Goal: Task Accomplishment & Management: Use online tool/utility

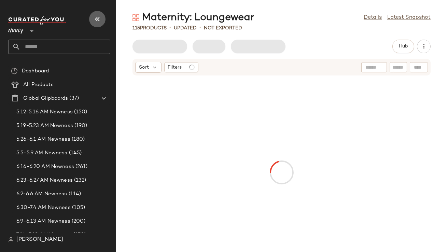
click at [98, 19] on icon "button" at bounding box center [97, 19] width 8 height 8
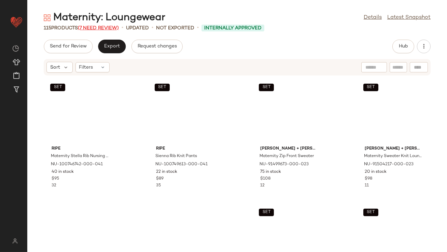
click at [98, 27] on span "(7 Need Review)" at bounding box center [98, 28] width 41 height 5
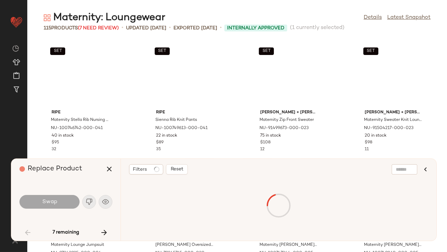
scroll to position [1124, 0]
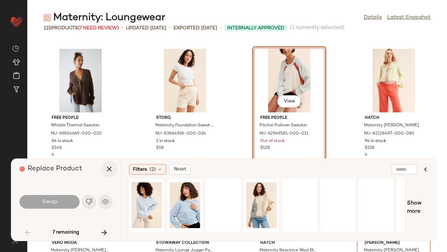
click at [111, 168] on icon "button" at bounding box center [109, 169] width 8 height 8
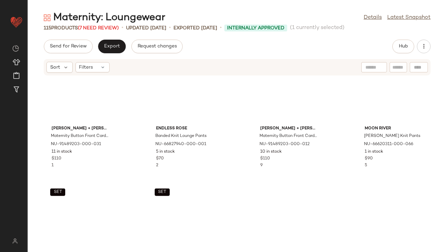
scroll to position [510, 0]
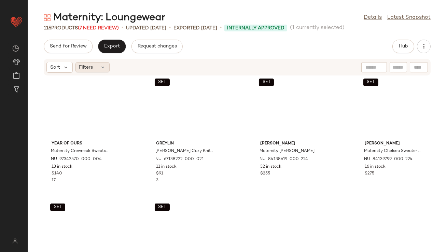
click at [98, 63] on div "Filters" at bounding box center [92, 67] width 34 height 10
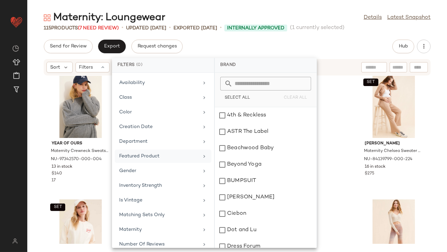
scroll to position [62, 0]
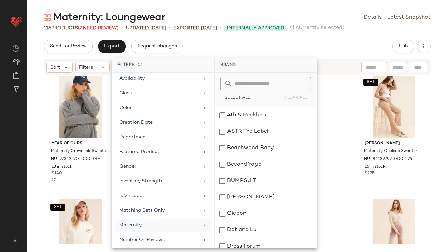
click at [141, 215] on div "Maternity" at bounding box center [158, 224] width 79 height 7
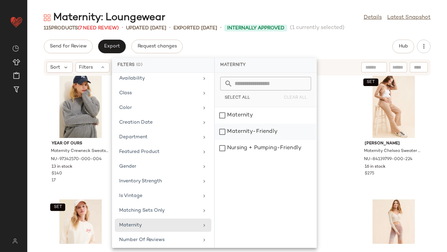
click at [234, 140] on div "Maternity-Friendly" at bounding box center [266, 148] width 102 height 16
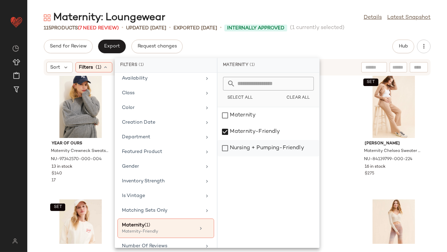
click at [230, 149] on div "Nursing + Pumping-Friendly" at bounding box center [268, 148] width 102 height 16
click at [291, 38] on div "Maternity: Loungewear Details Latest Snapshot 115 Products (7 Need Review) • up…" at bounding box center [236, 131] width 419 height 241
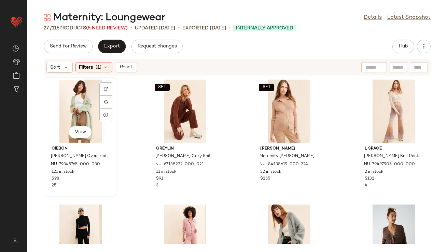
click at [75, 108] on div "View" at bounding box center [80, 110] width 69 height 63
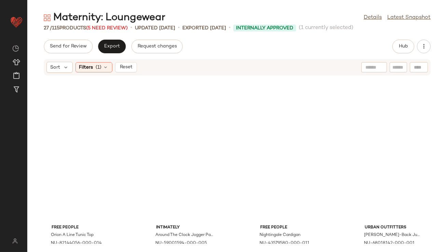
scroll to position [707, 0]
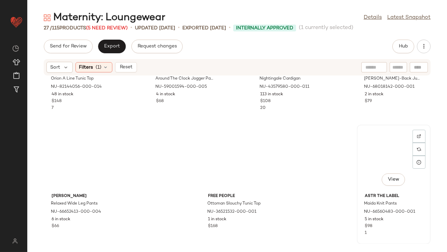
click at [385, 155] on div "View" at bounding box center [393, 158] width 69 height 63
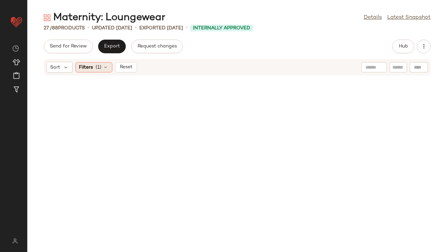
click at [106, 68] on icon at bounding box center [105, 66] width 5 height 5
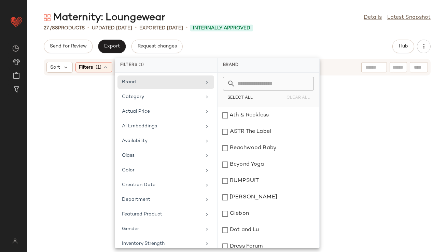
click at [229, 54] on div "Send for Review Export Request changes Hub Sort Filters (1) Reset" at bounding box center [236, 146] width 419 height 212
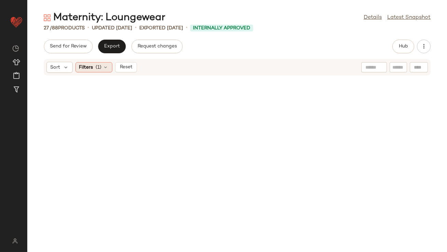
click at [103, 68] on icon at bounding box center [105, 66] width 5 height 5
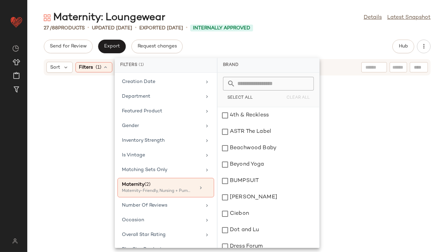
scroll to position [120, 0]
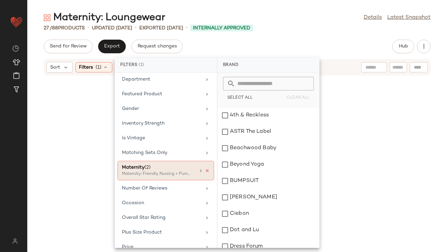
click at [205, 169] on icon at bounding box center [207, 170] width 5 height 5
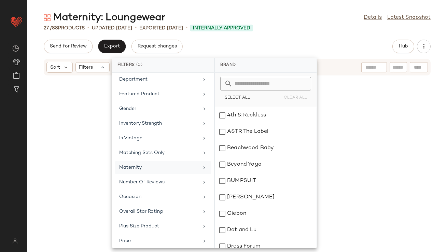
click at [288, 37] on div "Maternity: Loungewear Details Latest Snapshot 27 / 88 Products • updated Aug 14…" at bounding box center [236, 131] width 419 height 241
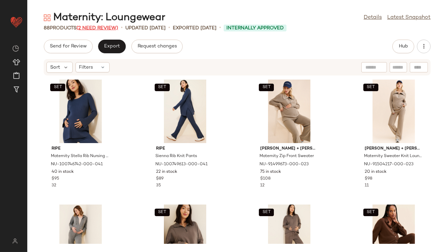
click at [115, 29] on span "(2 Need Review)" at bounding box center [97, 28] width 42 height 5
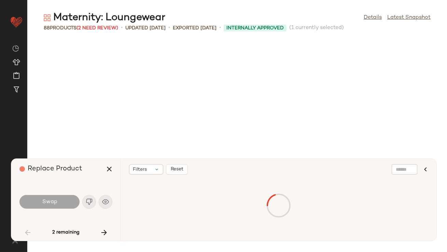
scroll to position [999, 0]
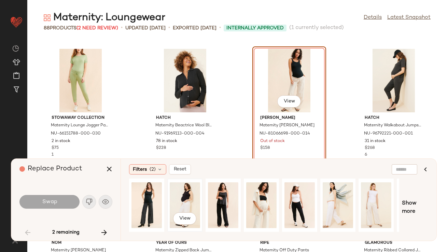
click at [186, 201] on div "View" at bounding box center [185, 205] width 30 height 48
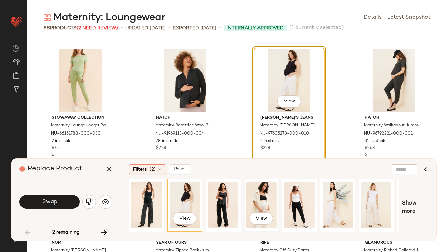
click at [260, 200] on div "View" at bounding box center [261, 205] width 30 height 48
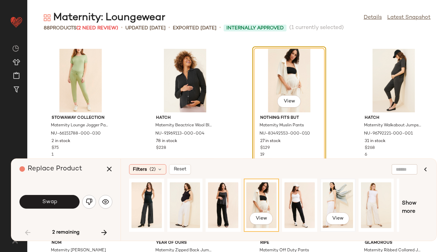
click at [332, 200] on div "View" at bounding box center [337, 205] width 30 height 48
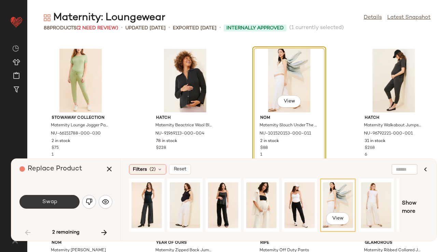
click at [62, 197] on button "Swap" at bounding box center [49, 202] width 60 height 14
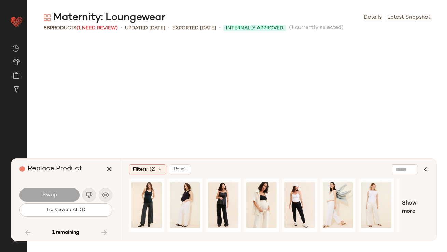
scroll to position [2373, 0]
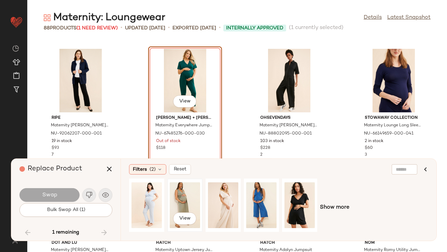
click at [172, 194] on div "View" at bounding box center [185, 205] width 30 height 48
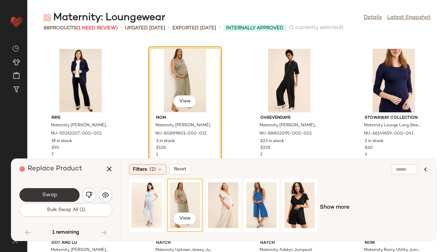
click at [70, 193] on button "Swap" at bounding box center [49, 195] width 60 height 14
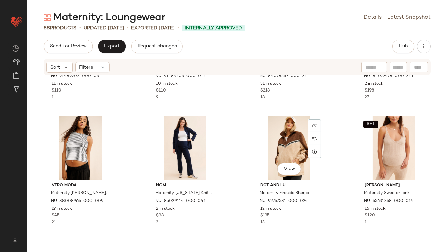
scroll to position [735, 0]
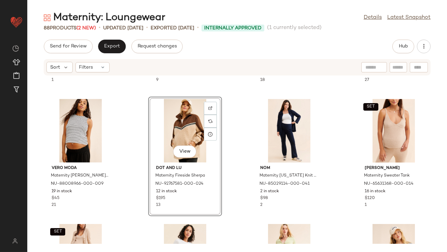
click at [172, 122] on div "View" at bounding box center [184, 130] width 69 height 63
click at [268, 122] on div at bounding box center [289, 130] width 69 height 63
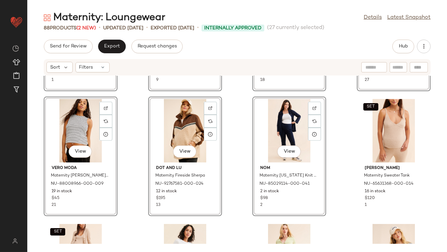
click at [235, 125] on div "View Ingrid + Isabel Maternity Button Front Cardigan NU-91489203-000-031 11 in …" at bounding box center [236, 160] width 419 height 168
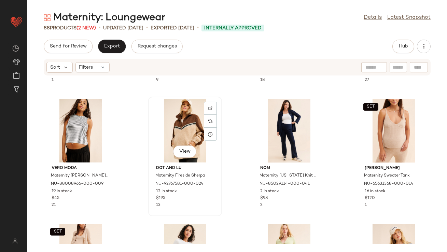
click at [182, 129] on div "View" at bounding box center [184, 130] width 69 height 63
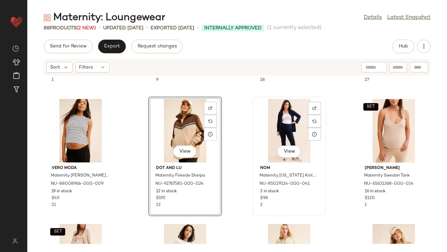
click at [300, 128] on div "View" at bounding box center [289, 130] width 69 height 63
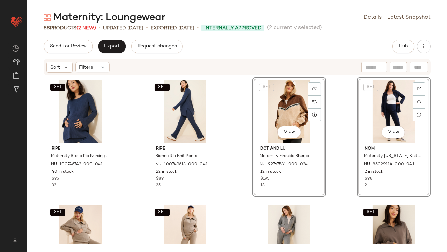
click at [230, 161] on div "SET ripe Maternity Stella Rib Nursing Knit Top NU-100746742-000-041 40 in stock…" at bounding box center [236, 160] width 419 height 168
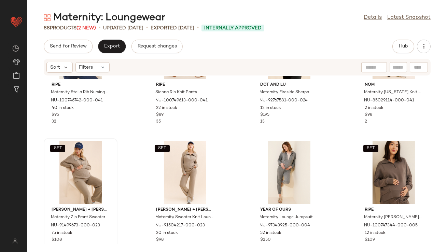
scroll to position [53, 0]
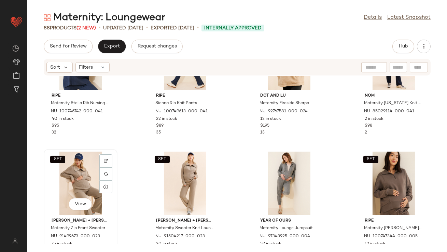
click at [61, 180] on div "SET View" at bounding box center [80, 182] width 69 height 63
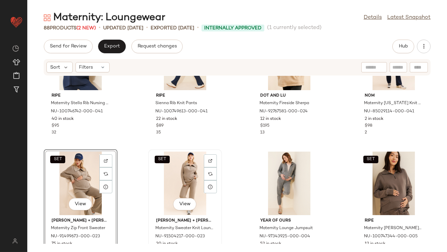
click at [169, 178] on div "SET View" at bounding box center [184, 182] width 69 height 63
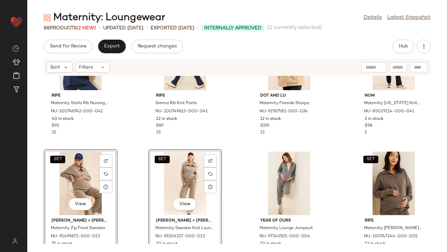
scroll to position [44, 0]
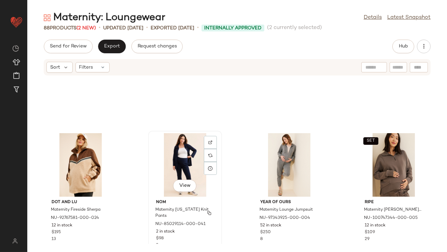
scroll to position [11, 0]
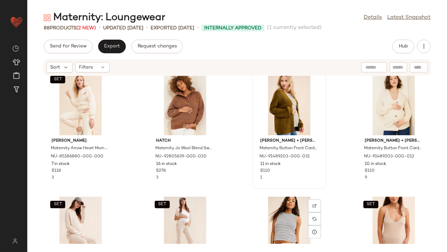
scroll to position [592, 0]
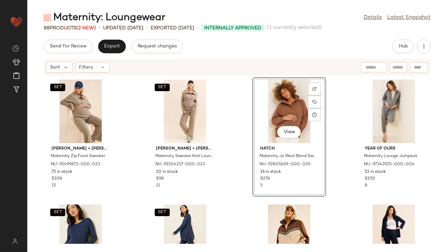
click at [242, 170] on div "SET Ingrid + Isabel Maternity Zip Front Sweater NU-91499673-000-023 75 in stock…" at bounding box center [236, 160] width 419 height 168
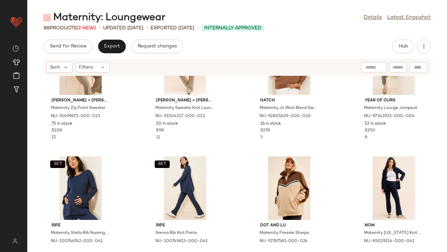
scroll to position [54, 0]
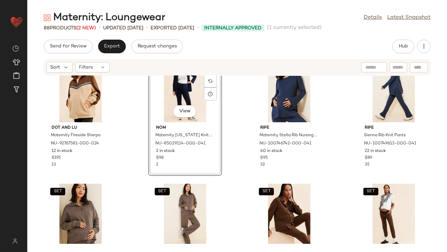
scroll to position [158, 0]
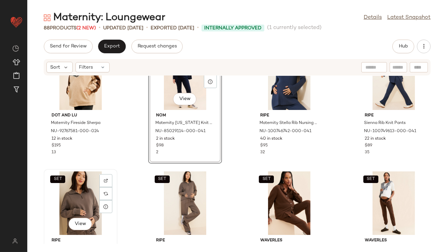
click at [86, 197] on div "SET View" at bounding box center [80, 202] width 69 height 63
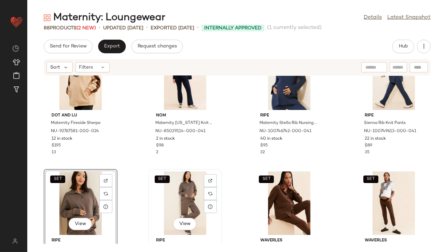
click at [177, 198] on div "SET View" at bounding box center [184, 202] width 69 height 63
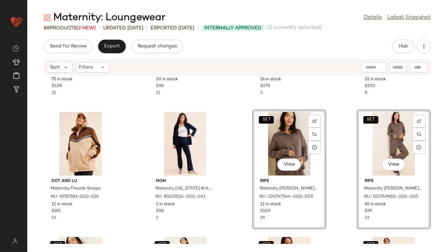
click at [240, 133] on div "SET Ingrid + Isabel Maternity Zip Front Sweater NU-91499673-000-023 75 in stock…" at bounding box center [236, 160] width 419 height 168
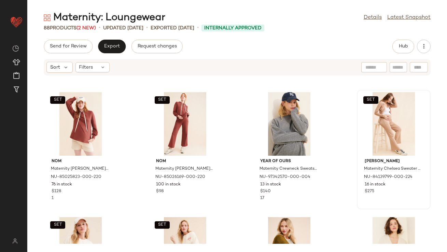
scroll to position [460, 0]
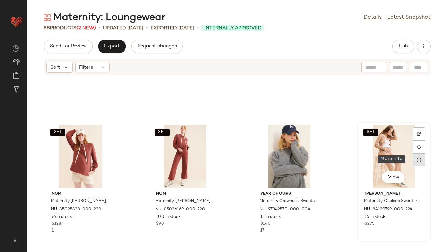
click at [385, 165] on div at bounding box center [418, 159] width 13 height 13
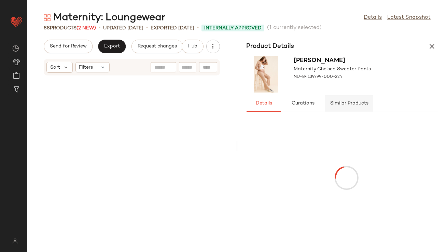
scroll to position [1124, 0]
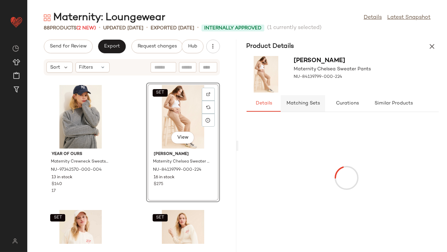
click at [309, 103] on span "Matching Sets" at bounding box center [303, 103] width 34 height 5
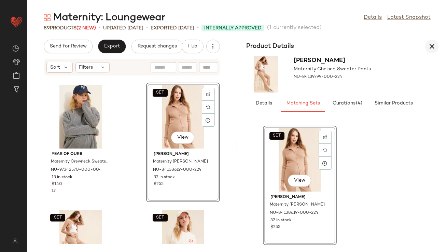
click at [385, 45] on icon "button" at bounding box center [432, 46] width 8 height 8
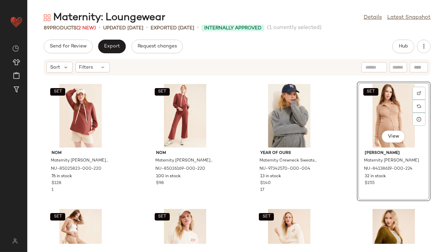
click at [367, 116] on div "SET View" at bounding box center [393, 115] width 69 height 63
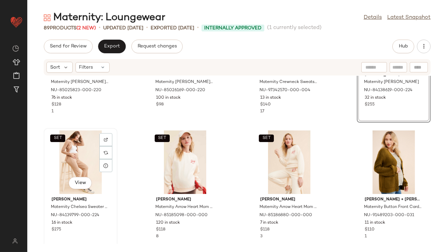
click at [65, 155] on div "SET View" at bounding box center [80, 161] width 69 height 63
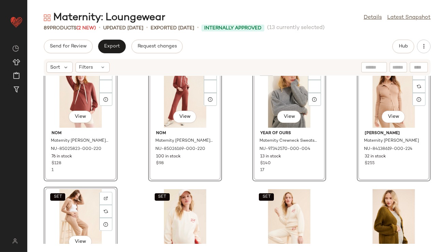
scroll to position [488, 0]
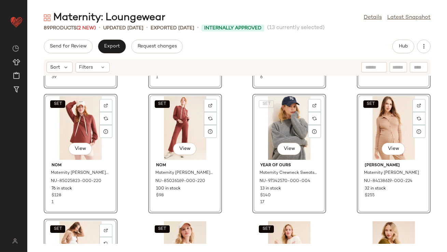
click at [227, 145] on div "SET View ripe Maternity Claudette Long Sleeve Nursing Top NU-100748458-000-049 …" at bounding box center [236, 160] width 419 height 168
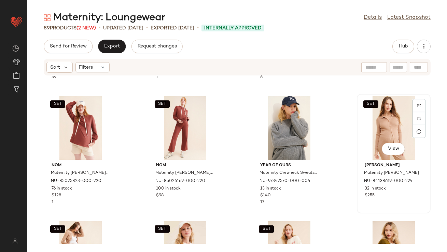
click at [385, 122] on div "SET View" at bounding box center [393, 127] width 69 height 63
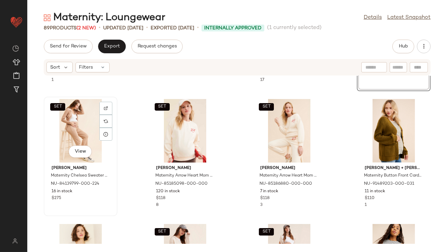
click at [82, 135] on div "SET View" at bounding box center [80, 130] width 69 height 63
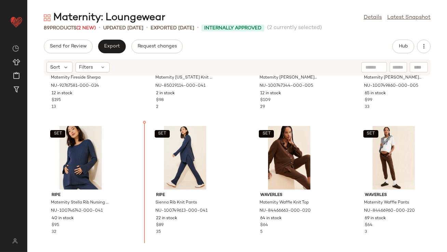
scroll to position [211, 0]
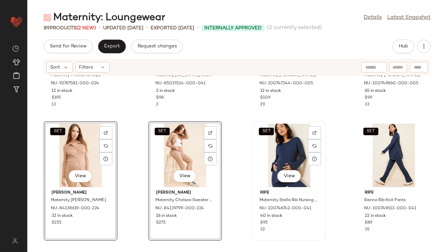
click at [255, 169] on div "SET View" at bounding box center [289, 155] width 69 height 63
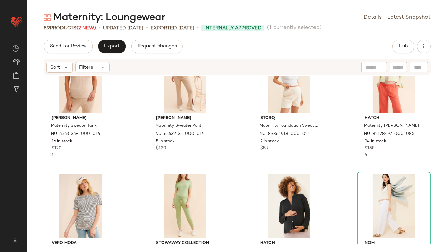
scroll to position [787, 0]
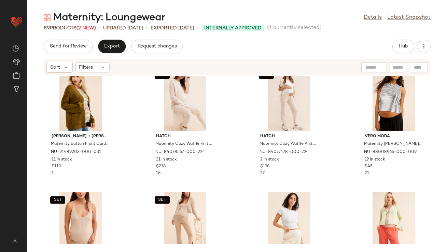
scroll to position [838, 0]
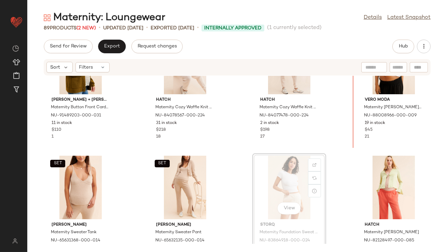
scroll to position [798, 0]
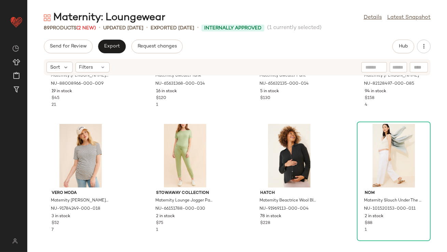
scroll to position [1001, 0]
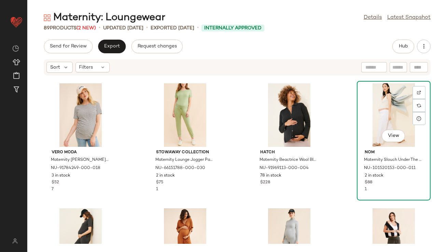
click at [385, 119] on div "View" at bounding box center [393, 114] width 69 height 63
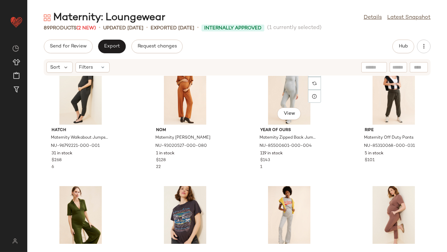
scroll to position [1242, 0]
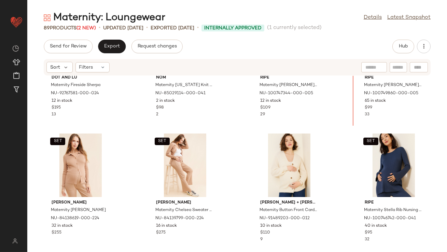
scroll to position [205, 0]
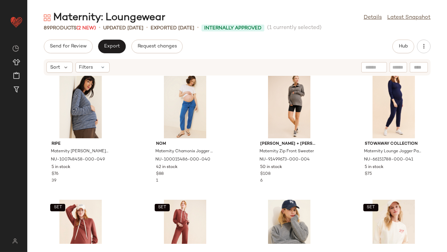
scroll to position [584, 0]
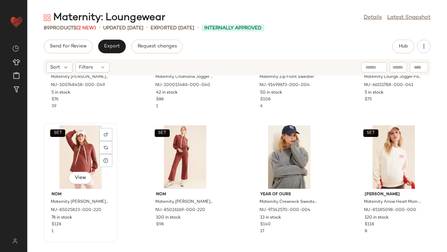
click at [78, 164] on div "SET View" at bounding box center [80, 156] width 69 height 63
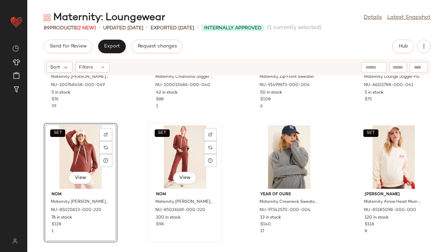
click at [187, 145] on div "SET View" at bounding box center [184, 156] width 69 height 63
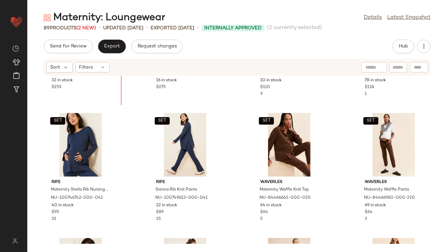
scroll to position [305, 0]
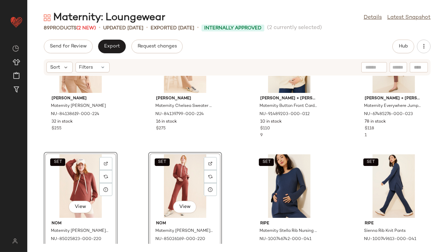
click at [132, 132] on div "SET Emilia George Maternity Chelsea Cardigan NU-84138619-000-224 32 in stock $2…" at bounding box center [236, 160] width 419 height 168
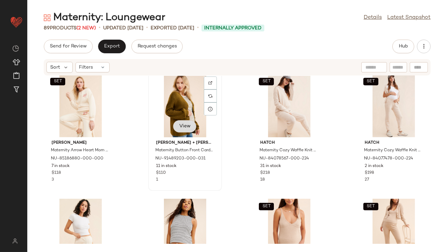
scroll to position [837, 0]
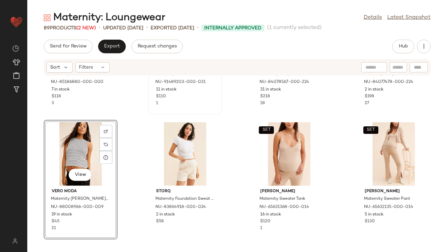
drag, startPoint x: 65, startPoint y: 150, endPoint x: 70, endPoint y: 150, distance: 4.8
click at [65, 150] on div "View" at bounding box center [80, 153] width 69 height 63
click at [167, 150] on div "View" at bounding box center [184, 153] width 69 height 63
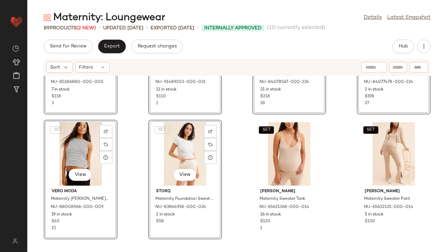
click at [140, 141] on div "SET View Callahan Maternity Arrow Heart Mom Sweatpants NU-85186880-000-000 7 in…" at bounding box center [236, 160] width 419 height 168
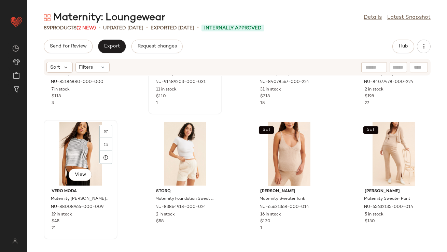
click at [90, 142] on div "View" at bounding box center [80, 153] width 69 height 63
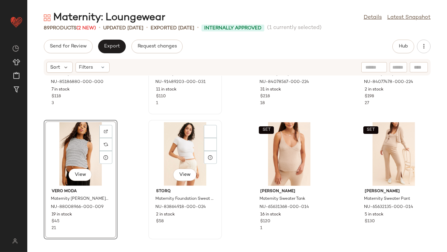
click at [192, 142] on div "View" at bounding box center [184, 153] width 69 height 63
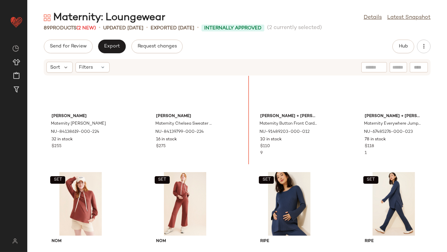
scroll to position [283, 0]
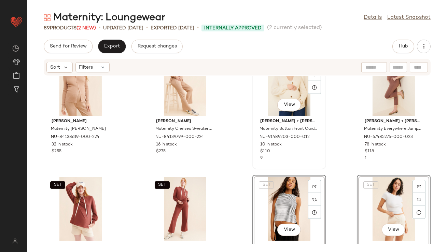
click at [255, 146] on div "Ingrid + Isabel Maternity Button Front Cardigan NU-91489203-000-012 10 in stock…" at bounding box center [289, 139] width 69 height 46
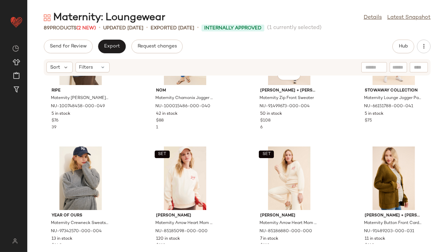
scroll to position [710, 0]
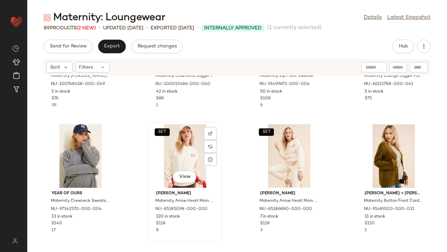
click at [187, 154] on div "SET View" at bounding box center [184, 155] width 69 height 63
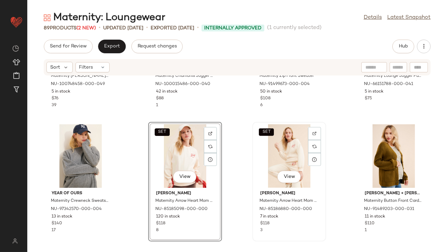
click at [284, 154] on div "SET View" at bounding box center [289, 155] width 69 height 63
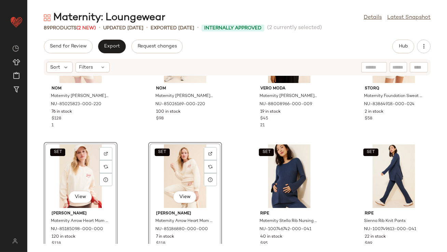
click at [134, 129] on div "SET nom Maternity Crosby Nursing Hoodie NU-85025823-000-220 76 in stock $128 1 …" at bounding box center [236, 160] width 419 height 168
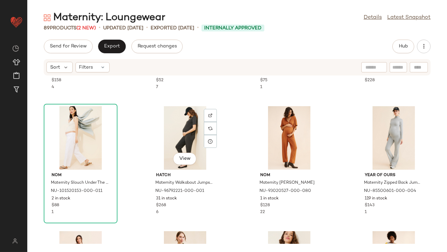
scroll to position [1109, 0]
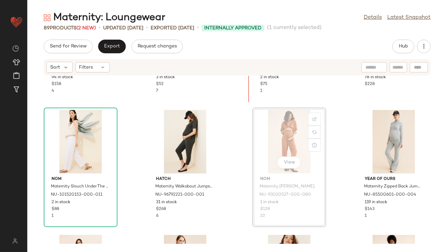
scroll to position [1102, 0]
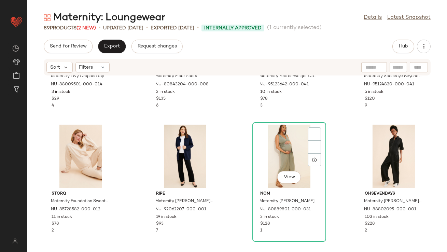
scroll to position [2344, 0]
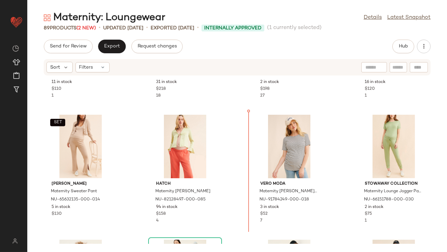
scroll to position [975, 0]
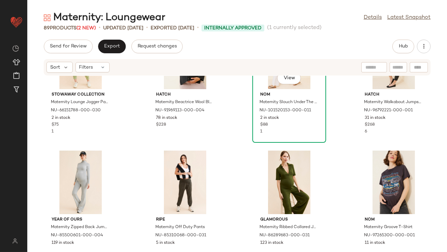
scroll to position [1204, 0]
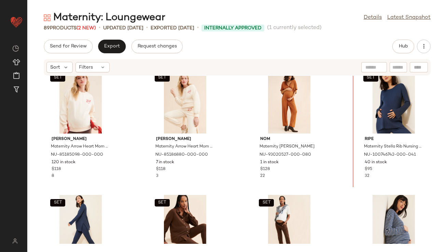
scroll to position [500, 0]
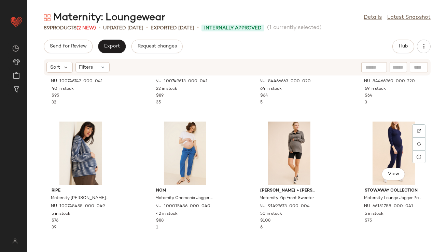
scroll to position [720, 0]
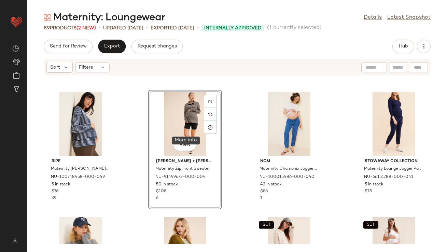
scroll to position [804, 0]
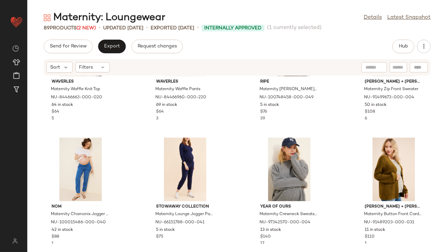
scroll to position [826, 0]
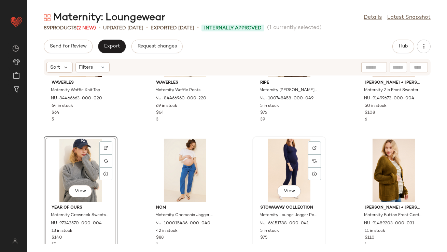
scroll to position [821, 0]
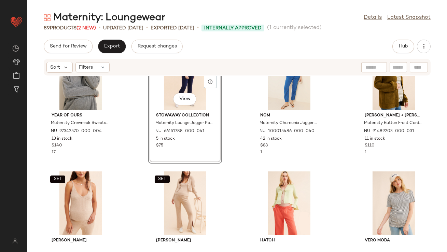
scroll to position [916, 0]
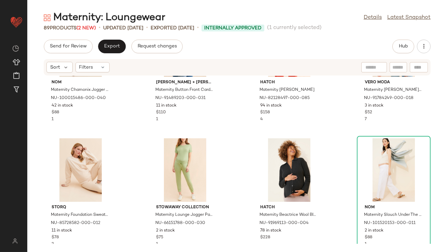
scroll to position [1072, 0]
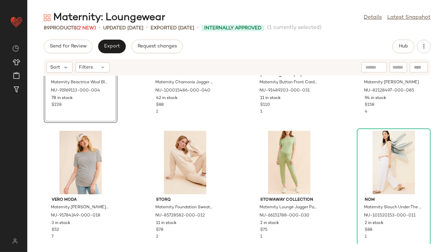
scroll to position [1099, 0]
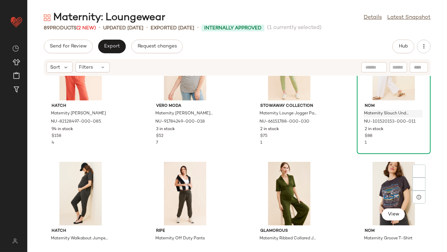
scroll to position [1221, 0]
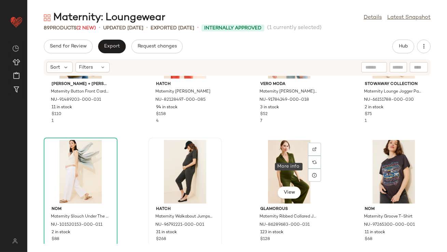
scroll to position [1202, 0]
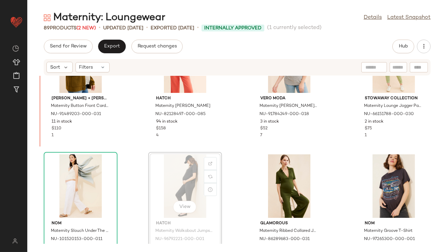
drag, startPoint x: 165, startPoint y: 161, endPoint x: 162, endPoint y: 160, distance: 4.0
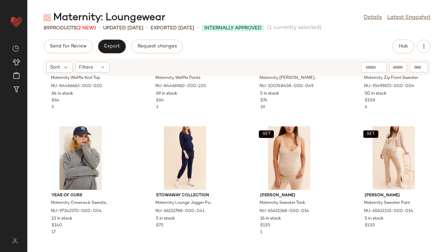
scroll to position [932, 0]
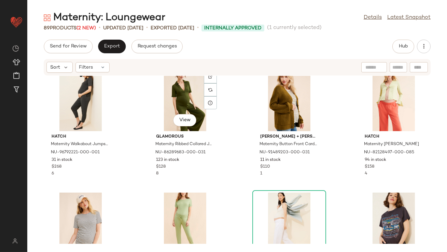
scroll to position [1146, 0]
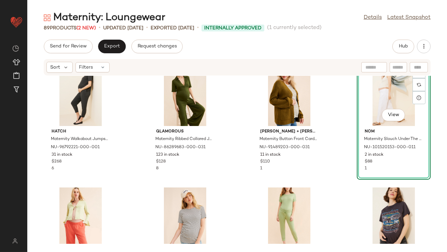
scroll to position [1239, 0]
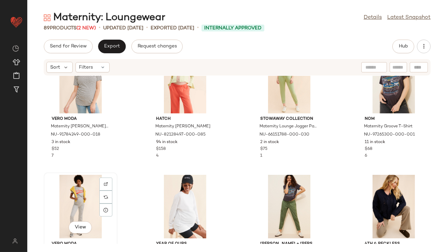
scroll to position [1285, 0]
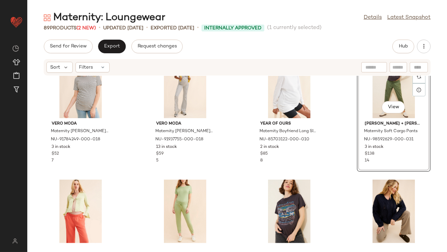
scroll to position [1346, 0]
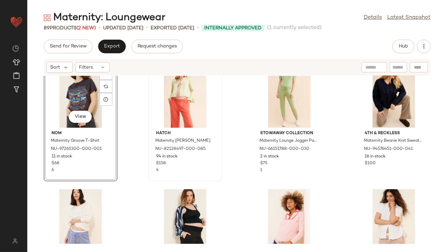
scroll to position [1411, 0]
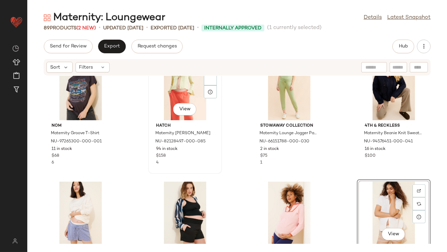
scroll to position [1402, 0]
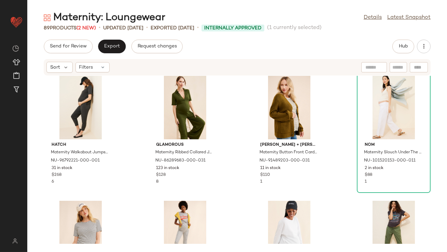
scroll to position [1206, 0]
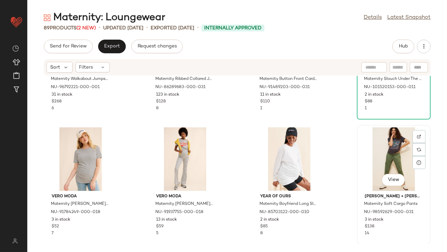
drag, startPoint x: 370, startPoint y: 165, endPoint x: 364, endPoint y: 165, distance: 6.5
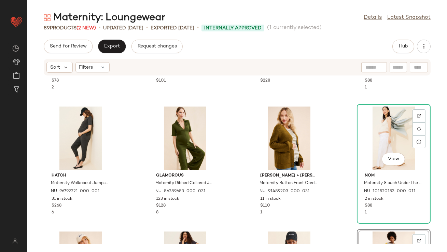
scroll to position [1114, 0]
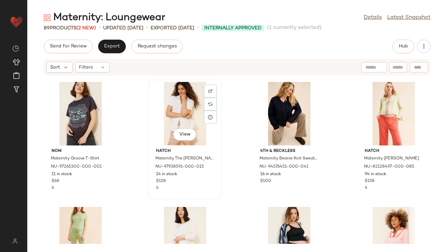
scroll to position [1406, 0]
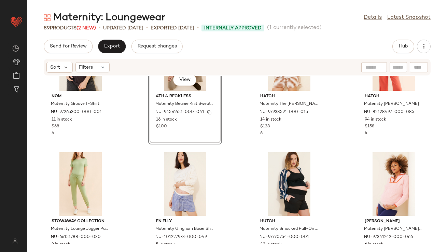
scroll to position [1457, 0]
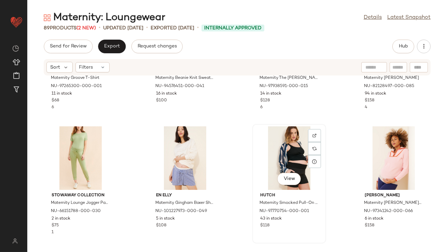
click at [280, 160] on div "View" at bounding box center [289, 157] width 69 height 63
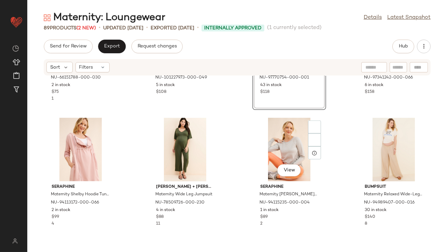
scroll to position [1604, 0]
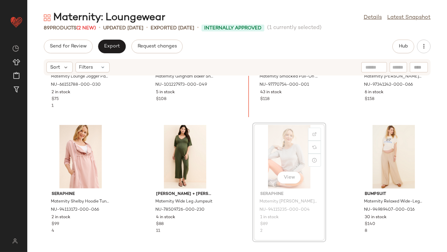
scroll to position [1582, 0]
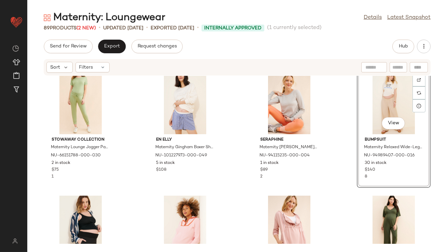
scroll to position [1464, 0]
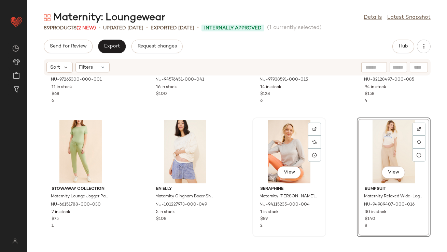
click at [290, 142] on div "View" at bounding box center [289, 151] width 69 height 63
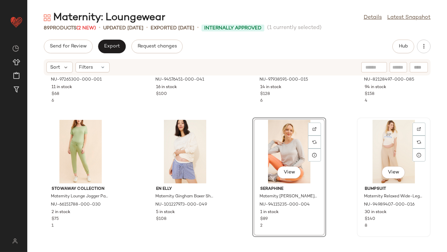
click at [357, 142] on div "View BUMPSUIT Maternity Relaxed Wide-Leg Pants NU-94989407-000-016 30 in stock …" at bounding box center [393, 177] width 72 height 118
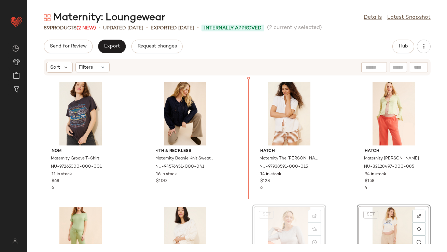
scroll to position [1377, 0]
drag, startPoint x: 282, startPoint y: 150, endPoint x: 262, endPoint y: 145, distance: 20.0
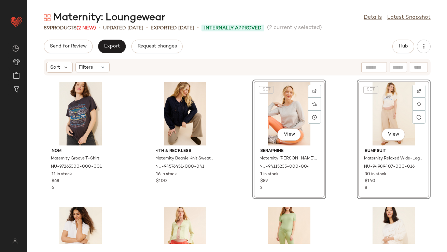
click at [236, 159] on div "nom Maternity Groove T-Shirt NU-97265300-000-001 11 in stock $68 6 4th & Reckle…" at bounding box center [236, 160] width 419 height 168
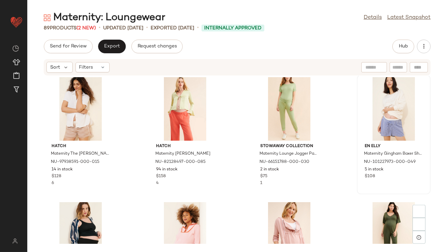
scroll to position [1621, 0]
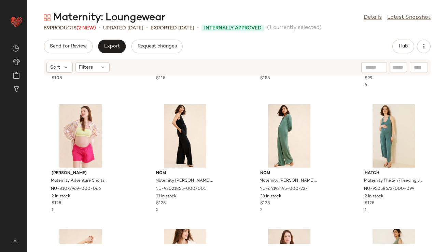
scroll to position [1738, 0]
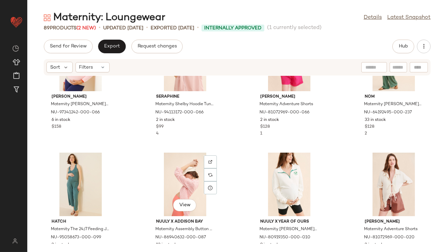
scroll to position [1835, 0]
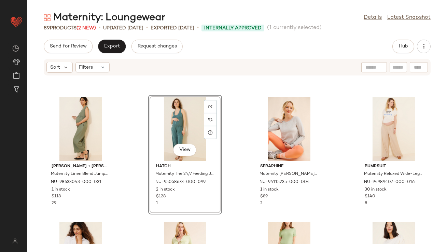
scroll to position [1455, 0]
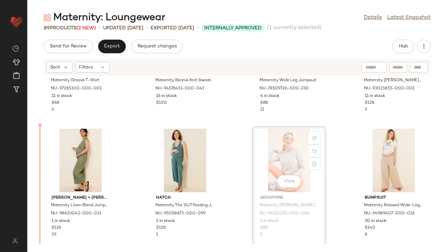
drag, startPoint x: 270, startPoint y: 159, endPoint x: 265, endPoint y: 159, distance: 5.5
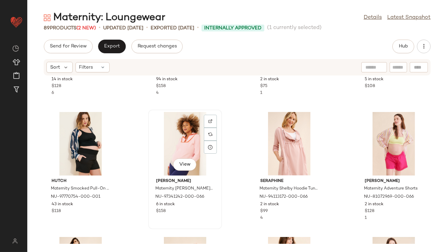
scroll to position [1831, 0]
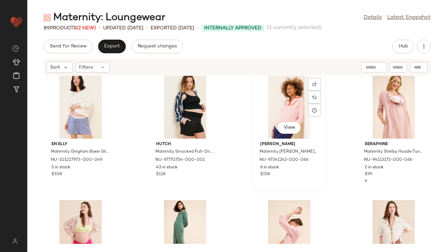
scroll to position [1795, 0]
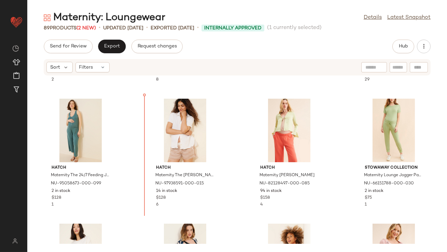
scroll to position [1607, 0]
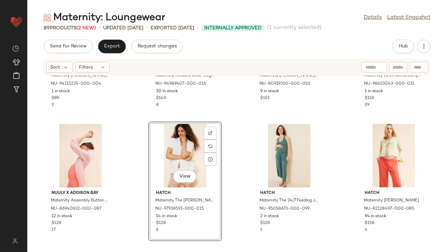
scroll to position [1611, 0]
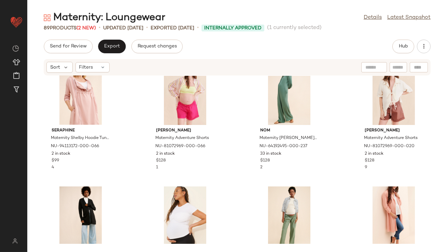
scroll to position [1896, 0]
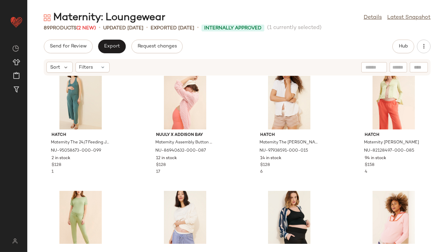
scroll to position [1586, 0]
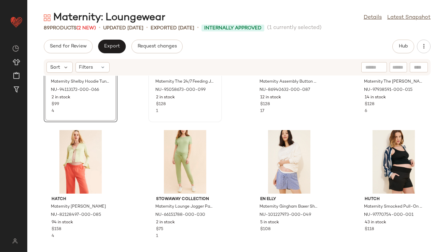
scroll to position [1704, 0]
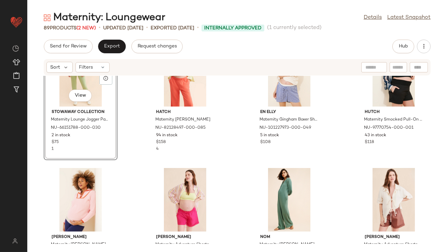
scroll to position [1791, 0]
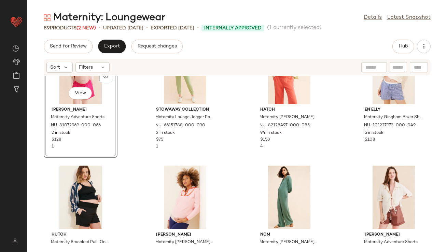
scroll to position [1905, 0]
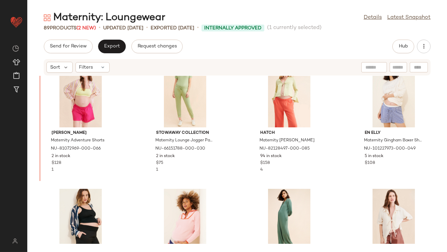
drag, startPoint x: 169, startPoint y: 192, endPoint x: 165, endPoint y: 189, distance: 4.3
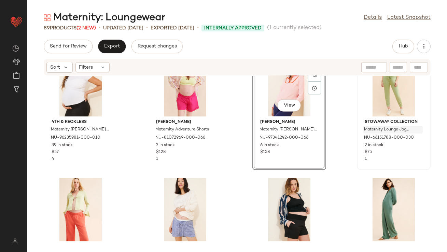
scroll to position [1788, 0]
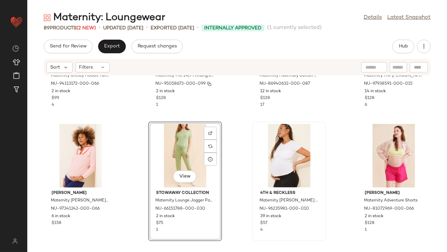
scroll to position [1710, 0]
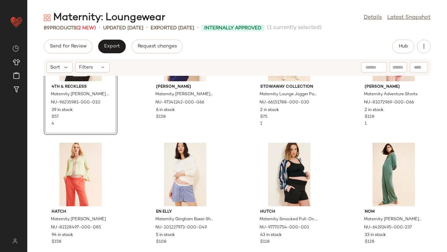
scroll to position [1819, 0]
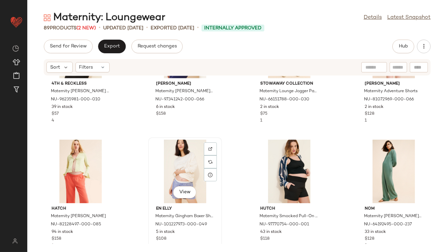
click at [177, 169] on div "View" at bounding box center [184, 171] width 69 height 63
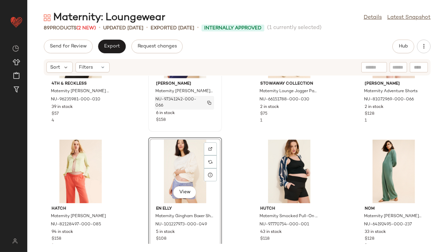
drag, startPoint x: 177, startPoint y: 169, endPoint x: 159, endPoint y: 97, distance: 74.5
click at [159, 97] on div "4th & Reckless Maternity Hannah Top NU-96235981-000-010 39 in stock $57 4 View …" at bounding box center [236, 160] width 419 height 168
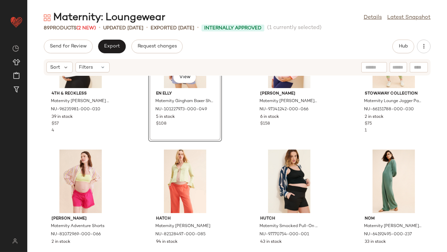
scroll to position [1810, 0]
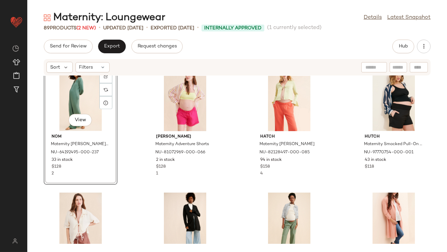
scroll to position [1958, 0]
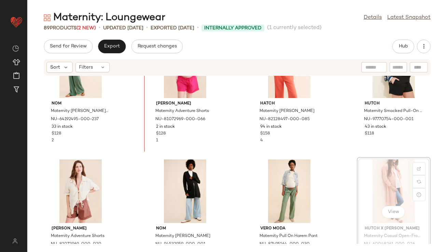
scroll to position [1862, 0]
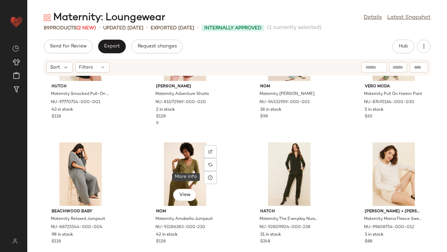
scroll to position [2066, 0]
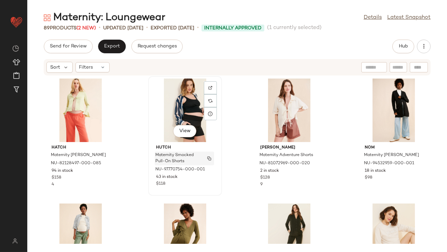
scroll to position [2004, 0]
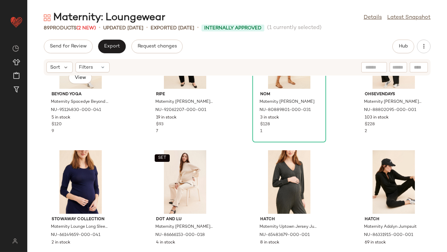
scroll to position [2345, 0]
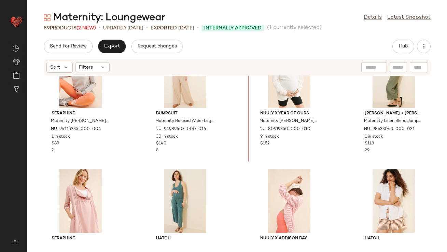
scroll to position [1546, 0]
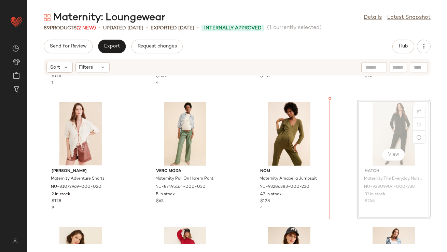
scroll to position [2105, 0]
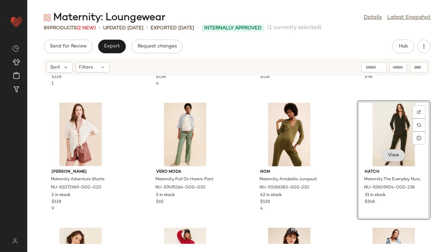
click at [381, 151] on button "View" at bounding box center [392, 155] width 23 height 12
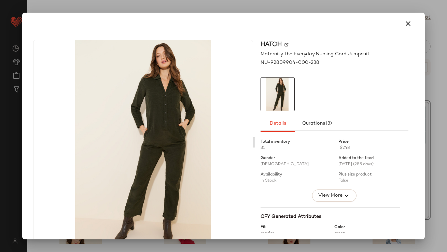
click at [385, 26] on icon "button" at bounding box center [408, 23] width 8 height 8
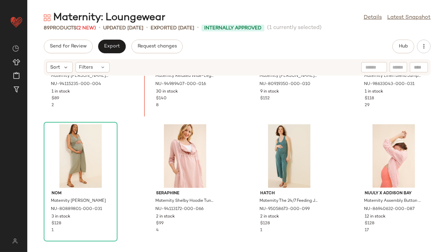
scroll to position [1579, 0]
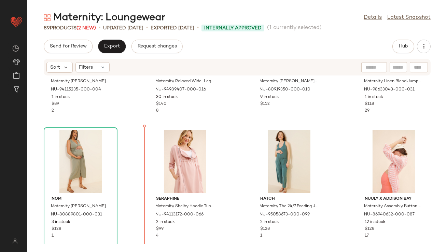
drag, startPoint x: 391, startPoint y: 120, endPoint x: 386, endPoint y: 120, distance: 5.5
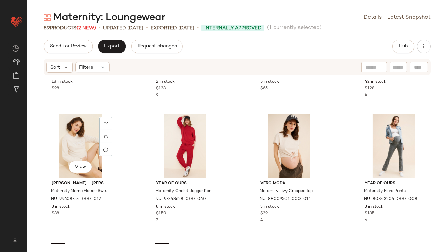
scroll to position [2243, 0]
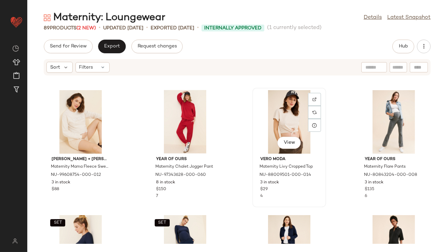
click at [278, 123] on div "View" at bounding box center [289, 121] width 69 height 63
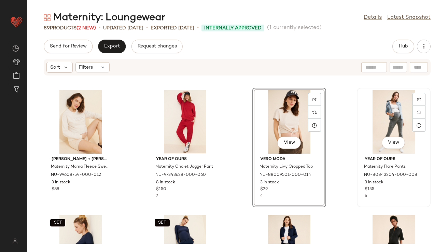
click at [373, 117] on div "View" at bounding box center [393, 121] width 69 height 63
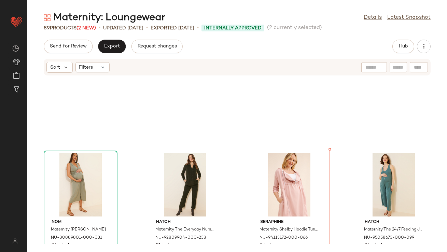
scroll to position [1550, 0]
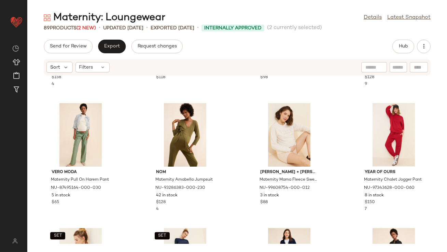
scroll to position [2241, 0]
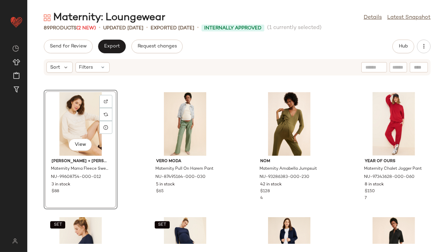
click at [82, 123] on div "View" at bounding box center [80, 123] width 69 height 63
click at [165, 115] on div at bounding box center [184, 123] width 69 height 63
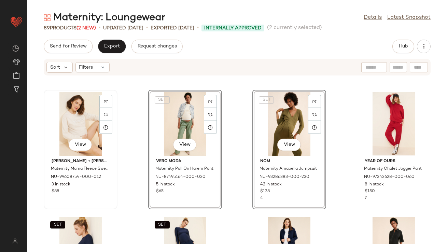
click at [54, 126] on div "View" at bounding box center [80, 123] width 69 height 63
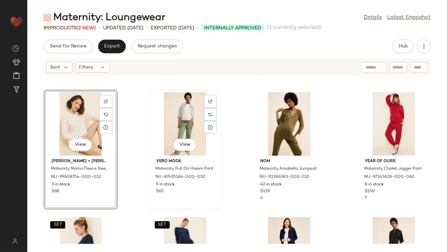
click at [163, 117] on div "View" at bounding box center [184, 123] width 69 height 63
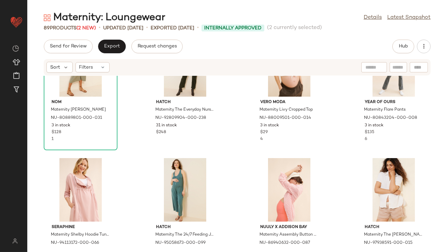
scroll to position [1694, 0]
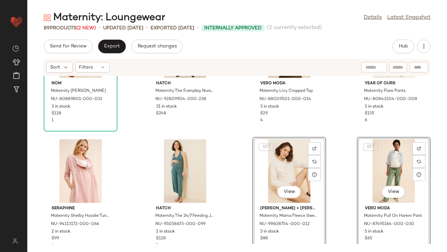
click at [248, 167] on div "nom Maternity Francesca Jumpsuit NU-80889801-000-031 3 in stock $128 1 Hatch Ma…" at bounding box center [236, 160] width 419 height 168
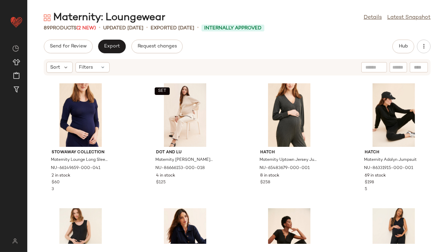
scroll to position [2468, 0]
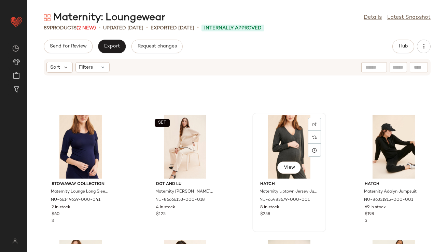
click at [287, 144] on div "View" at bounding box center [289, 146] width 69 height 63
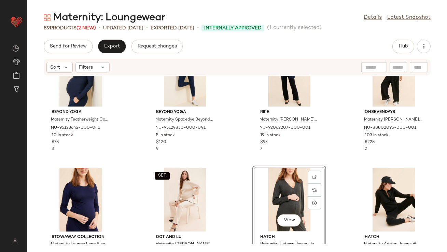
click at [335, 134] on div "SET Beyond Yoga Maternity Featherweight Count On Me Crewneck Top NU-95123642-00…" at bounding box center [236, 160] width 419 height 168
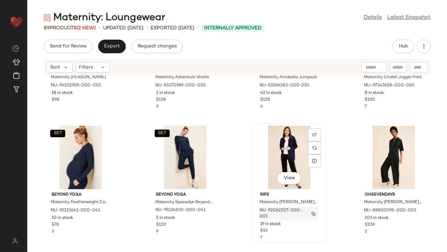
scroll to position [2413, 0]
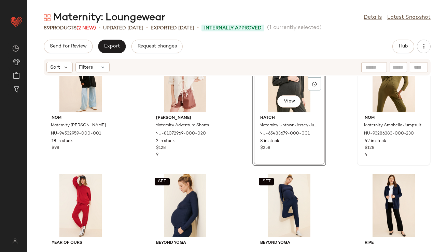
scroll to position [2215, 0]
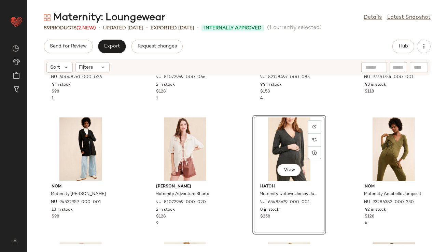
click at [281, 160] on div "View" at bounding box center [289, 148] width 69 height 63
click at [375, 142] on div "View" at bounding box center [393, 148] width 69 height 63
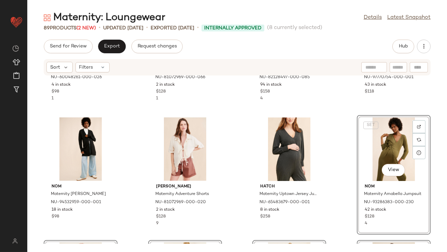
click at [235, 127] on div "Hutch x Maxey Greene Maternity Casual Open-Front Cardigan NU-60048261-000-026 4…" at bounding box center [236, 160] width 419 height 168
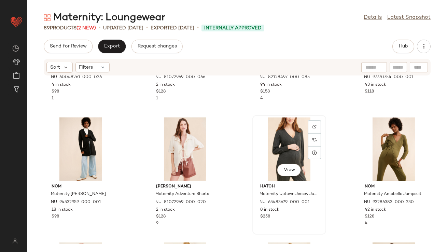
click at [276, 132] on div "View" at bounding box center [289, 148] width 69 height 63
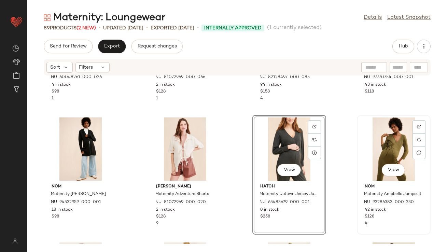
click at [385, 138] on div "View" at bounding box center [393, 148] width 69 height 63
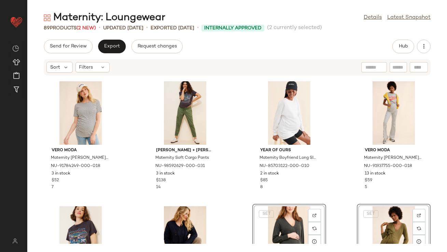
click at [243, 151] on div "Vero Moda Maternity Valery Short Sleeve Ruched T-Shirt NU-91784249-000-018 3 in…" at bounding box center [236, 160] width 419 height 168
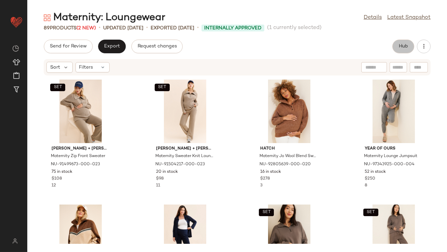
click at [385, 47] on span "Hub" at bounding box center [403, 46] width 10 height 5
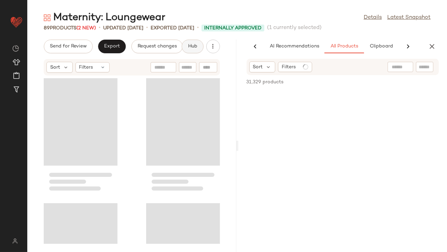
scroll to position [0, 38]
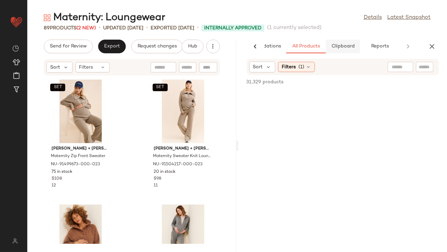
click at [339, 48] on span "Clipboard" at bounding box center [343, 46] width 24 height 5
click at [287, 71] on div "Filters (1)" at bounding box center [296, 67] width 37 height 10
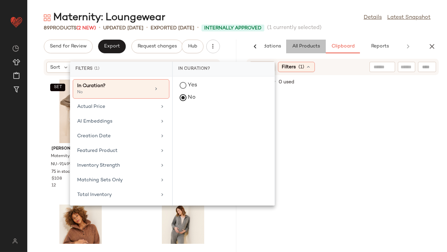
click at [299, 49] on button "All Products" at bounding box center [306, 47] width 40 height 14
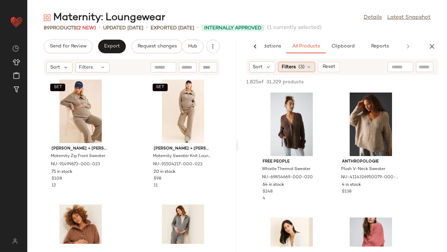
click at [300, 65] on span "(3)" at bounding box center [301, 66] width 6 height 7
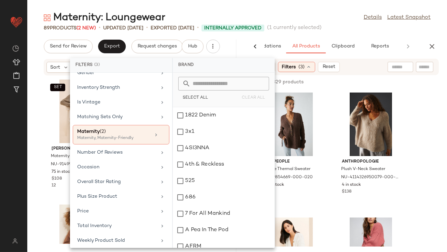
scroll to position [170, 0]
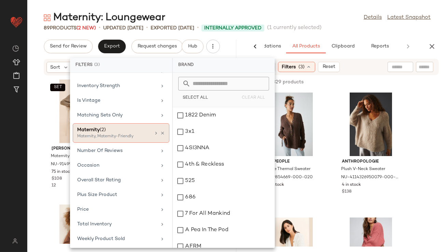
click at [143, 134] on div "Maternity, Maternity-Friendly" at bounding box center [111, 136] width 68 height 6
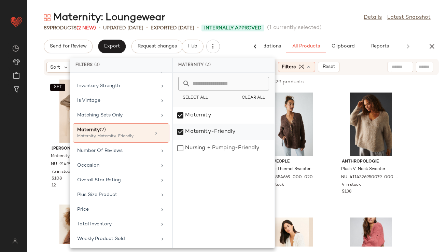
click at [182, 140] on div "Maternity-Friendly" at bounding box center [224, 148] width 102 height 16
click at [322, 18] on div "Maternity: Loungewear Details Latest Snapshot" at bounding box center [236, 18] width 419 height 14
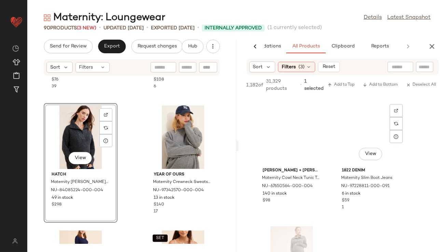
scroll to position [746, 0]
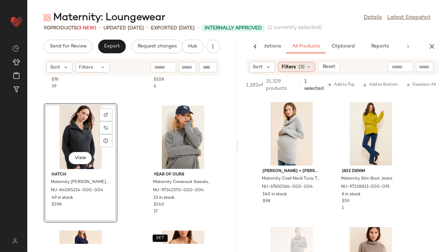
click at [307, 68] on icon at bounding box center [308, 66] width 5 height 5
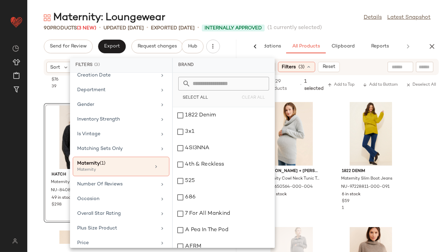
scroll to position [140, 0]
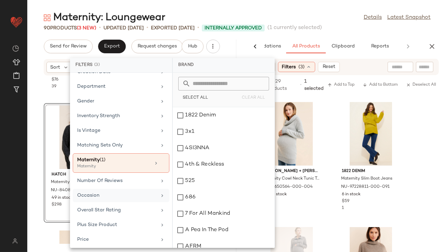
click at [99, 192] on div "Occasion" at bounding box center [116, 195] width 79 height 7
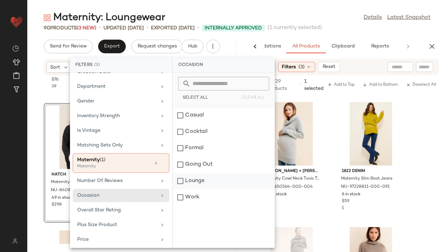
click at [183, 189] on div "Lounge" at bounding box center [224, 197] width 102 height 16
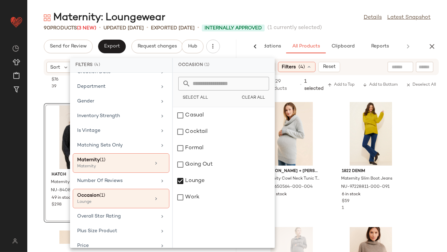
click at [334, 33] on div "Maternity: Loungewear Details Latest Snapshot 90 Products (3 New) • updated Aug…" at bounding box center [236, 131] width 419 height 241
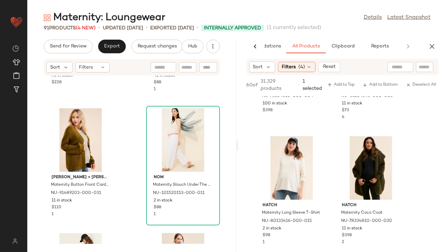
scroll to position [2405, 0]
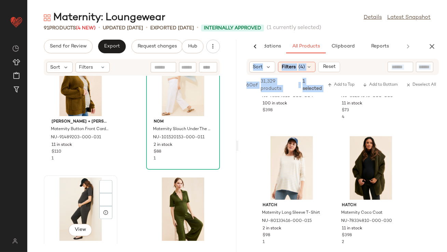
drag, startPoint x: 252, startPoint y: 165, endPoint x: 82, endPoint y: 201, distance: 173.7
click at [82, 202] on div "Send for Review Export Request changes Hub Sort Filters Hatch Maternity Beactri…" at bounding box center [236, 146] width 419 height 212
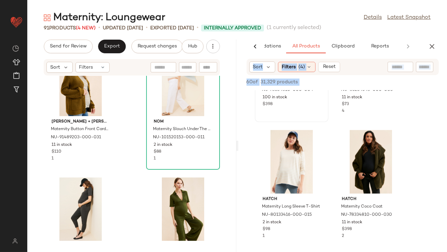
click at [288, 113] on div "View Hatch Maternity Coco Coat NU-78334810-000-004 100 in stock $398" at bounding box center [291, 62] width 72 height 118
click at [334, 144] on div "View Hatch Maternity Coco Coat NU-78334810-000-030 11 in stock $398 2" at bounding box center [371, 187] width 74 height 119
click at [285, 167] on div "View" at bounding box center [291, 161] width 69 height 63
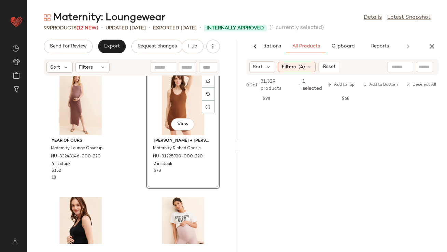
scroll to position [3755, 0]
click at [385, 49] on icon "button" at bounding box center [432, 46] width 8 height 8
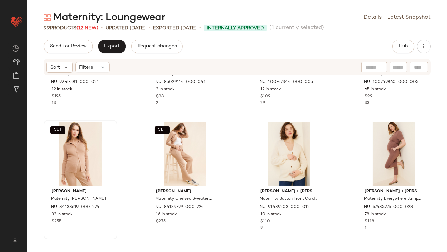
scroll to position [231, 0]
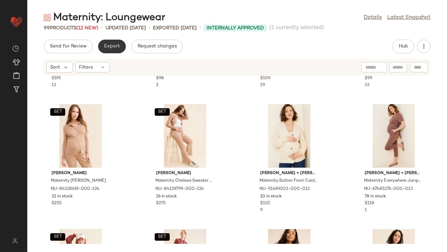
click at [106, 46] on span "Export" at bounding box center [112, 46] width 16 height 5
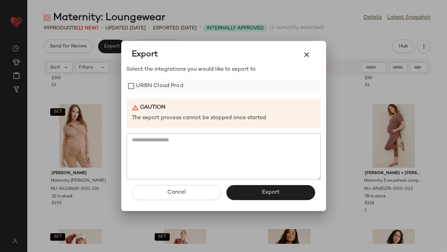
click at [174, 84] on label "URBN Cloud Prod" at bounding box center [159, 86] width 47 height 14
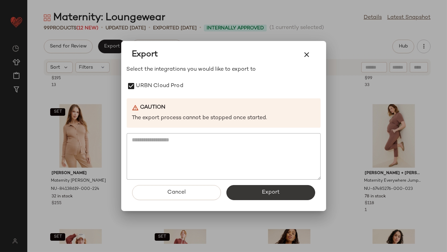
click at [263, 188] on button "Export" at bounding box center [270, 192] width 89 height 15
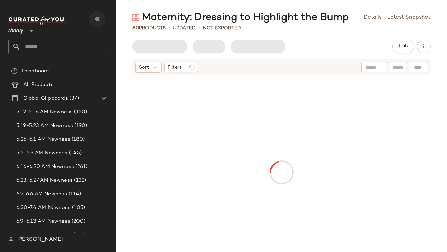
click at [101, 19] on button "button" at bounding box center [97, 19] width 16 height 16
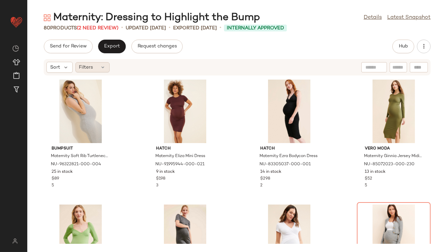
click at [92, 66] on span "Filters" at bounding box center [86, 67] width 14 height 7
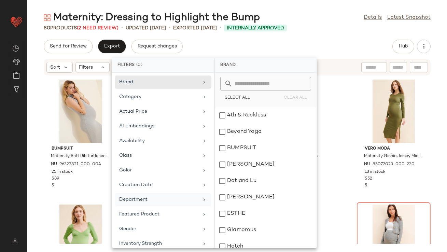
scroll to position [137, 0]
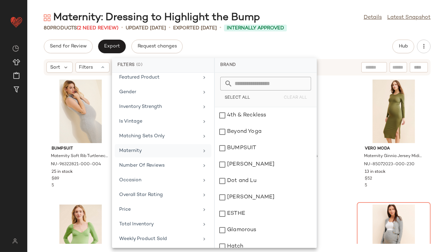
click at [141, 151] on div "Maternity" at bounding box center [158, 150] width 79 height 7
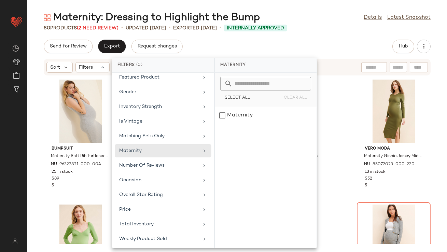
click at [269, 53] on div "Send for Review Export Request changes Hub" at bounding box center [237, 47] width 387 height 14
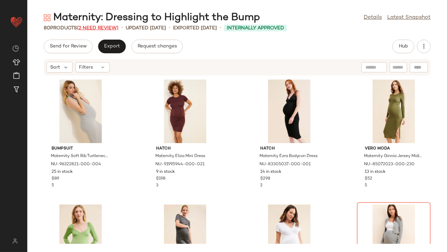
click at [98, 26] on span "(2 Need Review)" at bounding box center [98, 28] width 42 height 5
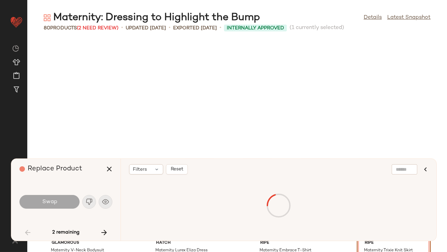
scroll to position [130, 0]
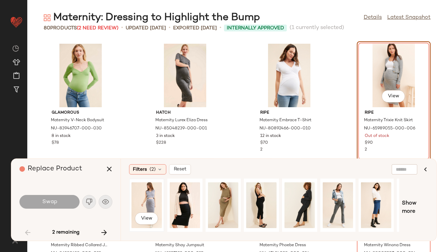
click at [148, 202] on div "View" at bounding box center [146, 205] width 30 height 48
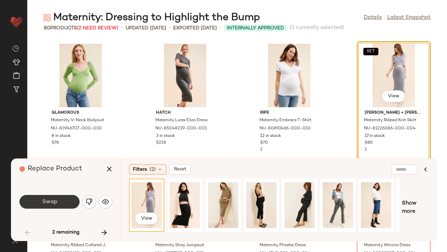
click at [58, 202] on button "Swap" at bounding box center [49, 202] width 60 height 14
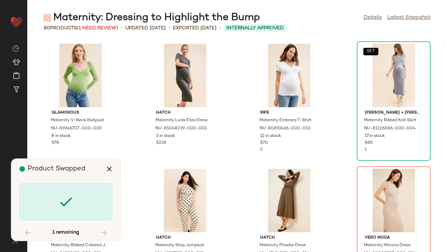
scroll to position [249, 0]
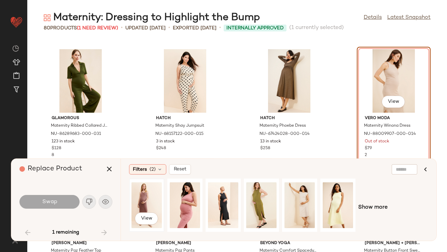
click at [151, 201] on div "View" at bounding box center [146, 205] width 30 height 48
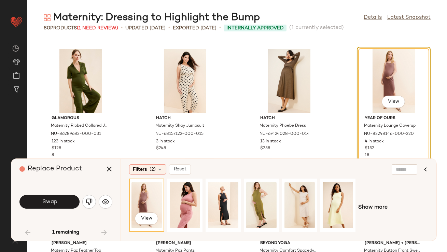
click at [47, 198] on button "Swap" at bounding box center [49, 202] width 60 height 14
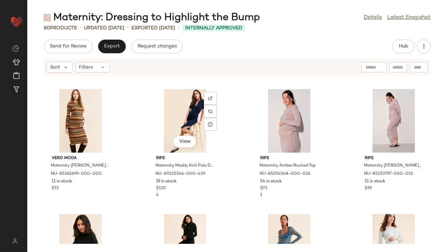
scroll to position [495, 0]
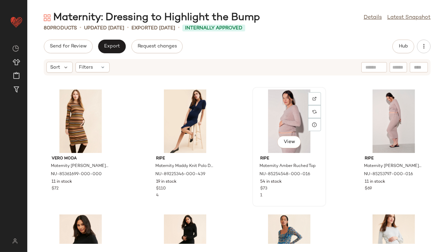
click at [284, 111] on div "View" at bounding box center [289, 120] width 69 height 63
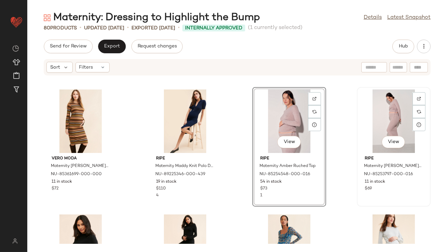
click at [383, 122] on div "View" at bounding box center [393, 120] width 69 height 63
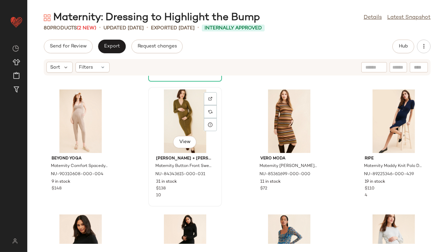
click at [182, 117] on div "View" at bounding box center [184, 120] width 69 height 63
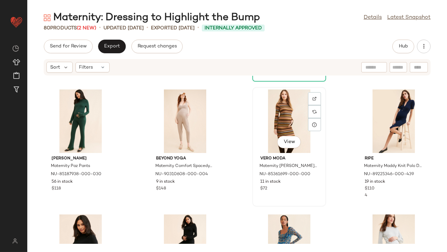
click at [283, 114] on div "View" at bounding box center [289, 120] width 69 height 63
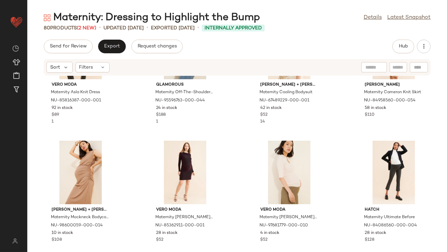
scroll to position [845, 0]
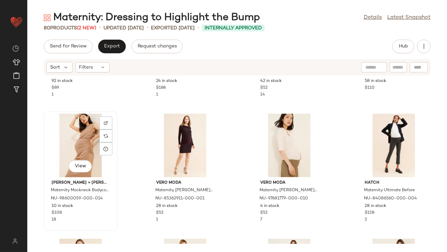
click at [81, 139] on div "View" at bounding box center [80, 145] width 69 height 63
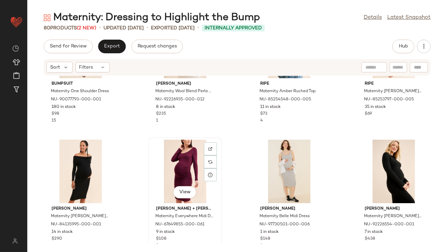
click at [180, 162] on div "View" at bounding box center [184, 171] width 69 height 63
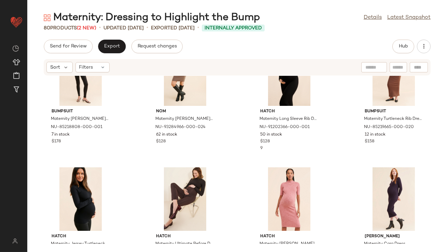
scroll to position [1502, 0]
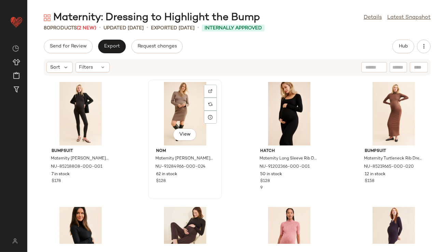
click at [180, 111] on div "View" at bounding box center [184, 113] width 69 height 63
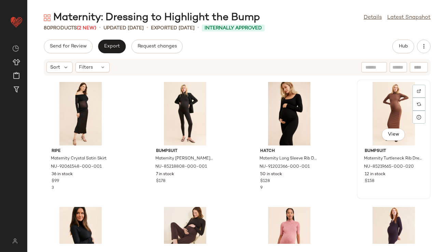
click at [396, 113] on div "View" at bounding box center [393, 113] width 69 height 63
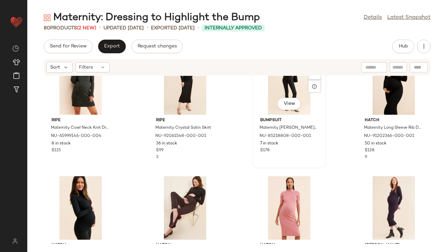
scroll to position [1638, 0]
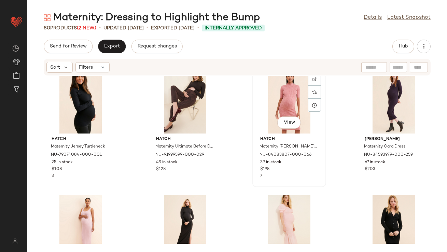
click at [289, 106] on div "View" at bounding box center [289, 101] width 69 height 63
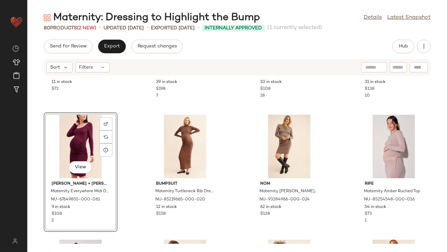
scroll to position [156, 0]
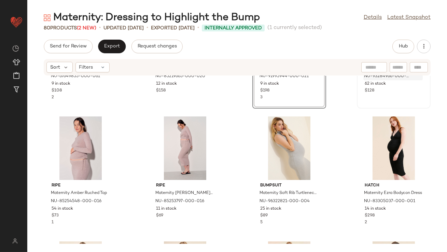
scroll to position [299, 0]
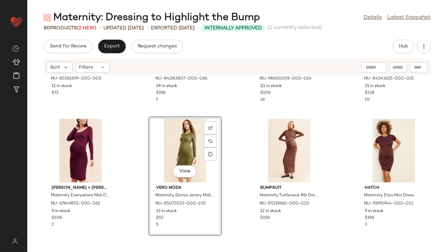
scroll to position [156, 0]
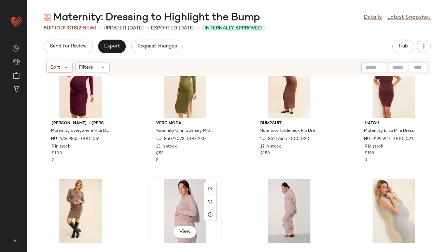
click at [189, 197] on div "View" at bounding box center [184, 210] width 69 height 63
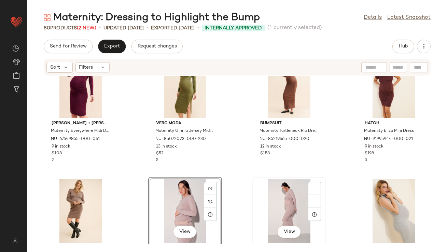
click at [279, 196] on div "View" at bounding box center [289, 210] width 69 height 63
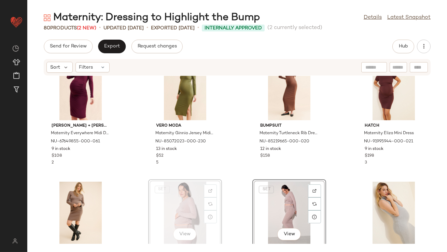
scroll to position [154, 0]
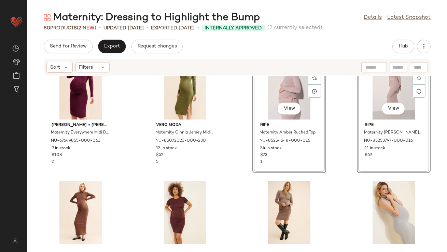
click at [226, 147] on div "[PERSON_NAME] + [PERSON_NAME] Maternity Everywhere Midi Dress NU-67649855-000-0…" at bounding box center [236, 160] width 419 height 168
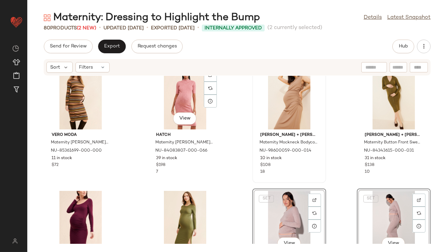
scroll to position [47, 0]
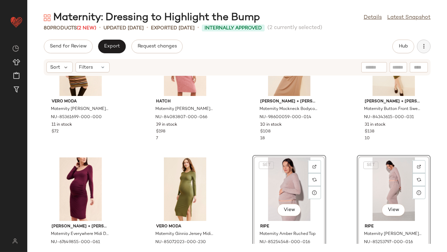
click at [426, 43] on icon "button" at bounding box center [423, 46] width 7 height 7
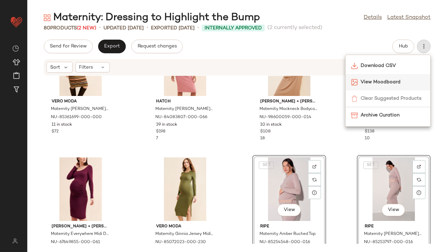
click at [388, 78] on span "View Moodboard" at bounding box center [392, 81] width 64 height 7
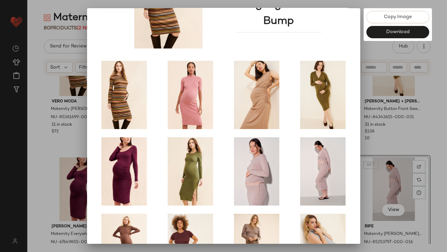
scroll to position [116, 0]
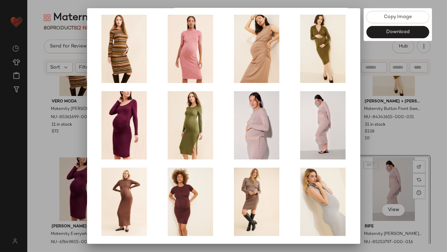
click at [379, 138] on div at bounding box center [223, 126] width 447 height 252
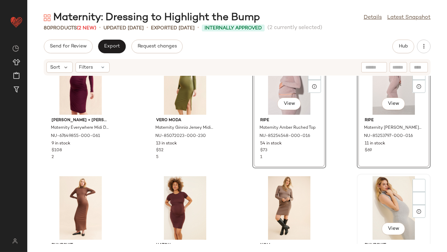
scroll to position [213, 0]
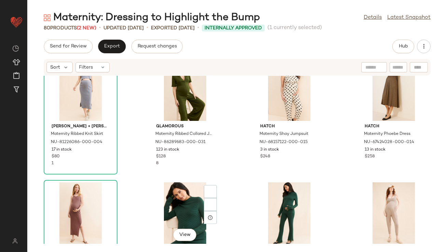
scroll to position [554, 0]
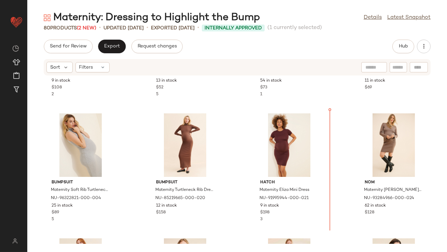
scroll to position [238, 0]
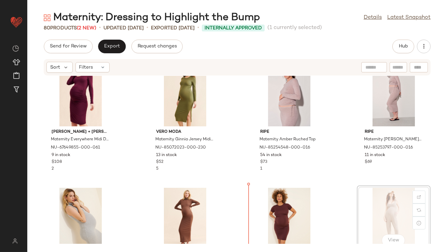
scroll to position [154, 0]
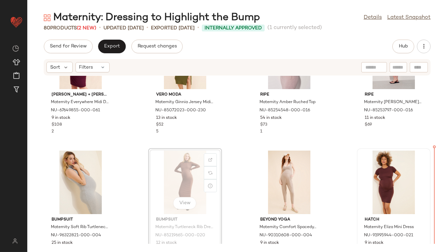
scroll to position [185, 0]
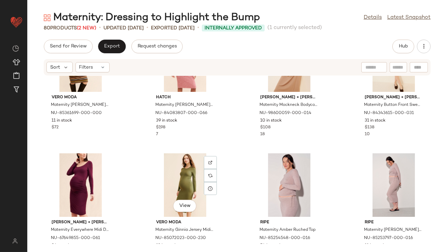
scroll to position [34, 0]
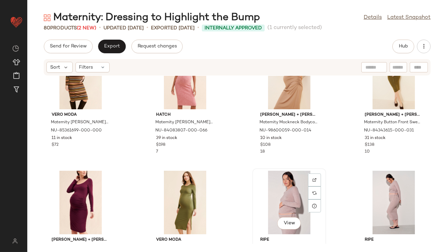
click at [271, 177] on div "View" at bounding box center [289, 202] width 69 height 63
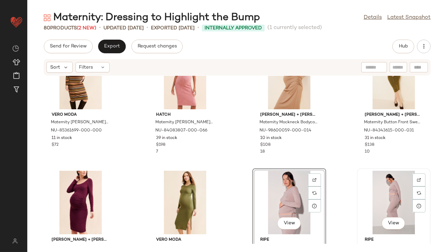
click at [389, 191] on div "View" at bounding box center [393, 202] width 69 height 63
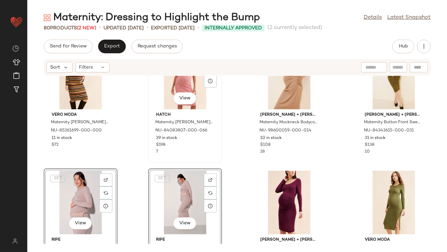
click at [148, 139] on div "View Hatch Maternity [PERSON_NAME] Knit Dress NU-84083807-000-066 39 in stock $…" at bounding box center [185, 102] width 74 height 119
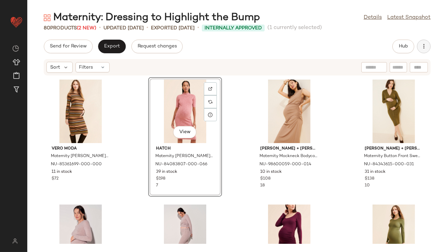
click at [417, 49] on button "button" at bounding box center [424, 47] width 14 height 14
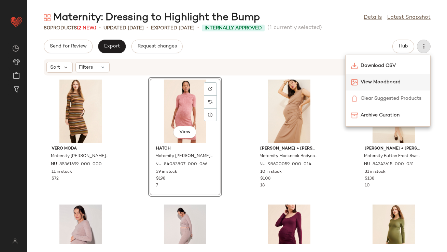
click at [386, 79] on span "View Moodboard" at bounding box center [392, 81] width 64 height 7
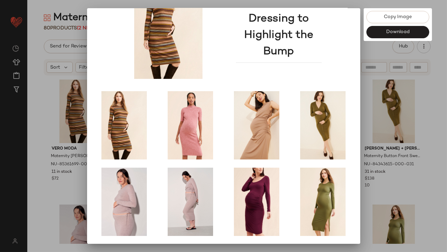
scroll to position [116, 0]
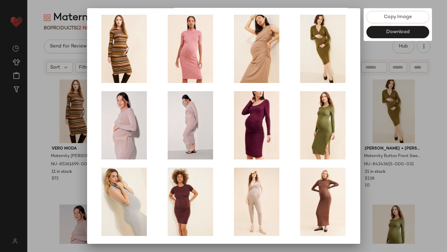
click at [387, 127] on div at bounding box center [223, 126] width 447 height 252
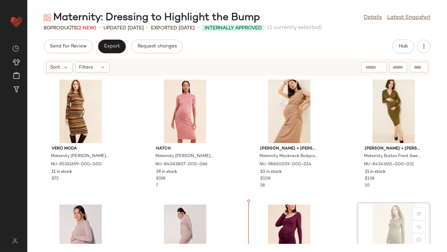
scroll to position [6, 0]
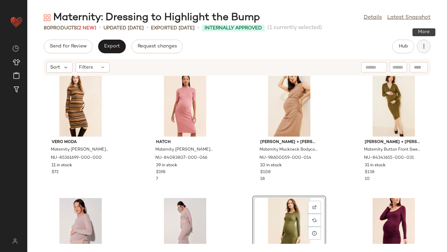
click at [421, 46] on icon "button" at bounding box center [423, 46] width 7 height 7
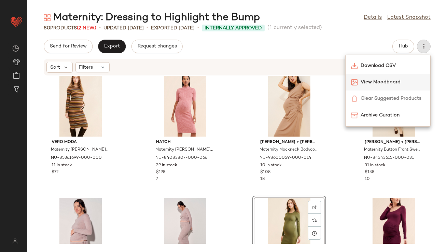
click at [379, 80] on span "View Moodboard" at bounding box center [392, 81] width 64 height 7
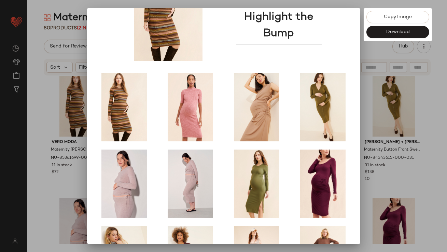
scroll to position [116, 0]
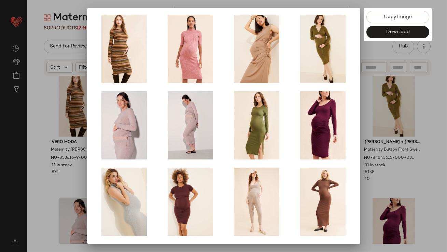
click at [375, 160] on div at bounding box center [223, 126] width 447 height 252
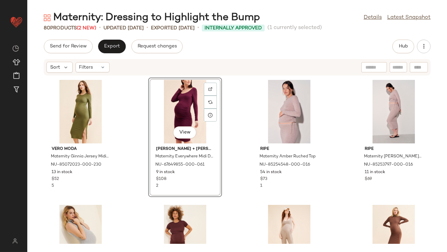
scroll to position [142, 0]
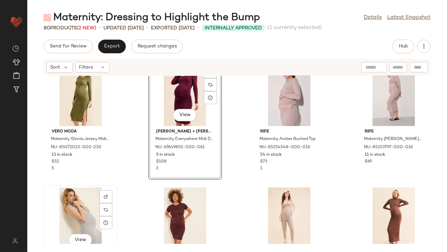
click at [80, 213] on div "View" at bounding box center [80, 218] width 69 height 63
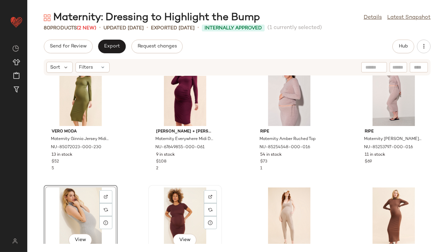
click at [172, 209] on div "View" at bounding box center [184, 218] width 69 height 63
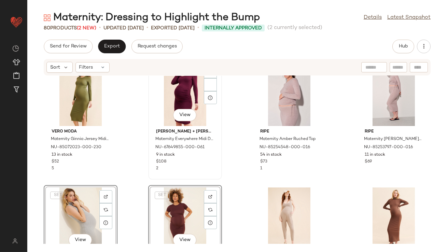
click at [212, 173] on div "View [PERSON_NAME] + [PERSON_NAME] Maternity Everywhere Midi Dress NU-67649855-…" at bounding box center [185, 120] width 72 height 118
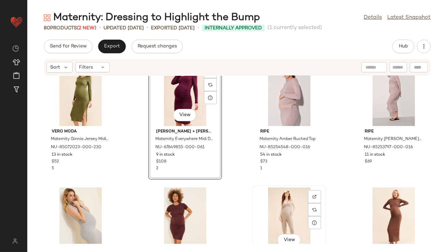
click at [274, 201] on div "View" at bounding box center [289, 218] width 69 height 63
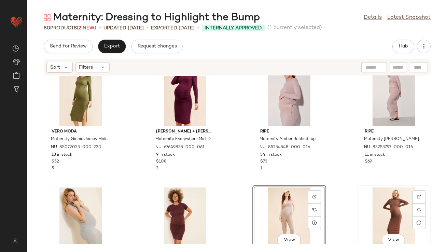
click at [387, 212] on div "View" at bounding box center [393, 218] width 69 height 63
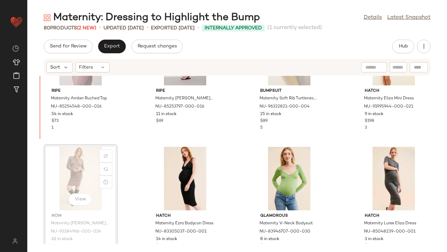
scroll to position [275, 0]
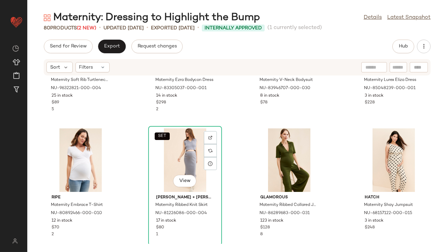
scroll to position [526, 0]
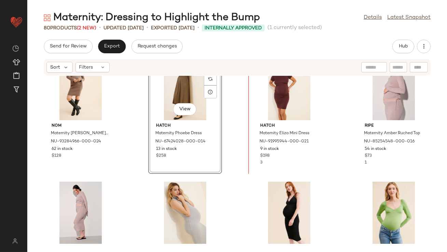
scroll to position [256, 0]
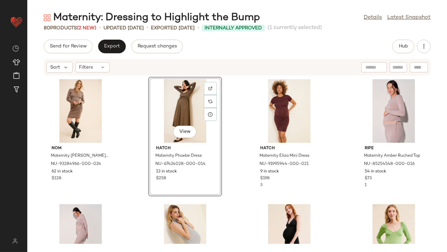
click at [235, 115] on div "nom Maternity [PERSON_NAME] Dress NU-93284966-000-024 62 in stock $128 View Hat…" at bounding box center [236, 160] width 419 height 168
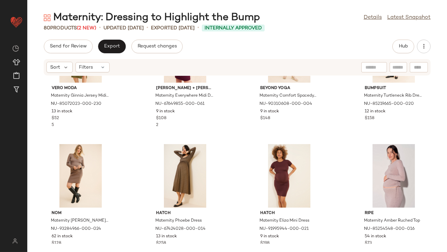
scroll to position [139, 0]
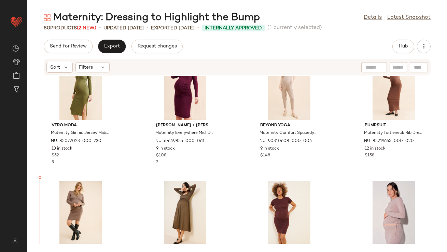
scroll to position [163, 0]
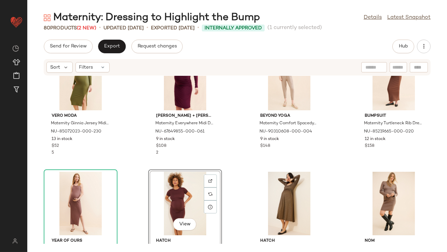
click at [233, 156] on div "Vero Moda Maternity Ginnia Jersey Midi Dress NU-85072023-000-230 13 in stock $5…" at bounding box center [236, 160] width 419 height 168
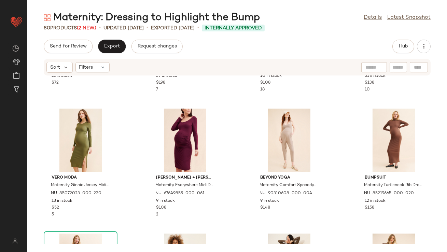
scroll to position [161, 0]
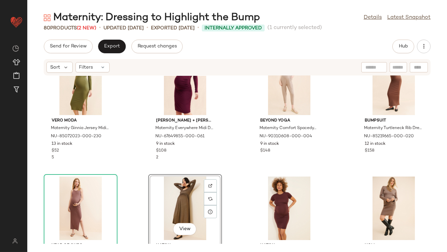
scroll to position [187, 0]
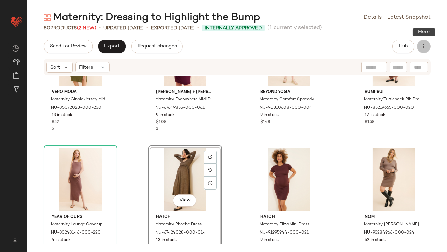
click at [423, 49] on icon "button" at bounding box center [423, 46] width 7 height 7
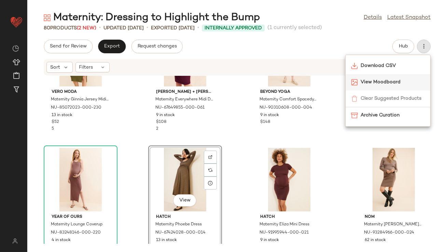
click at [386, 81] on span "View Moodboard" at bounding box center [392, 81] width 64 height 7
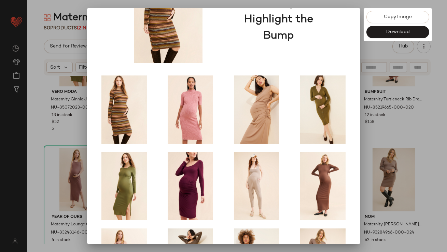
scroll to position [116, 0]
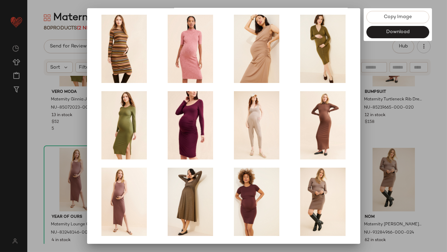
click at [375, 147] on div at bounding box center [223, 126] width 447 height 252
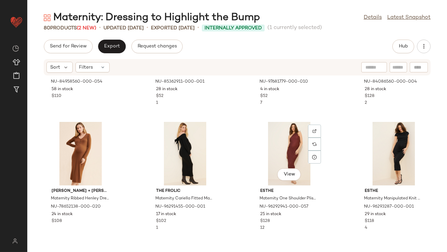
scroll to position [1122, 0]
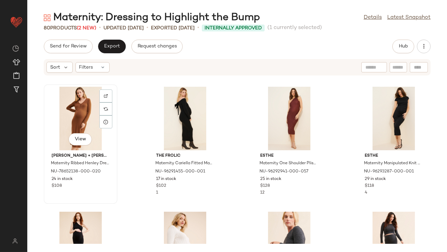
click at [85, 110] on div "View" at bounding box center [80, 118] width 69 height 63
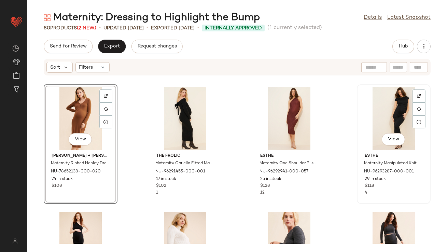
click at [376, 128] on div "View" at bounding box center [393, 118] width 69 height 63
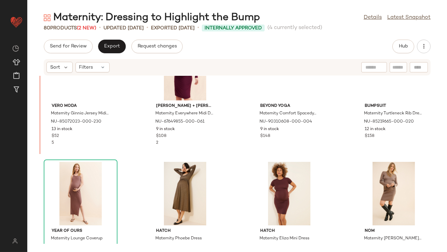
scroll to position [164, 0]
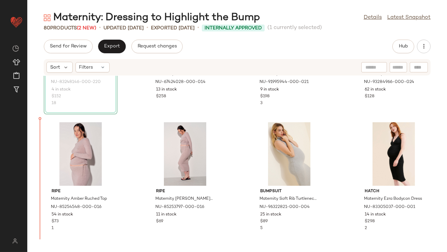
scroll to position [339, 0]
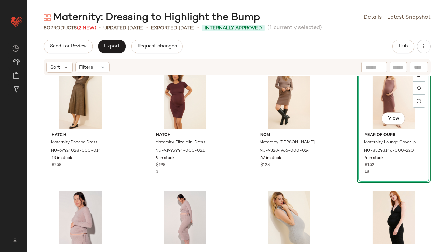
scroll to position [188, 0]
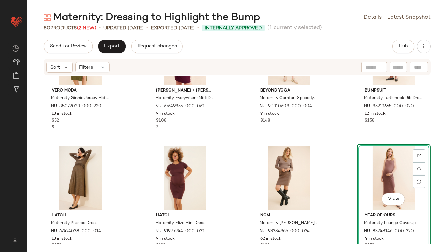
click at [133, 106] on div "Vero Moda Maternity Ginnia Jersey Midi Dress NU-85072023-000-230 13 in stock $5…" at bounding box center [236, 160] width 419 height 168
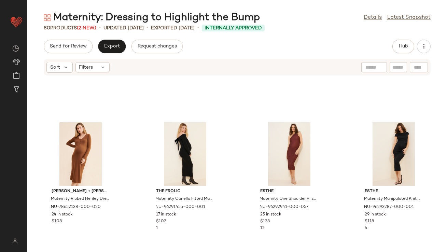
scroll to position [1075, 0]
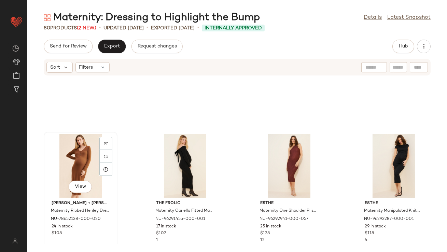
click at [79, 156] on div "View" at bounding box center [80, 165] width 69 height 63
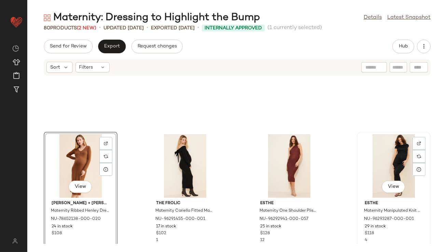
click at [378, 160] on div "View" at bounding box center [393, 165] width 69 height 63
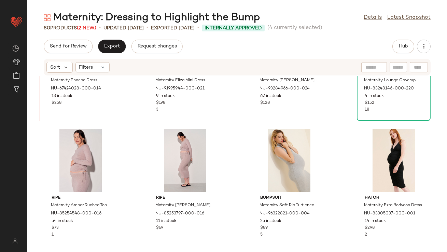
scroll to position [331, 0]
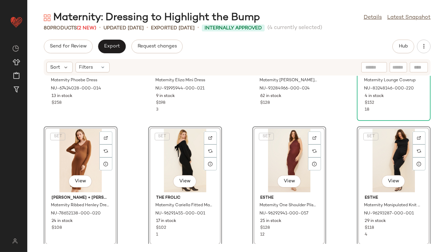
click at [132, 127] on div "Hatch Maternity Phoebe Dress NU-67424028-000-014 13 in stock $258 Hatch Materni…" at bounding box center [236, 160] width 419 height 168
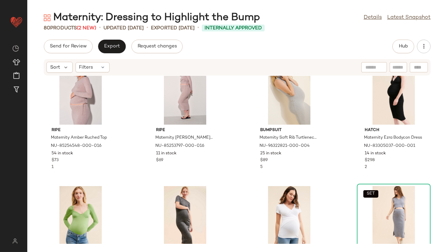
scroll to position [567, 0]
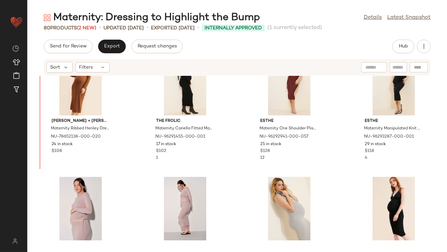
drag, startPoint x: 174, startPoint y: 174, endPoint x: 168, endPoint y: 172, distance: 6.6
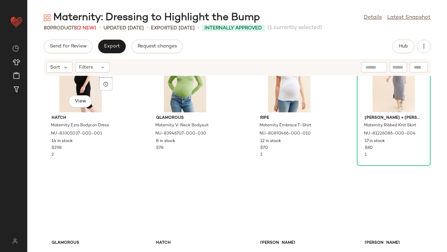
scroll to position [682, 0]
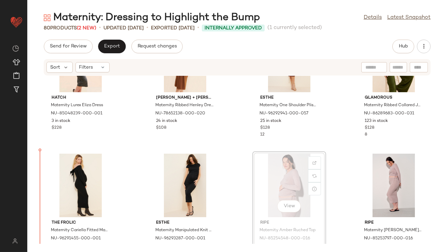
scroll to position [437, 0]
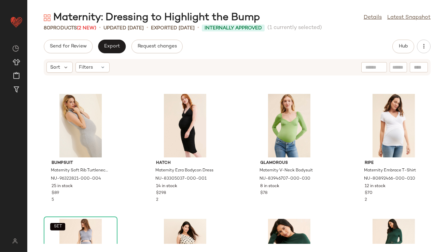
scroll to position [699, 0]
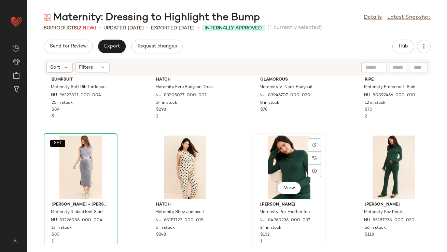
click at [276, 166] on div "View" at bounding box center [289, 166] width 69 height 63
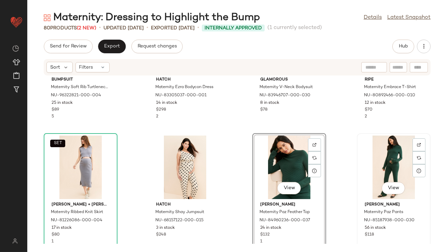
click at [382, 158] on div "View" at bounding box center [393, 166] width 69 height 63
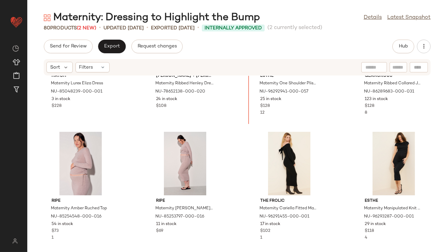
scroll to position [419, 0]
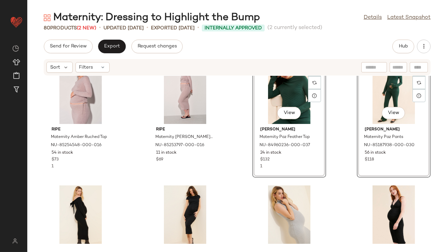
click at [245, 168] on div "Hatch Maternity Lurex Eliza Dress NU-85048239-000-001 3 in stock $228 Ingrid + …" at bounding box center [236, 160] width 419 height 168
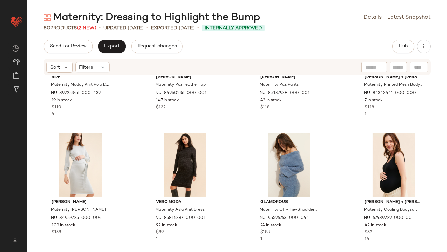
scroll to position [953, 0]
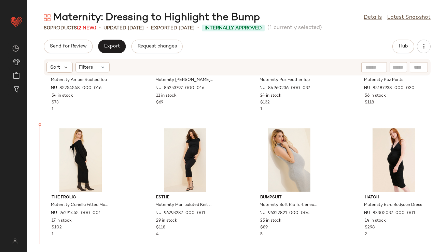
scroll to position [590, 0]
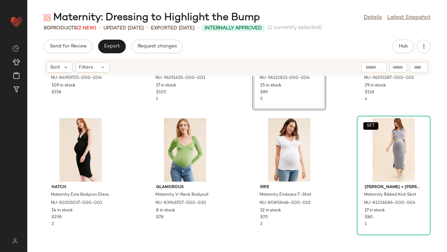
scroll to position [717, 0]
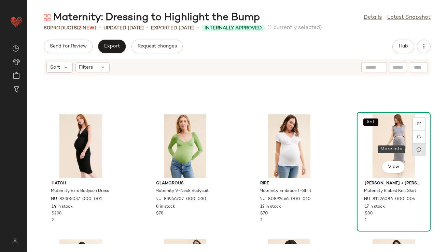
click at [412, 151] on div at bounding box center [418, 149] width 13 height 13
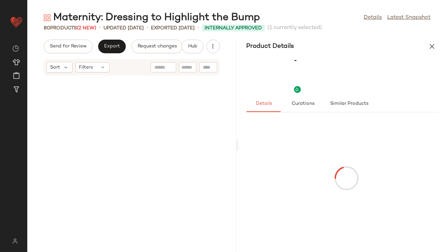
scroll to position [1623, 0]
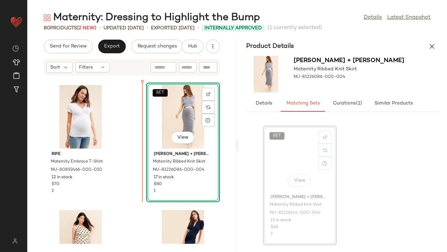
drag, startPoint x: 303, startPoint y: 159, endPoint x: 295, endPoint y: 159, distance: 7.2
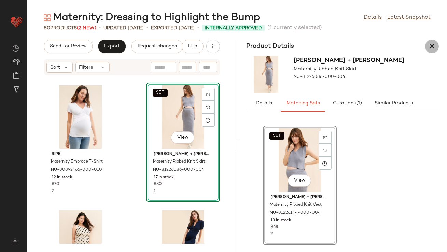
click at [428, 44] on icon "button" at bounding box center [432, 46] width 8 height 8
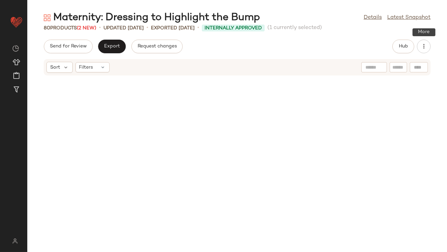
scroll to position [749, 0]
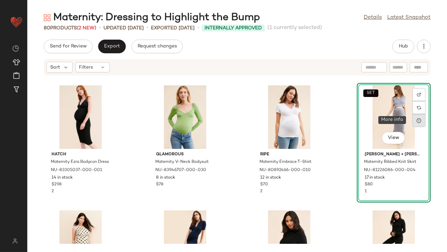
click at [420, 119] on div at bounding box center [418, 120] width 13 height 13
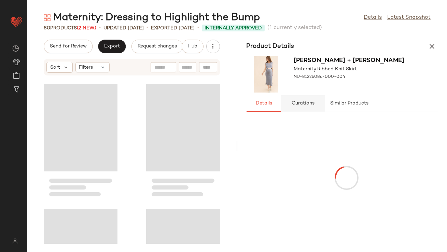
scroll to position [1623, 0]
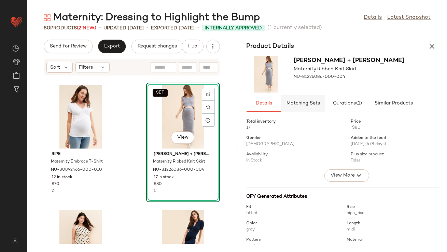
click at [369, 99] on button "Matching Sets" at bounding box center [393, 103] width 48 height 16
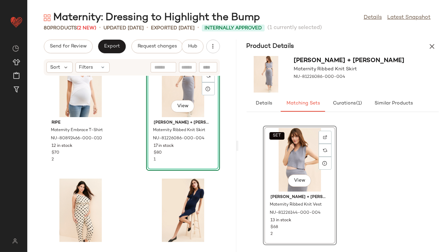
scroll to position [1658, 0]
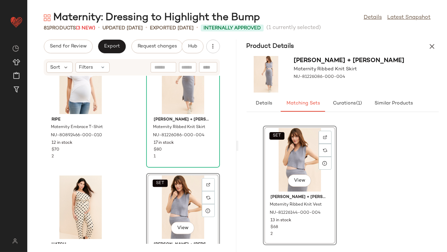
click at [433, 47] on icon "button" at bounding box center [432, 46] width 8 height 8
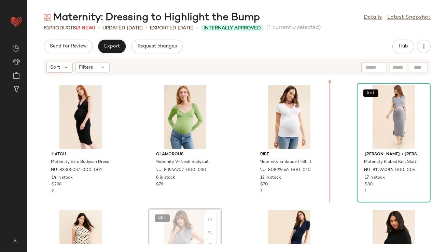
scroll to position [750, 0]
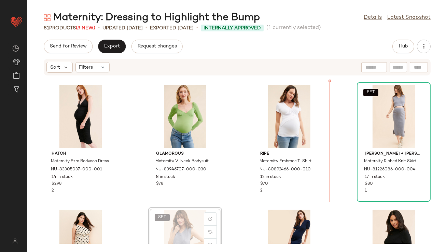
drag, startPoint x: 184, startPoint y: 228, endPoint x: 193, endPoint y: 224, distance: 10.1
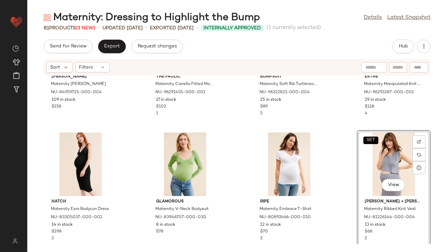
scroll to position [708, 0]
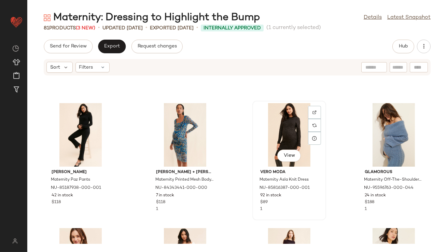
scroll to position [1066, 0]
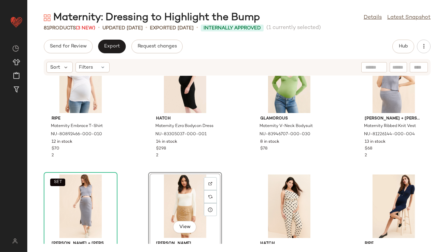
scroll to position [799, 0]
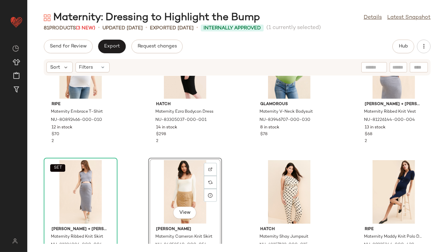
click at [136, 183] on div "Callahan Maternity Ellen Dress NU-84959725-000-004 109 in stock $158 The Frolic…" at bounding box center [236, 160] width 419 height 168
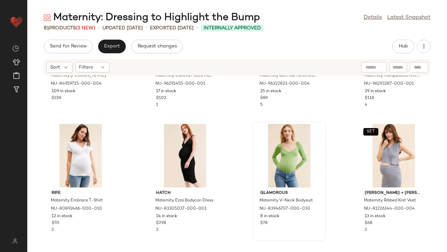
scroll to position [712, 0]
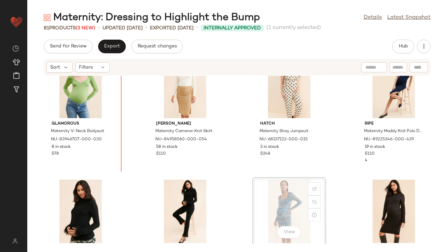
scroll to position [882, 0]
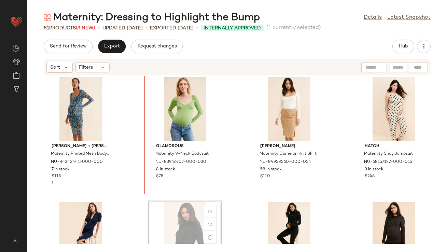
drag, startPoint x: 184, startPoint y: 217, endPoint x: 181, endPoint y: 213, distance: 5.5
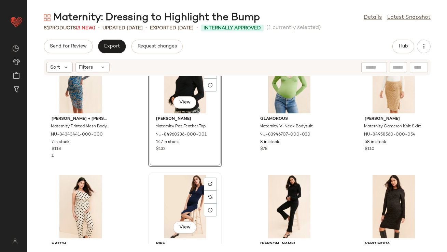
scroll to position [914, 0]
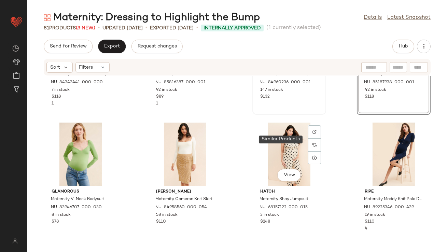
scroll to position [967, 0]
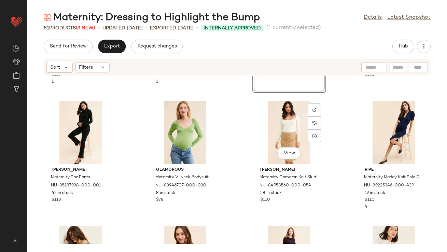
scroll to position [1029, 0]
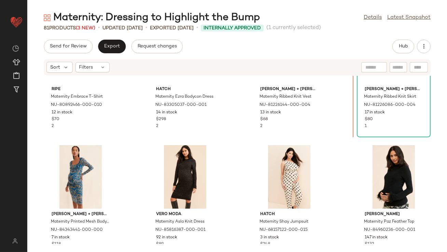
scroll to position [802, 0]
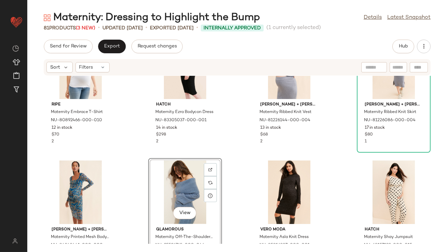
scroll to position [782, 0]
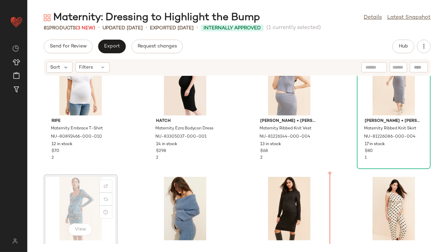
drag, startPoint x: 84, startPoint y: 190, endPoint x: 90, endPoint y: 190, distance: 6.5
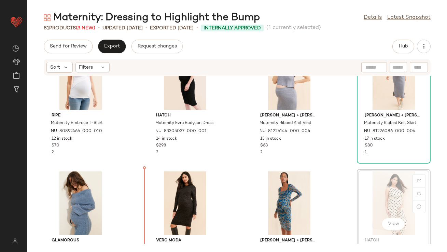
scroll to position [791, 0]
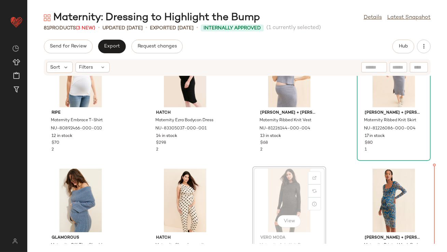
drag, startPoint x: 284, startPoint y: 194, endPoint x: 289, endPoint y: 194, distance: 5.5
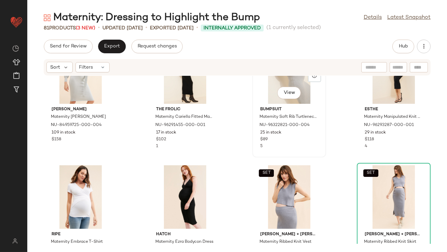
scroll to position [676, 0]
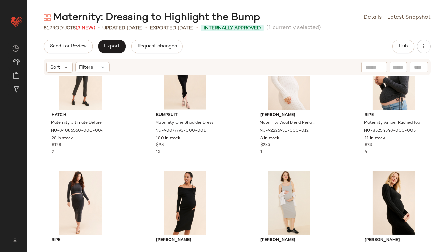
scroll to position [1224, 0]
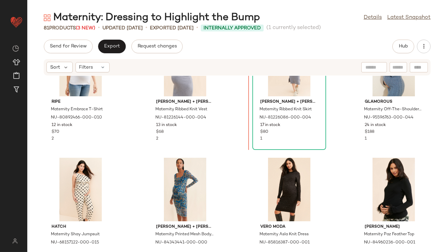
scroll to position [773, 0]
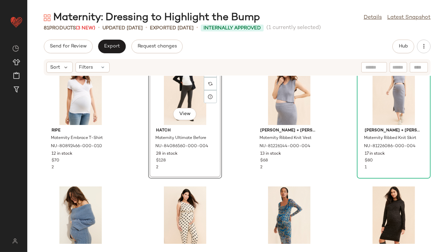
click at [136, 159] on div "ripe Maternity Embrace T-Shirt NU-80892466-000-010 12 in stock $70 2 View Hatch…" at bounding box center [236, 160] width 419 height 168
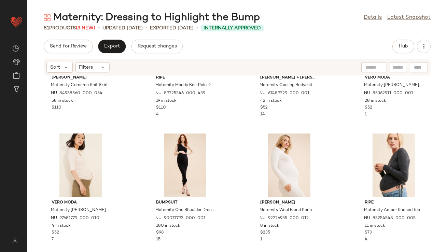
scroll to position [1201, 0]
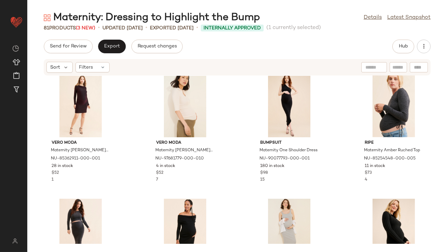
scroll to position [1356, 0]
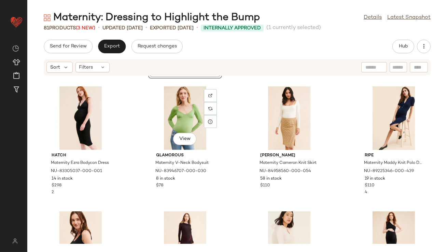
scroll to position [1223, 0]
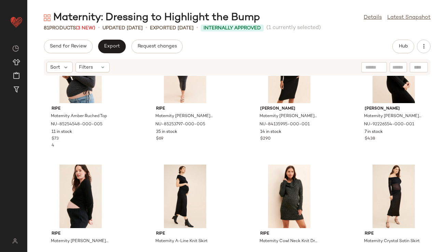
scroll to position [1307, 0]
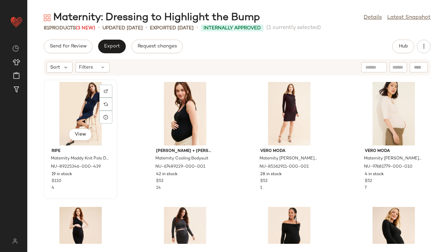
scroll to position [1353, 0]
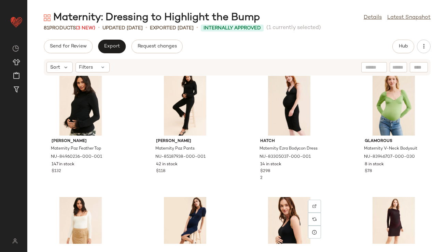
scroll to position [1047, 0]
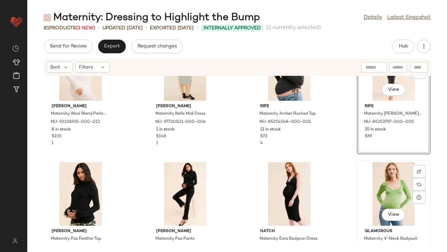
click at [396, 192] on div "View" at bounding box center [393, 193] width 69 height 63
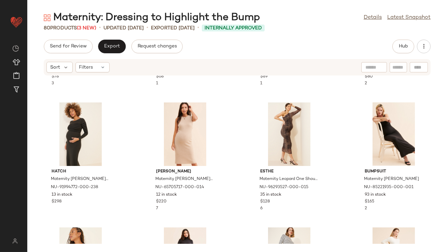
scroll to position [2262, 0]
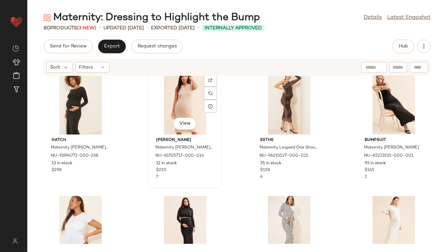
click at [184, 109] on div "View" at bounding box center [184, 102] width 69 height 63
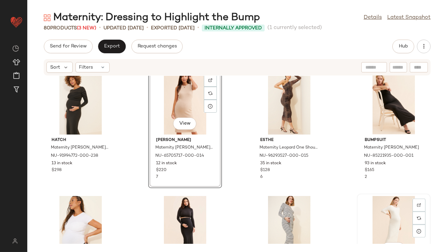
click at [380, 221] on div "View" at bounding box center [393, 227] width 69 height 63
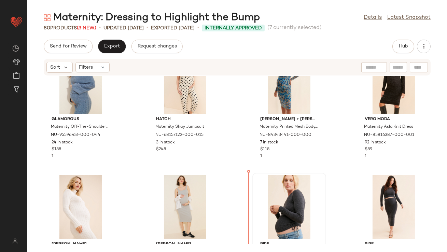
scroll to position [916, 0]
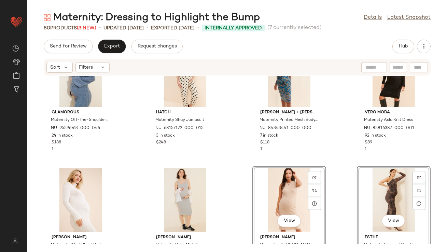
click at [243, 160] on div "Glamorous Maternity Off-The-Shoulder Sweater Dress NU-95596763-000-044 24 in st…" at bounding box center [236, 160] width 419 height 168
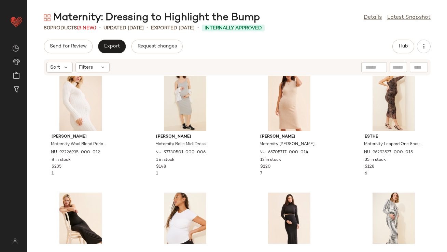
scroll to position [1014, 0]
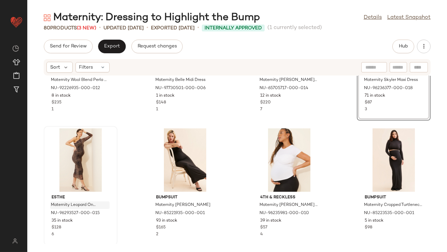
scroll to position [1081, 0]
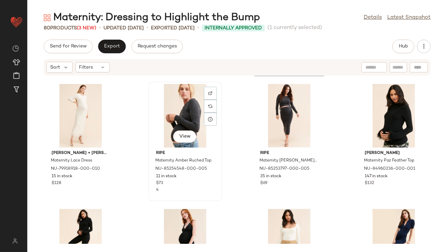
scroll to position [1284, 0]
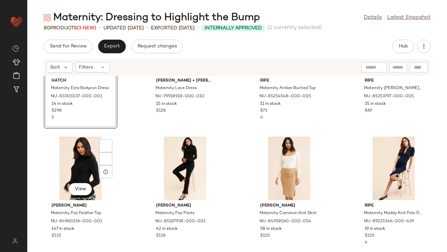
scroll to position [1364, 0]
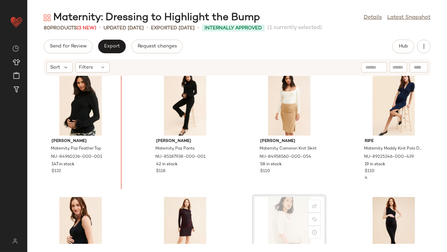
scroll to position [1387, 0]
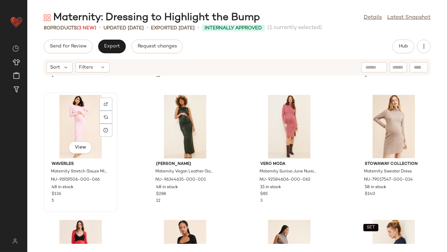
scroll to position [2012, 0]
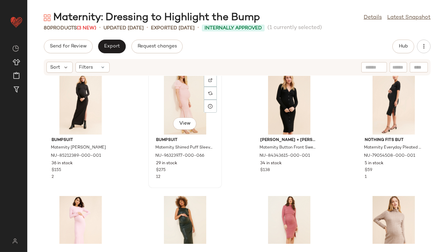
click at [174, 90] on div "View" at bounding box center [184, 102] width 69 height 63
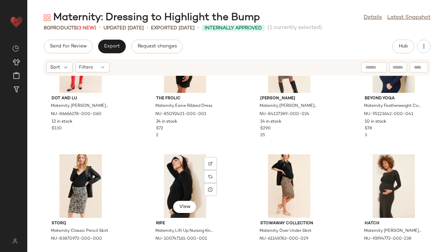
scroll to position [2331, 0]
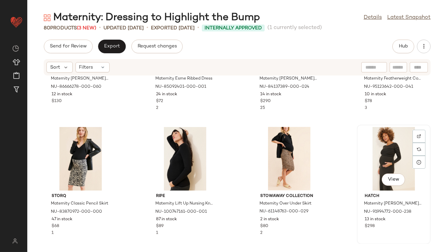
click at [372, 155] on div "View" at bounding box center [393, 158] width 69 height 63
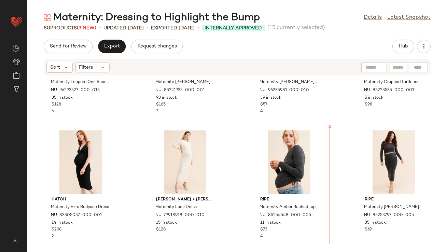
scroll to position [1219, 0]
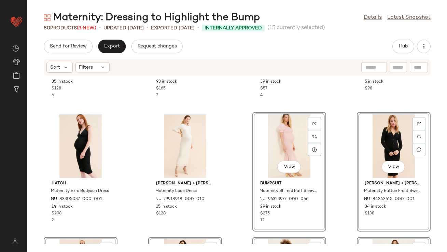
click at [236, 150] on div "ESTHE Maternity Leopard One Shoulder Dress NU-96293527-000-015 35 in stock $128…" at bounding box center [236, 160] width 419 height 168
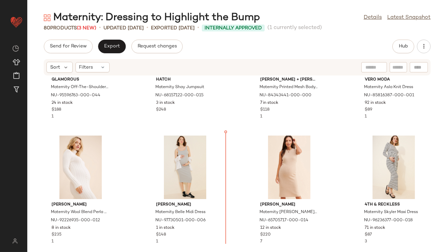
scroll to position [950, 0]
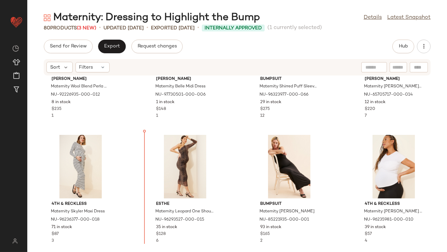
scroll to position [1074, 0]
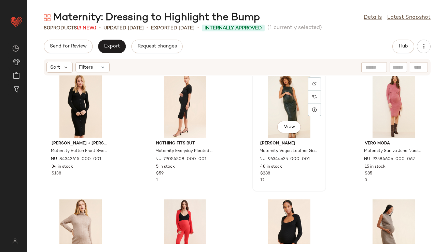
scroll to position [1470, 0]
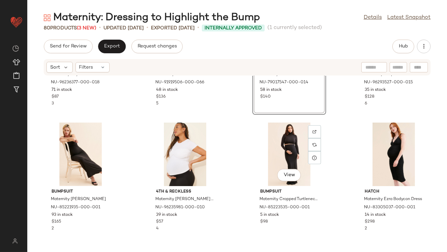
scroll to position [1226, 0]
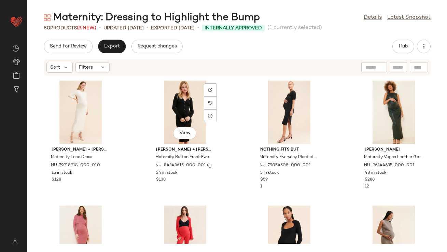
scroll to position [1437, 0]
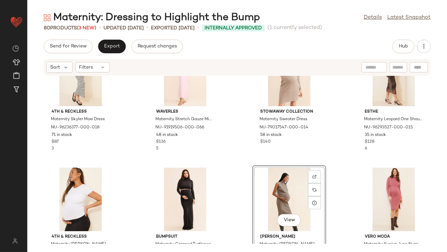
scroll to position [1167, 0]
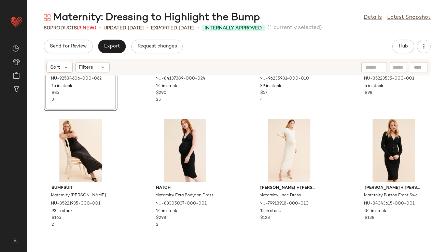
scroll to position [1341, 0]
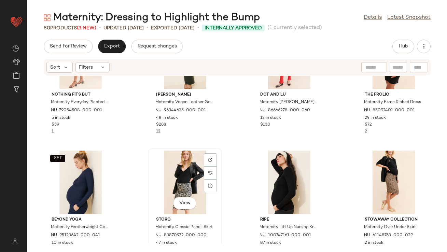
scroll to position [1479, 0]
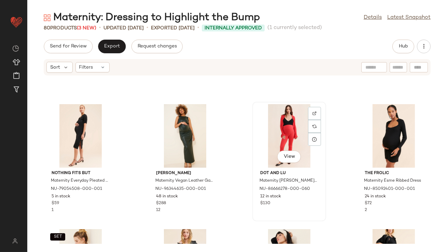
click at [264, 136] on div "View" at bounding box center [289, 135] width 69 height 63
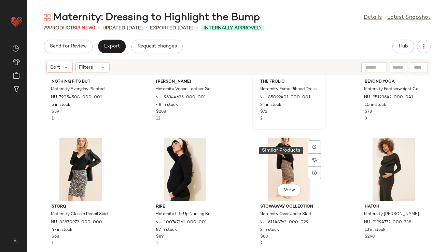
scroll to position [1698, 0]
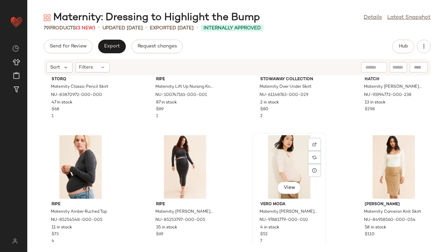
drag, startPoint x: 280, startPoint y: 164, endPoint x: 286, endPoint y: 164, distance: 6.5
click at [280, 164] on div "View" at bounding box center [289, 166] width 69 height 63
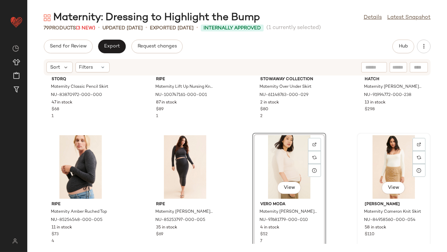
click at [369, 165] on div "View" at bounding box center [393, 166] width 69 height 63
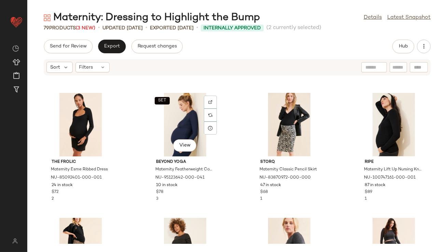
scroll to position [1697, 0]
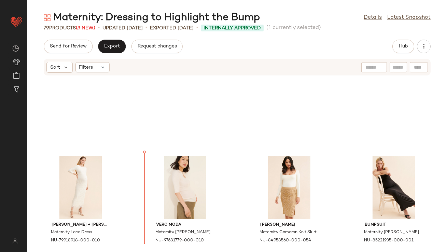
scroll to position [1293, 0]
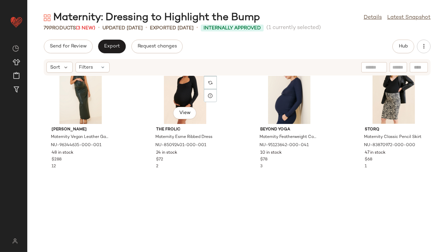
scroll to position [1658, 0]
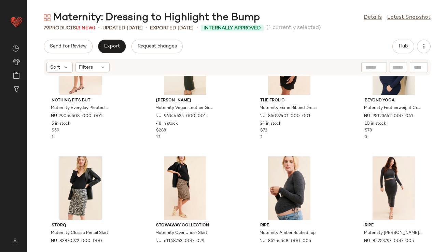
scroll to position [1677, 0]
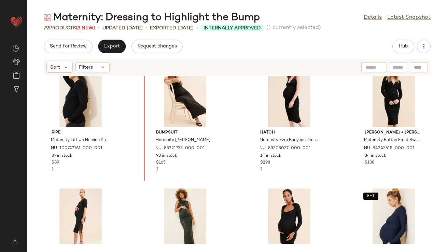
scroll to position [1475, 0]
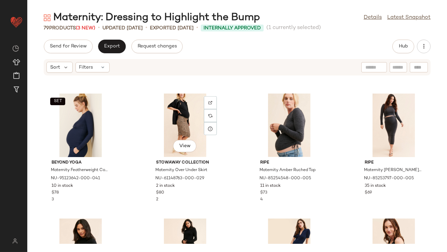
scroll to position [1726, 0]
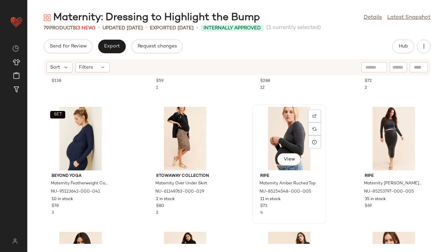
click at [275, 129] on div "View" at bounding box center [289, 138] width 69 height 63
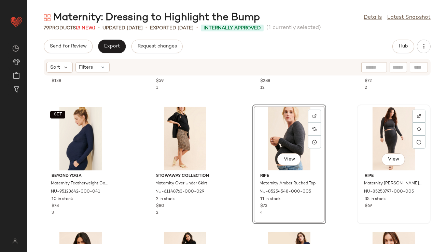
click at [386, 132] on div "View" at bounding box center [393, 138] width 69 height 63
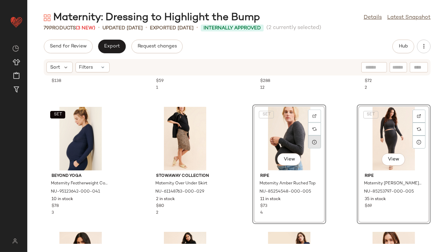
click at [303, 142] on div "SET View" at bounding box center [289, 138] width 69 height 63
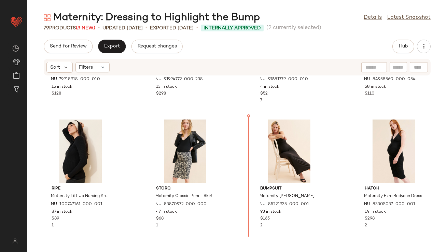
scroll to position [1488, 0]
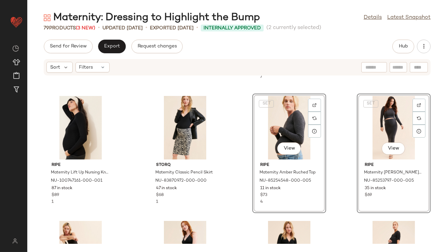
click at [357, 186] on div "SET View ripe Maternity Jess Skirt NU-85253797-000-005 35 in stock $69" at bounding box center [394, 152] width 74 height 119
click at [344, 190] on div "Ingrid + Isabel Maternity Lace Dress NU-79918918-000-010 15 in stock $128 Hatch…" at bounding box center [236, 160] width 419 height 168
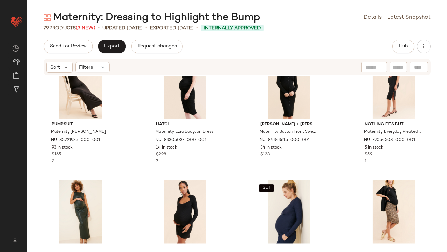
scroll to position [1684, 0]
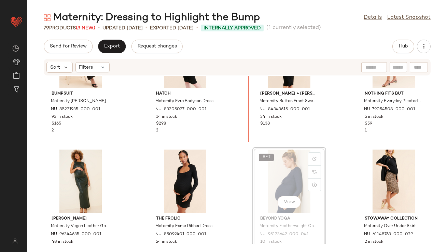
drag, startPoint x: 298, startPoint y: 189, endPoint x: 295, endPoint y: 187, distance: 3.6
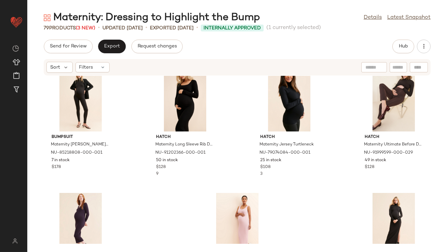
scroll to position [2308, 0]
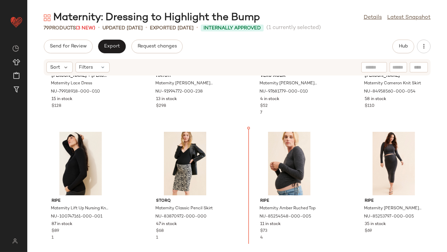
scroll to position [1466, 0]
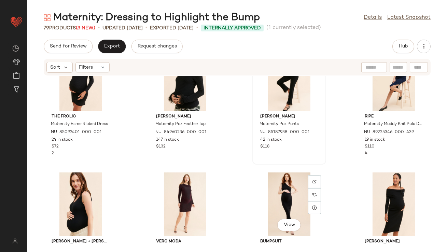
scroll to position [1975, 0]
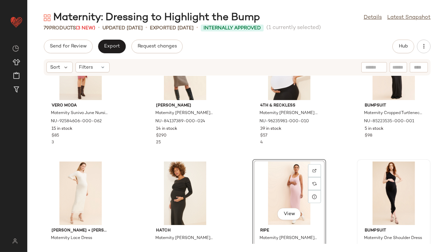
scroll to position [1315, 0]
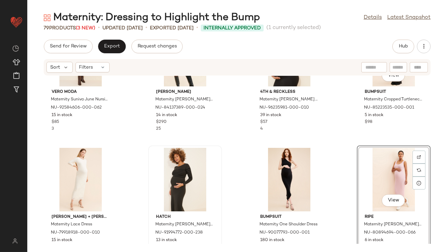
scroll to position [1329, 0]
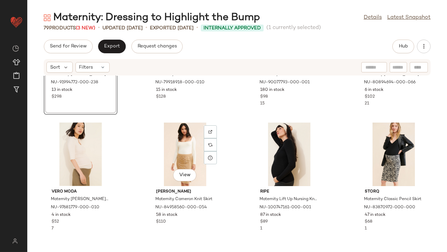
scroll to position [1488, 0]
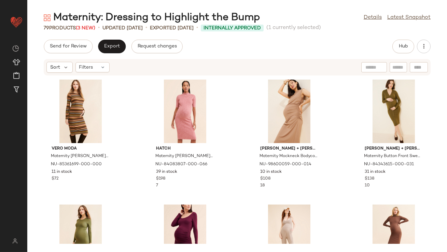
click at [401, 54] on div "Send for Review Export Request changes Hub Sort Filters Vero Moda Maternity Son…" at bounding box center [236, 146] width 419 height 212
click at [398, 44] on span "Hub" at bounding box center [403, 46] width 10 height 5
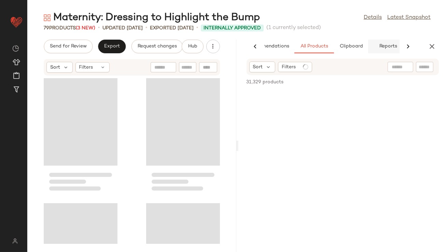
scroll to position [0, 38]
click at [360, 43] on button "Reports" at bounding box center [380, 47] width 40 height 14
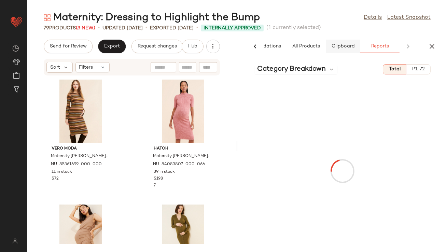
click at [349, 43] on button "Clipboard" at bounding box center [343, 47] width 34 height 14
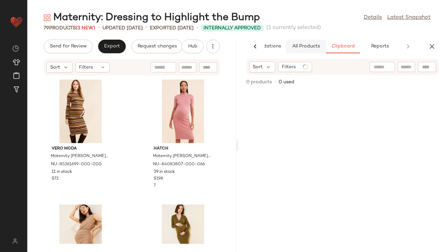
click at [305, 49] on button "All Products" at bounding box center [306, 47] width 40 height 14
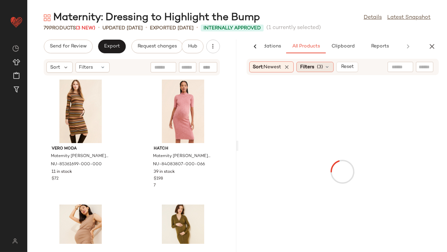
click at [309, 67] on span "Filters" at bounding box center [307, 66] width 14 height 7
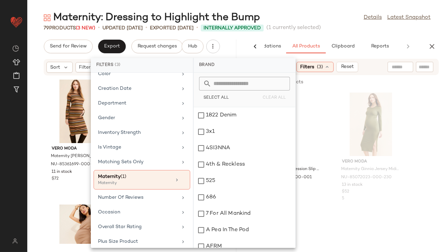
scroll to position [170, 0]
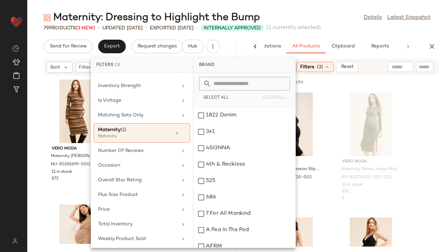
click at [313, 17] on div "Maternity: Dressing to Highlight the Bump Details Latest Snapshot" at bounding box center [236, 18] width 419 height 14
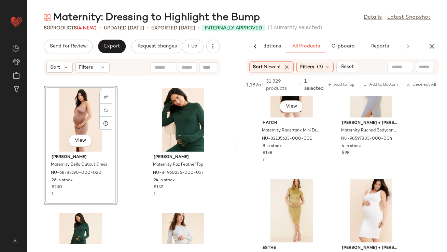
scroll to position [627, 0]
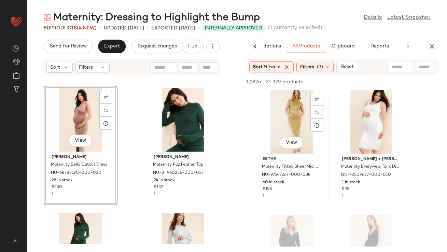
click at [295, 128] on div "View" at bounding box center [291, 121] width 69 height 63
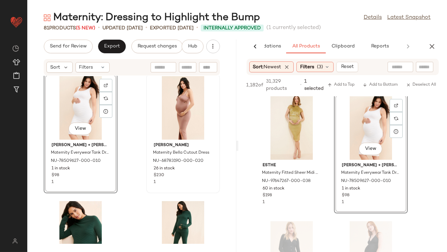
scroll to position [1086, 0]
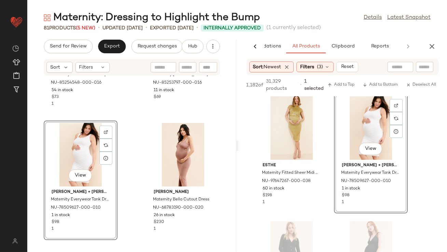
click at [88, 136] on div "View" at bounding box center [80, 154] width 69 height 63
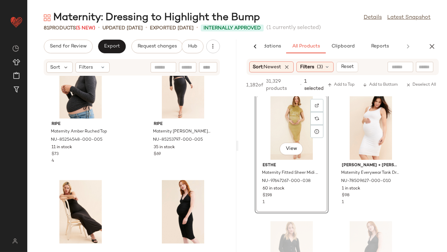
scroll to position [3329, 0]
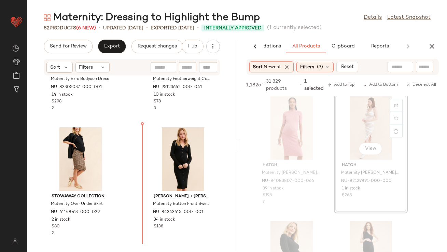
scroll to position [3707, 0]
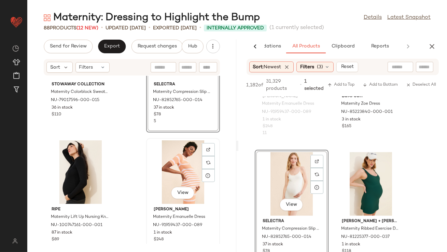
scroll to position [3311, 0]
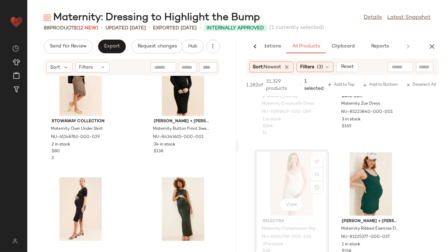
scroll to position [4182, 0]
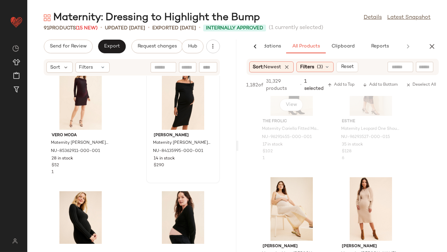
scroll to position [4592, 0]
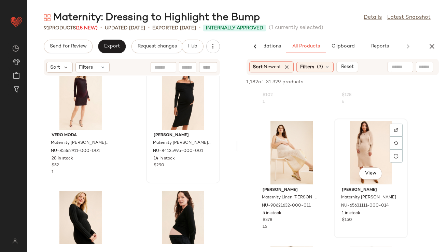
click at [346, 149] on div "View" at bounding box center [370, 152] width 69 height 63
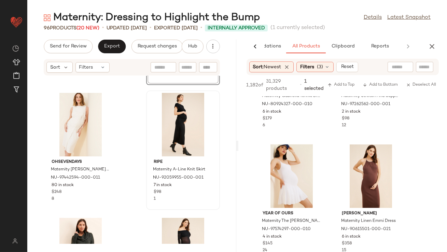
scroll to position [6091, 0]
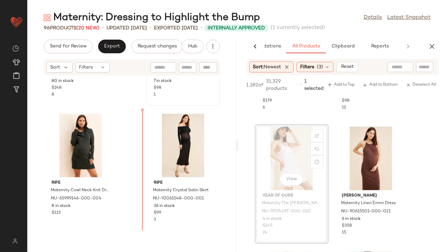
drag, startPoint x: 270, startPoint y: 158, endPoint x: 224, endPoint y: 172, distance: 47.5
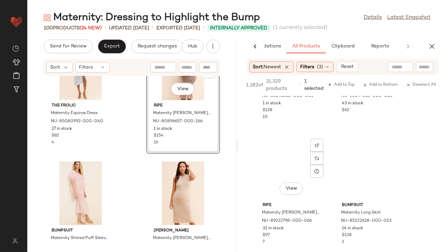
scroll to position [7648, 0]
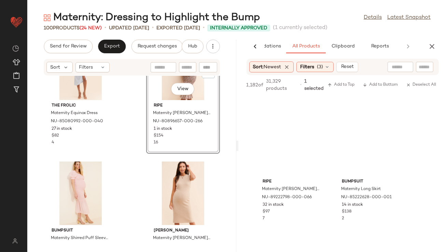
click at [430, 43] on icon "button" at bounding box center [432, 46] width 8 height 8
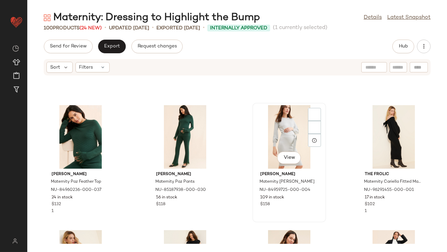
scroll to position [542, 0]
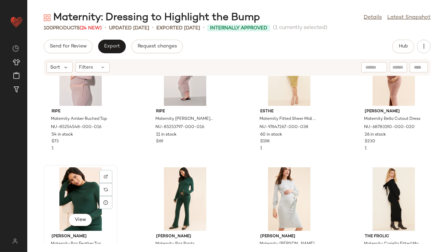
click at [80, 204] on div "View" at bounding box center [80, 198] width 69 height 63
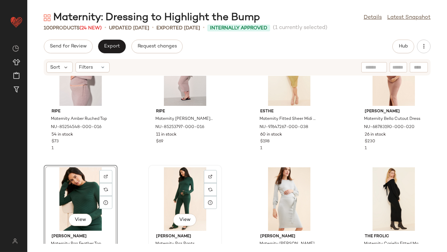
click at [167, 192] on div "View" at bounding box center [184, 198] width 69 height 63
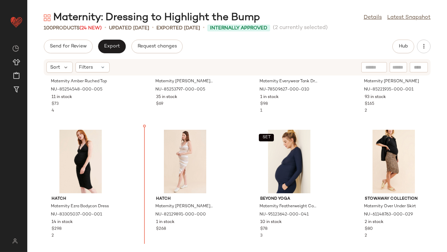
scroll to position [1965, 0]
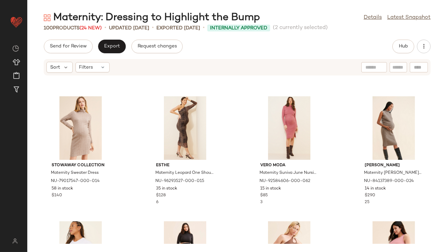
scroll to position [1287, 0]
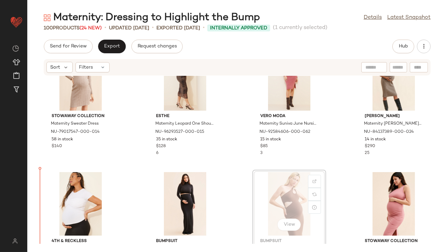
drag, startPoint x: 292, startPoint y: 199, endPoint x: 99, endPoint y: 193, distance: 192.9
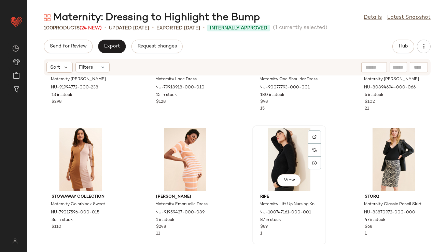
scroll to position [1479, 0]
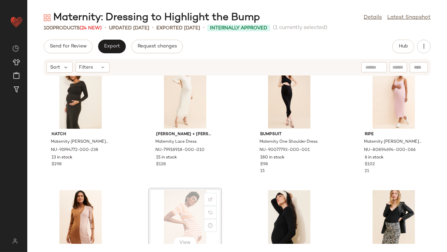
scroll to position [1519, 0]
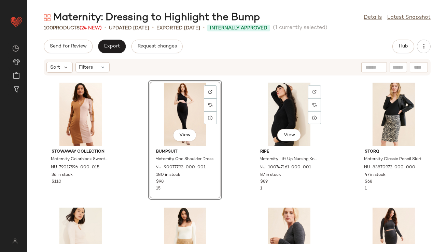
scroll to position [1677, 0]
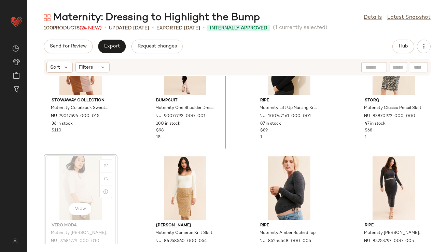
scroll to position [1658, 0]
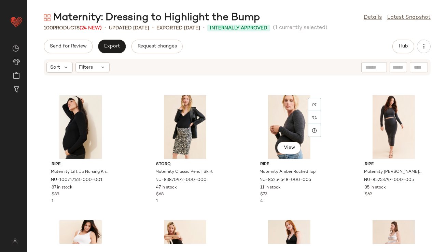
scroll to position [1762, 0]
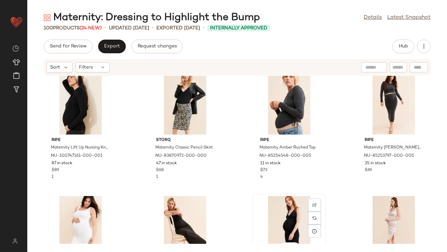
scroll to position [1762, 0]
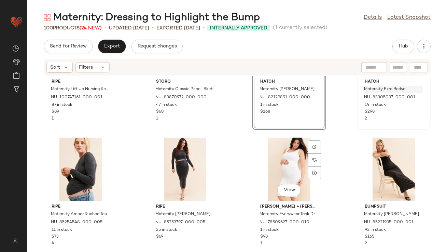
scroll to position [1822, 0]
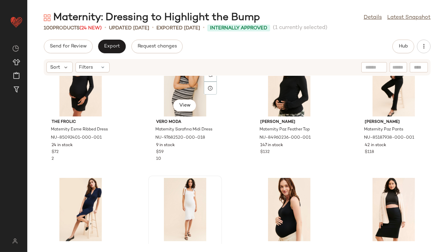
scroll to position [2293, 0]
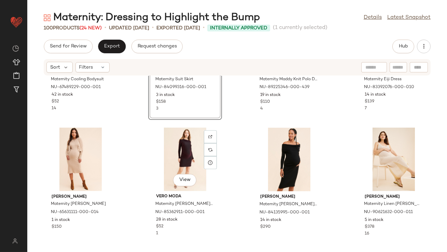
scroll to position [2456, 0]
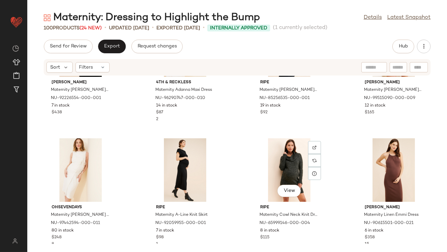
scroll to position [2697, 0]
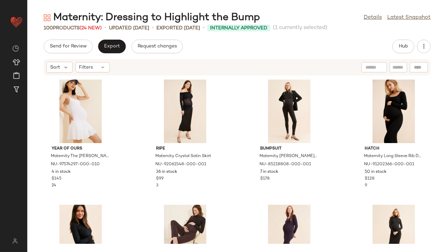
scroll to position [2828, 0]
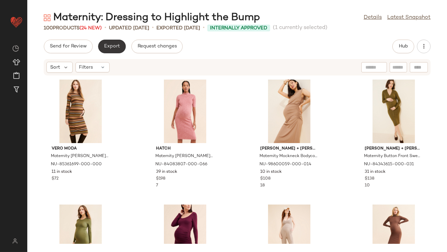
click at [112, 47] on span "Export" at bounding box center [112, 46] width 16 height 5
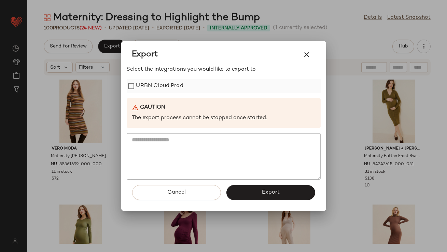
click at [139, 84] on label "URBN Cloud Prod" at bounding box center [159, 86] width 47 height 14
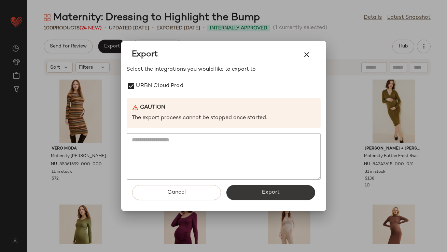
click at [243, 189] on button "Export" at bounding box center [270, 192] width 89 height 15
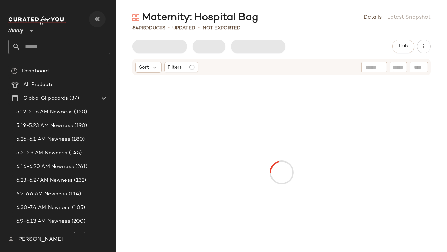
click at [99, 21] on icon "button" at bounding box center [97, 19] width 8 height 8
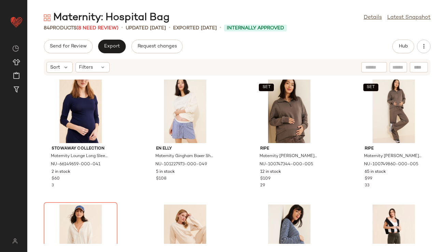
click at [110, 31] on div "84 Products (8 Need Review)" at bounding box center [81, 28] width 75 height 7
click at [107, 23] on div "Maternity: Hospital Bag" at bounding box center [107, 18] width 126 height 14
click at [105, 30] on span "(8 Need Review)" at bounding box center [97, 28] width 42 height 5
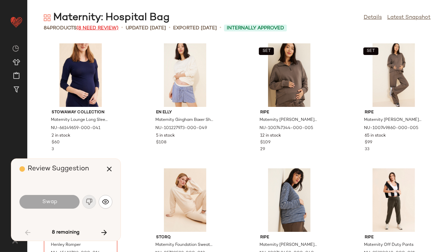
scroll to position [130, 0]
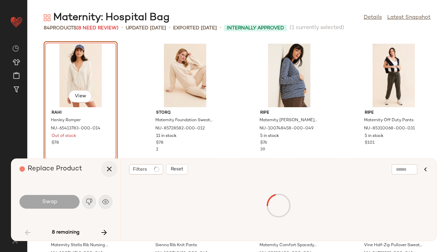
click at [109, 170] on icon "button" at bounding box center [109, 169] width 8 height 8
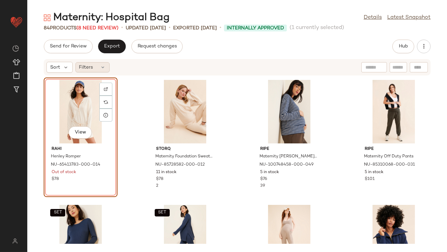
click at [104, 65] on icon at bounding box center [102, 66] width 5 height 5
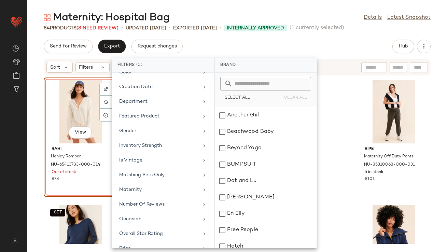
scroll to position [108, 0]
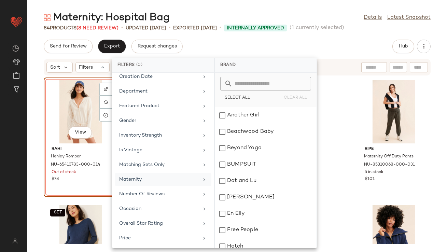
click at [140, 176] on div "Maternity" at bounding box center [158, 179] width 79 height 7
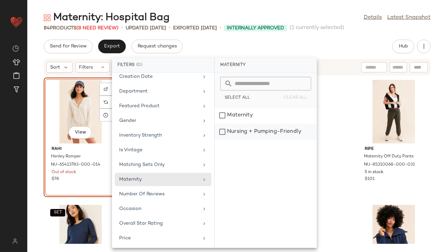
click at [233, 132] on div "Nursing + Pumping-Friendly" at bounding box center [266, 132] width 102 height 16
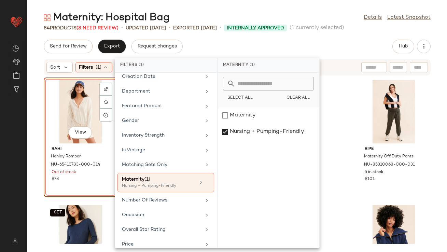
click at [285, 44] on div "Send for Review Export Request changes Hub" at bounding box center [237, 47] width 387 height 14
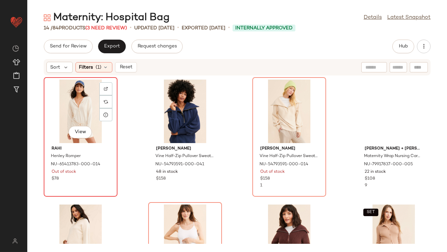
click at [85, 99] on div "View" at bounding box center [80, 110] width 69 height 63
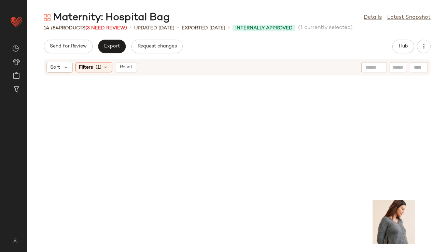
scroll to position [333, 0]
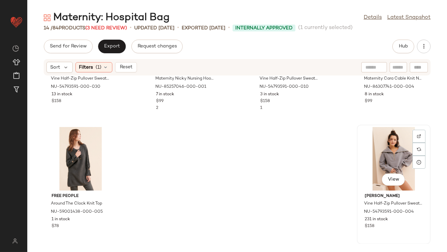
click at [386, 138] on div "View" at bounding box center [393, 158] width 69 height 63
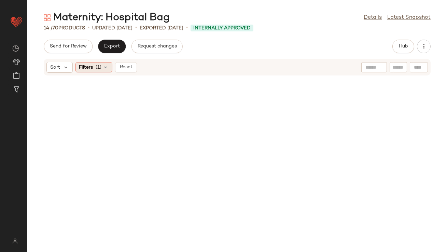
click at [107, 70] on icon at bounding box center [105, 66] width 5 height 5
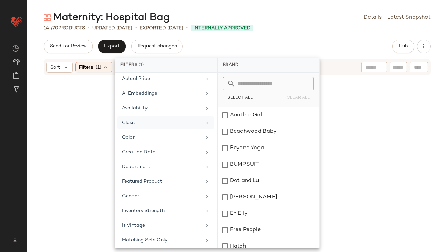
scroll to position [113, 0]
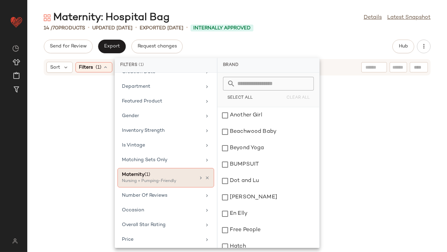
click at [205, 175] on icon at bounding box center [207, 177] width 5 height 5
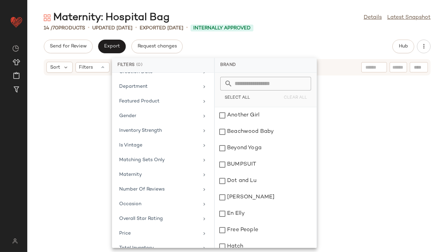
click at [253, 50] on div "Send for Review Export Request changes Hub" at bounding box center [237, 47] width 387 height 14
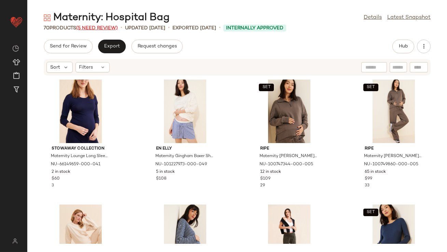
click at [90, 28] on span "(5 Need Review)" at bounding box center [97, 28] width 42 height 5
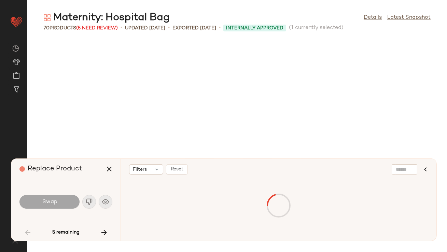
scroll to position [500, 0]
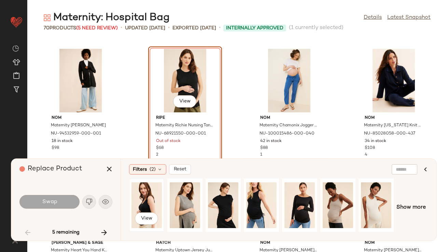
click at [145, 205] on div "View" at bounding box center [146, 205] width 30 height 48
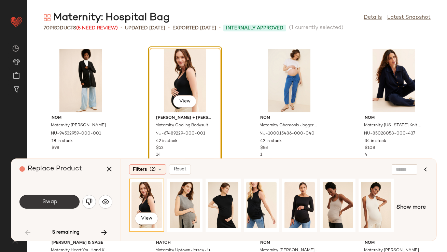
click at [48, 201] on span "Swap" at bounding box center [49, 202] width 15 height 6
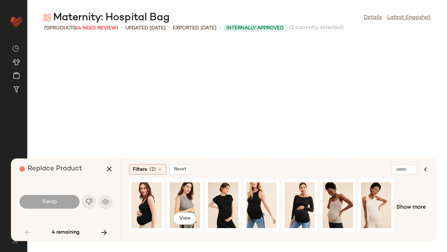
scroll to position [874, 0]
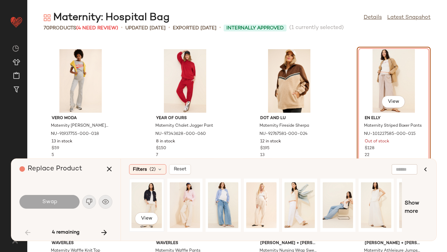
click at [155, 201] on div "View" at bounding box center [146, 205] width 30 height 48
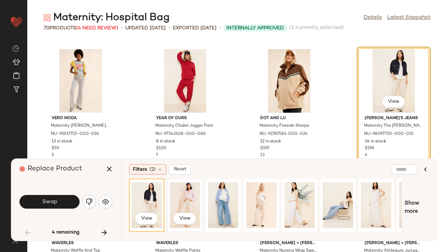
click at [186, 202] on div "View" at bounding box center [185, 205] width 30 height 48
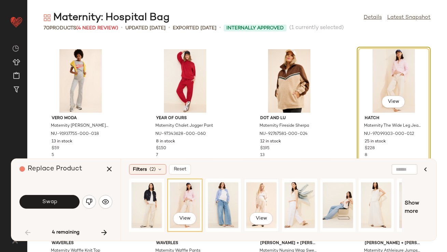
click at [263, 200] on div "View" at bounding box center [261, 205] width 30 height 48
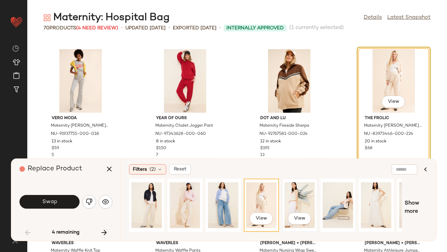
click at [299, 205] on div "View" at bounding box center [299, 205] width 30 height 48
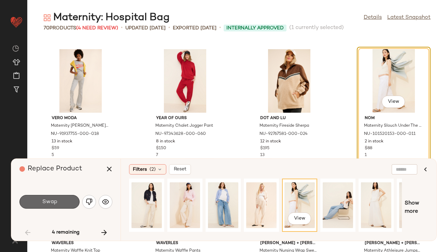
click at [59, 200] on button "Swap" at bounding box center [49, 202] width 60 height 14
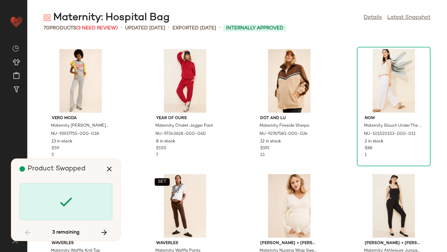
scroll to position [1873, 0]
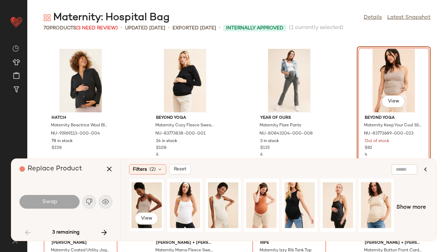
click at [142, 199] on div "View" at bounding box center [146, 205] width 30 height 48
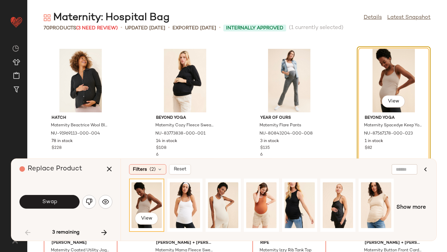
click at [30, 204] on button "Swap" at bounding box center [49, 202] width 60 height 14
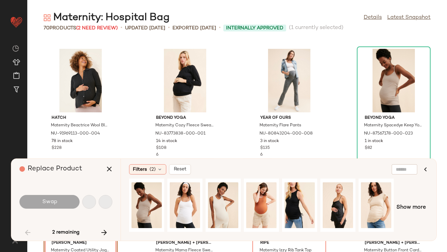
scroll to position [1998, 0]
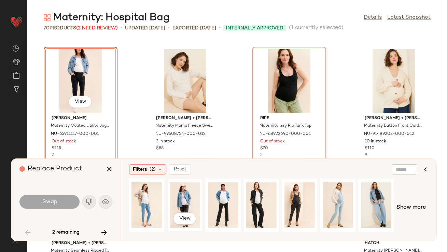
click at [170, 203] on div "View" at bounding box center [185, 205] width 30 height 48
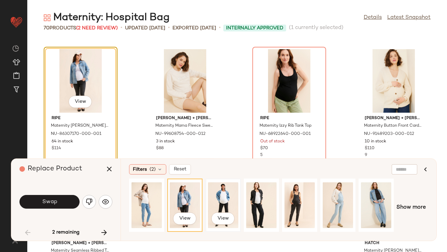
click at [213, 202] on div "View" at bounding box center [223, 205] width 30 height 48
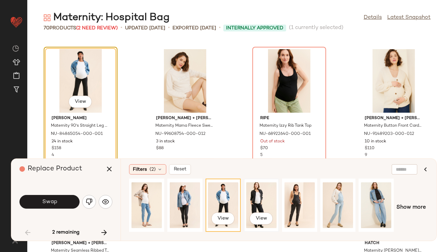
click at [259, 193] on div "View" at bounding box center [261, 205] width 30 height 48
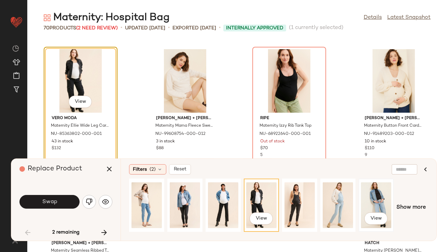
click at [369, 195] on div "View" at bounding box center [376, 205] width 30 height 48
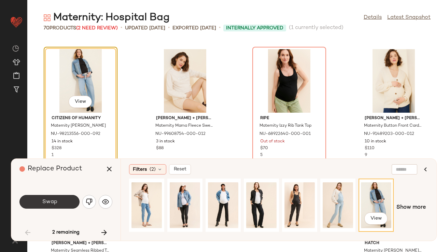
click at [62, 200] on button "Swap" at bounding box center [49, 202] width 60 height 14
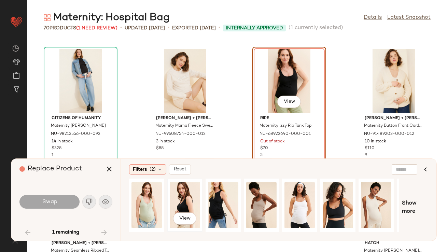
click at [186, 194] on div "View" at bounding box center [185, 205] width 30 height 48
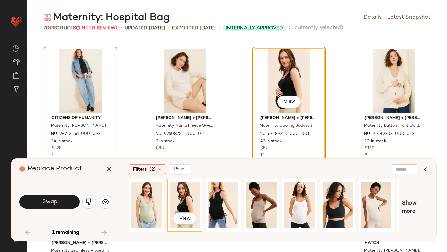
click at [48, 199] on span "Swap" at bounding box center [49, 202] width 15 height 6
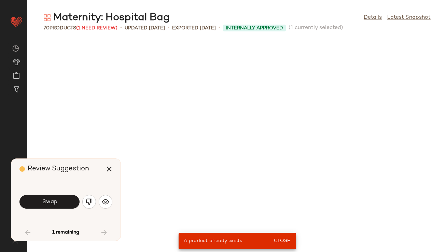
scroll to position [500, 0]
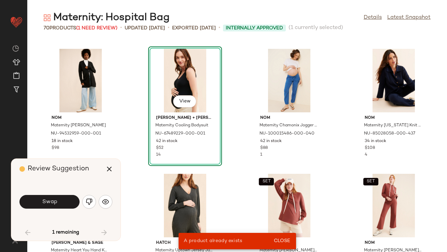
click at [165, 83] on div "View" at bounding box center [184, 80] width 69 height 63
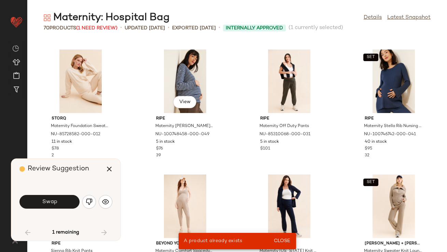
scroll to position [0, 0]
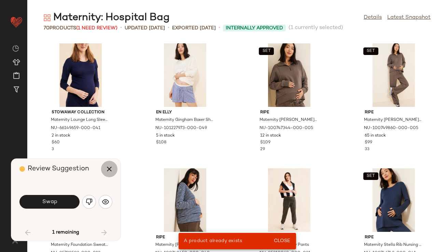
click at [109, 169] on icon "button" at bounding box center [109, 169] width 8 height 8
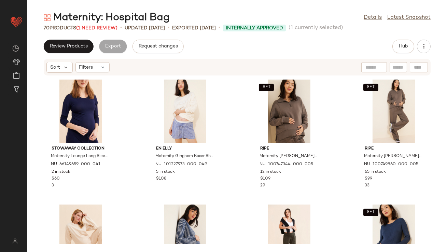
click at [111, 20] on div "Maternity: Hospital Bag" at bounding box center [107, 18] width 126 height 14
click at [109, 29] on span "(1 Need Review)" at bounding box center [96, 28] width 41 height 5
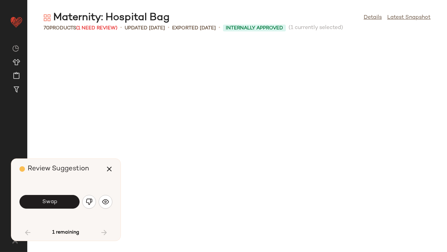
scroll to position [500, 0]
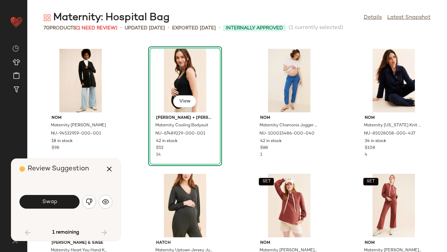
click at [176, 73] on div "View" at bounding box center [184, 80] width 69 height 63
click at [69, 231] on span "1 remaining" at bounding box center [66, 232] width 27 height 6
click at [104, 231] on div "1 remaining" at bounding box center [65, 232] width 93 height 16
click at [64, 200] on button "Swap" at bounding box center [49, 202] width 60 height 14
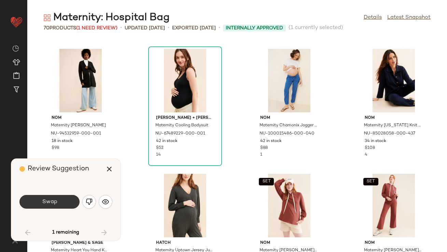
click at [59, 204] on button "Swap" at bounding box center [49, 202] width 60 height 14
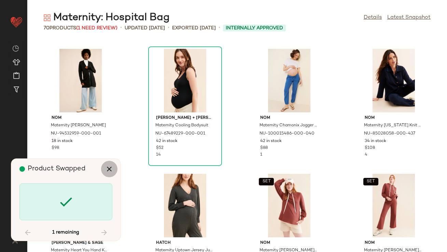
click at [111, 172] on icon "button" at bounding box center [109, 169] width 8 height 8
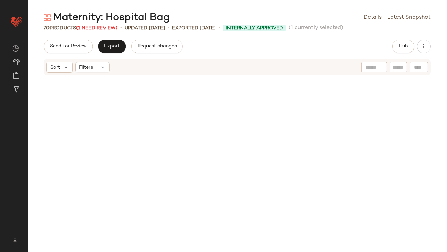
scroll to position [1998, 0]
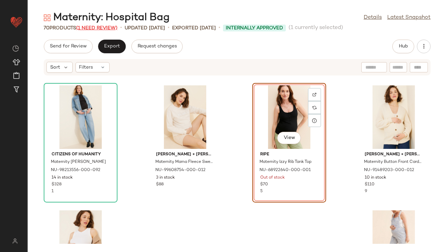
click at [99, 28] on span "(1 Need Review)" at bounding box center [96, 28] width 41 height 5
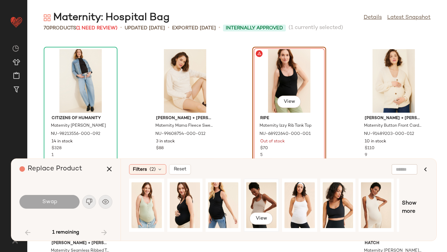
click at [260, 204] on div "View" at bounding box center [261, 205] width 30 height 48
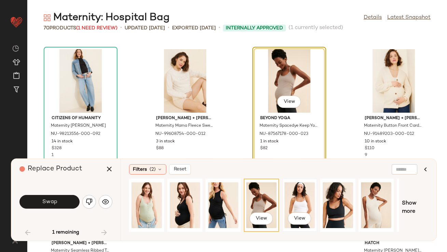
click at [287, 203] on div "View" at bounding box center [299, 205] width 30 height 48
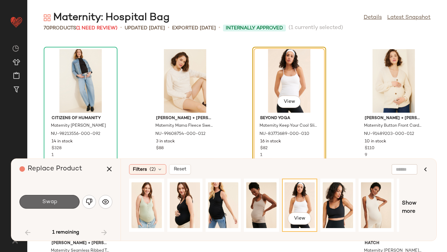
click at [50, 199] on span "Swap" at bounding box center [49, 202] width 15 height 6
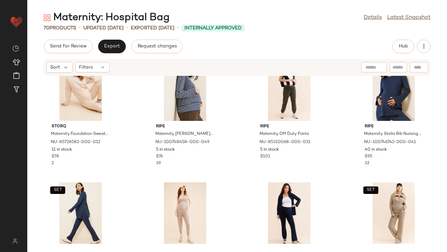
scroll to position [169, 0]
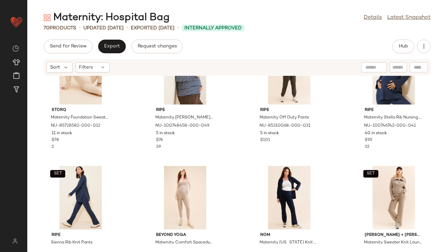
click at [428, 39] on div "Maternity: Hospital Bag Details Latest Snapshot 70 Products • updated Aug 14th …" at bounding box center [236, 131] width 419 height 241
click at [423, 42] on button "button" at bounding box center [424, 47] width 14 height 14
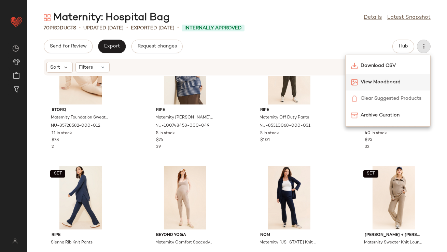
click at [380, 85] on span "View Moodboard" at bounding box center [392, 81] width 64 height 7
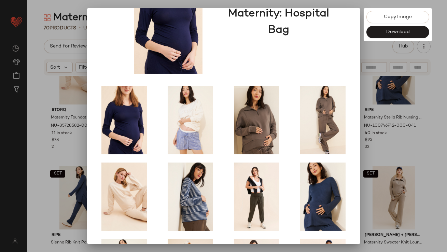
scroll to position [116, 0]
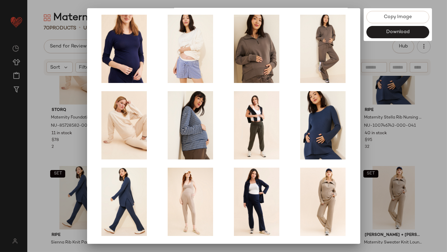
click at [375, 150] on div at bounding box center [223, 126] width 447 height 252
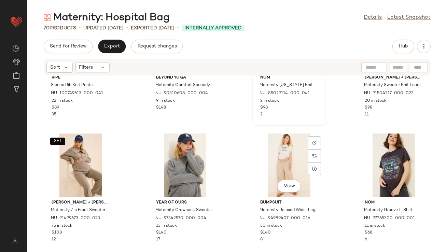
scroll to position [355, 0]
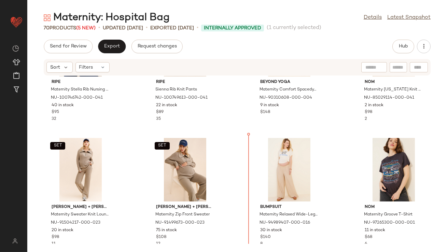
scroll to position [325, 0]
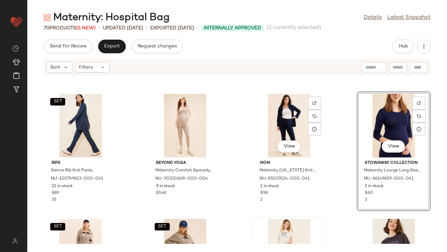
scroll to position [240, 0]
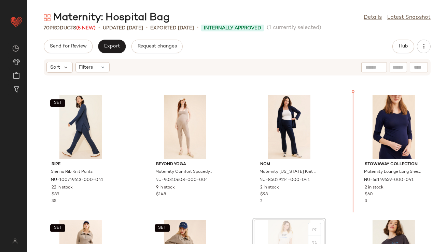
scroll to position [241, 0]
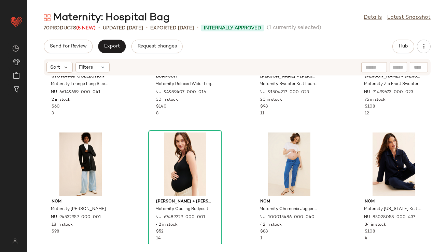
scroll to position [456, 0]
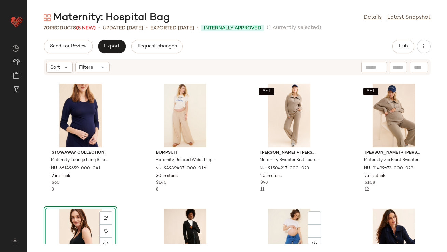
scroll to position [549, 0]
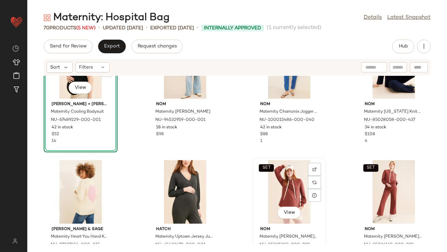
click at [292, 185] on div "SET View" at bounding box center [289, 191] width 69 height 63
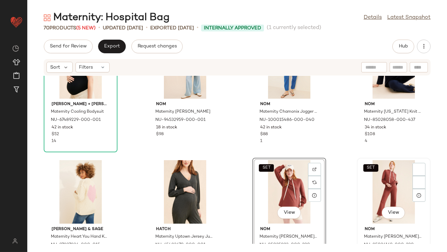
click at [379, 185] on div "SET View" at bounding box center [393, 191] width 69 height 63
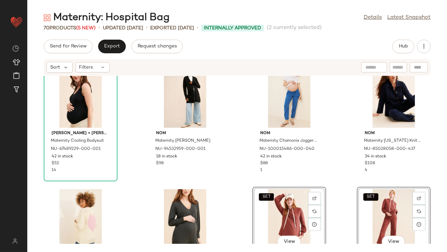
scroll to position [521, 0]
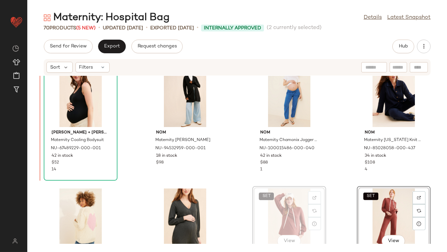
drag, startPoint x: 280, startPoint y: 214, endPoint x: 277, endPoint y: 213, distance: 3.4
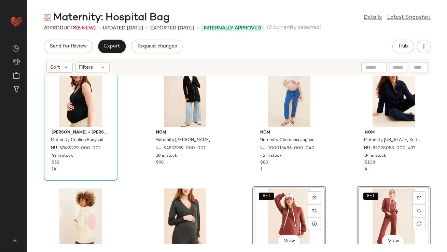
click at [136, 134] on div "Ingrid + Isabel Maternity Cooling Bodysuit NU-67489229-000-001 42 in stock $52 …" at bounding box center [236, 160] width 419 height 168
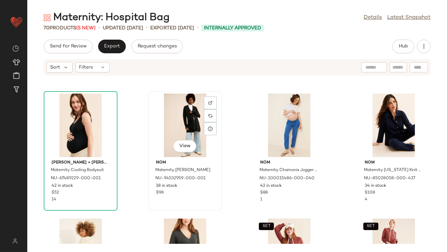
scroll to position [531, 0]
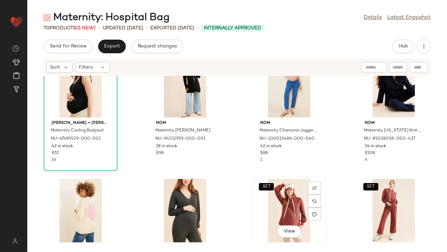
click at [282, 209] on div "SET View" at bounding box center [289, 210] width 69 height 63
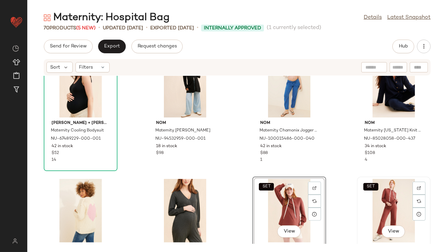
click at [369, 205] on div "SET View" at bounding box center [393, 210] width 69 height 63
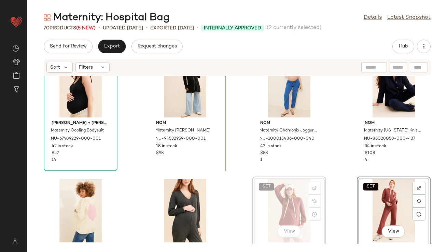
scroll to position [532, 0]
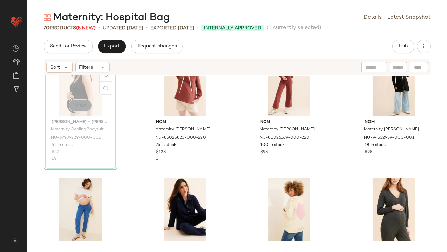
scroll to position [530, 0]
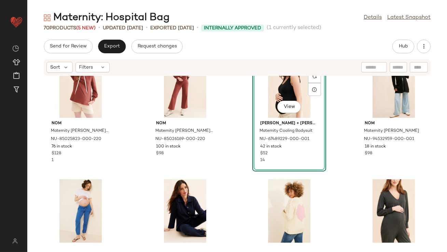
click at [323, 141] on div "SET nom Maternity Crosby Nursing Hoodie NU-85025823-000-220 76 in stock $128 1 …" at bounding box center [236, 160] width 419 height 168
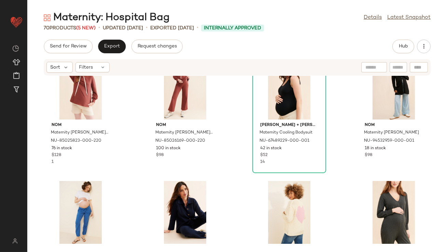
scroll to position [529, 0]
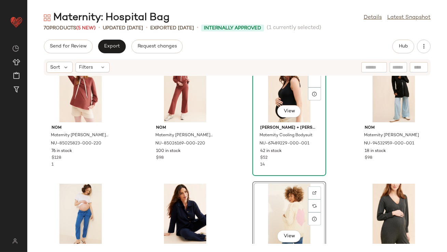
scroll to position [526, 0]
click at [334, 125] on div "SET nom Maternity Crosby Nursing Hoodie NU-85025823-000-220 76 in stock $128 1 …" at bounding box center [236, 160] width 419 height 168
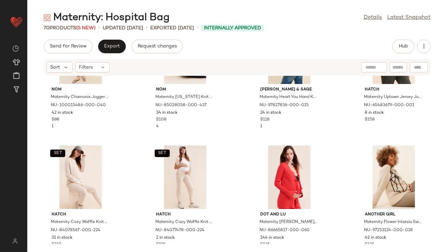
scroll to position [689, 0]
click at [68, 169] on div "SET View" at bounding box center [80, 176] width 69 height 63
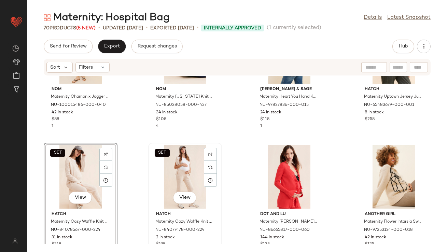
click at [167, 174] on div "SET View" at bounding box center [184, 176] width 69 height 63
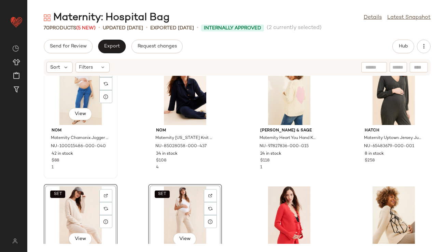
scroll to position [638, 0]
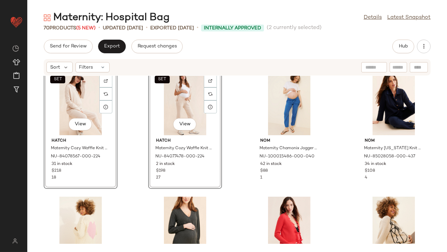
click at [130, 136] on div "SET View Hatch Maternity Cozy Waffle Knit Hoodie NU-84078567-000-224 31 in stoc…" at bounding box center [236, 160] width 419 height 168
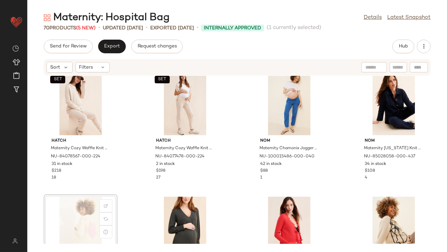
scroll to position [638, 0]
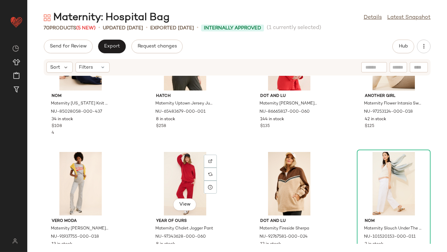
scroll to position [808, 0]
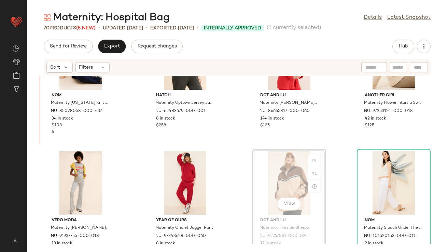
scroll to position [805, 0]
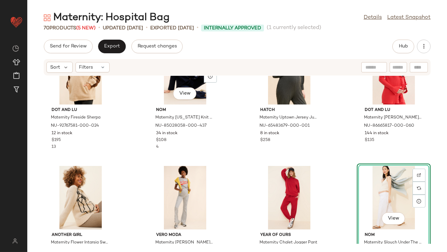
scroll to position [791, 0]
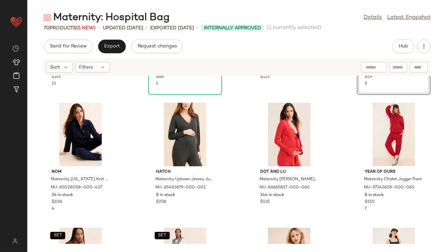
scroll to position [904, 0]
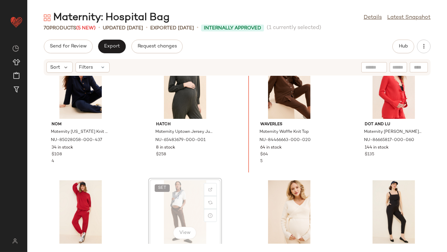
scroll to position [905, 0]
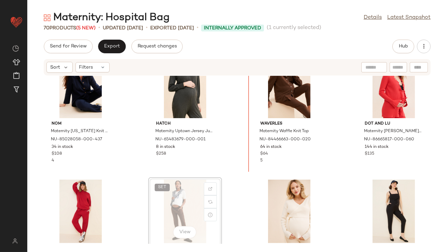
drag, startPoint x: 177, startPoint y: 204, endPoint x: 197, endPoint y: 190, distance: 24.8
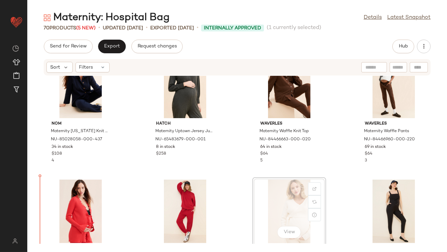
scroll to position [910, 0]
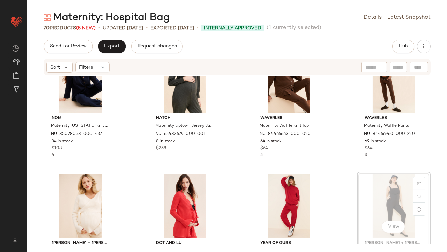
drag, startPoint x: 377, startPoint y: 185, endPoint x: 373, endPoint y: 185, distance: 3.8
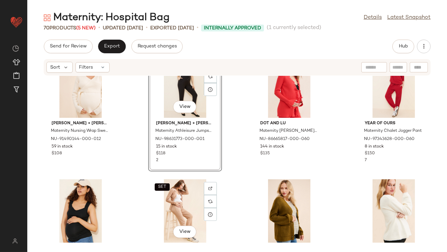
scroll to position [1030, 0]
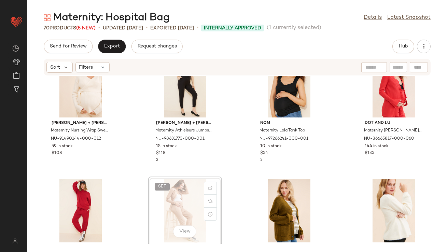
scroll to position [1030, 0]
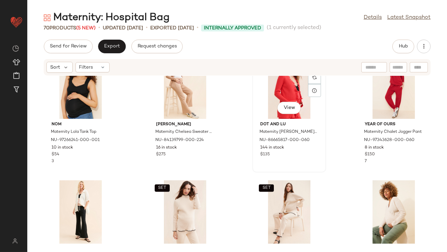
scroll to position [1163, 0]
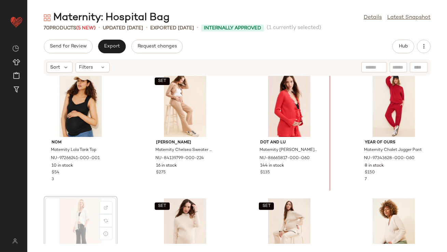
drag, startPoint x: 85, startPoint y: 206, endPoint x: 88, endPoint y: 205, distance: 3.6
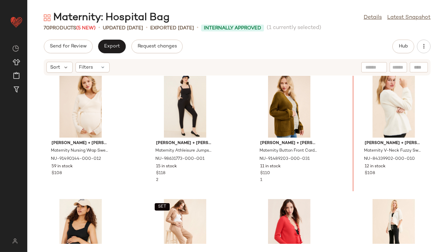
scroll to position [987, 0]
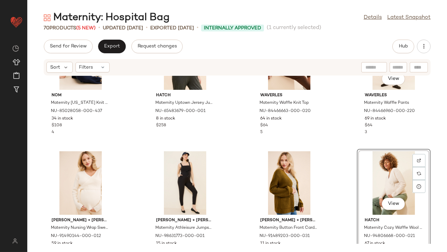
scroll to position [952, 0]
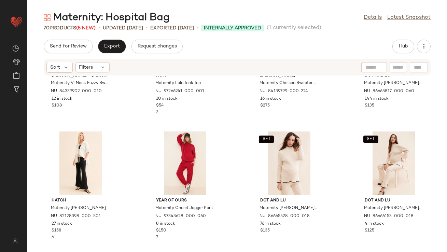
scroll to position [1205, 0]
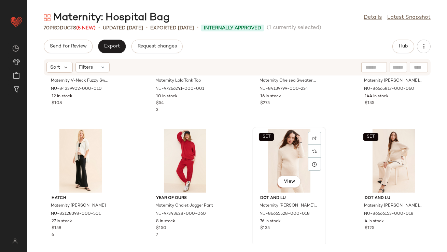
click at [277, 167] on div "SET View" at bounding box center [289, 160] width 69 height 63
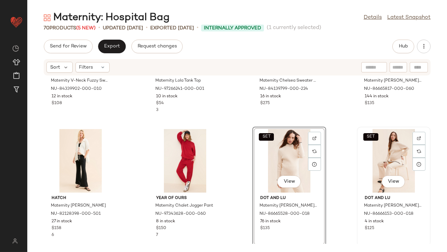
click at [387, 156] on div "SET View" at bounding box center [393, 160] width 69 height 63
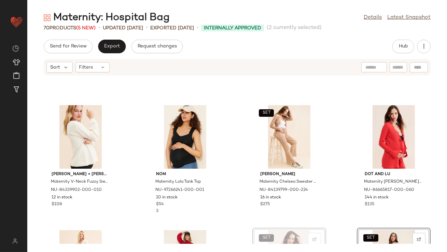
scroll to position [1097, 0]
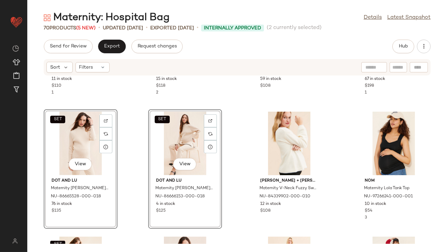
click at [148, 123] on div "SET View Dot and Lu Maternity Casey Ribbed Flares Pant NU-86666153-000-018 4 in…" at bounding box center [185, 168] width 74 height 119
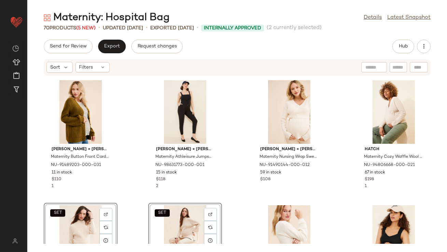
click at [138, 133] on div "Ingrid + Isabel Maternity Button Front Cardigan NU-91489203-000-031 11 in stock…" at bounding box center [236, 160] width 419 height 168
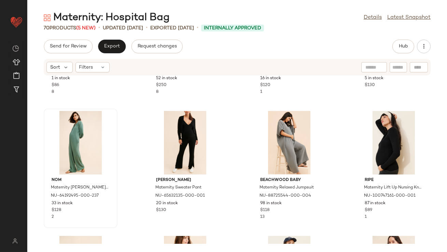
scroll to position [1477, 0]
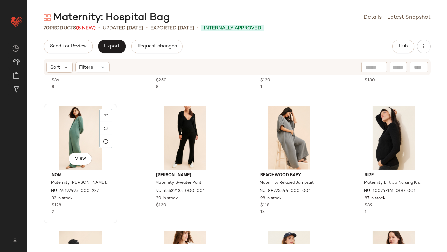
click at [70, 141] on div "View" at bounding box center [80, 137] width 69 height 63
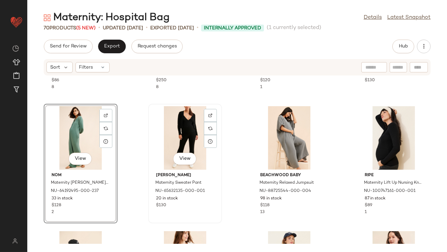
click at [158, 136] on div "View" at bounding box center [184, 137] width 69 height 63
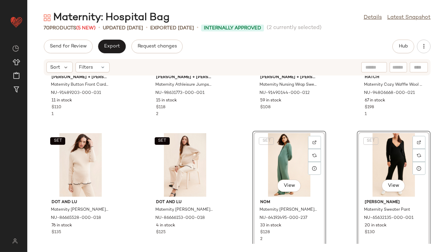
click at [240, 152] on div "Ingrid + Isabel Maternity Button Front Cardigan NU-91489203-000-031 11 in stock…" at bounding box center [236, 160] width 419 height 168
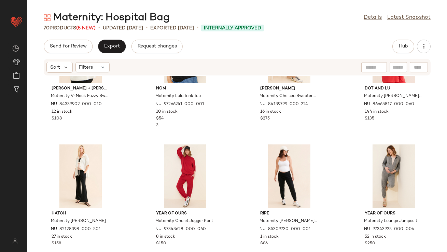
scroll to position [1318, 0]
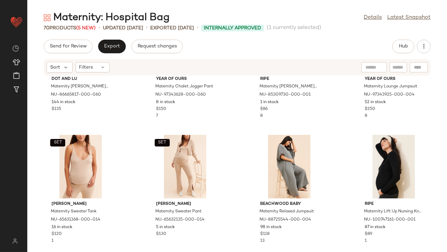
scroll to position [1454, 0]
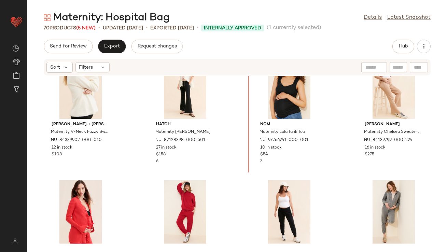
scroll to position [1244, 0]
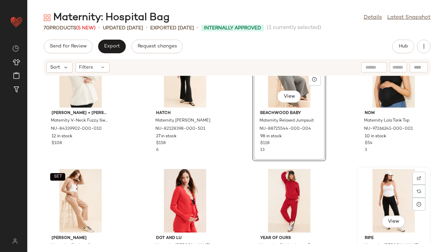
scroll to position [1318, 0]
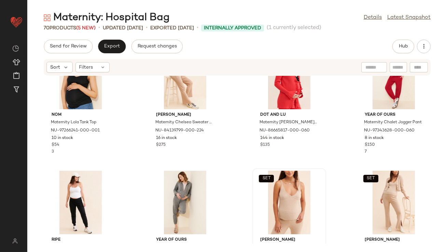
scroll to position [1441, 0]
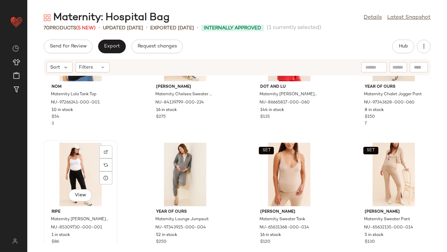
click at [76, 171] on div "View" at bounding box center [80, 174] width 69 height 63
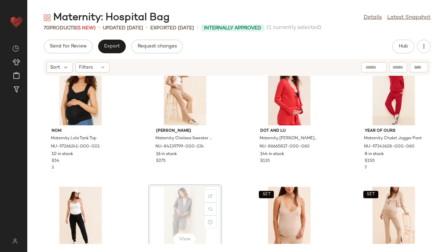
scroll to position [1362, 0]
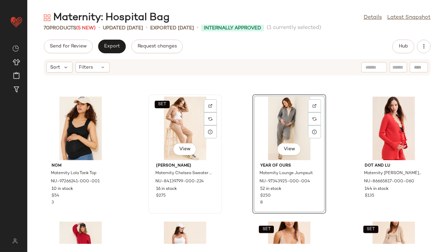
click at [217, 189] on div "Emilia George Maternity Chelsea Sweater Pants NU-84139799-000-224 16 in stock $…" at bounding box center [184, 180] width 69 height 40
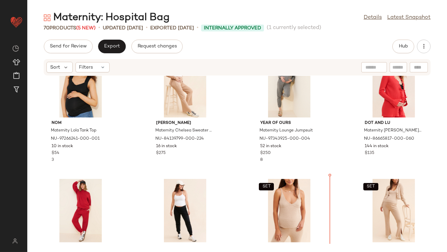
scroll to position [1385, 0]
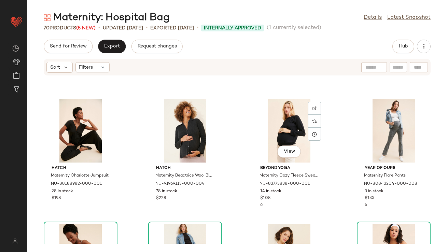
scroll to position [1977, 0]
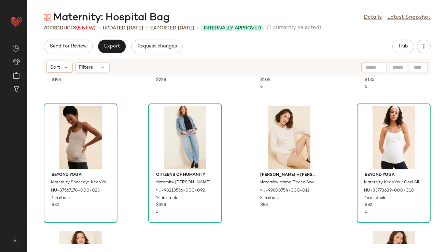
click at [43, 132] on div "Hatch Maternity Charlotte Jumpsuit NU-88188982-000-001 28 in stock $198 Hatch M…" at bounding box center [236, 160] width 419 height 168
click at [69, 130] on div "View" at bounding box center [80, 137] width 69 height 63
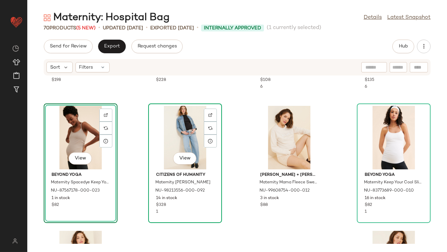
click at [158, 131] on div "View" at bounding box center [184, 137] width 69 height 63
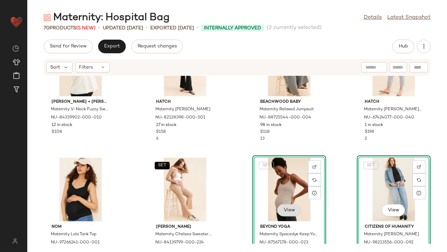
scroll to position [1330, 0]
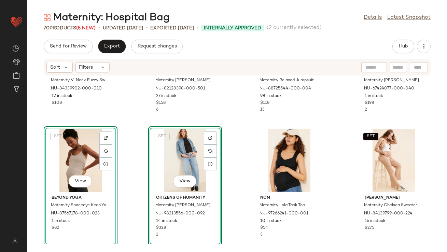
click at [133, 134] on div "Ingrid + Isabel Maternity V-Neck Fuzzy Sweater NU-84339902-000-010 12 in stock …" at bounding box center [236, 160] width 419 height 168
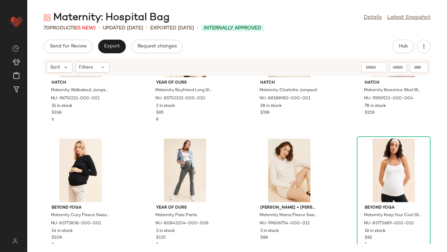
scroll to position [1996, 0]
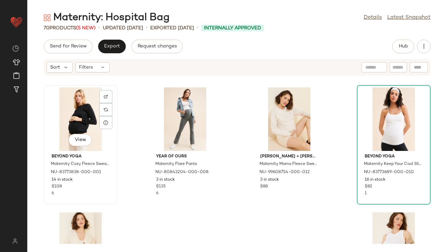
click at [83, 111] on div "View" at bounding box center [80, 118] width 69 height 63
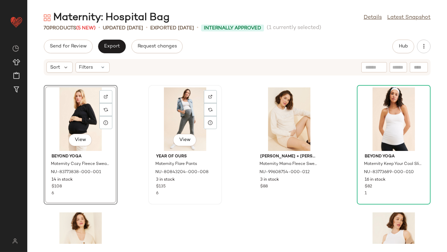
click at [170, 104] on div "View" at bounding box center [184, 118] width 69 height 63
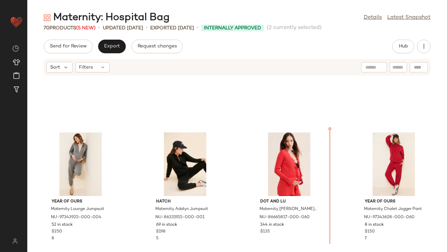
scroll to position [1445, 0]
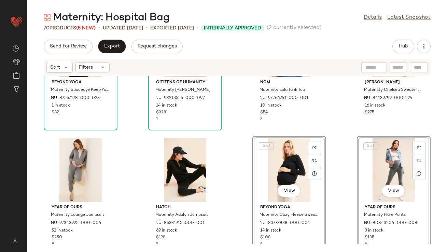
click at [236, 168] on div "Beyond Yoga Maternity Spacedye Keep Your Cool Tank Top NU-87567178-000-023 1 in…" at bounding box center [236, 160] width 419 height 168
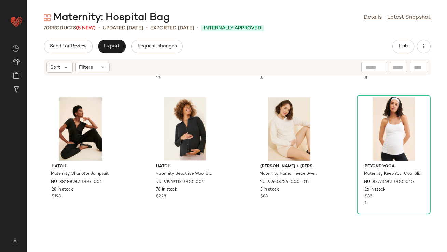
scroll to position [2081, 0]
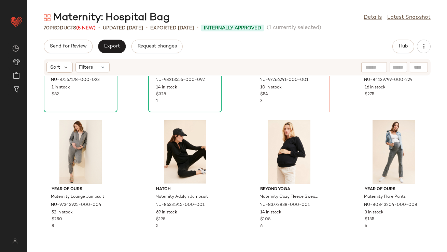
scroll to position [1437, 0]
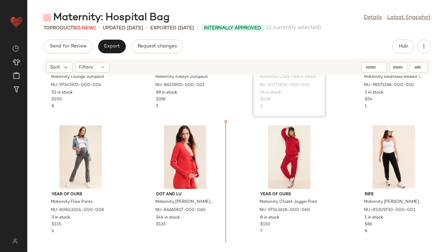
scroll to position [1587, 0]
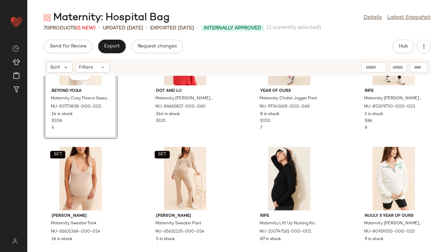
scroll to position [1639, 0]
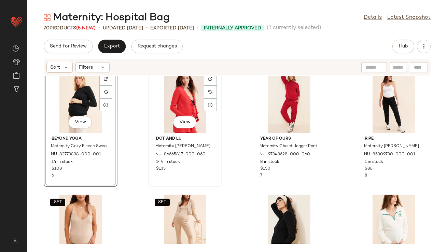
click at [185, 90] on div "View" at bounding box center [184, 101] width 69 height 63
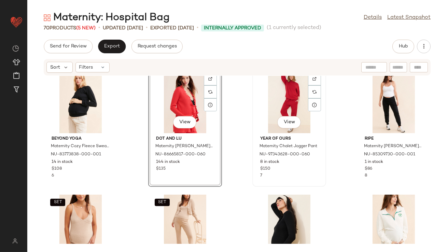
click at [285, 93] on div "View" at bounding box center [289, 101] width 69 height 63
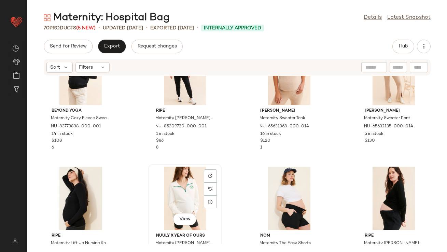
scroll to position [1620, 0]
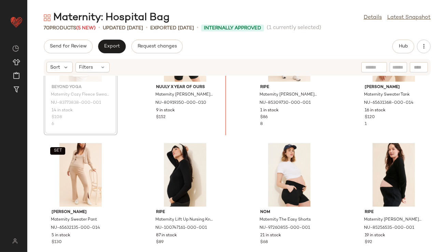
scroll to position [1728, 0]
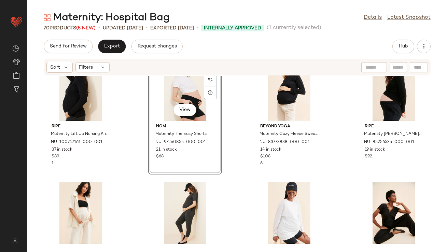
scroll to position [1783, 0]
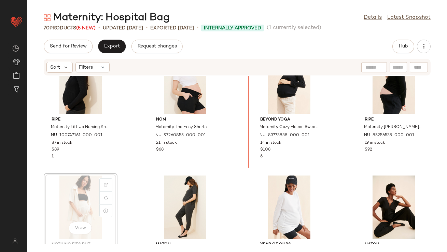
scroll to position [1783, 0]
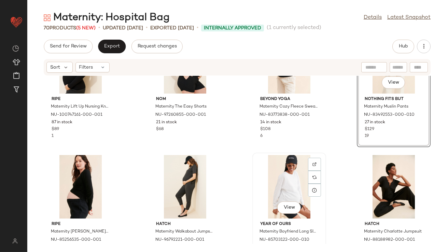
scroll to position [1815, 0]
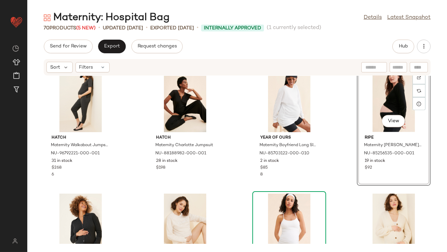
scroll to position [1728, 0]
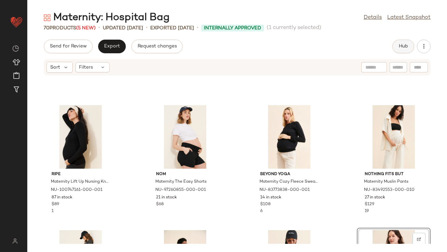
click at [403, 50] on button "Hub" at bounding box center [403, 47] width 22 height 14
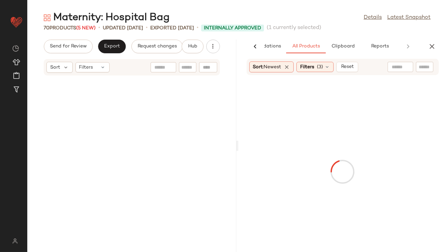
scroll to position [3497, 0]
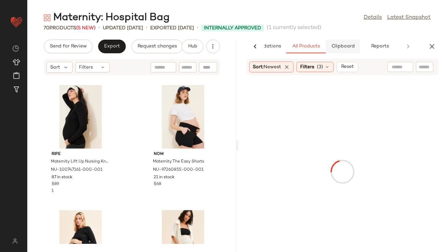
click at [338, 47] on span "Clipboard" at bounding box center [343, 46] width 24 height 5
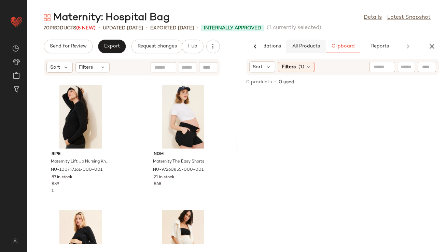
click at [303, 43] on button "All Products" at bounding box center [306, 47] width 40 height 14
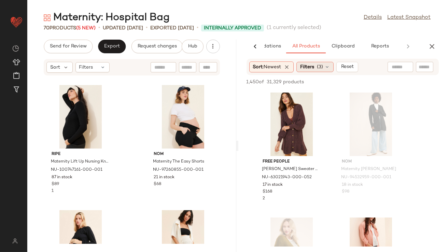
click at [308, 68] on span "Filters" at bounding box center [307, 66] width 14 height 7
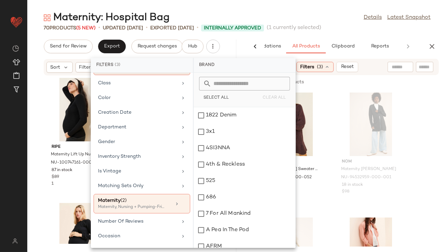
scroll to position [107, 0]
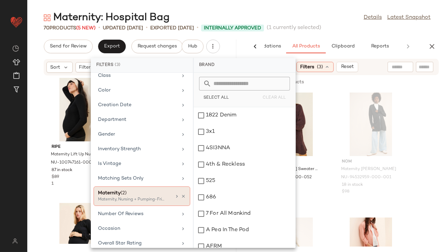
click at [150, 191] on div "Maternity (2)" at bounding box center [134, 192] width 73 height 7
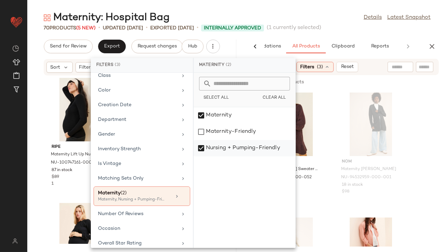
click at [212, 145] on div "Nursing + Pumping-Friendly" at bounding box center [244, 148] width 102 height 16
click at [337, 8] on main "Maternity: Hospital Bag Details Latest Snapshot 70 Products (5 New) • updated A…" at bounding box center [223, 126] width 447 height 252
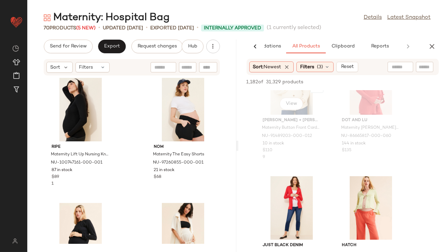
scroll to position [332, 0]
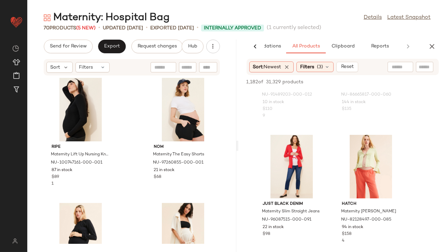
click at [316, 62] on div "Filters (3)" at bounding box center [314, 67] width 37 height 10
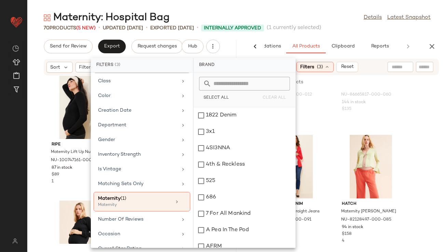
scroll to position [170, 0]
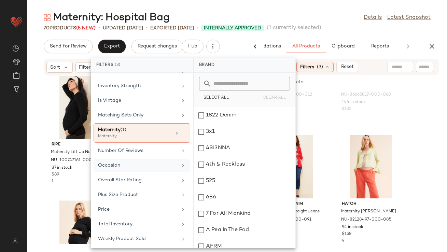
click at [132, 162] on div "Occasion" at bounding box center [137, 165] width 79 height 7
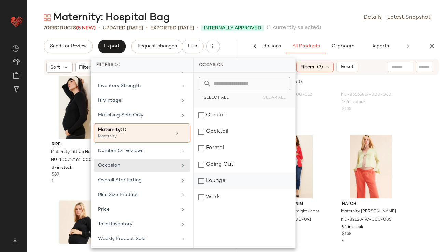
click at [230, 189] on div "Lounge" at bounding box center [244, 197] width 102 height 16
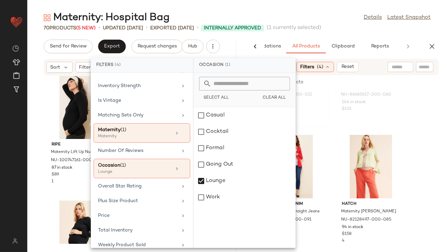
click at [324, 92] on div "Ingrid + Isabel Maternity Button Front Cardigan NU-91489203-000-012 10 in stock…" at bounding box center [291, 96] width 69 height 46
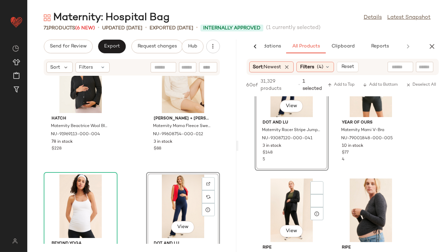
scroll to position [1115, 0]
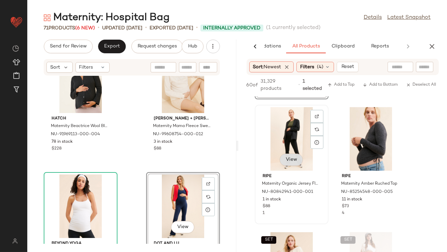
click at [285, 160] on div "View" at bounding box center [290, 161] width 23 height 14
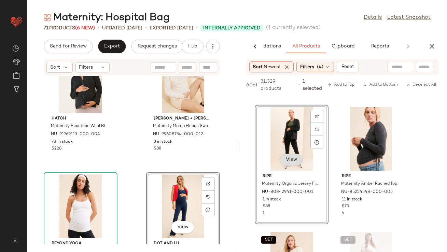
click at [285, 160] on span "View" at bounding box center [291, 159] width 12 height 5
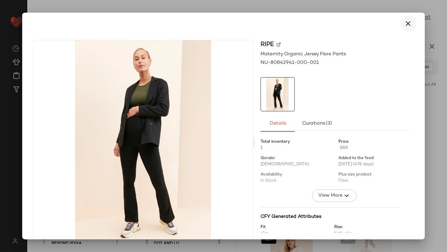
click at [408, 22] on icon "button" at bounding box center [408, 23] width 8 height 8
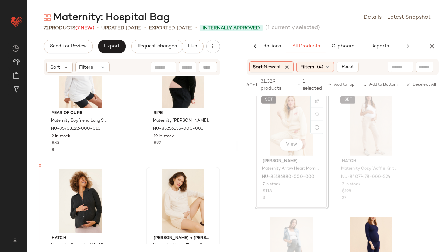
scroll to position [3929, 0]
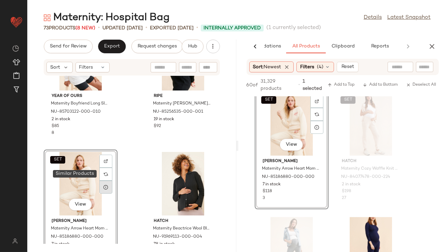
click at [105, 182] on div at bounding box center [105, 186] width 13 height 13
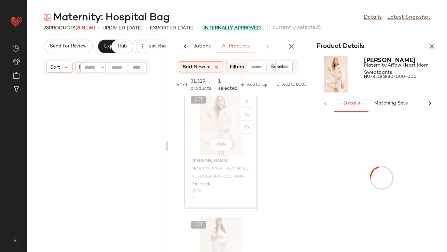
scroll to position [7992, 0]
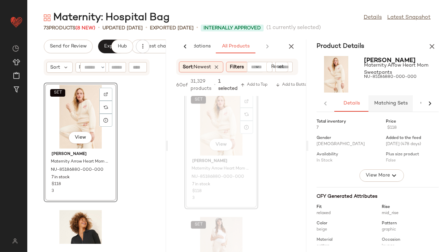
click at [388, 101] on span "Matching Sets" at bounding box center [391, 103] width 34 height 5
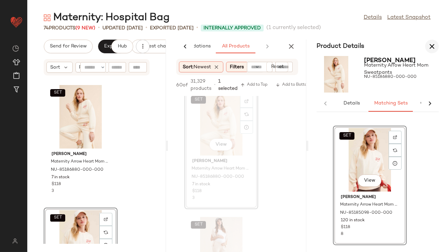
click at [426, 44] on button "button" at bounding box center [432, 47] width 14 height 14
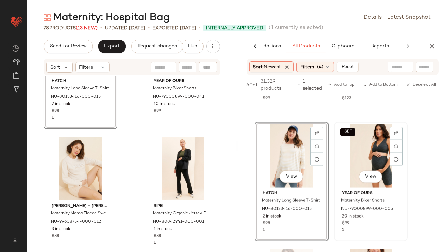
scroll to position [2114, 0]
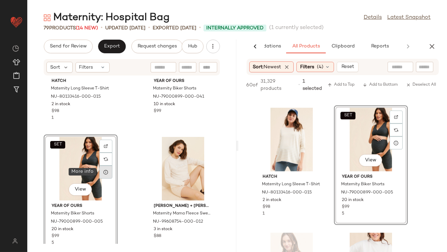
click at [105, 174] on icon at bounding box center [105, 171] width 5 height 5
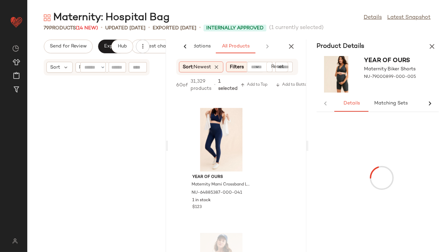
scroll to position [8742, 0]
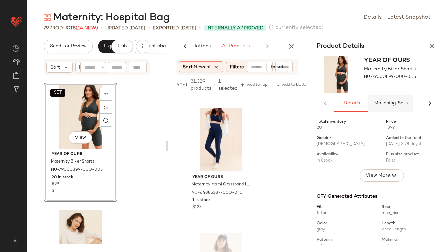
click at [377, 105] on span "Matching Sets" at bounding box center [391, 103] width 34 height 5
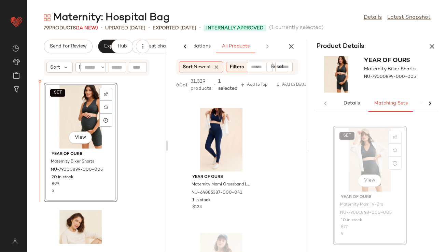
drag, startPoint x: 355, startPoint y: 155, endPoint x: 349, endPoint y: 155, distance: 5.8
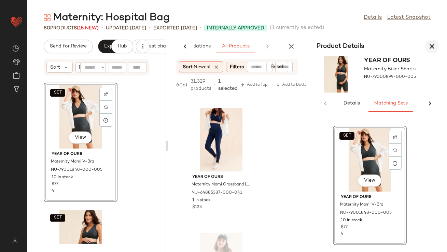
click at [429, 44] on icon "button" at bounding box center [432, 46] width 8 height 8
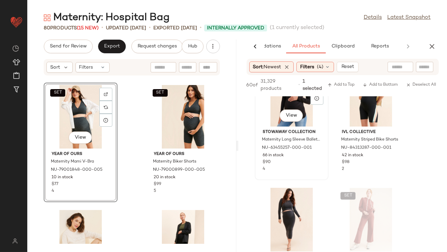
scroll to position [2456, 0]
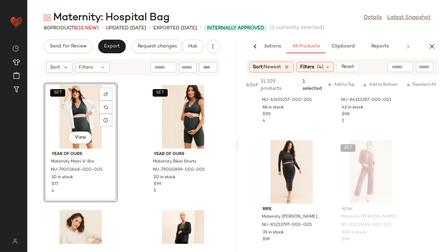
click at [437, 42] on div "AI Recommendations All Products Clipboard Reports" at bounding box center [342, 47] width 209 height 14
click at [431, 47] on icon "button" at bounding box center [432, 46] width 8 height 8
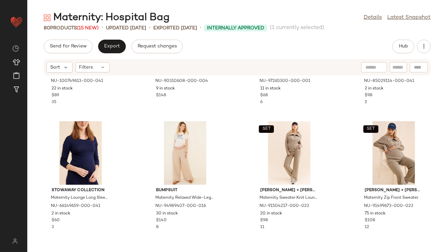
scroll to position [0, 0]
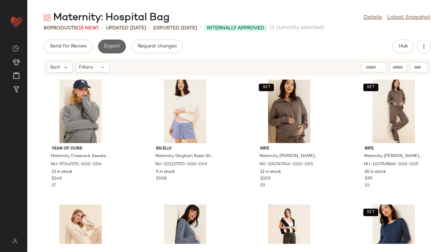
click at [114, 53] on button "Export" at bounding box center [112, 47] width 28 height 14
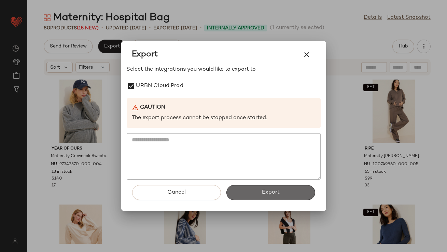
click at [268, 191] on span "Export" at bounding box center [270, 192] width 18 height 6
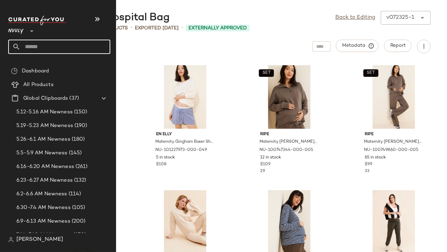
click at [41, 47] on input "text" at bounding box center [65, 47] width 90 height 14
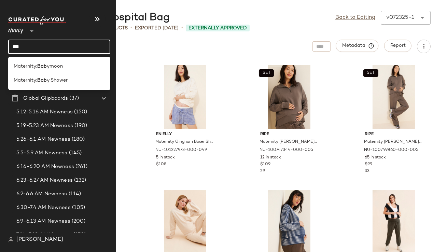
type input "****"
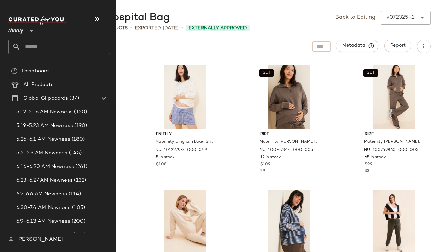
click at [29, 48] on input "text" at bounding box center [65, 47] width 90 height 14
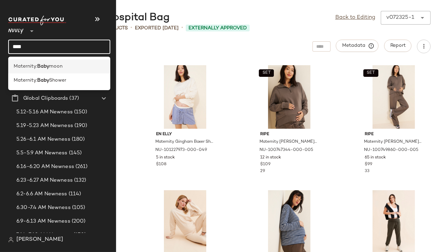
type input "****"
click at [29, 68] on span "Maternity:" at bounding box center [26, 66] width 24 height 7
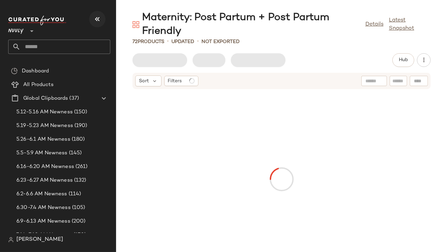
click at [101, 17] on button "button" at bounding box center [97, 19] width 16 height 16
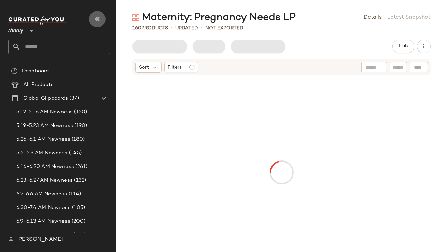
click at [100, 24] on button "button" at bounding box center [97, 19] width 16 height 16
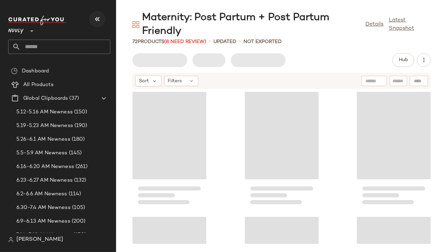
click at [93, 17] on icon "button" at bounding box center [97, 19] width 8 height 8
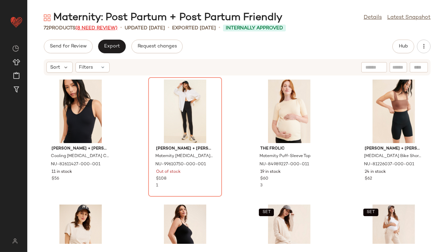
click at [101, 26] on span "(8 Need Review)" at bounding box center [96, 28] width 42 height 5
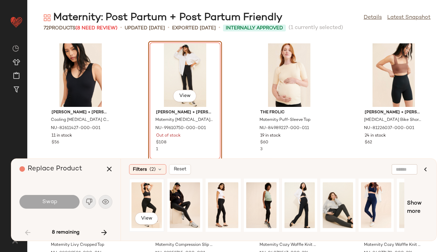
click at [142, 194] on div "View" at bounding box center [146, 205] width 30 height 48
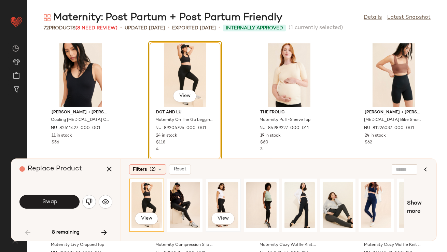
click at [221, 201] on div "View" at bounding box center [223, 205] width 30 height 48
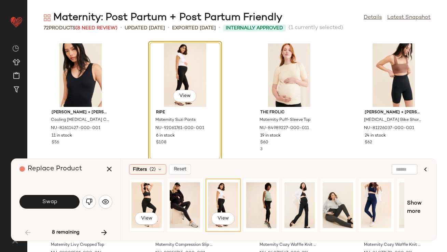
click at [151, 199] on div "View" at bounding box center [146, 205] width 30 height 48
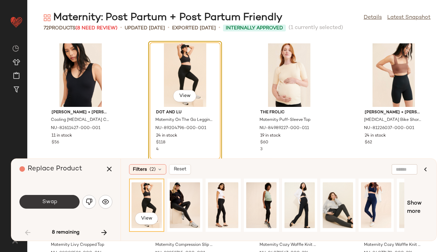
click at [74, 203] on button "Swap" at bounding box center [49, 202] width 60 height 14
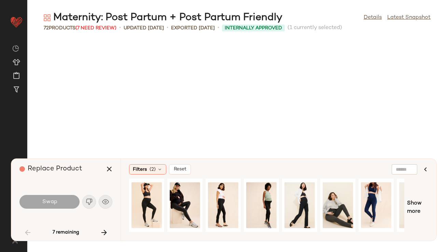
scroll to position [500, 0]
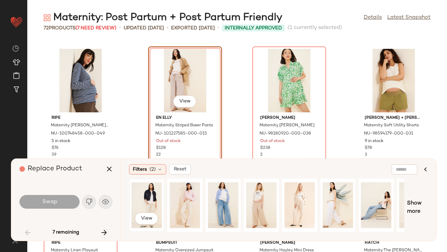
click at [152, 196] on div "View" at bounding box center [146, 205] width 30 height 48
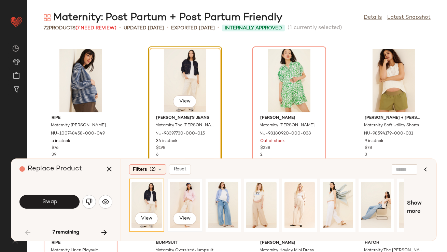
click at [187, 192] on div "View" at bounding box center [185, 205] width 30 height 48
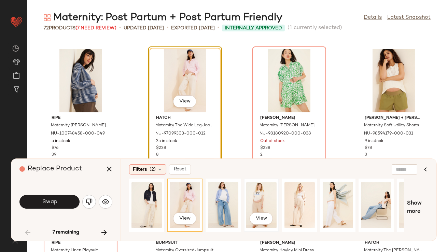
click at [262, 198] on div "View" at bounding box center [261, 205] width 30 height 48
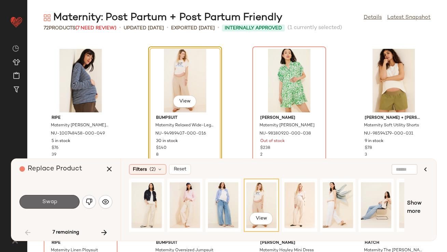
click at [61, 202] on button "Swap" at bounding box center [49, 202] width 60 height 14
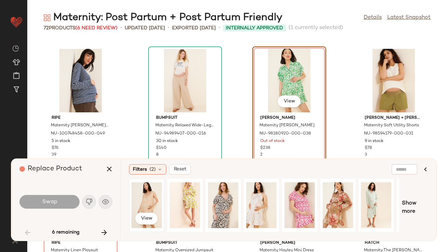
click at [144, 197] on div "View" at bounding box center [146, 205] width 30 height 48
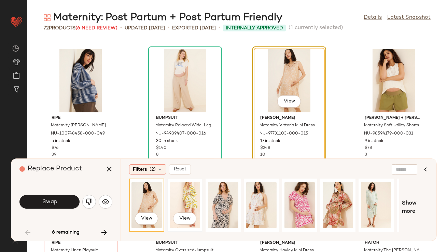
click at [187, 200] on div "View" at bounding box center [185, 205] width 30 height 48
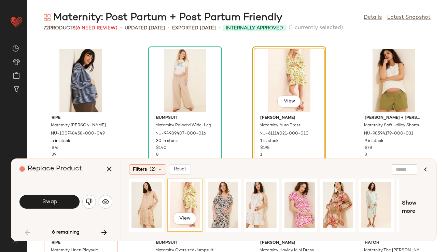
click at [69, 199] on button "Swap" at bounding box center [49, 202] width 60 height 14
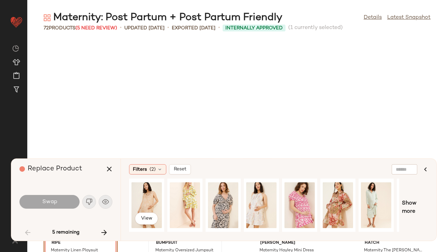
scroll to position [624, 0]
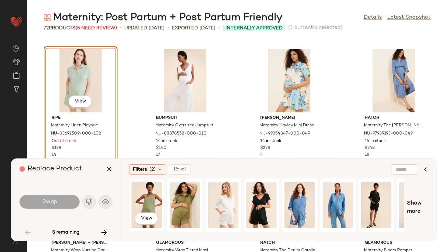
click at [156, 199] on div "View" at bounding box center [146, 205] width 30 height 48
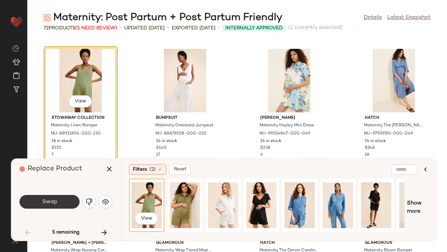
click at [59, 202] on button "Swap" at bounding box center [49, 202] width 60 height 14
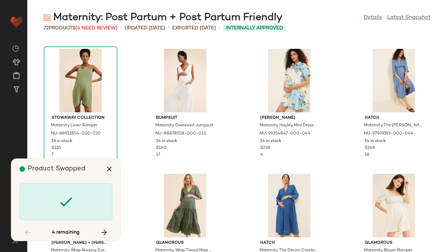
scroll to position [999, 0]
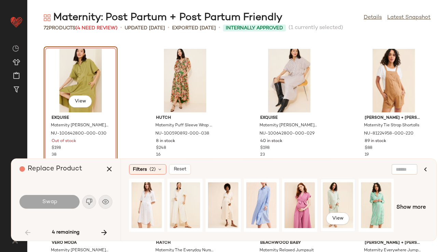
click at [329, 189] on div "View" at bounding box center [337, 205] width 30 height 48
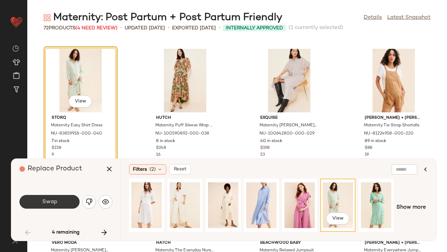
click at [62, 199] on button "Swap" at bounding box center [49, 202] width 60 height 14
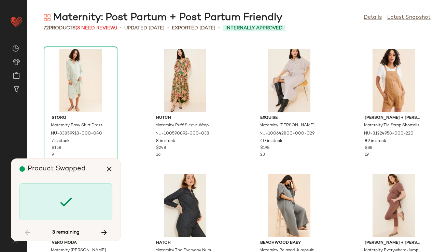
scroll to position [1748, 0]
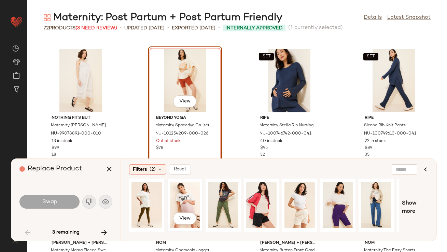
click at [172, 198] on div "View" at bounding box center [185, 205] width 30 height 48
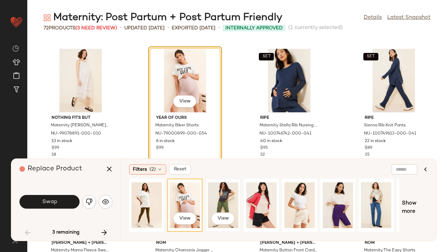
click at [226, 197] on div "View" at bounding box center [223, 205] width 30 height 48
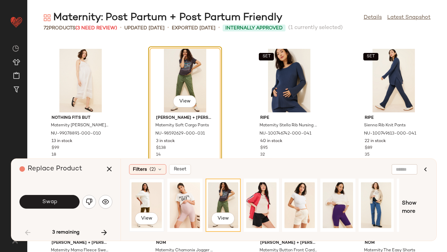
click at [140, 201] on div "View" at bounding box center [146, 205] width 30 height 48
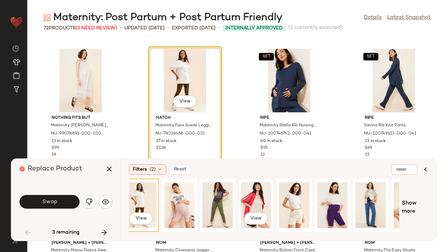
scroll to position [0, 7]
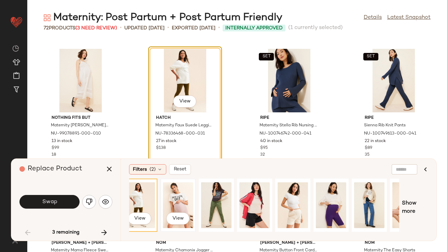
click at [179, 200] on div "View" at bounding box center [178, 205] width 30 height 48
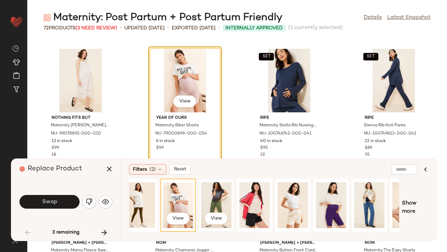
click at [212, 200] on div "View" at bounding box center [216, 205] width 30 height 48
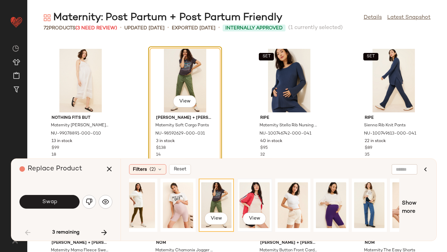
click at [245, 200] on div "View" at bounding box center [254, 205] width 30 height 48
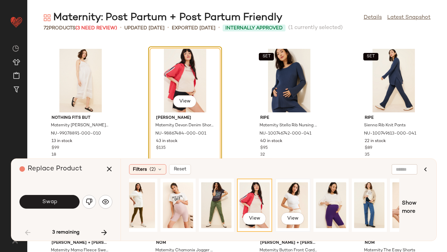
click at [286, 200] on div "View" at bounding box center [292, 205] width 30 height 48
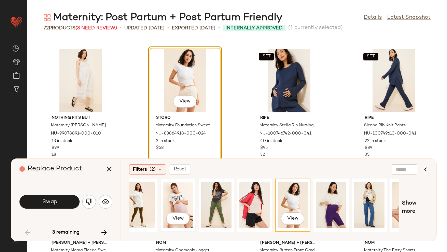
click at [186, 198] on div "View" at bounding box center [178, 205] width 30 height 48
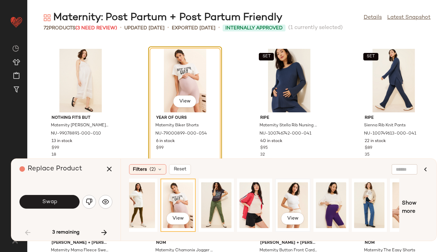
scroll to position [0, 32]
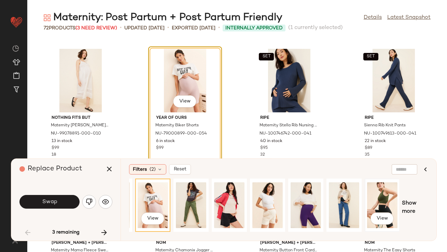
click at [373, 200] on div "View" at bounding box center [382, 205] width 30 height 48
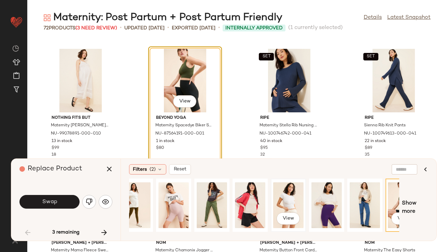
scroll to position [0, 0]
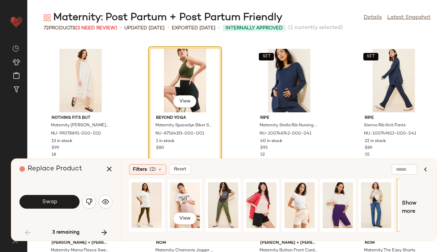
click at [170, 202] on div "View" at bounding box center [185, 205] width 30 height 48
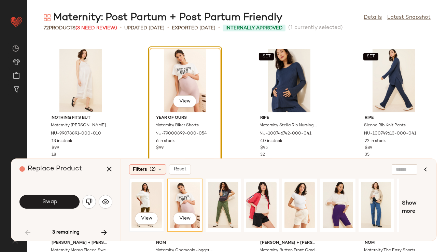
click at [152, 200] on div "View" at bounding box center [146, 205] width 30 height 48
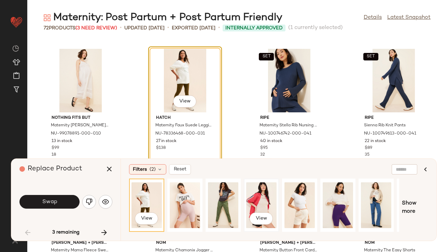
click at [265, 193] on div "View" at bounding box center [261, 205] width 30 height 48
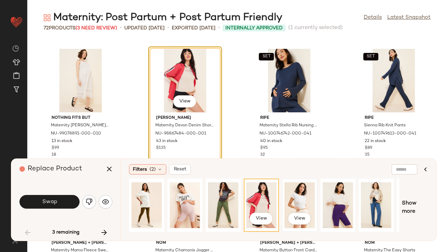
click at [284, 197] on div "View" at bounding box center [300, 205] width 34 height 52
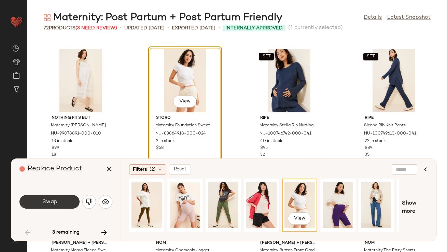
click at [65, 202] on button "Swap" at bounding box center [49, 202] width 60 height 14
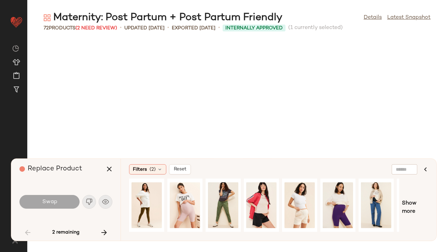
scroll to position [1998, 0]
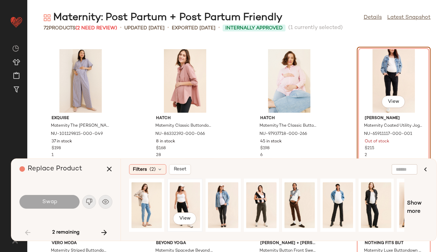
click at [185, 191] on div "View" at bounding box center [185, 205] width 30 height 48
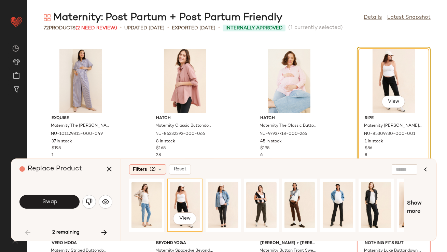
click at [46, 202] on span "Swap" at bounding box center [49, 202] width 15 height 6
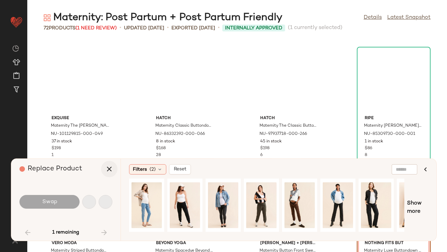
scroll to position [2037, 0]
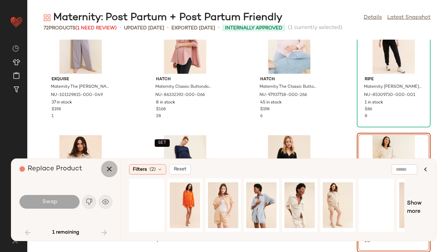
click at [109, 169] on icon "button" at bounding box center [109, 169] width 8 height 8
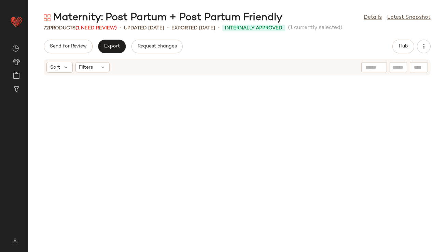
scroll to position [1051, 0]
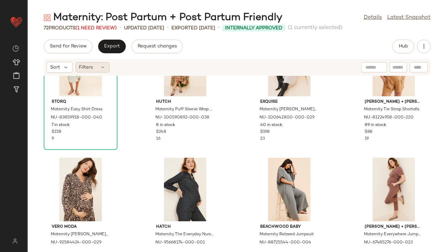
click at [101, 70] on div "Filters" at bounding box center [92, 67] width 34 height 10
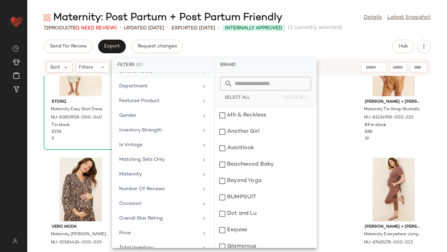
scroll to position [125, 0]
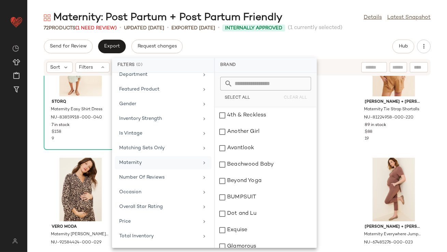
click at [146, 160] on div "Maternity" at bounding box center [158, 162] width 79 height 7
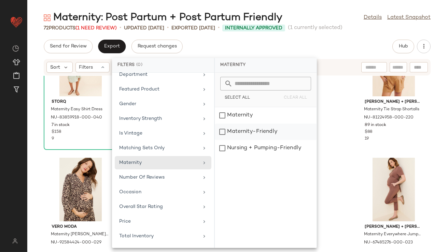
click at [219, 140] on div "Maternity-Friendly" at bounding box center [266, 148] width 102 height 16
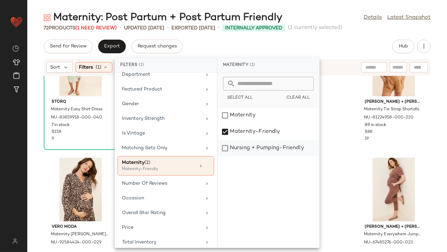
click at [228, 144] on div "Nursing + Pumping-Friendly" at bounding box center [268, 148] width 102 height 16
click at [304, 48] on div "Send for Review Export Request changes Hub" at bounding box center [237, 47] width 387 height 14
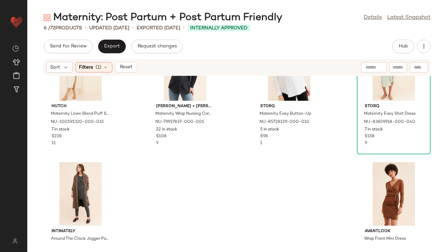
scroll to position [77, 0]
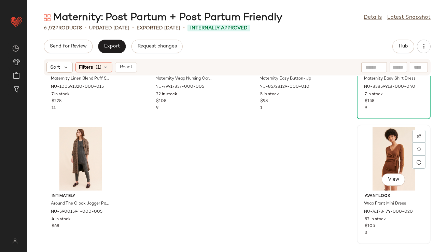
click at [370, 151] on div "View" at bounding box center [393, 158] width 69 height 63
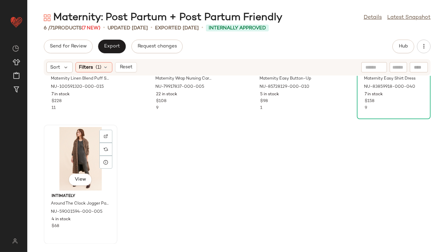
click at [90, 159] on div "View" at bounding box center [80, 158] width 69 height 63
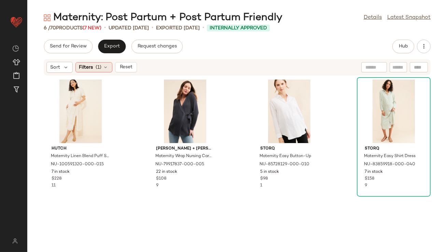
click at [106, 69] on icon at bounding box center [105, 66] width 5 height 5
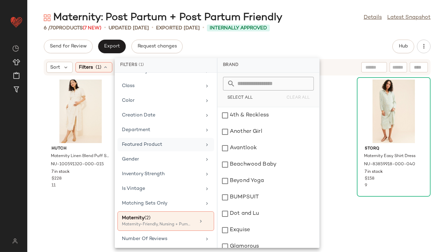
scroll to position [134, 0]
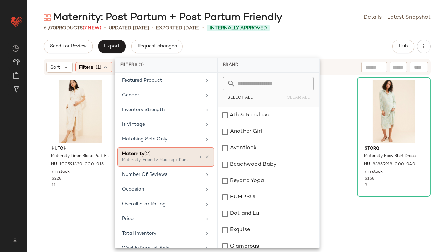
click at [204, 154] on div at bounding box center [204, 156] width 12 height 5
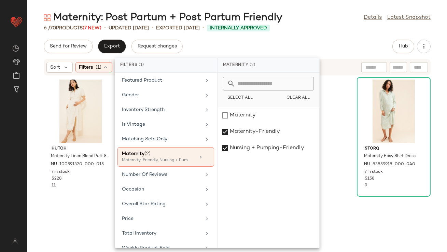
click at [302, 41] on div "Send for Review Export Request changes Hub" at bounding box center [237, 47] width 387 height 14
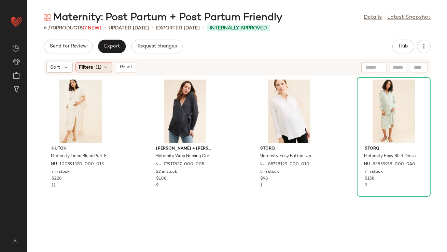
click at [105, 67] on icon at bounding box center [105, 66] width 5 height 5
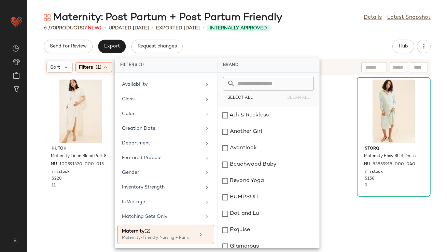
scroll to position [113, 0]
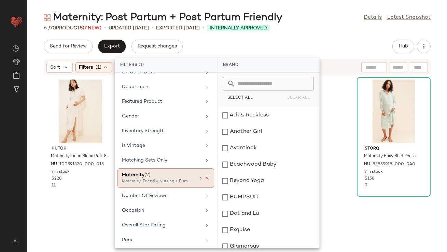
click at [205, 179] on icon at bounding box center [207, 178] width 5 height 5
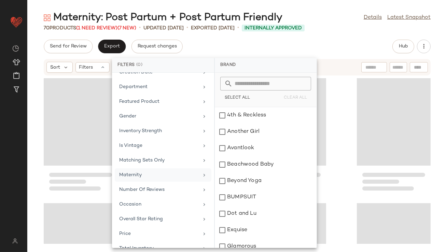
click at [319, 42] on div "Send for Review Export Request changes Hub" at bounding box center [237, 47] width 387 height 14
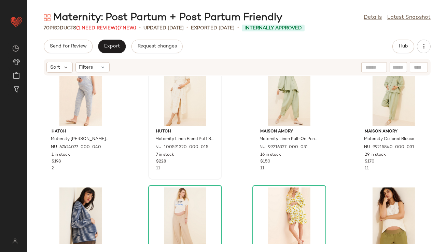
scroll to position [374, 0]
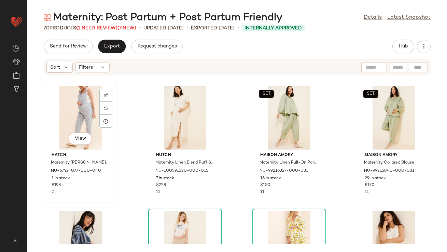
click at [77, 122] on div "View" at bounding box center [80, 117] width 69 height 63
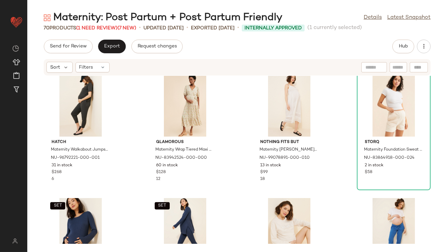
scroll to position [1561, 0]
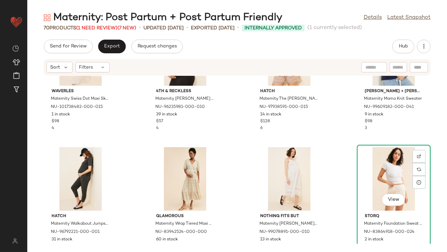
click at [364, 164] on div "View" at bounding box center [393, 178] width 69 height 63
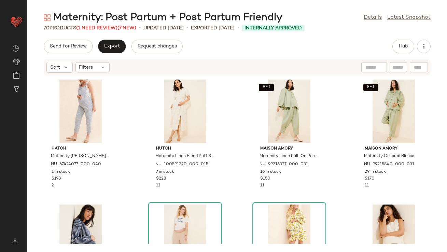
click at [234, 145] on div "Hatch Maternity [PERSON_NAME] Overalls NU-67424077-000-040 1 in stock $198 2 Hu…" at bounding box center [236, 160] width 419 height 168
click at [276, 113] on div "SET View" at bounding box center [289, 110] width 69 height 63
click at [275, 106] on div "SET View" at bounding box center [289, 110] width 69 height 63
click at [333, 111] on div "Hatch Maternity [PERSON_NAME] Overalls NU-67424077-000-040 1 in stock $198 2 Hu…" at bounding box center [236, 160] width 419 height 168
click at [277, 114] on div "SET View" at bounding box center [289, 110] width 69 height 63
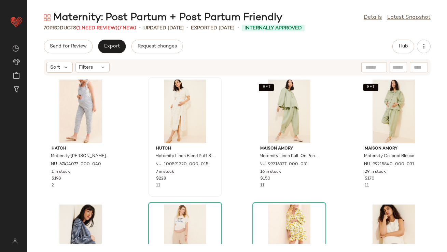
click at [220, 132] on div "Hutch Maternity Linen Blend Puff Sleeve Slit Dress NU-100591320-000-015 7 in st…" at bounding box center [185, 136] width 74 height 119
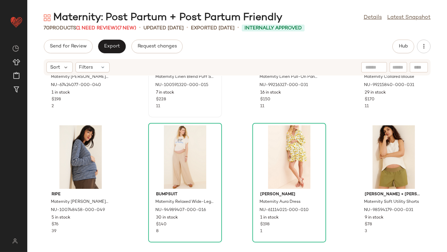
scroll to position [99, 0]
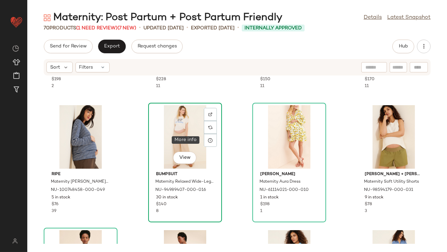
click at [183, 142] on div "View" at bounding box center [184, 136] width 69 height 63
click at [229, 141] on div "Hatch Maternity [PERSON_NAME] Overalls NU-67424077-000-040 1 in stock $198 2 Hu…" at bounding box center [236, 160] width 419 height 168
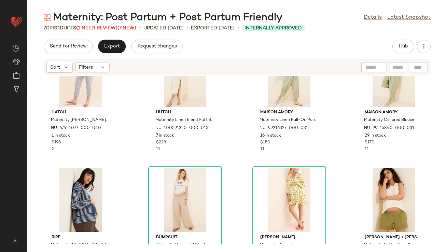
scroll to position [0, 0]
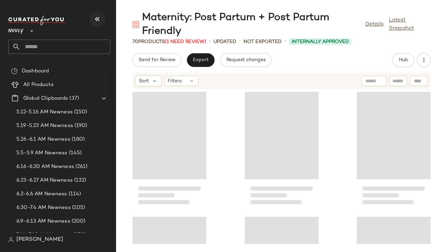
click at [99, 19] on icon "button" at bounding box center [97, 19] width 8 height 8
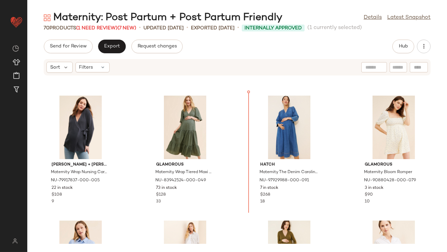
scroll to position [330, 0]
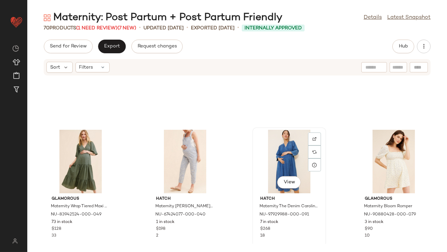
click at [281, 149] on div "View" at bounding box center [289, 161] width 69 height 63
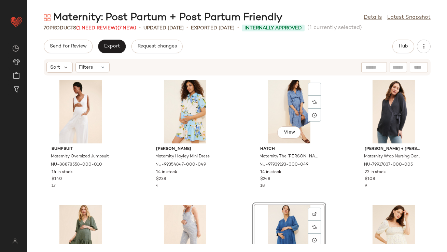
scroll to position [254, 0]
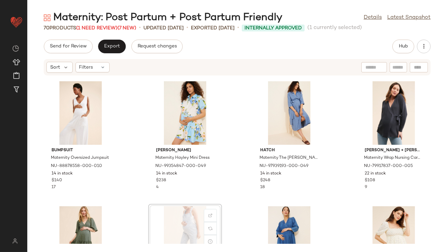
scroll to position [254, 0]
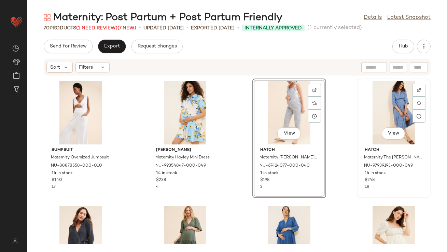
click at [375, 111] on div "View" at bounding box center [393, 112] width 69 height 63
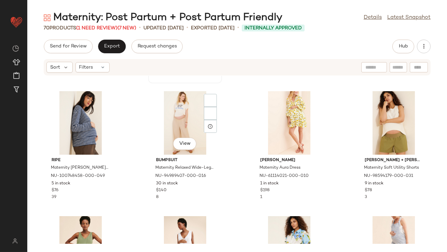
scroll to position [115, 0]
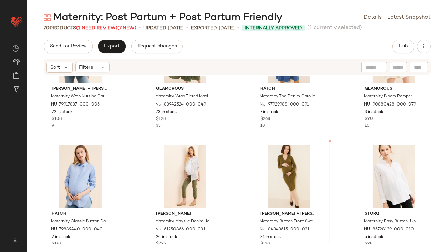
scroll to position [440, 0]
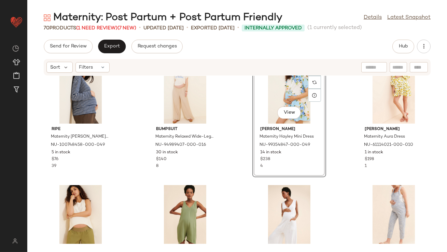
scroll to position [146, 0]
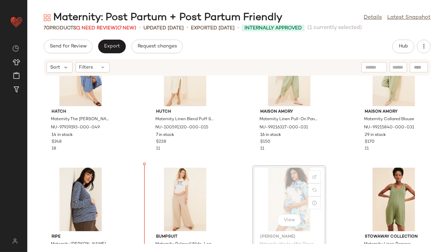
scroll to position [38, 0]
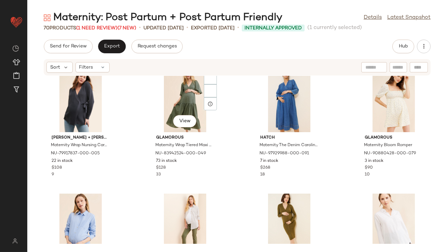
scroll to position [386, 0]
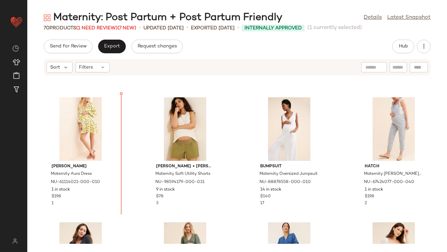
scroll to position [236, 0]
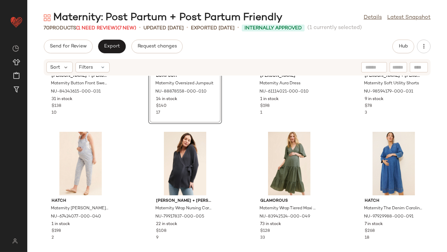
scroll to position [333, 0]
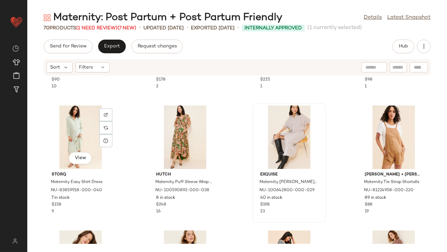
scroll to position [568, 0]
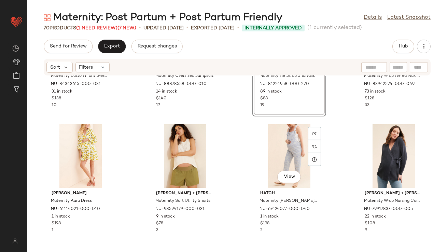
scroll to position [336, 0]
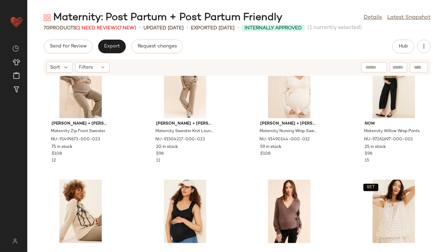
scroll to position [940, 0]
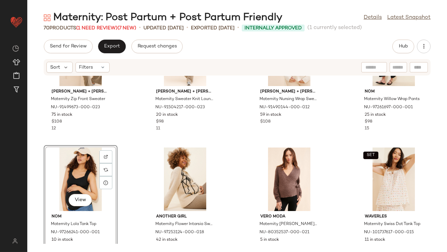
scroll to position [956, 0]
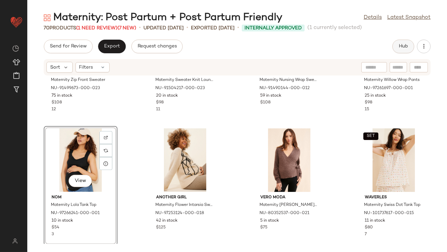
click at [404, 48] on span "Hub" at bounding box center [403, 46] width 10 height 5
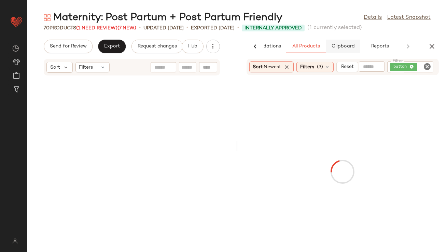
scroll to position [1998, 0]
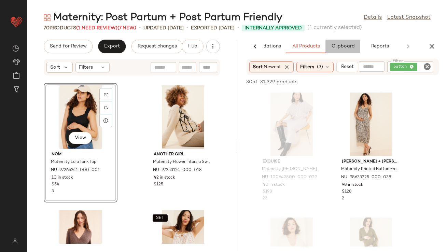
click at [347, 45] on span "Clipboard" at bounding box center [343, 46] width 24 height 5
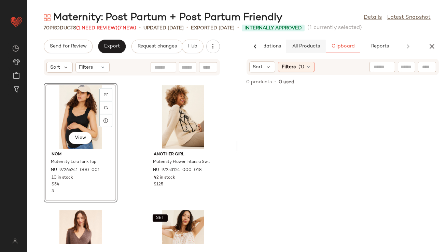
click at [307, 48] on span "All Products" at bounding box center [305, 46] width 28 height 5
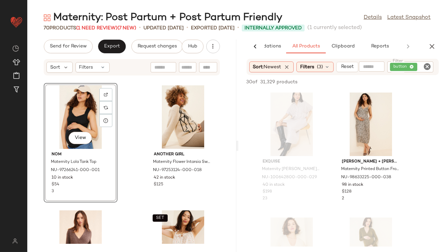
click at [411, 67] on div "button" at bounding box center [410, 66] width 46 height 11
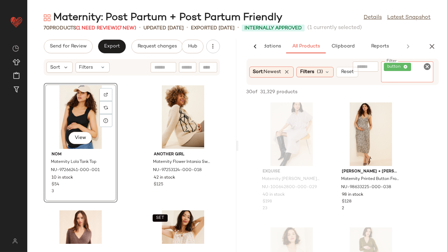
click at [404, 66] on icon at bounding box center [405, 67] width 4 height 4
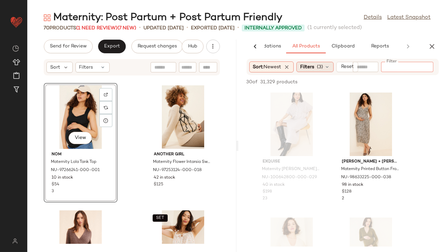
click at [321, 67] on span "(3)" at bounding box center [320, 66] width 6 height 7
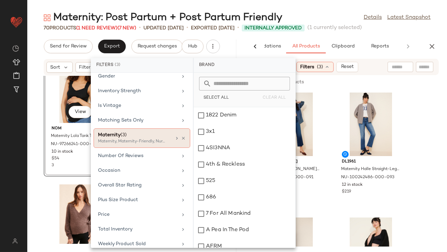
scroll to position [165, 0]
click at [160, 138] on div "Maternity, Maternity-Friendly, Nursing + Pumpin..." at bounding box center [132, 141] width 68 height 6
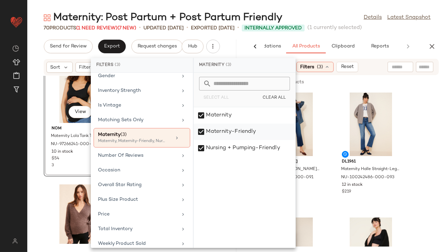
click at [219, 140] on div "Maternity-Friendly" at bounding box center [244, 148] width 102 height 16
click at [218, 146] on div "Nursing + Pumping-Friendly" at bounding box center [244, 148] width 102 height 16
click at [331, 21] on div "Maternity: Post Partum + Post Partum Friendly Details Latest Snapshot" at bounding box center [236, 18] width 419 height 14
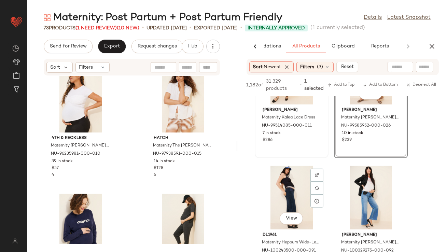
scroll to position [1457, 0]
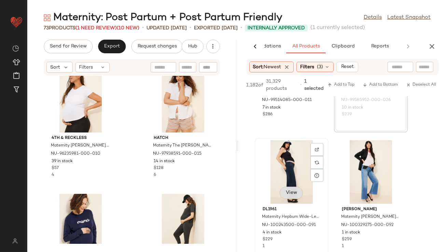
click at [295, 192] on button "View" at bounding box center [290, 193] width 23 height 12
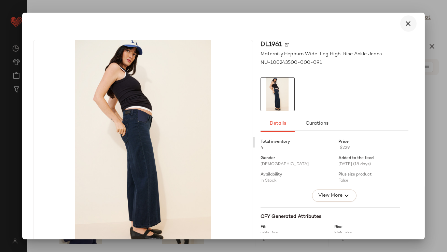
click at [402, 17] on button "button" at bounding box center [408, 23] width 16 height 16
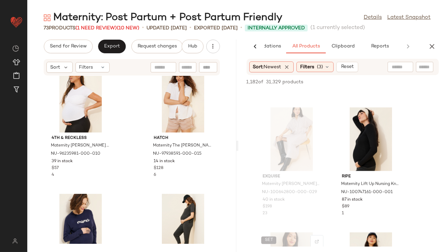
scroll to position [2357, 0]
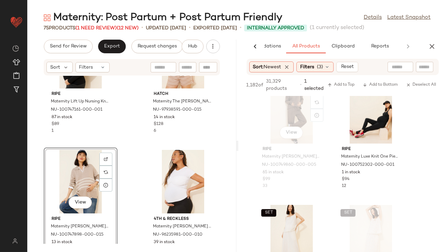
scroll to position [2767, 0]
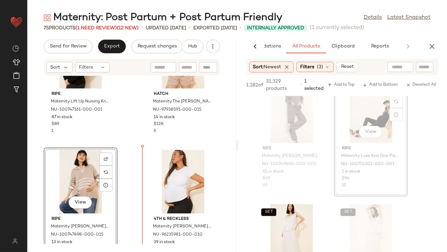
drag, startPoint x: 367, startPoint y: 113, endPoint x: 361, endPoint y: 113, distance: 5.8
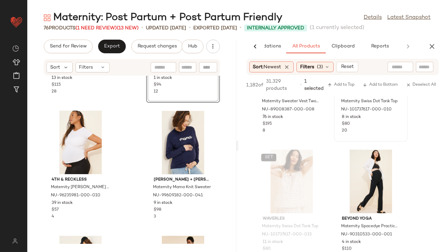
scroll to position [3092, 0]
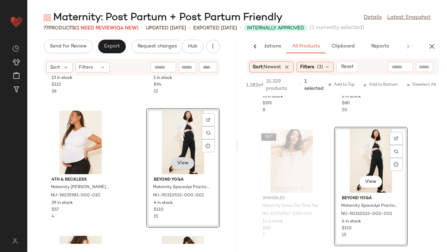
click at [182, 166] on button "View" at bounding box center [182, 163] width 23 height 12
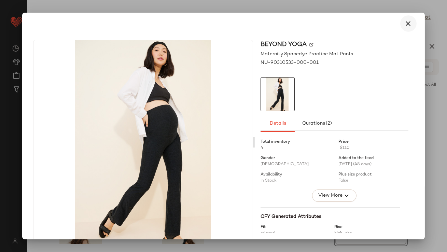
click at [405, 23] on icon "button" at bounding box center [408, 23] width 8 height 8
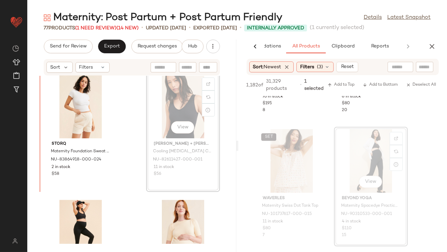
drag, startPoint x: 172, startPoint y: 99, endPoint x: 168, endPoint y: 99, distance: 3.8
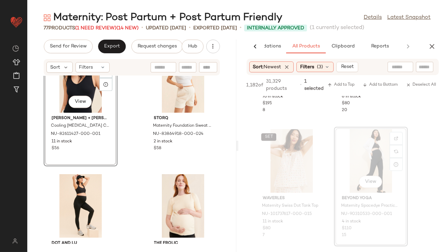
scroll to position [3207, 0]
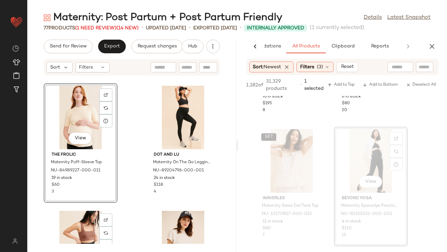
scroll to position [3306, 0]
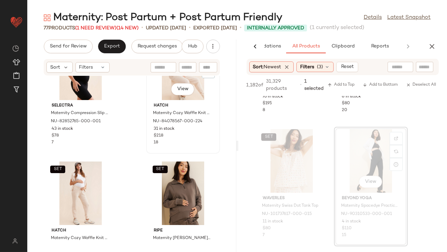
scroll to position [3546, 0]
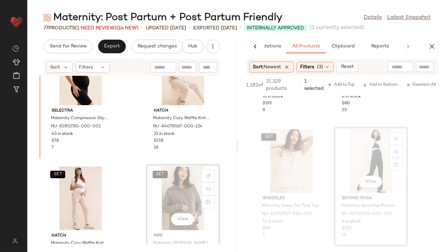
drag, startPoint x: 170, startPoint y: 187, endPoint x: 166, endPoint y: 186, distance: 4.0
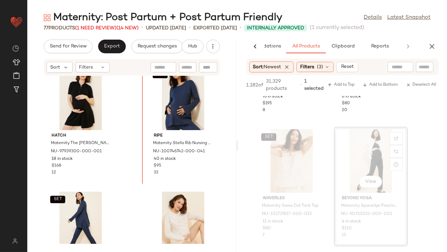
scroll to position [3891, 0]
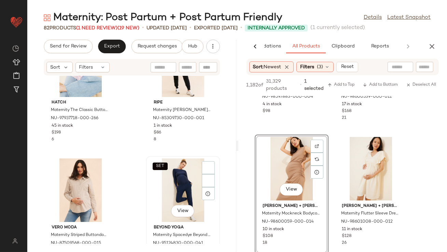
scroll to position [4831, 0]
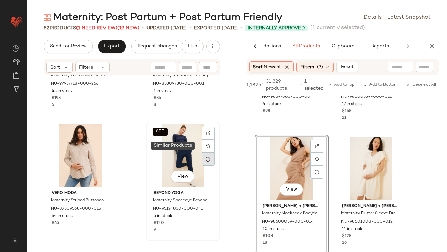
click at [205, 159] on icon at bounding box center [207, 158] width 5 height 5
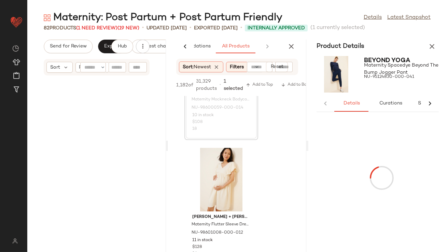
scroll to position [9865, 0]
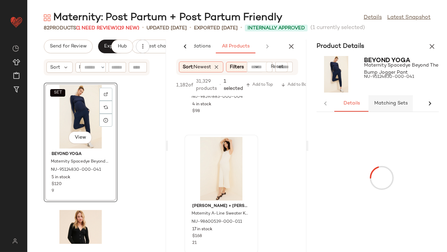
click at [385, 104] on span "Matching Sets" at bounding box center [391, 103] width 34 height 5
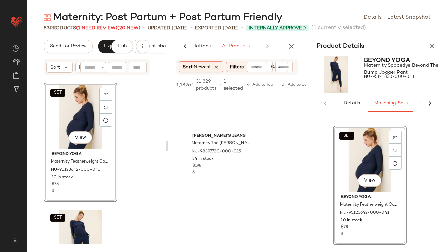
click at [430, 48] on icon "button" at bounding box center [432, 46] width 8 height 8
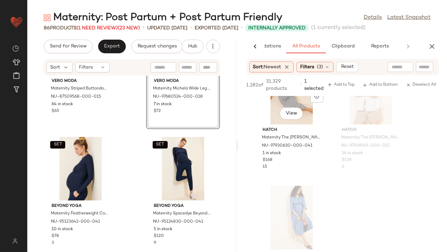
scroll to position [8096, 0]
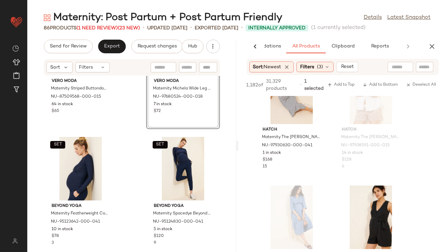
click at [429, 49] on icon "button" at bounding box center [432, 46] width 8 height 8
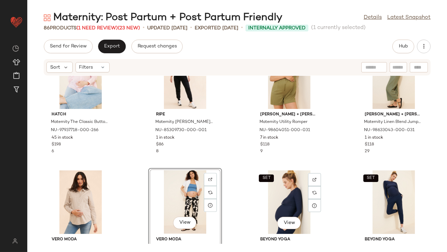
scroll to position [2336, 0]
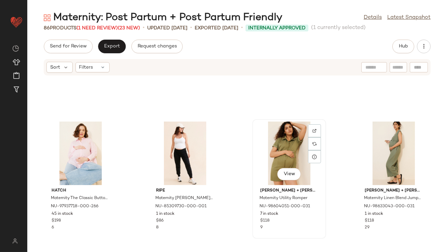
click at [278, 142] on div "View" at bounding box center [289, 152] width 69 height 63
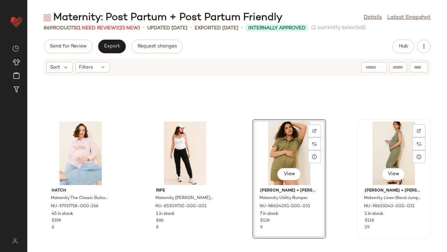
click at [386, 151] on div "View" at bounding box center [393, 152] width 69 height 63
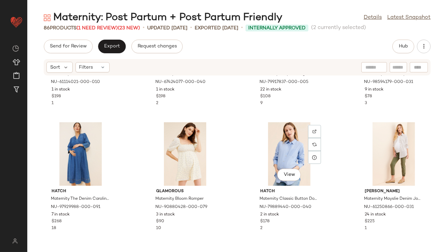
scroll to position [462, 0]
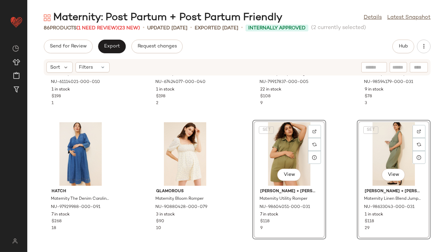
click at [243, 172] on div "[PERSON_NAME] Maternity Aura Dress NU-61114021-000-010 1 in stock $198 1 Hatch …" at bounding box center [236, 160] width 419 height 168
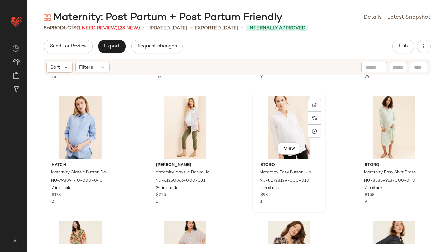
scroll to position [660, 0]
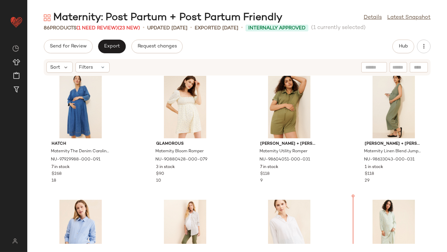
scroll to position [483, 0]
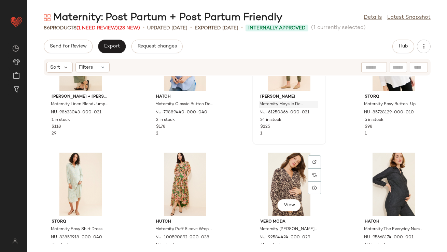
scroll to position [683, 0]
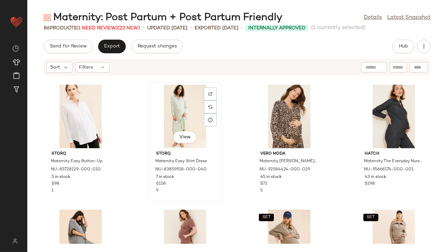
scroll to position [745, 0]
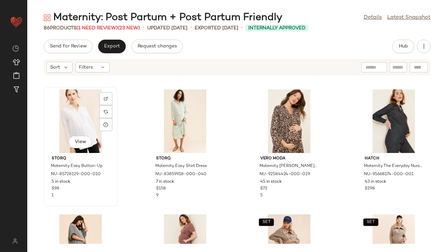
click at [87, 119] on div "View" at bounding box center [80, 120] width 69 height 63
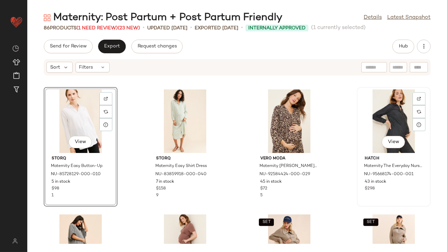
click at [398, 127] on div "View" at bounding box center [393, 120] width 69 height 63
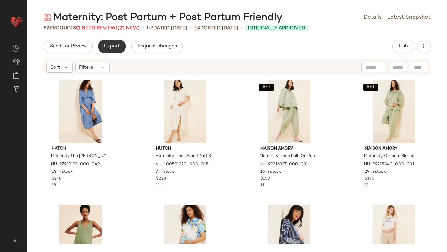
click at [104, 47] on span "Export" at bounding box center [112, 46] width 16 height 5
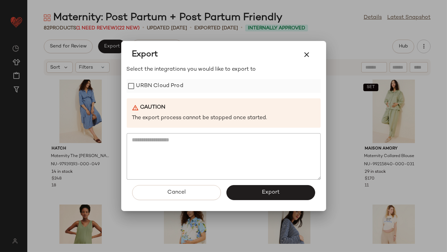
click at [144, 87] on label "URBN Cloud Prod" at bounding box center [159, 86] width 47 height 14
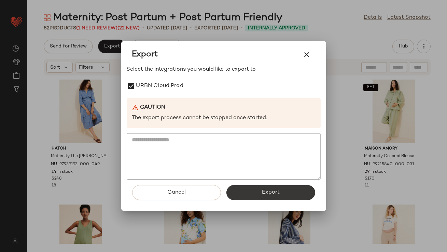
click at [271, 191] on span "Export" at bounding box center [270, 192] width 18 height 6
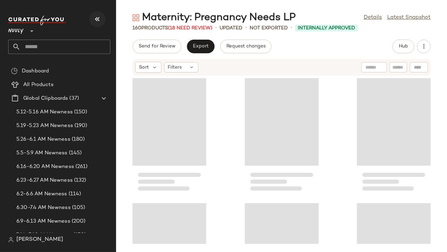
click at [96, 15] on icon "button" at bounding box center [97, 19] width 8 height 8
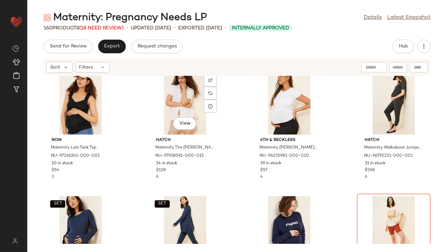
scroll to position [3156, 0]
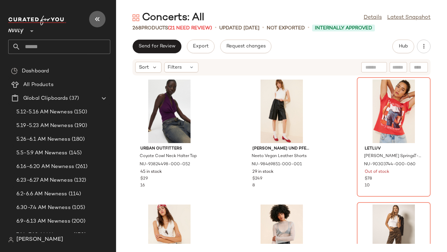
click at [98, 20] on icon "button" at bounding box center [97, 19] width 8 height 8
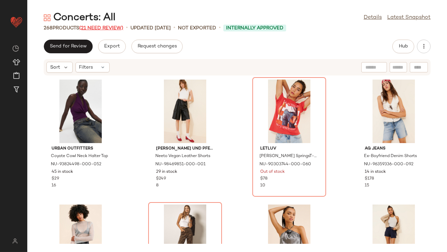
click at [117, 29] on span "(21 Need Review)" at bounding box center [101, 28] width 44 height 5
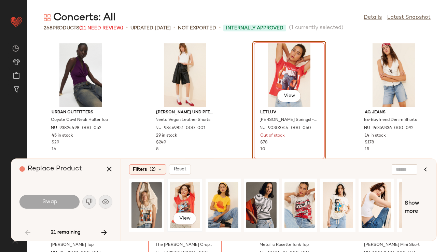
click at [180, 199] on div "View" at bounding box center [185, 205] width 30 height 48
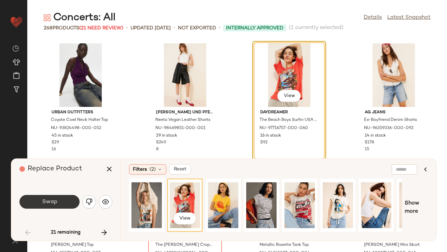
click at [71, 199] on button "Swap" at bounding box center [49, 202] width 60 height 14
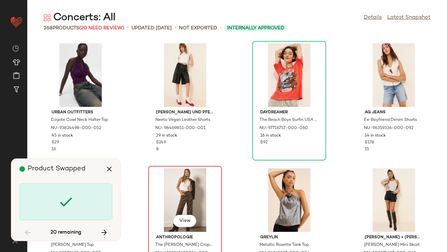
scroll to position [130, 0]
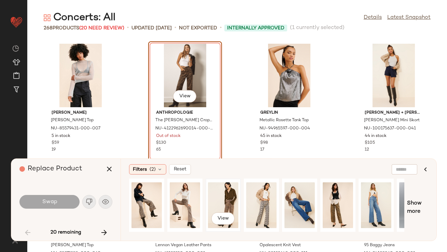
click at [213, 198] on div "View" at bounding box center [223, 205] width 30 height 48
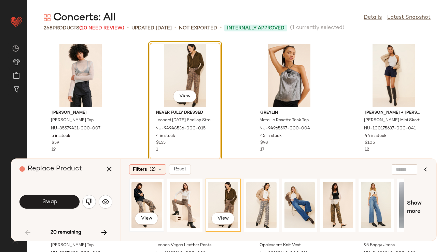
click at [149, 201] on div "View" at bounding box center [146, 205] width 30 height 48
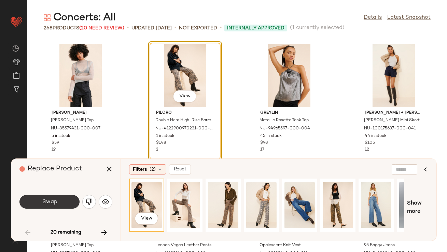
click at [72, 199] on button "Swap" at bounding box center [49, 202] width 60 height 14
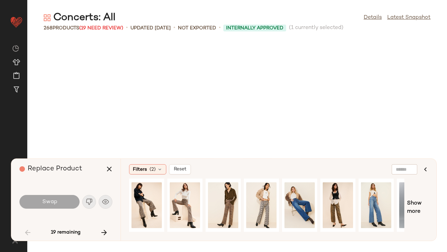
scroll to position [624, 0]
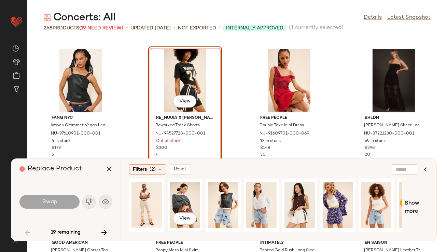
click at [170, 198] on div "View" at bounding box center [185, 205] width 30 height 48
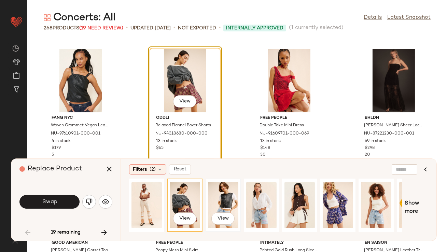
click at [221, 198] on div "View" at bounding box center [223, 205] width 30 height 48
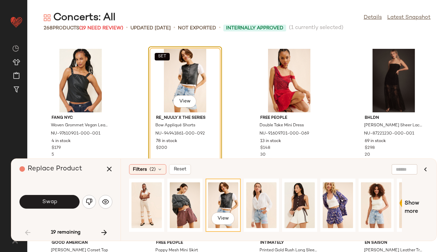
click at [50, 198] on button "Swap" at bounding box center [49, 202] width 60 height 14
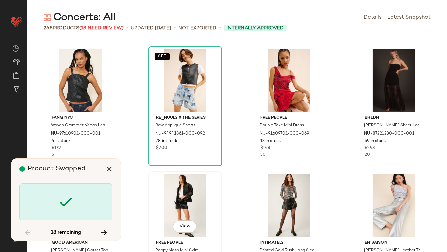
scroll to position [1124, 0]
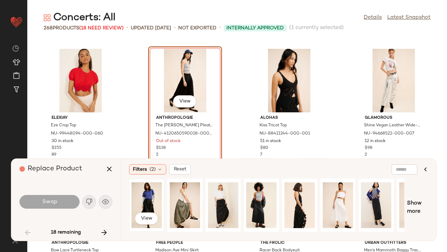
click at [157, 192] on div "View" at bounding box center [146, 205] width 30 height 48
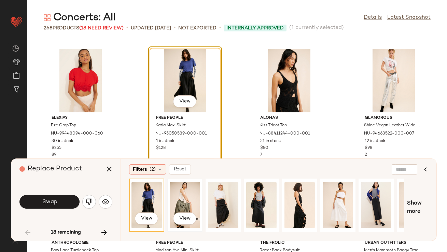
click at [186, 197] on div "View" at bounding box center [185, 205] width 30 height 48
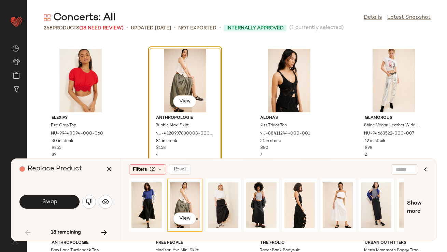
click at [187, 203] on div "View" at bounding box center [185, 205] width 30 height 48
click at [63, 200] on button "Swap" at bounding box center [49, 202] width 60 height 14
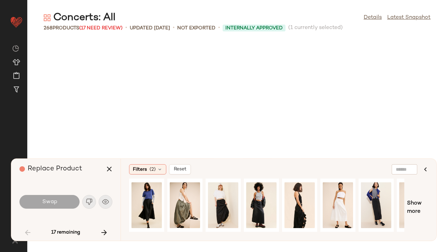
scroll to position [1873, 0]
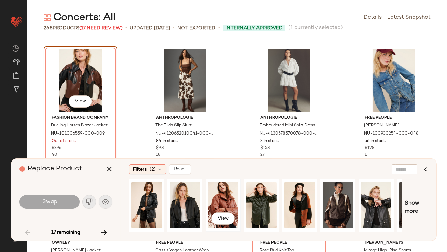
click at [218, 200] on div "View" at bounding box center [223, 205] width 30 height 48
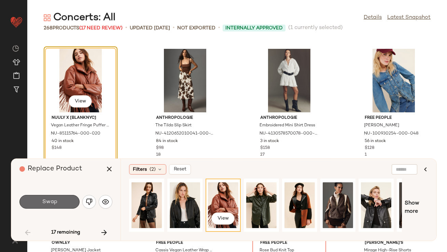
click at [44, 200] on span "Swap" at bounding box center [49, 202] width 15 height 6
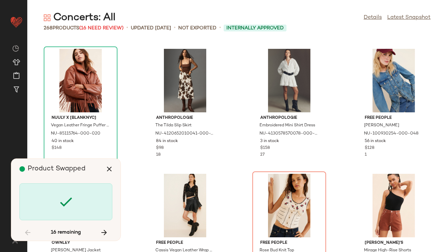
scroll to position [1998, 0]
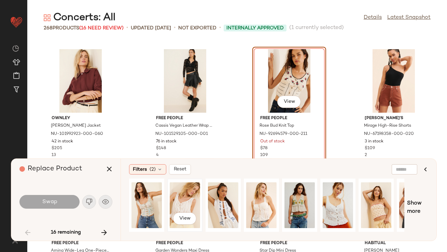
click at [177, 205] on div "View" at bounding box center [185, 205] width 30 height 48
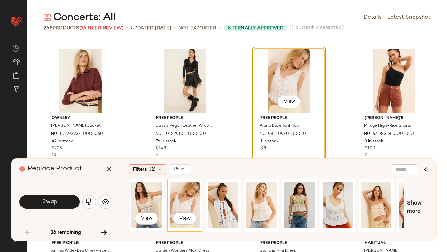
click at [152, 198] on div "View" at bounding box center [146, 205] width 30 height 48
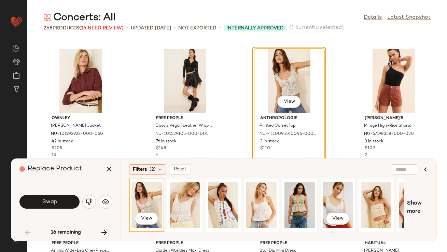
click at [324, 202] on div "View" at bounding box center [337, 205] width 30 height 48
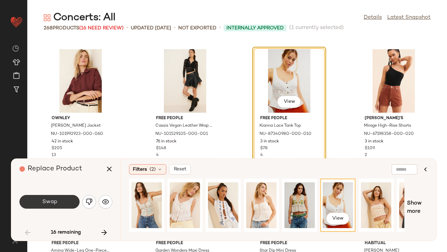
click at [53, 198] on button "Swap" at bounding box center [49, 202] width 60 height 14
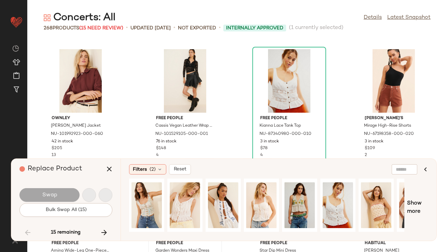
scroll to position [2997, 0]
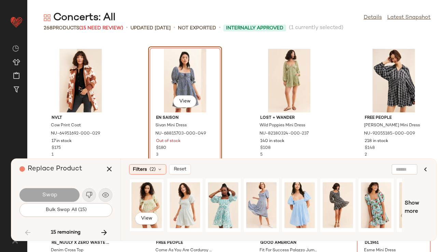
click at [144, 197] on div "View" at bounding box center [146, 205] width 30 height 48
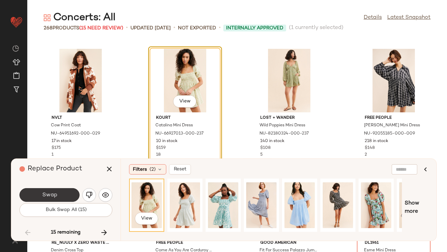
click at [53, 197] on span "Swap" at bounding box center [49, 195] width 15 height 6
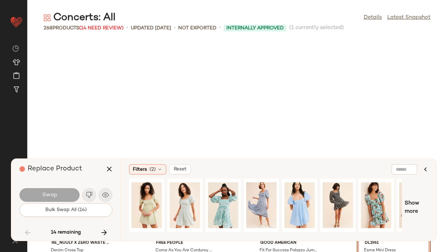
scroll to position [3122, 0]
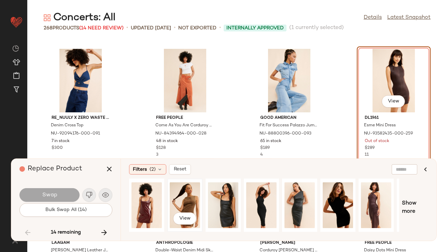
click at [176, 201] on div "View" at bounding box center [185, 205] width 30 height 48
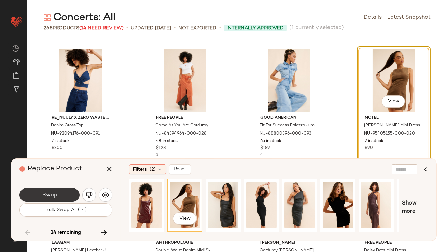
click at [60, 193] on button "Swap" at bounding box center [49, 195] width 60 height 14
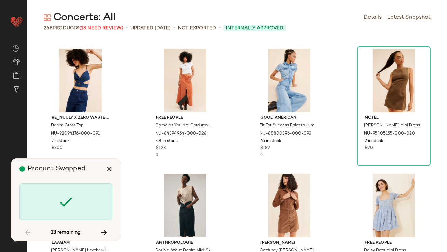
scroll to position [4121, 0]
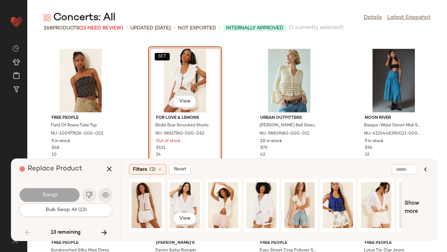
click at [195, 206] on div "View" at bounding box center [185, 205] width 30 height 48
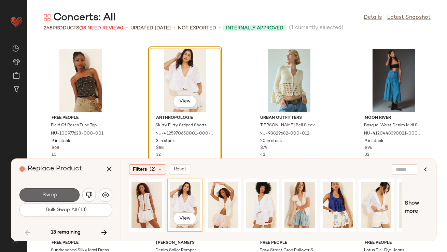
click at [40, 192] on button "Swap" at bounding box center [49, 195] width 60 height 14
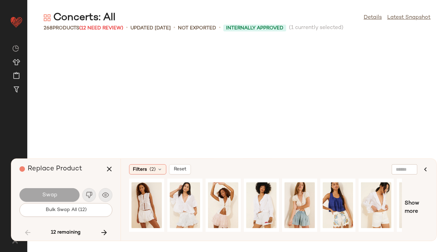
scroll to position [4995, 0]
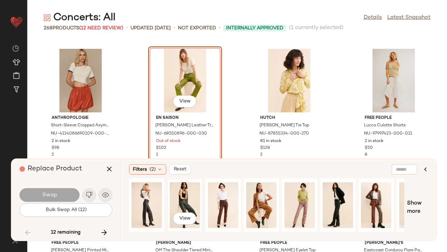
click at [186, 201] on div "View" at bounding box center [185, 205] width 30 height 48
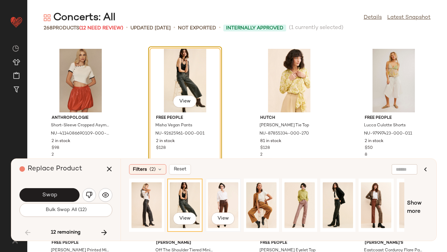
click at [226, 198] on div "View" at bounding box center [223, 205] width 30 height 48
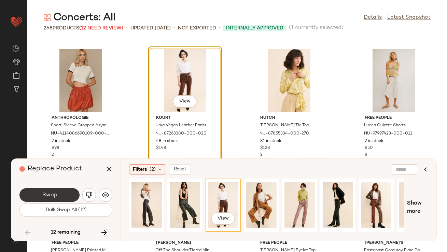
click at [68, 193] on button "Swap" at bounding box center [49, 195] width 60 height 14
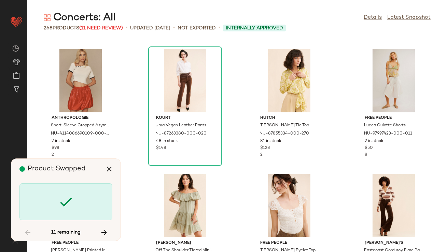
scroll to position [5994, 0]
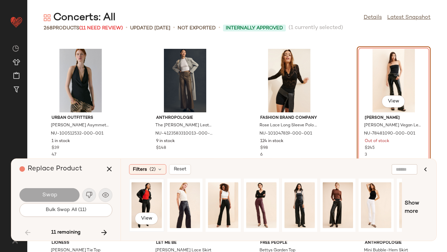
click at [147, 198] on div "View" at bounding box center [146, 205] width 30 height 48
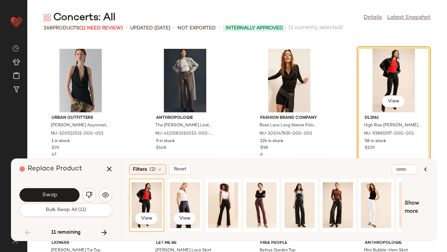
click at [177, 200] on div "View" at bounding box center [185, 205] width 30 height 48
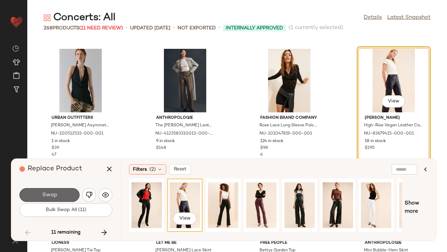
click at [37, 200] on button "Swap" at bounding box center [49, 195] width 60 height 14
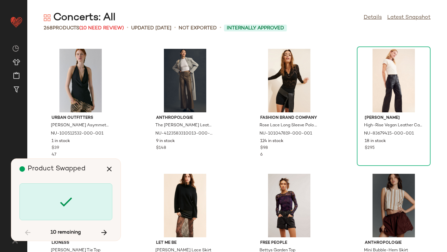
scroll to position [6493, 0]
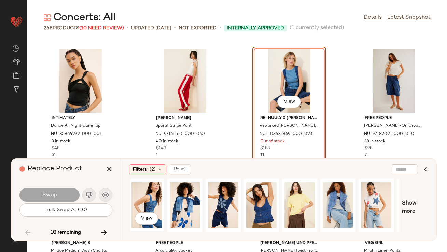
click at [147, 196] on div "View" at bounding box center [146, 205] width 30 height 48
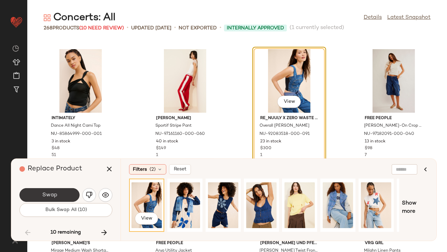
click at [70, 193] on button "Swap" at bounding box center [49, 195] width 60 height 14
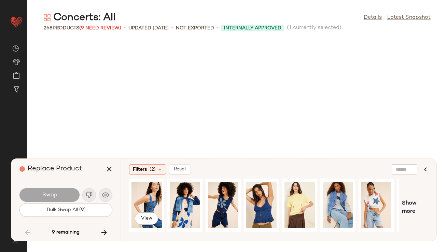
scroll to position [6868, 0]
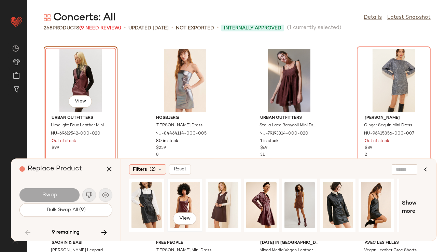
click at [172, 201] on div "View" at bounding box center [185, 205] width 30 height 48
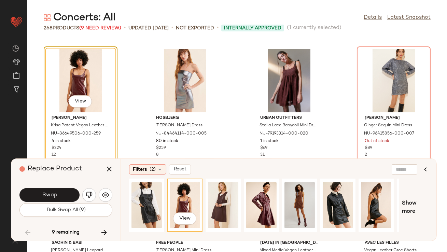
click at [59, 194] on button "Swap" at bounding box center [49, 195] width 60 height 14
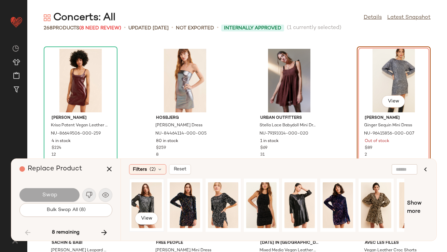
click at [150, 196] on div "View" at bounding box center [146, 205] width 30 height 48
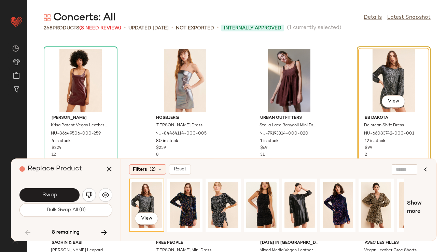
click at [45, 191] on button "Swap" at bounding box center [49, 195] width 60 height 14
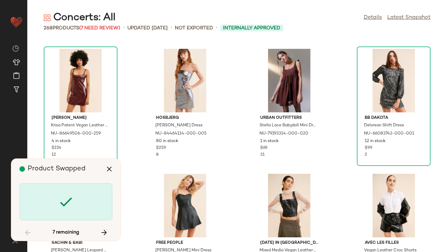
scroll to position [7118, 0]
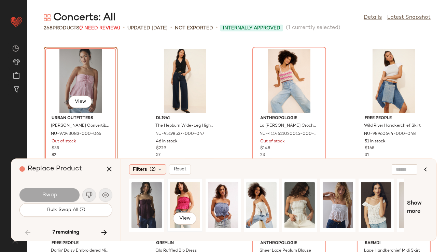
click at [175, 201] on div "View" at bounding box center [185, 205] width 30 height 48
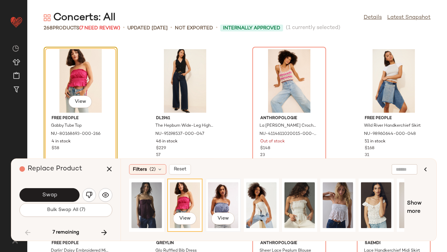
click at [226, 205] on div "View" at bounding box center [223, 205] width 30 height 48
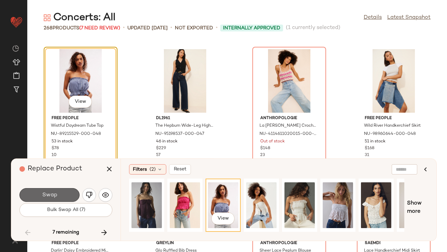
click at [65, 194] on button "Swap" at bounding box center [49, 195] width 60 height 14
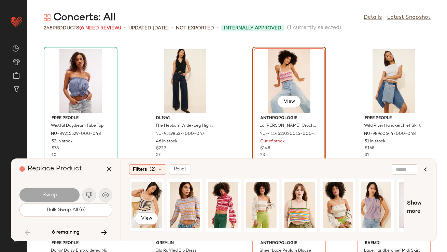
click at [145, 200] on div "View" at bounding box center [146, 205] width 30 height 48
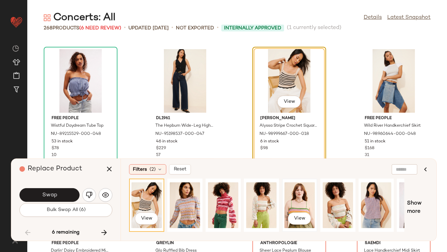
click at [289, 202] on div "View" at bounding box center [299, 205] width 30 height 48
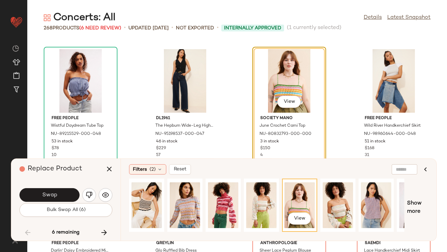
click at [61, 193] on button "Swap" at bounding box center [49, 195] width 60 height 14
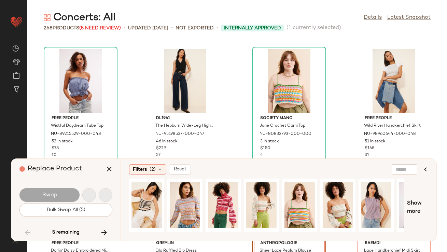
scroll to position [7243, 0]
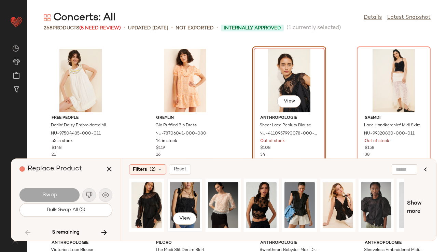
click at [192, 207] on div "View" at bounding box center [185, 205] width 30 height 48
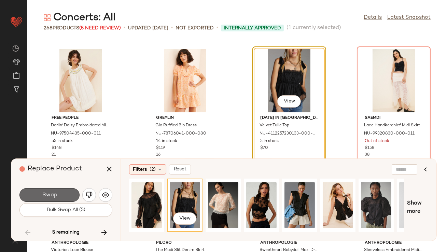
click at [69, 194] on button "Swap" at bounding box center [49, 195] width 60 height 14
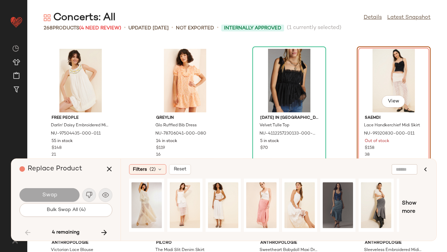
click at [357, 56] on div "View Saemdi Lace Handkerchief Midi Skirt NU-99320830-000-011 Out of stock $158 …" at bounding box center [394, 105] width 74 height 119
click at [146, 200] on div "View" at bounding box center [146, 205] width 30 height 48
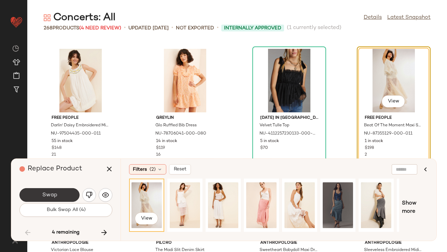
click at [68, 196] on button "Swap" at bounding box center [49, 195] width 60 height 14
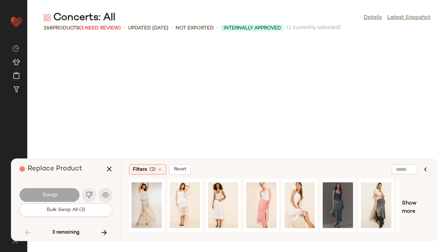
scroll to position [7867, 0]
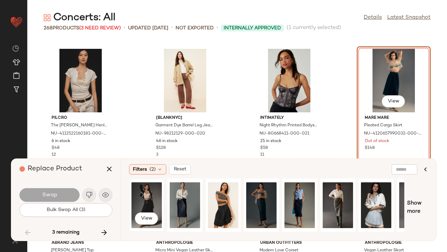
click at [149, 194] on div "View" at bounding box center [146, 205] width 30 height 48
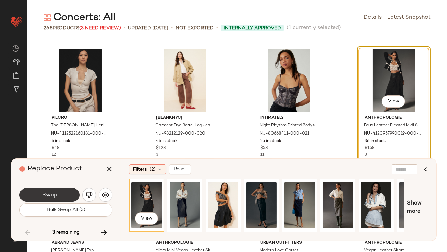
click at [69, 195] on button "Swap" at bounding box center [49, 195] width 60 height 14
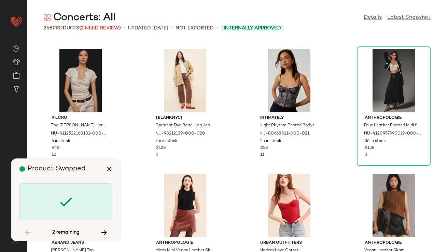
scroll to position [8117, 0]
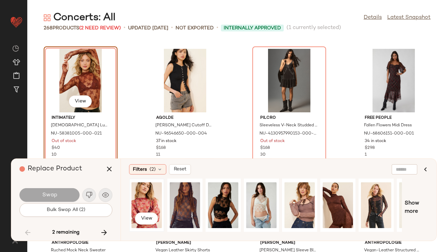
click at [140, 202] on div "View" at bounding box center [146, 205] width 30 height 48
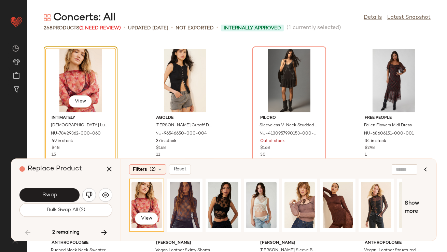
click at [64, 197] on button "Swap" at bounding box center [49, 195] width 60 height 14
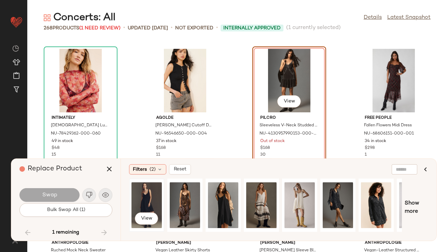
click at [147, 200] on div "View" at bounding box center [146, 205] width 30 height 48
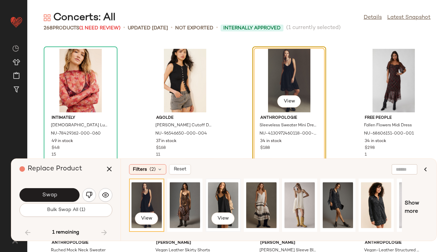
click at [220, 197] on div "View" at bounding box center [223, 205] width 30 height 48
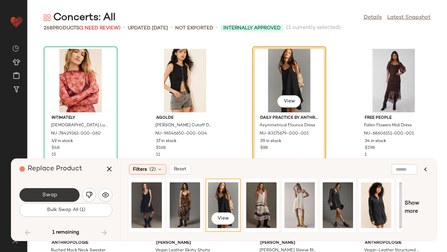
click at [74, 196] on button "Swap" at bounding box center [49, 195] width 60 height 14
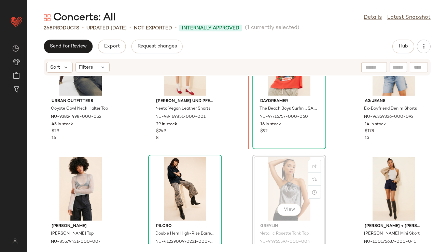
scroll to position [35, 0]
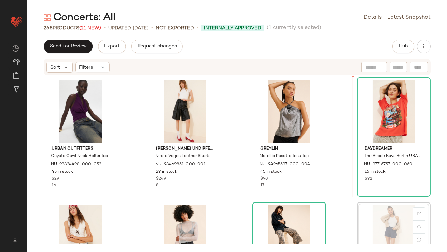
scroll to position [0, 0]
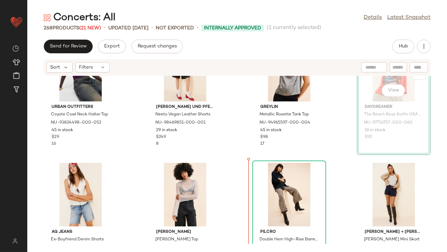
drag, startPoint x: 382, startPoint y: 109, endPoint x: 380, endPoint y: 112, distance: 3.9
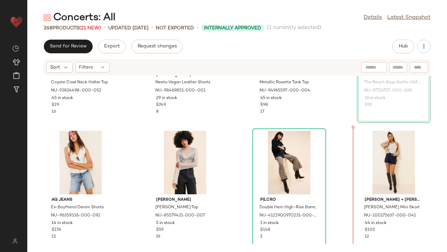
scroll to position [73, 0]
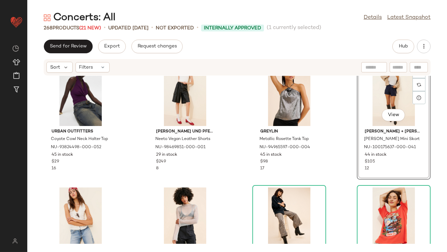
scroll to position [51, 0]
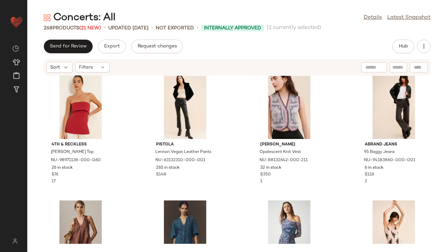
scroll to position [260, 0]
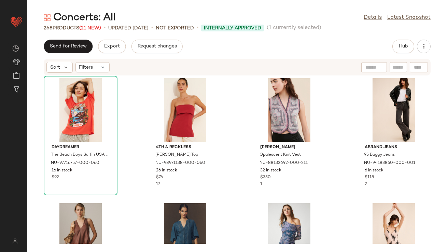
scroll to position [275, 0]
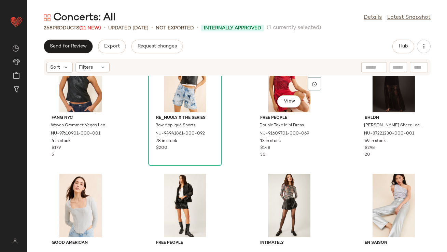
scroll to position [693, 0]
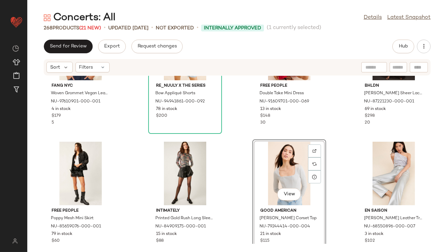
scroll to position [614, 0]
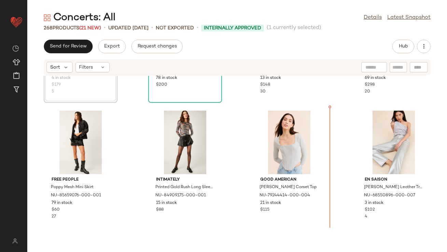
scroll to position [739, 0]
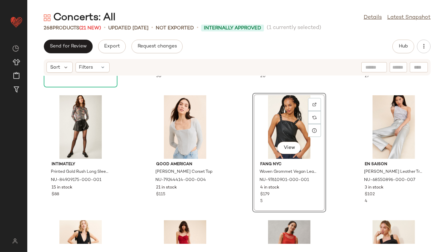
click at [288, 131] on div "View" at bounding box center [289, 126] width 69 height 63
click at [378, 132] on div "View" at bounding box center [393, 126] width 69 height 63
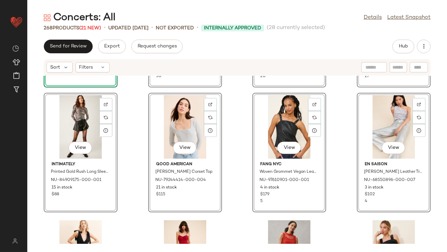
click at [343, 122] on div "SET View Re_Nuuly x The Series Bow Appliqué Shorts NU-94941861-000-092 78 in st…" at bounding box center [236, 160] width 419 height 168
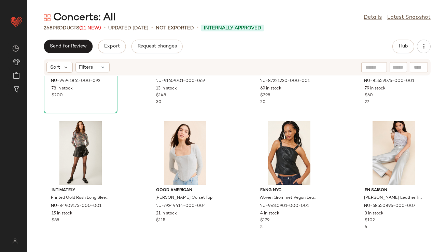
scroll to position [710, 0]
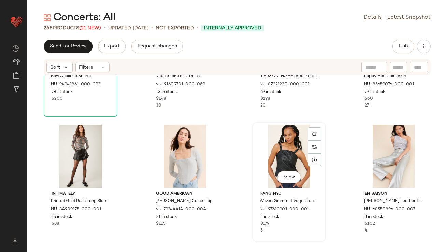
click at [262, 144] on div "View" at bounding box center [289, 156] width 69 height 63
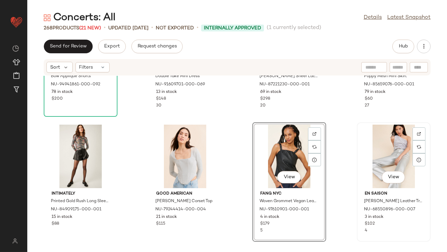
click at [373, 147] on div "View" at bounding box center [393, 156] width 69 height 63
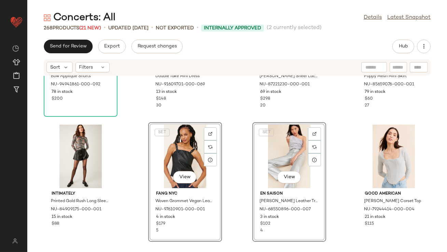
click at [182, 154] on div "SET View" at bounding box center [184, 156] width 69 height 63
click at [259, 156] on div "SET View" at bounding box center [289, 156] width 69 height 63
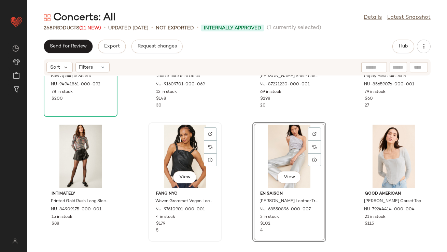
click at [168, 162] on div "View" at bounding box center [184, 156] width 69 height 63
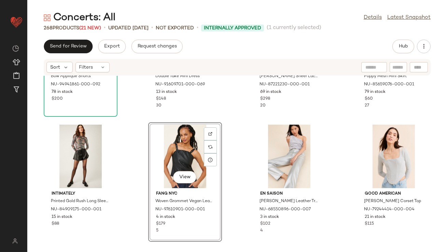
click at [138, 151] on div "SET Re_Nuuly x The Series Bow Appliqué Shorts NU-94941861-000-092 78 in stock $…" at bounding box center [236, 160] width 419 height 168
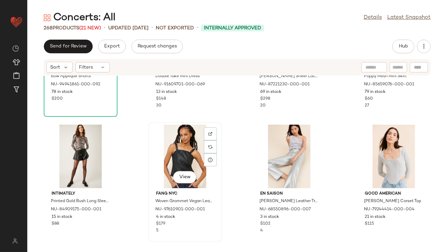
click at [169, 151] on div "View" at bounding box center [184, 156] width 69 height 63
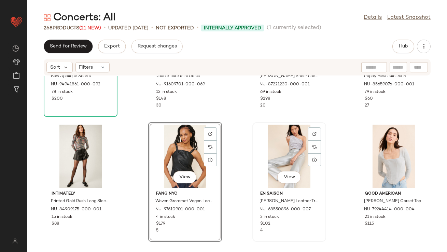
click at [272, 148] on div "View" at bounding box center [289, 156] width 69 height 63
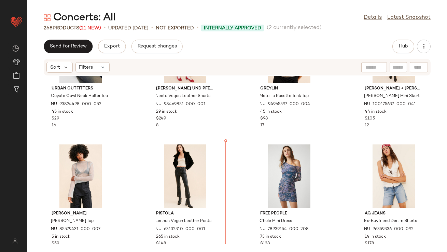
scroll to position [105, 0]
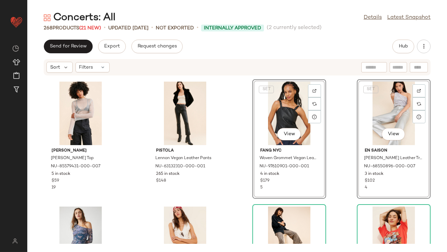
scroll to position [157, 0]
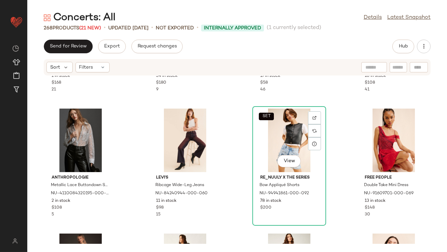
scroll to position [604, 0]
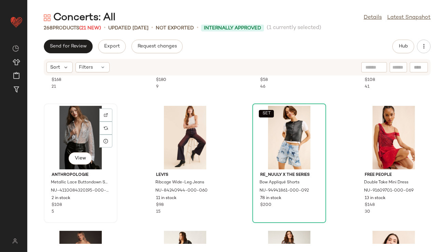
click at [76, 128] on div "View" at bounding box center [80, 137] width 69 height 63
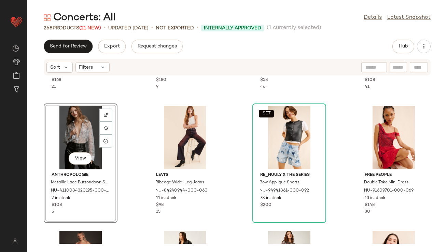
click at [126, 134] on div "Pilcro Puff-Sleeve Denim Shirt Dress NU-4130972460138-000-040 1 in stock $168 2…" at bounding box center [236, 160] width 419 height 168
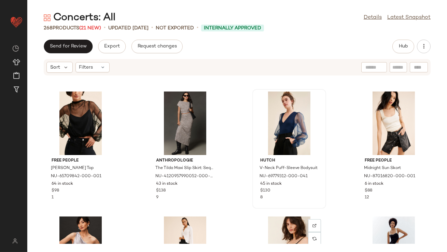
scroll to position [1421, 0]
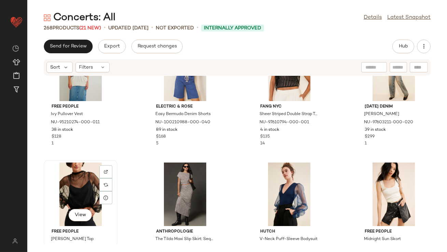
click at [83, 179] on div "View" at bounding box center [80, 193] width 69 height 63
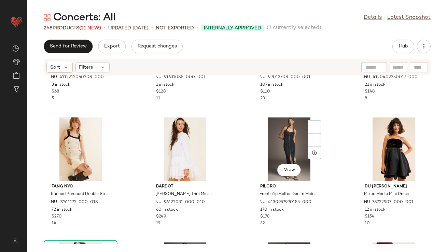
scroll to position [1693, 0]
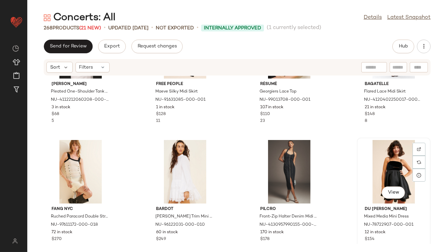
click at [372, 160] on div "View" at bounding box center [393, 171] width 69 height 63
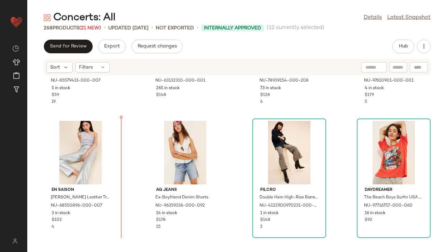
scroll to position [214, 0]
drag, startPoint x: 77, startPoint y: 153, endPoint x: 80, endPoint y: 148, distance: 5.4
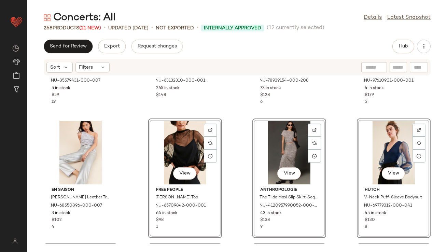
click at [132, 157] on div "Steve Madden Janelle Mesh Top NU-85579431-000-007 5 in stock $59 19 Pistola Len…" at bounding box center [236, 160] width 419 height 168
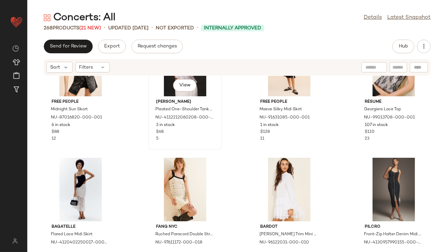
scroll to position [466, 0]
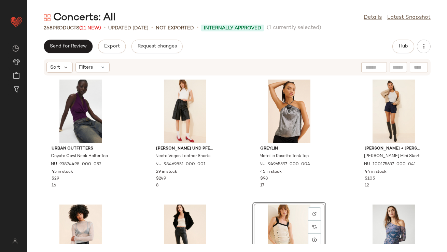
scroll to position [96, 0]
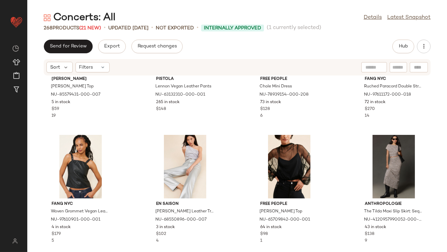
scroll to position [113, 0]
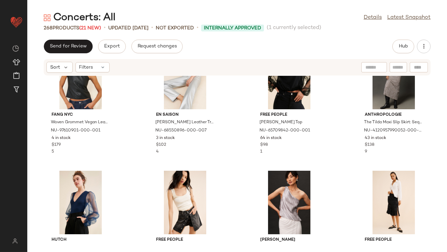
scroll to position [240, 0]
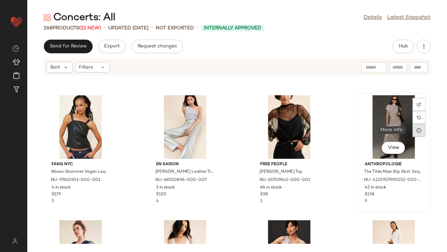
click at [412, 129] on div at bounding box center [418, 130] width 13 height 13
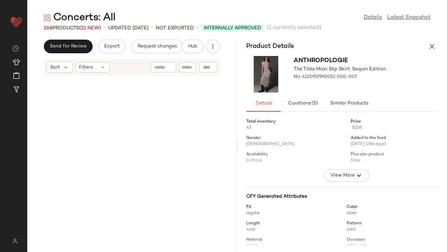
scroll to position [624, 0]
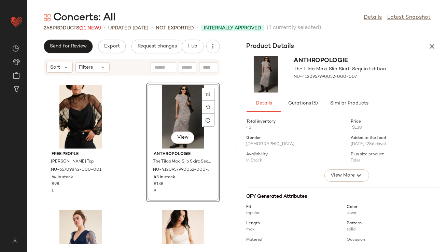
click at [435, 52] on div "Product Details" at bounding box center [342, 47] width 209 height 14
click at [432, 46] on icon "button" at bounding box center [432, 46] width 8 height 8
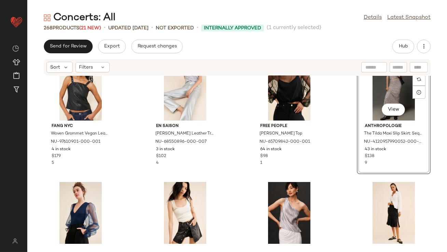
scroll to position [321, 0]
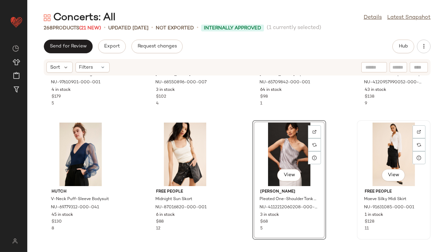
scroll to position [432, 0]
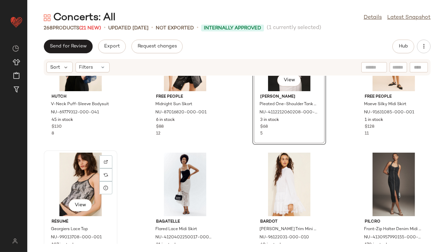
click at [86, 183] on div "View" at bounding box center [80, 184] width 69 height 63
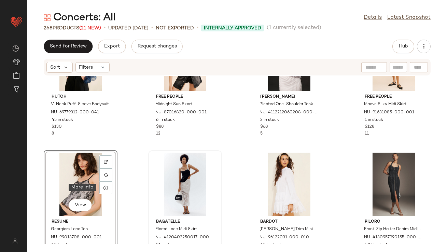
click at [178, 178] on div at bounding box center [184, 184] width 69 height 63
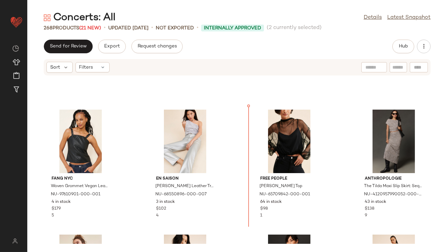
scroll to position [219, 0]
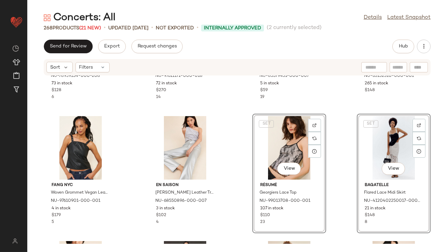
click at [242, 146] on div "Free People Chole Mini Dress NU-78939154-000-208 73 in stock $128 6 FANG NYC Ru…" at bounding box center [236, 160] width 419 height 168
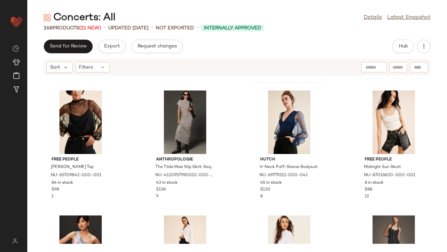
scroll to position [418, 0]
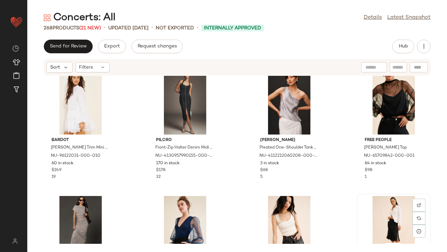
scroll to position [389, 0]
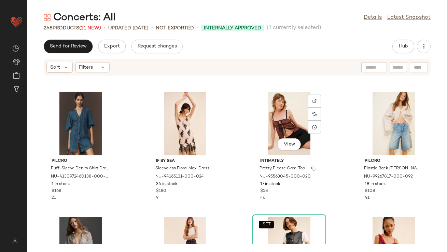
scroll to position [865, 0]
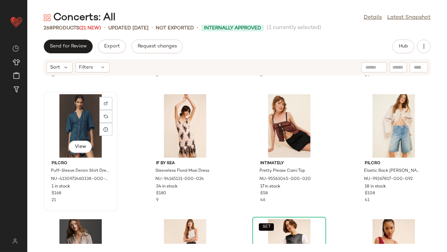
click at [82, 117] on div "View" at bounding box center [80, 125] width 69 height 63
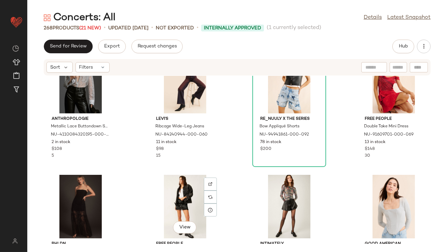
scroll to position [1006, 0]
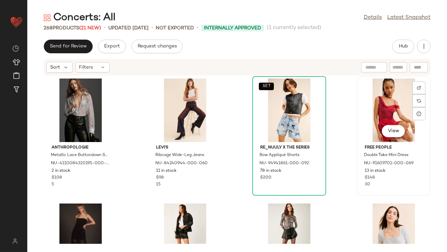
click at [362, 107] on div "View" at bounding box center [393, 109] width 69 height 63
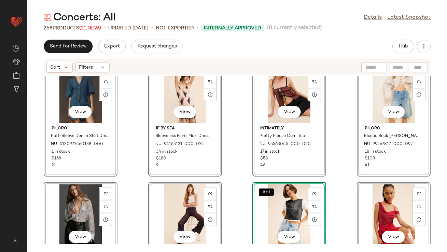
click at [230, 142] on div "View Pilcro Puff-Sleeve Denim Shirt Dress NU-4130972460138-000-040 1 in stock $…" at bounding box center [236, 160] width 419 height 168
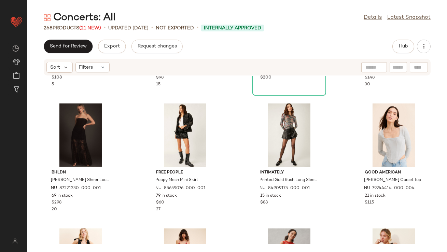
scroll to position [1120, 0]
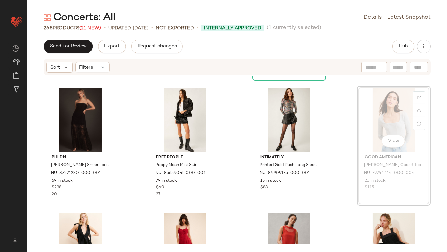
drag, startPoint x: 388, startPoint y: 122, endPoint x: 382, endPoint y: 122, distance: 5.1
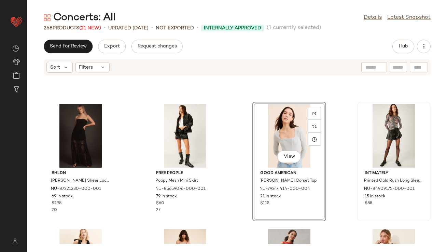
scroll to position [1085, 0]
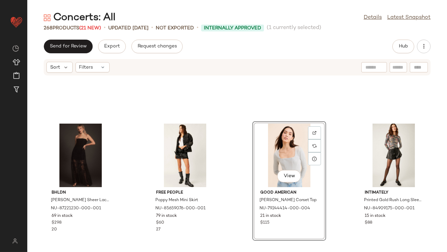
click at [282, 132] on div "View" at bounding box center [289, 155] width 69 height 63
click at [407, 137] on div "View" at bounding box center [393, 155] width 69 height 63
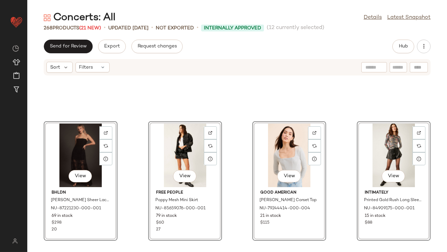
click at [244, 151] on div "View BHLDN Anna Strapless Sheer Lace Maxi Dress NU-87221230-000-001 69 in stock…" at bounding box center [236, 160] width 419 height 168
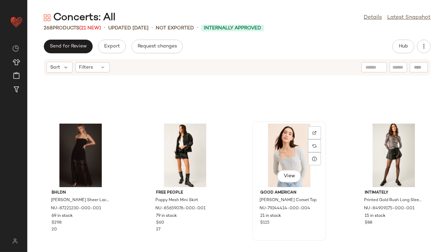
click at [272, 151] on div "View" at bounding box center [289, 155] width 69 height 63
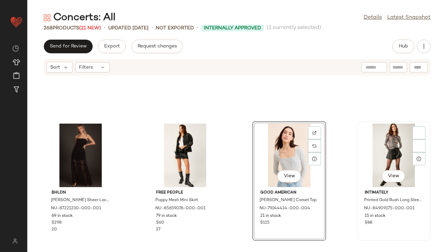
click at [379, 139] on div "View" at bounding box center [393, 155] width 69 height 63
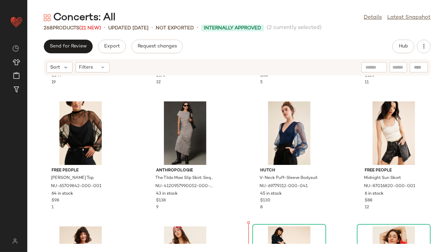
scroll to position [508, 0]
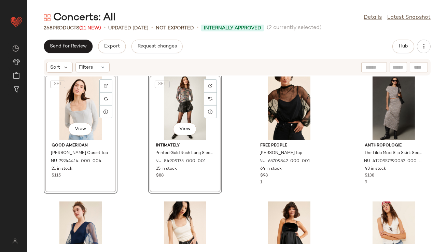
click at [136, 134] on div "Bardot Antonia Lace Trim Mini Dress NU-96122031-000-010 60 in stock $249 19 Pil…" at bounding box center [236, 160] width 419 height 168
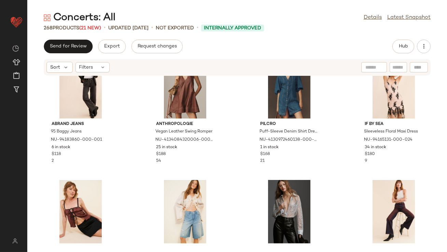
scroll to position [961, 0]
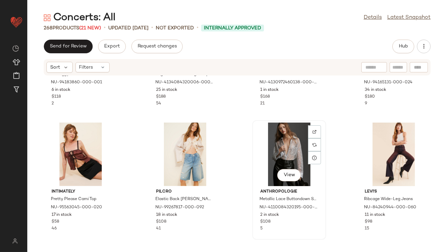
click at [272, 153] on div "View" at bounding box center [289, 153] width 69 height 63
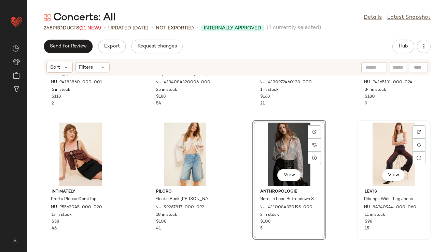
click at [426, 150] on div "View Levi's Ribcage Wide-Leg Jeans NU-84240944-000-060 11 in stock $98 15" at bounding box center [394, 179] width 74 height 119
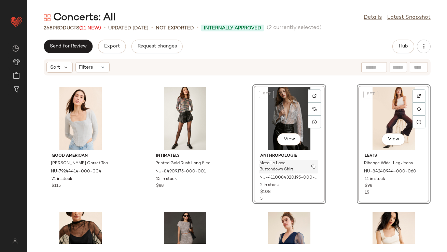
scroll to position [533, 0]
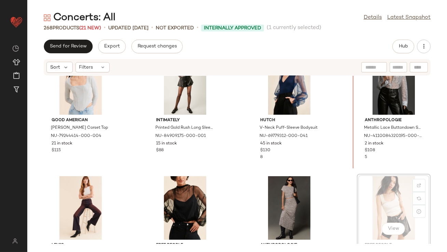
scroll to position [534, 0]
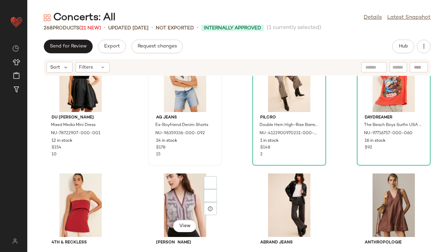
scroll to position [855, 0]
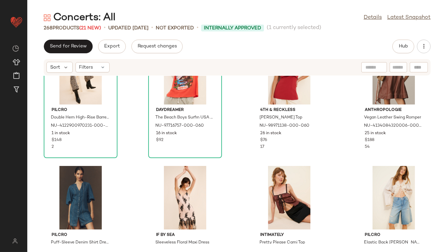
scroll to position [948, 0]
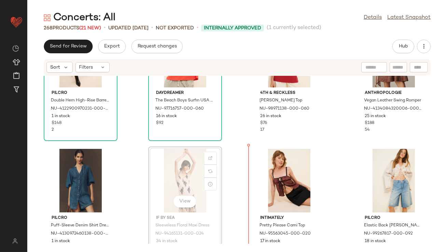
scroll to position [934, 0]
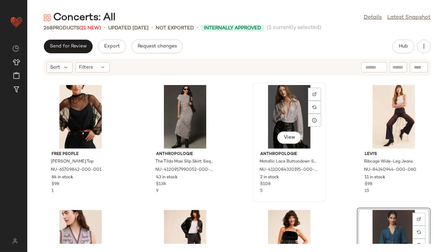
scroll to position [648, 0]
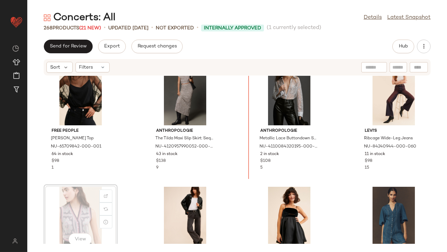
scroll to position [643, 0]
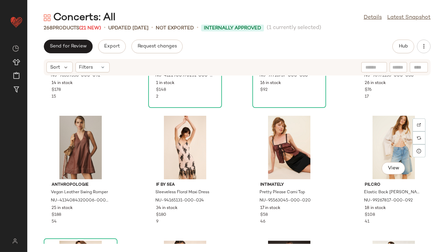
scroll to position [969, 0]
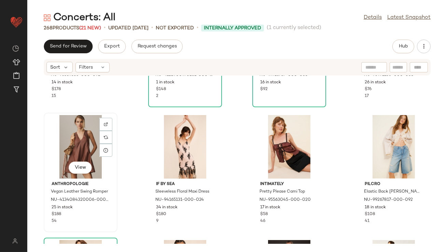
click at [85, 146] on div "View" at bounding box center [80, 146] width 69 height 63
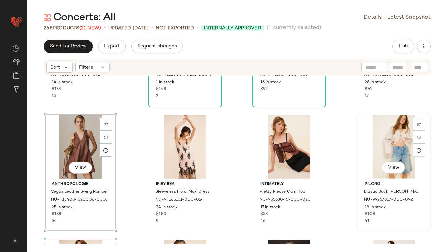
click at [378, 136] on div "View" at bounding box center [393, 146] width 69 height 63
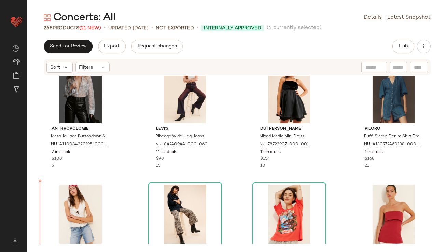
scroll to position [797, 0]
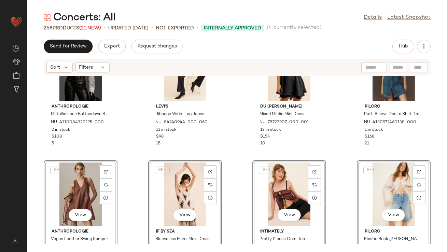
click at [137, 122] on div "Anthropologie Metallic Lace Buttondown Shirt NU-4110084320195-000-004 2 in stoc…" at bounding box center [236, 160] width 419 height 168
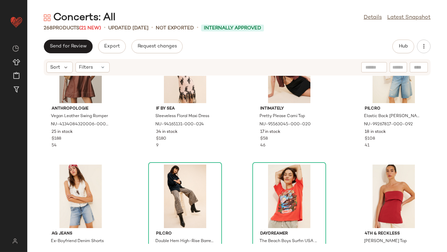
scroll to position [954, 0]
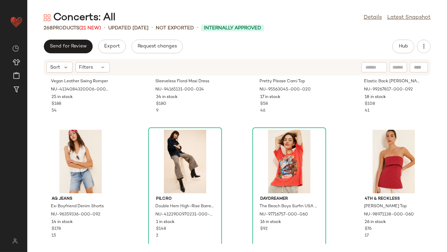
click at [137, 122] on div "Anthropologie Vegan Leather Swing Romper NU-4134084320006-000-054 25 in stock $…" at bounding box center [236, 160] width 419 height 168
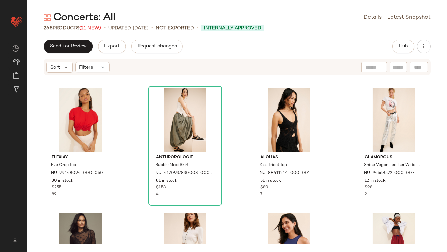
scroll to position [1474, 0]
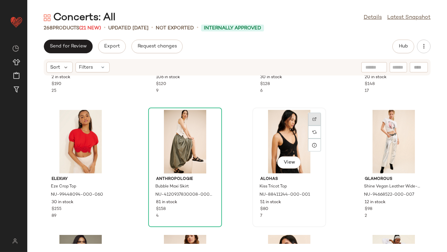
click at [308, 126] on div at bounding box center [314, 132] width 13 height 13
click at [274, 144] on div "View" at bounding box center [289, 141] width 69 height 63
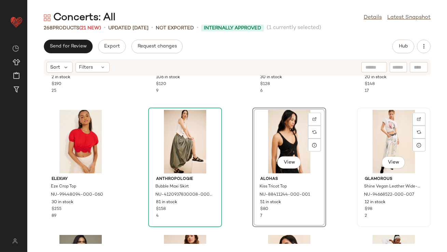
click at [384, 124] on div "View" at bounding box center [393, 141] width 69 height 63
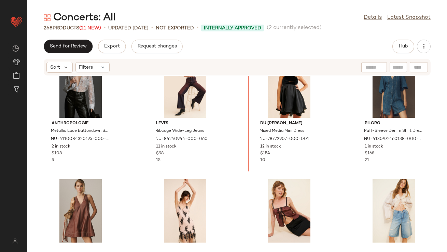
scroll to position [773, 0]
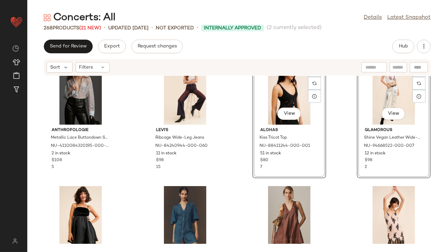
click at [229, 156] on div "Anthropologie Metallic Lace Buttondown Shirt NU-4110084320195-000-004 2 in stoc…" at bounding box center [236, 160] width 419 height 168
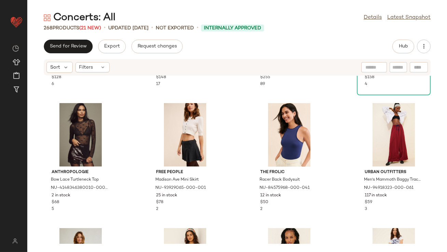
scroll to position [1612, 0]
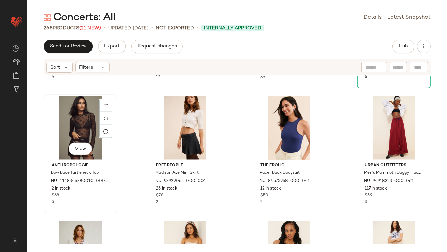
click at [86, 126] on div "View" at bounding box center [80, 127] width 69 height 63
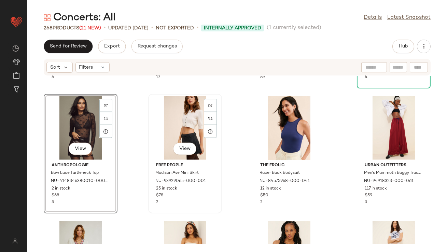
click at [191, 129] on div "View" at bounding box center [184, 127] width 69 height 63
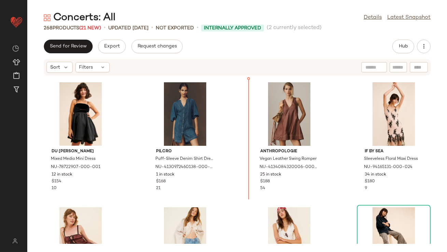
scroll to position [877, 0]
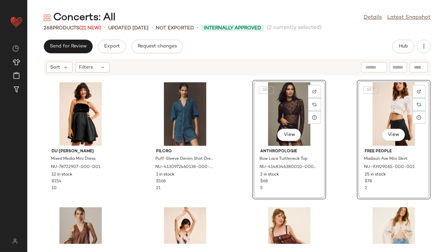
click at [226, 174] on div "Anthropologie Metallic Lace Buttondown Shirt NU-4110084320195-000-004 2 in stoc…" at bounding box center [236, 160] width 419 height 168
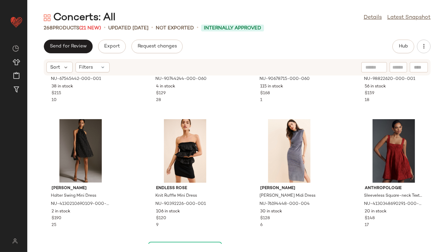
scroll to position [1474, 0]
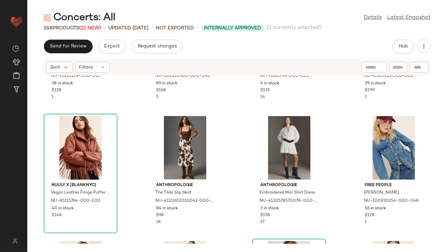
scroll to position [1898, 0]
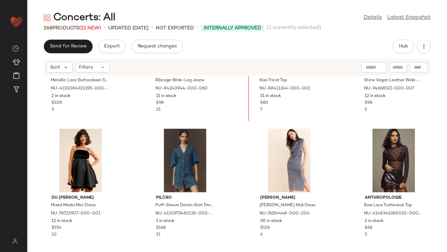
scroll to position [819, 0]
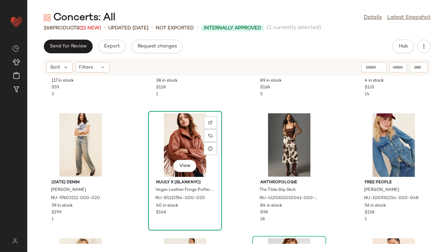
scroll to position [1809, 0]
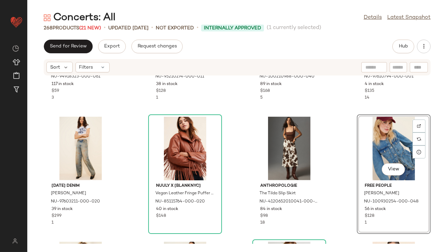
scroll to position [1891, 0]
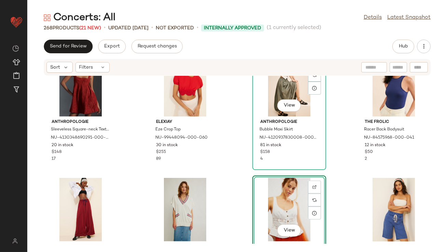
scroll to position [1680, 0]
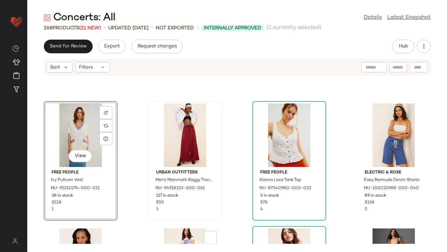
scroll to position [1863, 0]
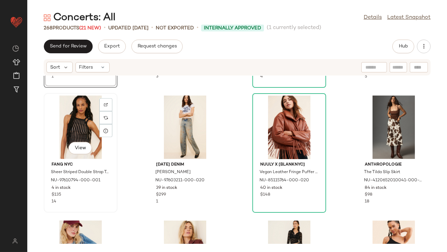
click at [81, 124] on div "View" at bounding box center [80, 127] width 69 height 63
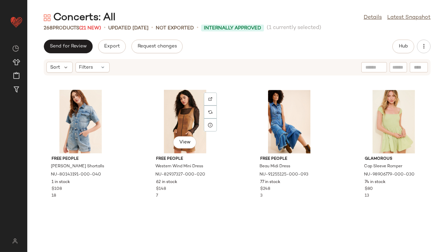
scroll to position [2749, 0]
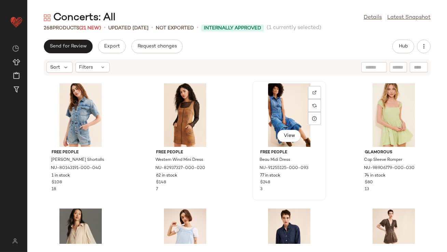
click at [276, 120] on div "View" at bounding box center [289, 114] width 69 height 63
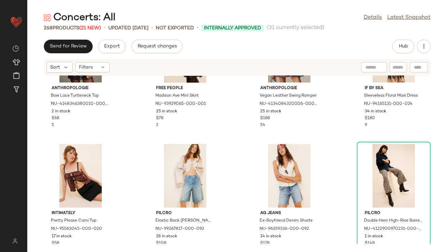
scroll to position [1071, 0]
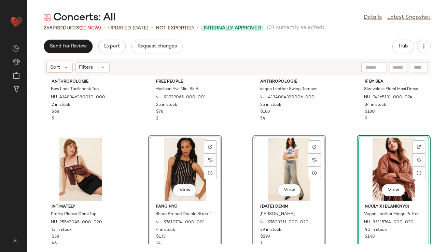
click at [140, 132] on div "Anthropologie Bow Lace Turtleneck Top NU-4148346380010-000-001 2 in stock $68 5…" at bounding box center [236, 160] width 419 height 168
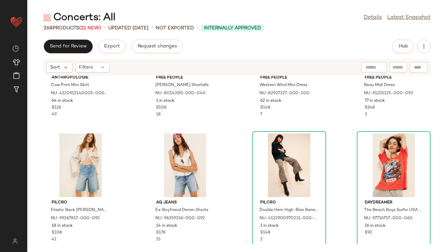
scroll to position [2084, 0]
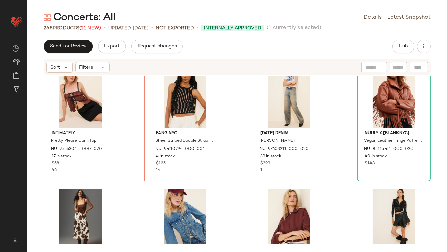
scroll to position [1134, 0]
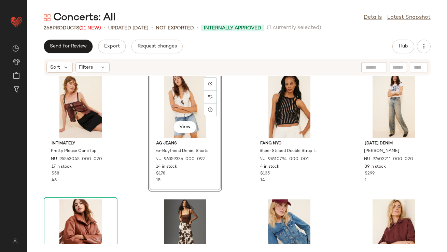
click at [139, 151] on div "Intimately Pretty Please Cami Top NU-95563045-000-020 17 in stock $58 46 View A…" at bounding box center [236, 160] width 419 height 168
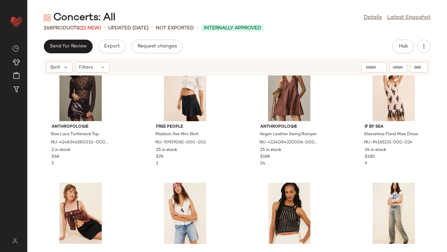
scroll to position [1029, 0]
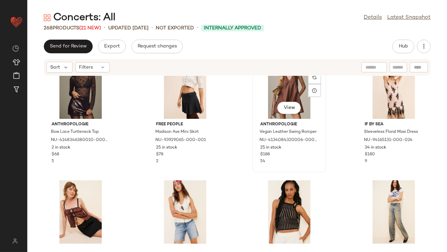
click at [271, 90] on div "View" at bounding box center [289, 86] width 69 height 63
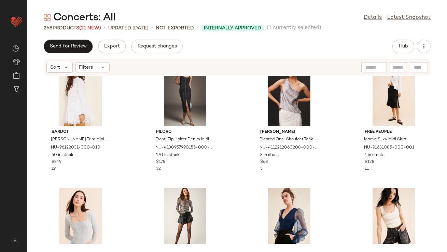
scroll to position [335, 0]
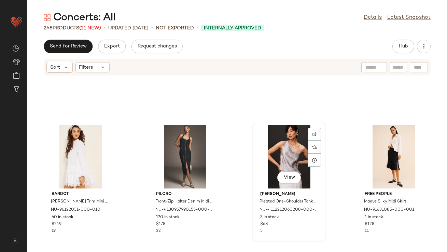
click at [271, 162] on div "View" at bounding box center [289, 156] width 69 height 63
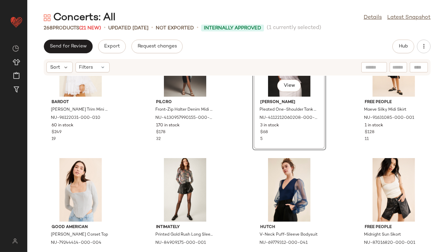
scroll to position [468, 0]
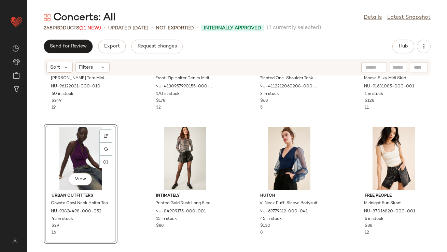
scroll to position [357, 0]
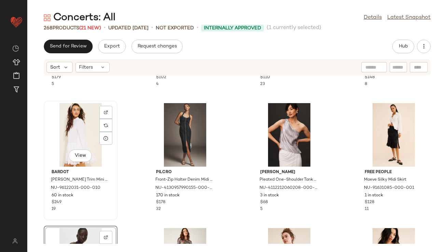
click at [74, 135] on div "View" at bounding box center [80, 134] width 69 height 63
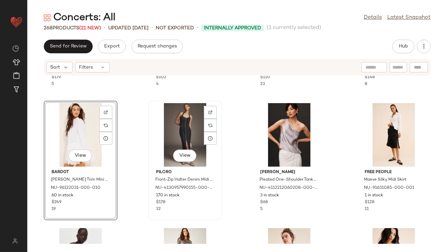
click at [186, 129] on div "View" at bounding box center [184, 134] width 69 height 63
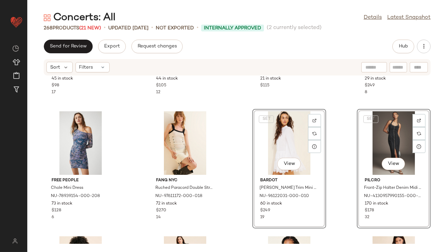
click at [236, 134] on div "Greylin Metallic Rosette Tank Top NU-94965597-000-004 45 in stock $98 17 Bishop…" at bounding box center [236, 160] width 419 height 168
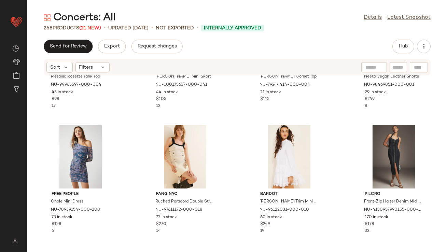
scroll to position [125, 0]
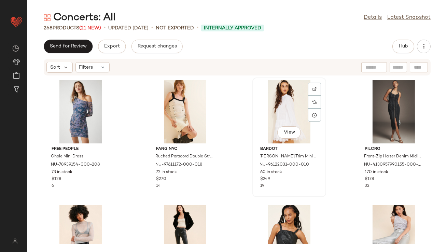
click at [287, 104] on div "View" at bounding box center [289, 111] width 69 height 63
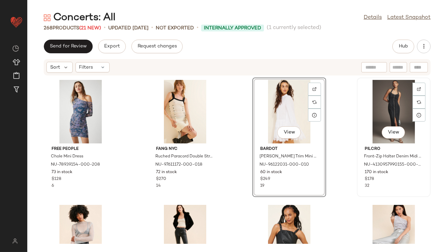
click at [381, 104] on div "View" at bounding box center [393, 111] width 69 height 63
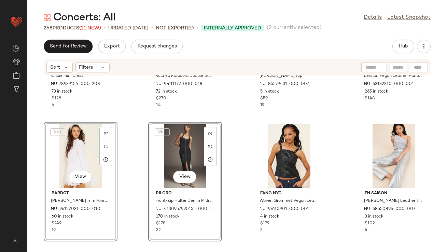
click at [235, 183] on div "Free People Chole Mini Dress NU-78939154-000-208 73 in stock $128 6 FANG NYC Ru…" at bounding box center [236, 160] width 419 height 168
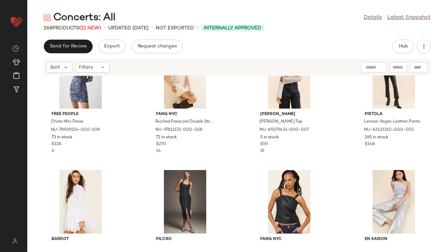
scroll to position [174, 0]
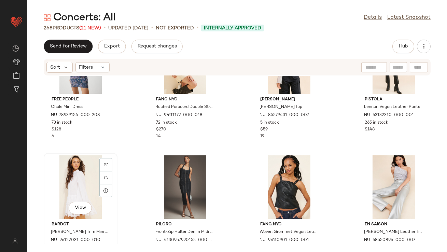
click at [76, 186] on div "View" at bounding box center [80, 186] width 69 height 63
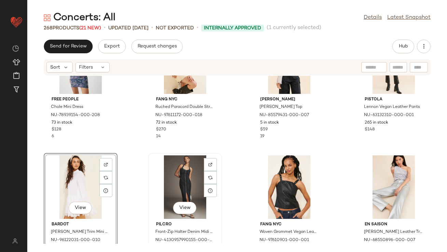
click at [186, 185] on div "View" at bounding box center [184, 186] width 69 height 63
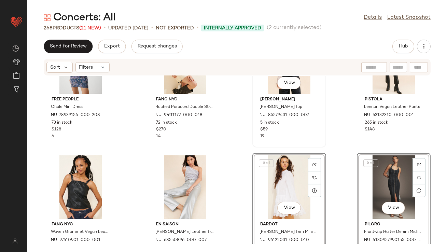
click at [260, 139] on div "19" at bounding box center [289, 136] width 58 height 6
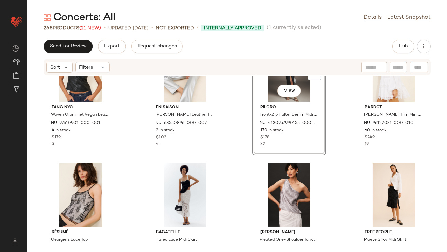
scroll to position [261, 0]
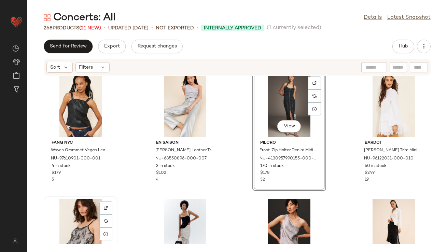
click at [75, 213] on div "View" at bounding box center [80, 230] width 69 height 63
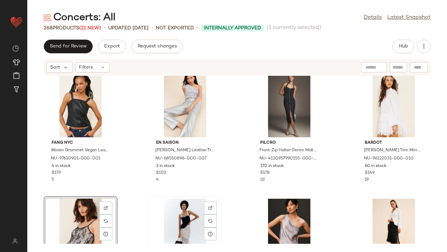
click at [183, 219] on div "View" at bounding box center [184, 230] width 69 height 63
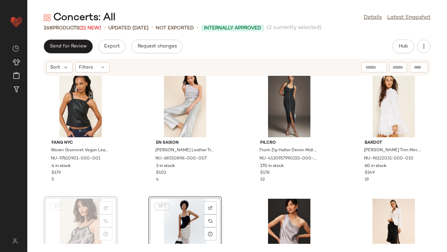
scroll to position [262, 0]
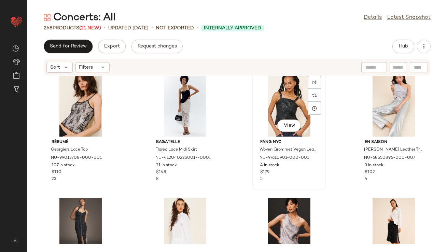
click at [291, 87] on div "View" at bounding box center [289, 104] width 69 height 63
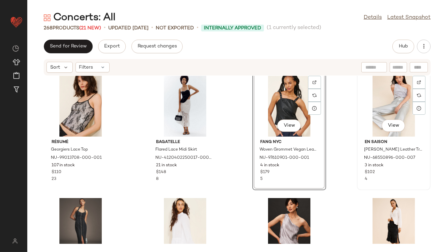
click at [382, 95] on div "View" at bounding box center [393, 104] width 69 height 63
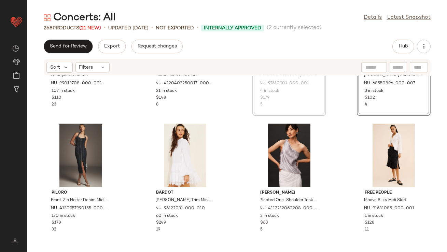
scroll to position [346, 0]
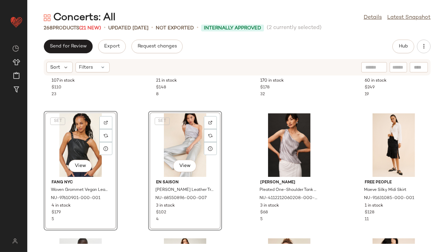
click at [229, 137] on div "Résumé Georgiers Lace Top NU-99013708-000-001 107 in stock $110 23 Bagatelle Fl…" at bounding box center [236, 160] width 419 height 168
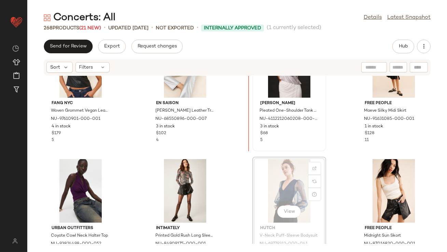
scroll to position [422, 0]
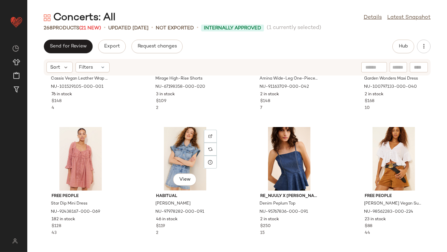
scroll to position [1495, 0]
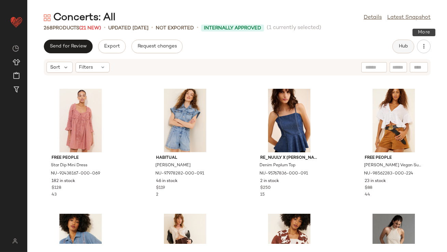
click at [413, 43] on button "Hub" at bounding box center [403, 47] width 22 height 14
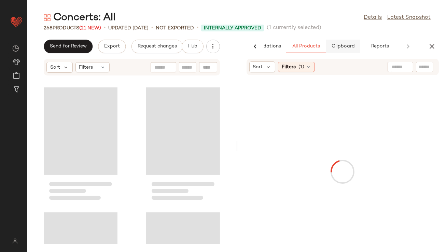
scroll to position [2997, 0]
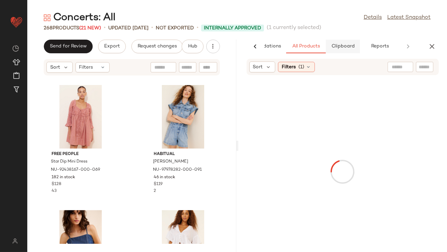
click at [353, 47] on span "Clipboard" at bounding box center [343, 46] width 24 height 5
click at [301, 44] on span "All Products" at bounding box center [305, 46] width 28 height 5
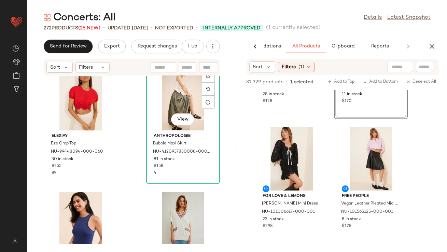
scroll to position [5512, 0]
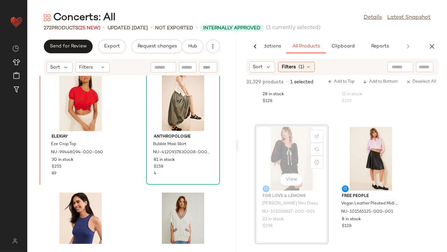
drag, startPoint x: 283, startPoint y: 162, endPoint x: 278, endPoint y: 162, distance: 5.1
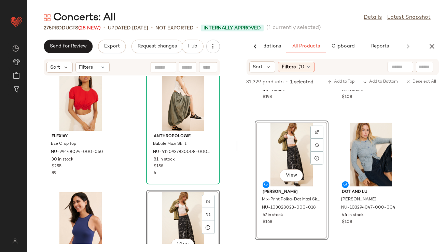
scroll to position [5556, 0]
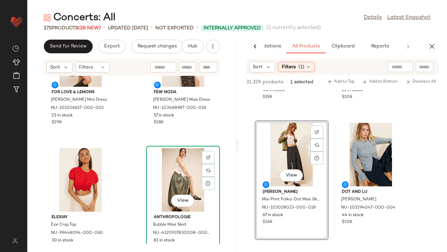
click at [175, 171] on div "View" at bounding box center [182, 179] width 69 height 63
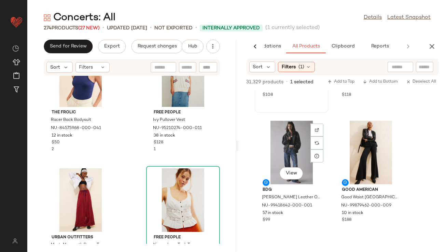
scroll to position [1595, 0]
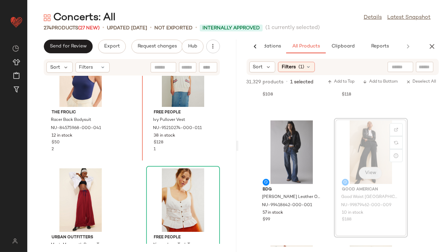
drag, startPoint x: 358, startPoint y: 172, endPoint x: 363, endPoint y: 169, distance: 6.1
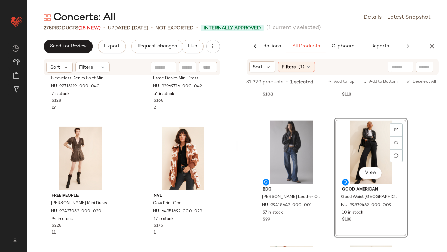
scroll to position [6350, 0]
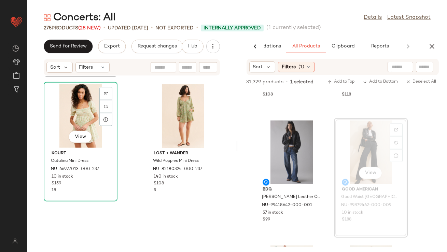
scroll to position [6532, 0]
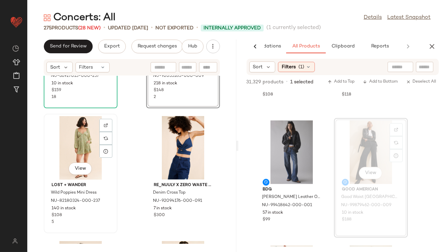
scroll to position [6623, 0]
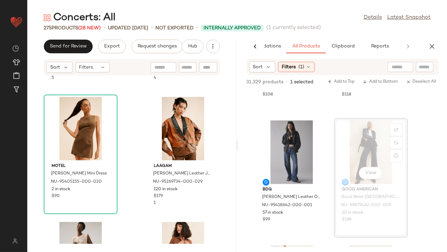
scroll to position [6863, 0]
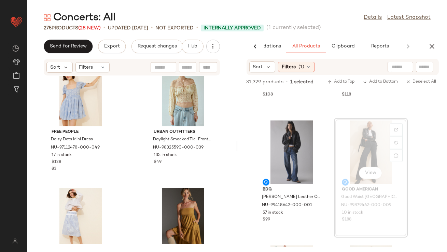
scroll to position [7114, 0]
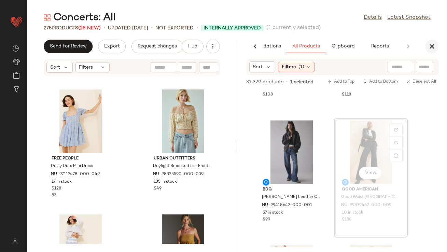
click at [432, 42] on button "button" at bounding box center [432, 47] width 14 height 14
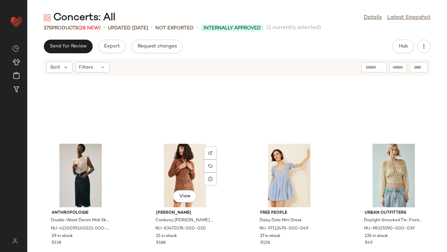
scroll to position [3377, 0]
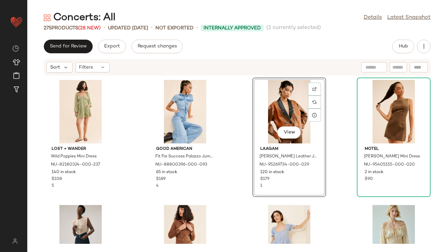
click at [263, 101] on div "View" at bounding box center [289, 111] width 69 height 63
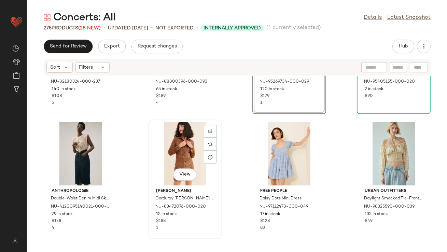
click at [189, 149] on div "View" at bounding box center [184, 153] width 69 height 63
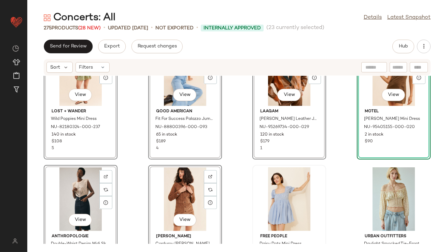
scroll to position [3375, 0]
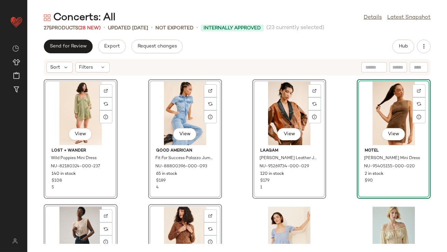
click at [238, 128] on div "View Lost + Wander Wild Poppies Mini Dress NU-82180324-000-237 140 in stock $10…" at bounding box center [236, 160] width 419 height 168
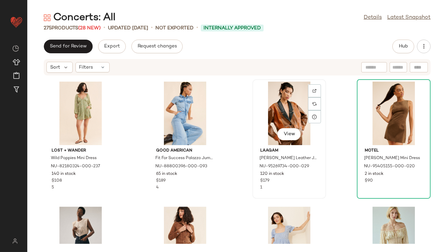
click at [283, 101] on div "View" at bounding box center [289, 113] width 69 height 63
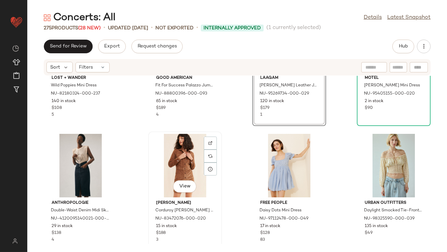
click at [179, 158] on div "View" at bounding box center [184, 165] width 69 height 63
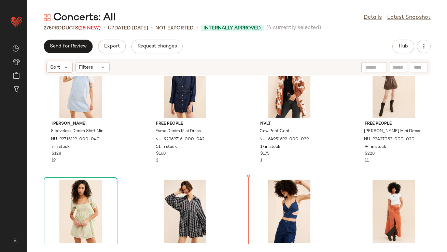
scroll to position [3132, 0]
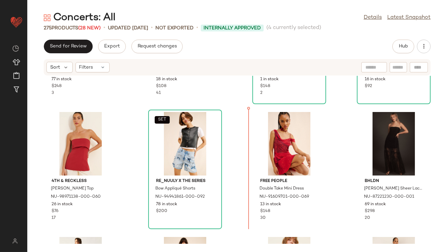
scroll to position [2237, 0]
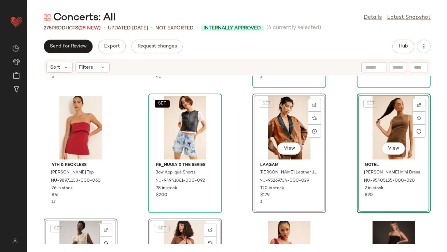
click at [235, 165] on div "Free People Beau Midi Dress NU-91255125-000-093 77 in stock $248 3 Pilcro Elast…" at bounding box center [236, 160] width 419 height 168
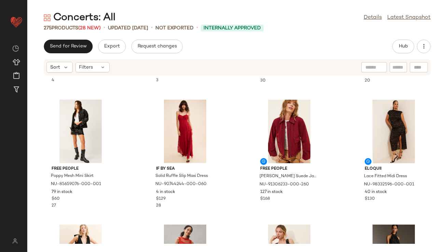
scroll to position [2536, 0]
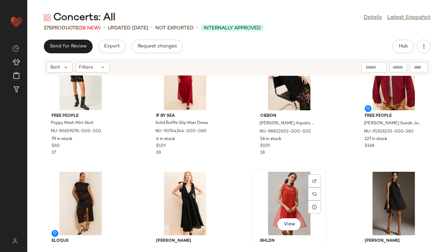
click at [296, 198] on div "View" at bounding box center [289, 203] width 69 height 63
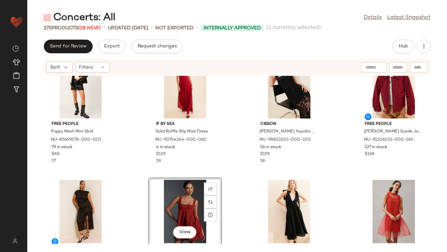
scroll to position [2530, 0]
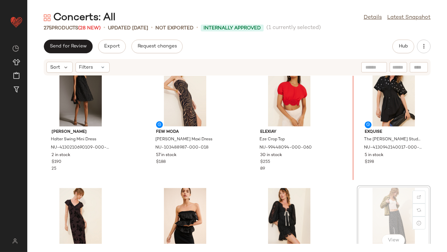
drag, startPoint x: 366, startPoint y: 206, endPoint x: 343, endPoint y: 133, distance: 77.0
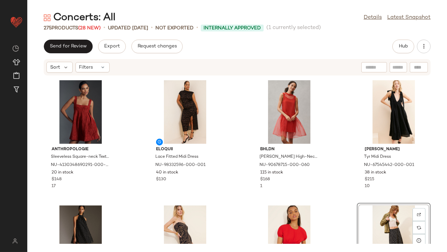
scroll to position [2680, 0]
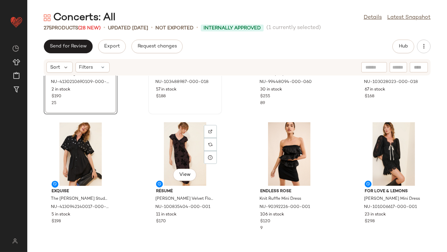
scroll to position [2916, 0]
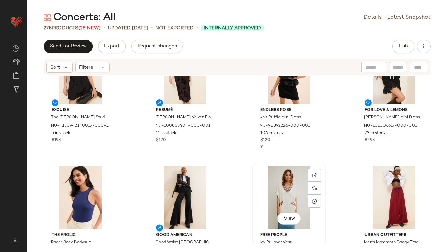
click at [286, 194] on div "View" at bounding box center [289, 197] width 69 height 63
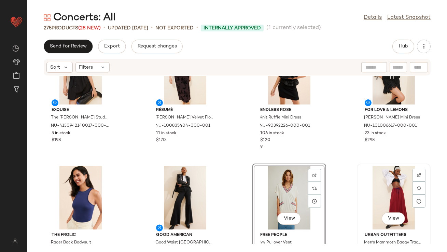
click at [389, 187] on div "View" at bounding box center [393, 197] width 69 height 63
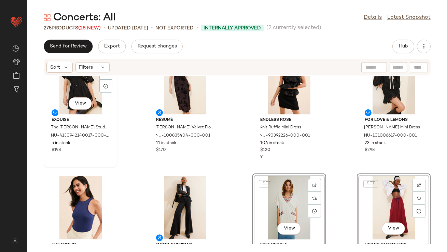
scroll to position [2904, 0]
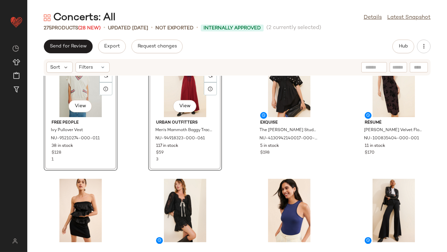
click at [139, 153] on div "SET View Free People Ivy Pullover Vest NU-95210274-000-011 38 in stock $128 1 S…" at bounding box center [236, 160] width 419 height 168
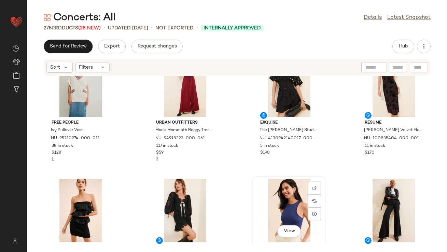
click at [273, 197] on div "View" at bounding box center [289, 209] width 69 height 63
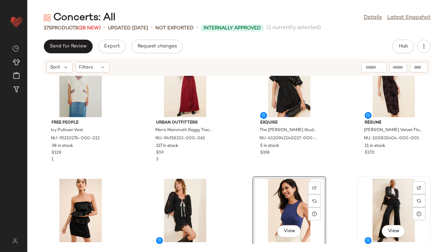
click at [372, 198] on div "View" at bounding box center [393, 209] width 69 height 63
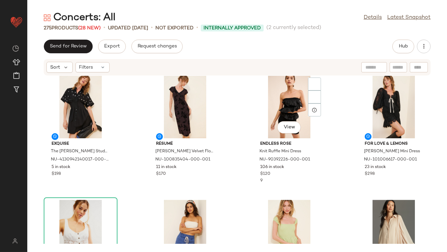
scroll to position [3053, 0]
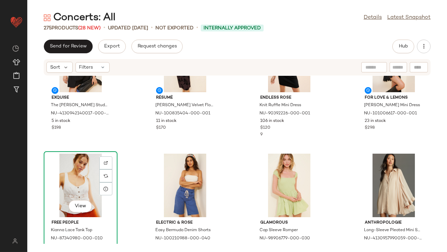
click at [76, 186] on div "View" at bounding box center [80, 185] width 69 height 63
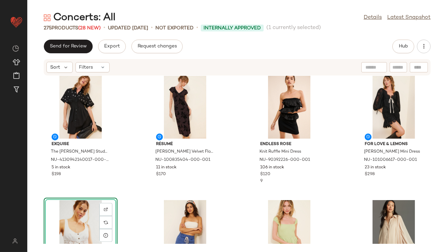
scroll to position [2981, 0]
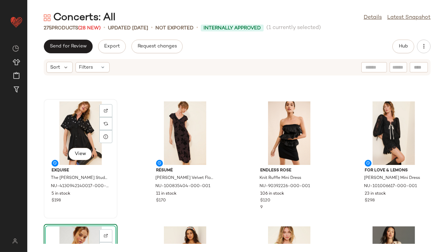
click at [61, 130] on div "View" at bounding box center [80, 132] width 69 height 63
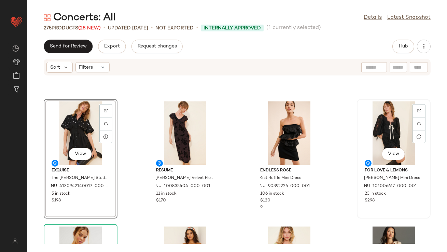
click at [375, 137] on div "View" at bounding box center [393, 132] width 69 height 63
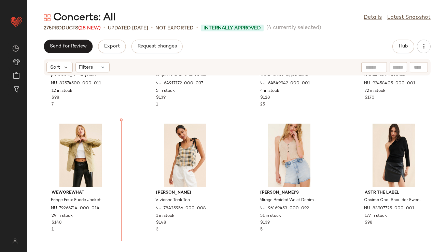
scroll to position [5735, 0]
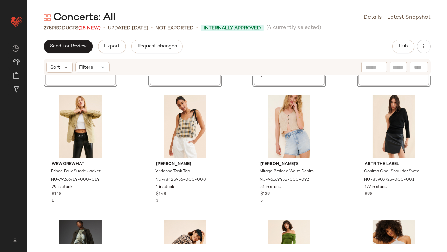
click at [129, 153] on div "SET View Exquise The Tobie Studded Shirt Dress NU-4130942140017-000-001 5 in st…" at bounding box center [236, 160] width 419 height 168
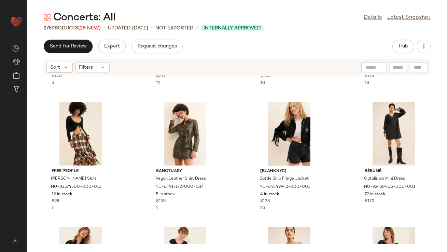
scroll to position [5570, 0]
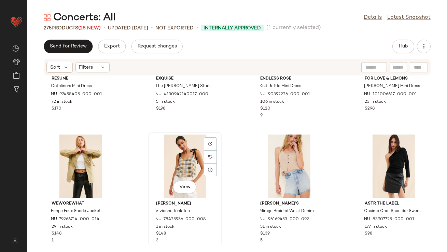
scroll to position [5673, 0]
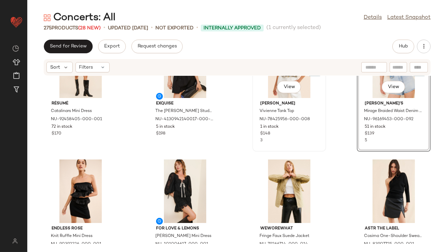
scroll to position [5687, 0]
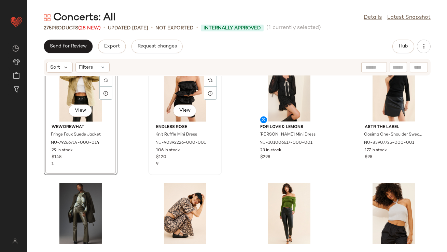
scroll to position [5772, 0]
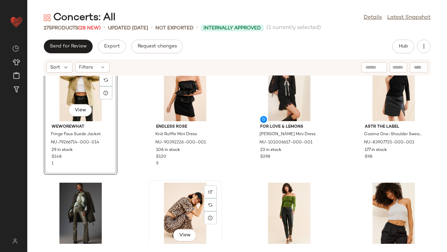
click at [170, 197] on div "View" at bounding box center [184, 214] width 69 height 63
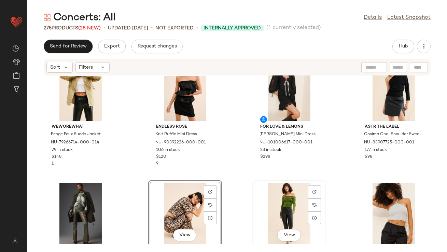
click at [296, 202] on div "View" at bounding box center [289, 214] width 69 height 63
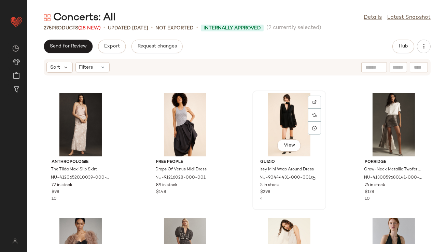
scroll to position [6054, 0]
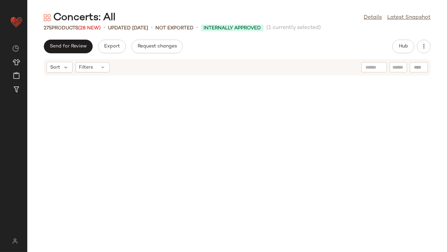
scroll to position [442, 0]
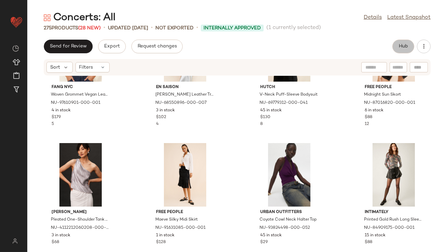
click at [406, 48] on span "Hub" at bounding box center [403, 46] width 10 height 5
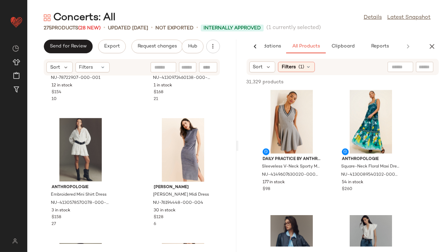
scroll to position [2251, 0]
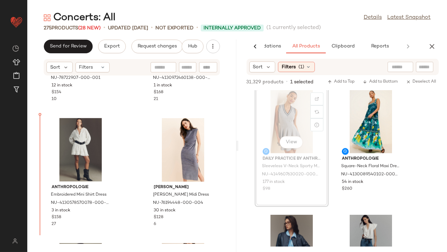
drag, startPoint x: 273, startPoint y: 121, endPoint x: 269, endPoint y: 121, distance: 4.1
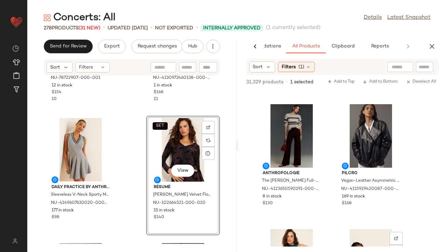
scroll to position [4216, 0]
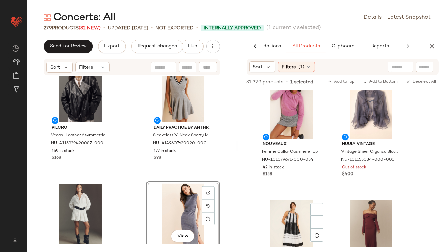
scroll to position [4576, 0]
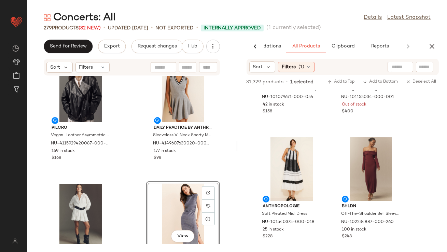
click at [432, 46] on icon "button" at bounding box center [432, 46] width 8 height 8
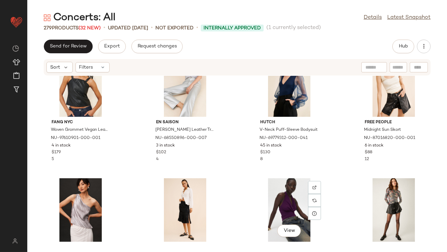
scroll to position [0, 0]
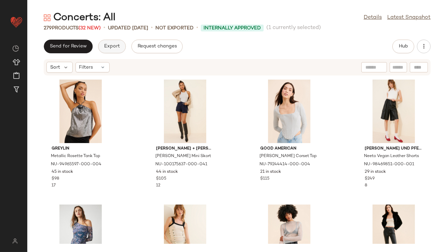
click at [107, 41] on button "Export" at bounding box center [112, 47] width 28 height 14
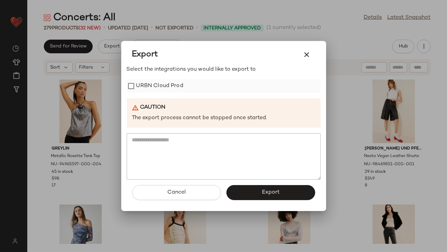
click at [162, 81] on label "URBN Cloud Prod" at bounding box center [159, 86] width 47 height 14
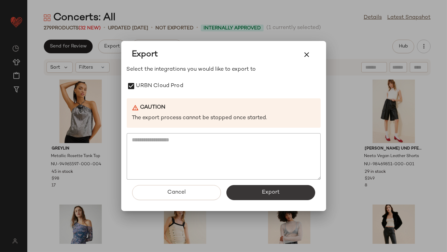
click at [252, 197] on button "Export" at bounding box center [270, 192] width 89 height 15
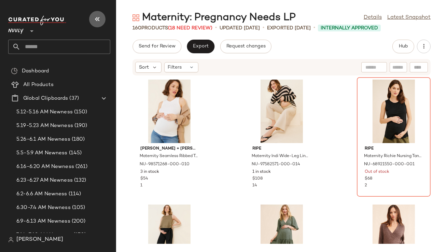
click at [100, 22] on icon "button" at bounding box center [97, 19] width 8 height 8
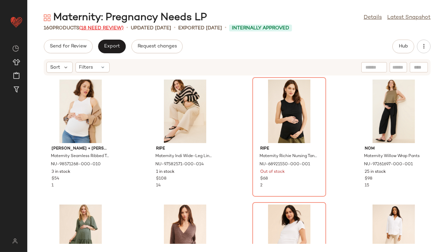
click at [102, 29] on span "(18 Need Review)" at bounding box center [101, 28] width 44 height 5
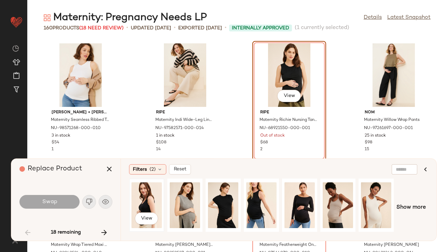
click at [149, 201] on div "View" at bounding box center [146, 205] width 30 height 48
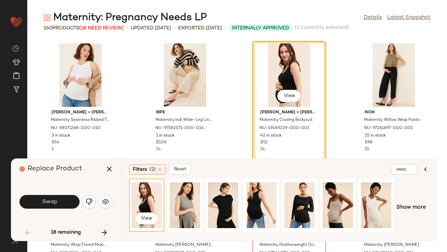
click at [66, 197] on button "Swap" at bounding box center [49, 202] width 60 height 14
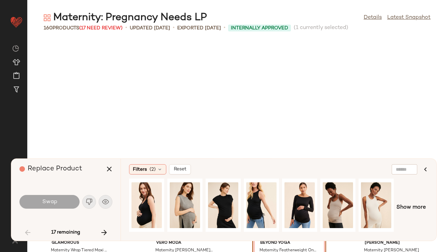
scroll to position [130, 0]
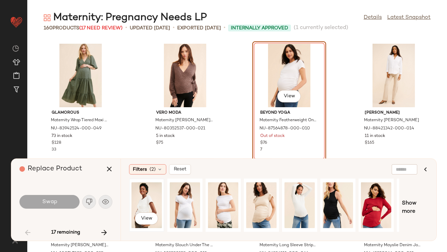
click at [143, 207] on div "View" at bounding box center [146, 205] width 30 height 48
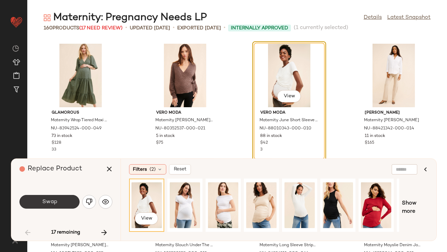
click at [58, 203] on button "Swap" at bounding box center [49, 202] width 60 height 14
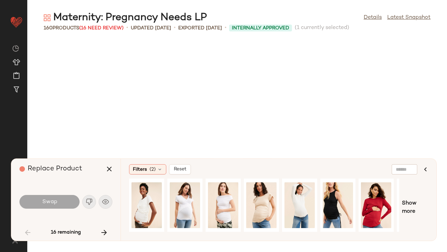
scroll to position [375, 0]
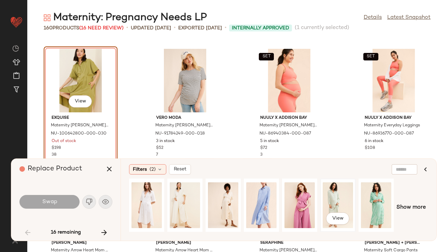
click at [324, 192] on div "View" at bounding box center [337, 205] width 30 height 48
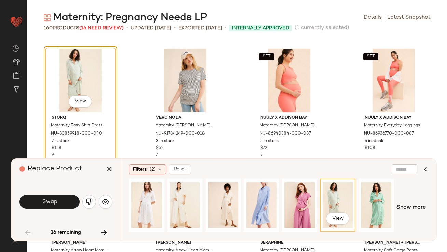
click at [47, 206] on button "Swap" at bounding box center [49, 202] width 60 height 14
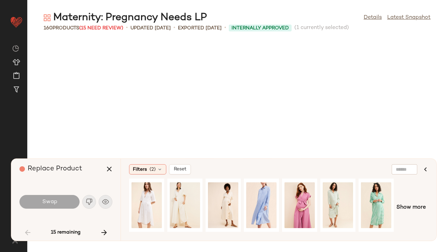
scroll to position [749, 0]
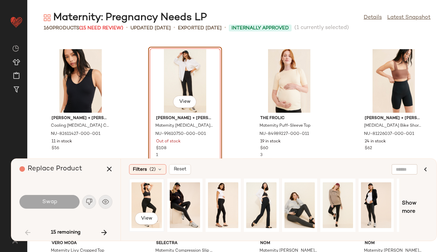
click at [141, 185] on div "View" at bounding box center [146, 205] width 30 height 48
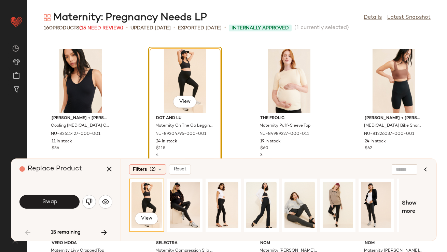
click at [63, 199] on button "Swap" at bounding box center [49, 202] width 60 height 14
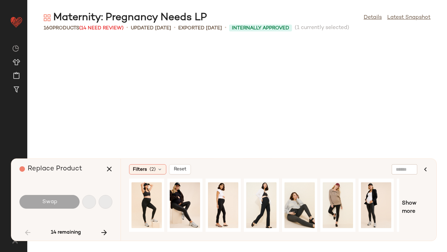
scroll to position [999, 0]
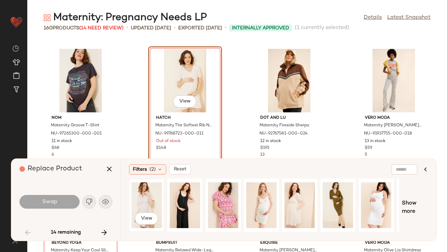
click at [136, 202] on div "View" at bounding box center [146, 205] width 30 height 48
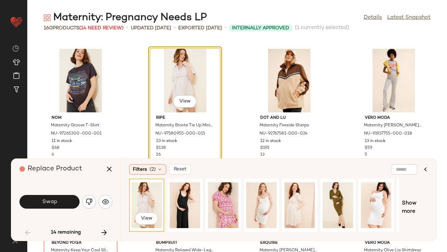
click at [57, 200] on span "Swap" at bounding box center [49, 202] width 15 height 6
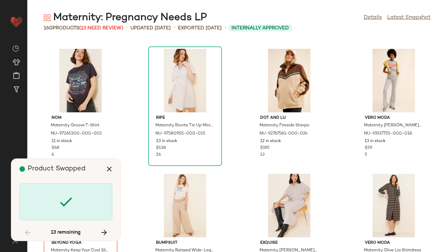
scroll to position [1124, 0]
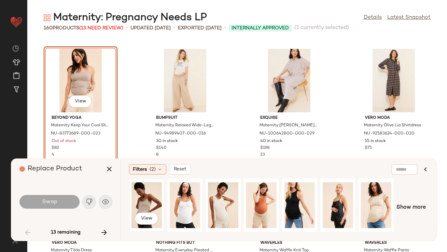
click at [148, 192] on div "View" at bounding box center [146, 205] width 30 height 48
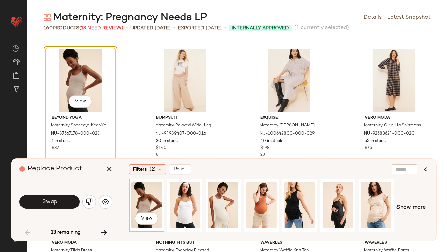
click at [61, 200] on button "Swap" at bounding box center [49, 202] width 60 height 14
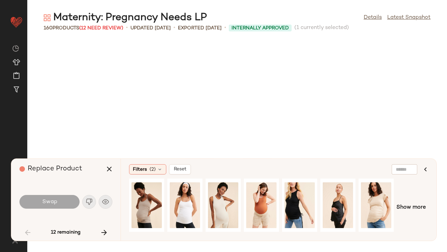
scroll to position [1623, 0]
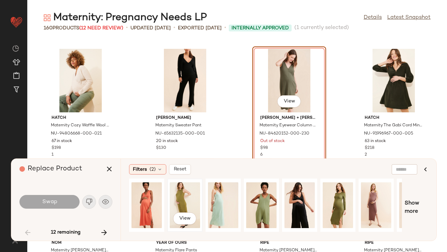
click at [182, 192] on div "View" at bounding box center [185, 205] width 30 height 48
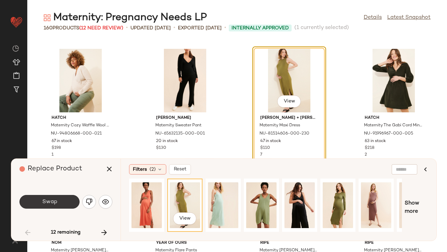
click at [55, 202] on span "Swap" at bounding box center [49, 202] width 15 height 6
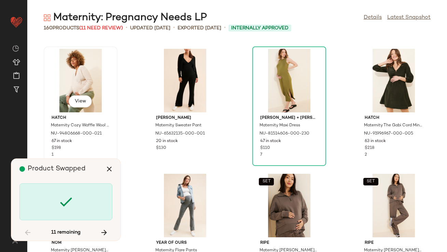
scroll to position [1998, 0]
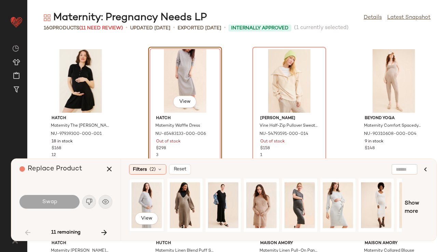
click at [137, 193] on div "View" at bounding box center [146, 205] width 30 height 48
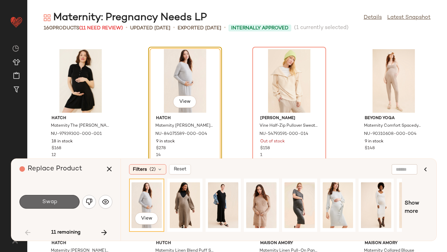
click at [51, 199] on span "Swap" at bounding box center [49, 202] width 15 height 6
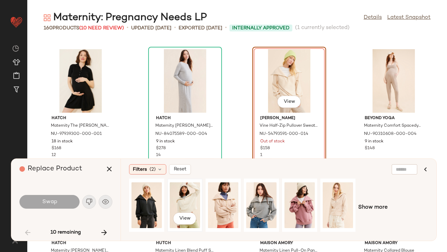
click at [185, 196] on div "View" at bounding box center [185, 205] width 30 height 48
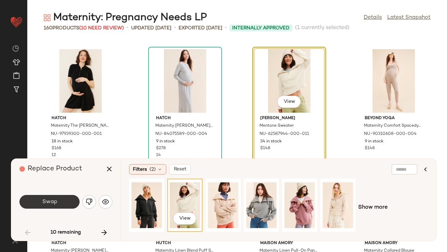
click at [49, 198] on button "Swap" at bounding box center [49, 202] width 60 height 14
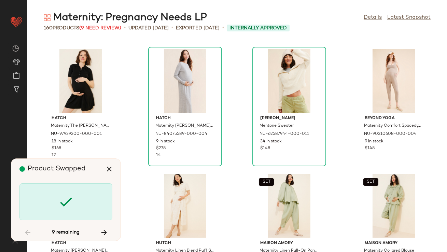
scroll to position [2248, 0]
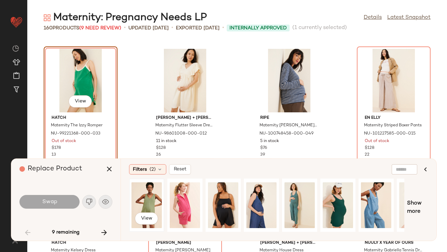
click at [142, 198] on div "View" at bounding box center [146, 205] width 30 height 48
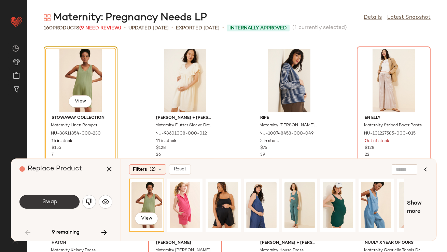
click at [44, 203] on span "Swap" at bounding box center [49, 202] width 15 height 6
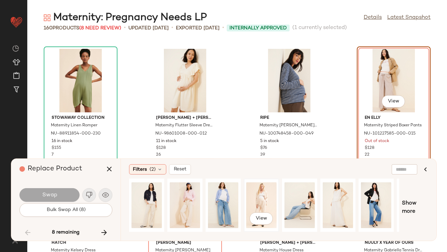
click at [263, 204] on div "View" at bounding box center [261, 205] width 30 height 48
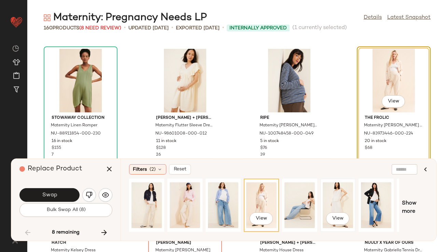
click at [344, 194] on div "View" at bounding box center [337, 205] width 30 height 48
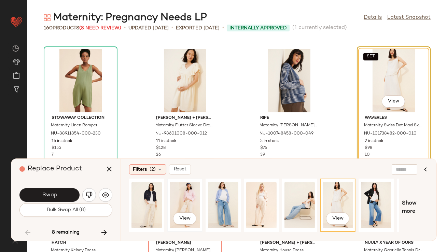
click at [196, 194] on div "View" at bounding box center [185, 205] width 30 height 48
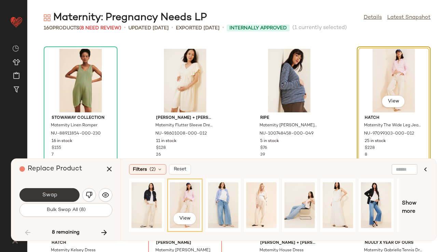
click at [53, 190] on button "Swap" at bounding box center [49, 195] width 60 height 14
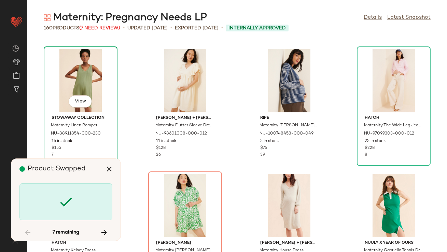
scroll to position [2373, 0]
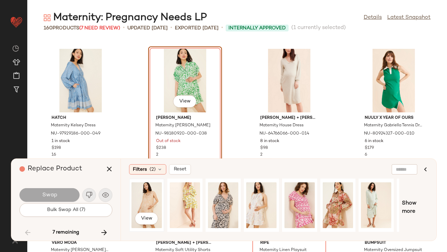
click at [153, 199] on div "View" at bounding box center [146, 205] width 30 height 48
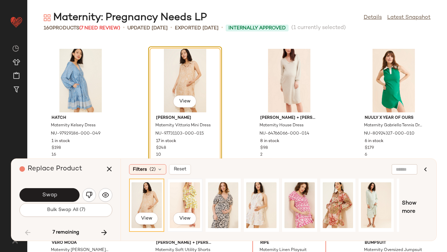
click at [183, 201] on div "View" at bounding box center [185, 205] width 30 height 48
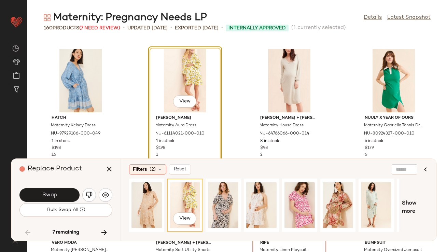
click at [70, 194] on button "Swap" at bounding box center [49, 195] width 60 height 14
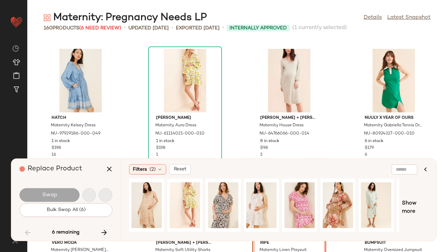
scroll to position [2498, 0]
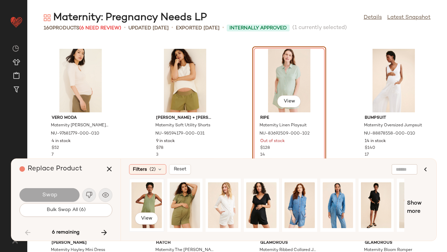
click at [153, 200] on div "View" at bounding box center [146, 205] width 30 height 48
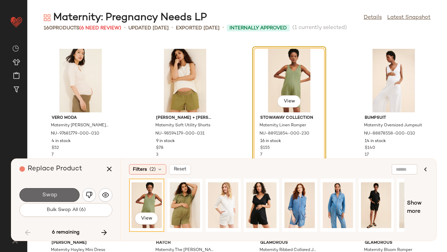
click at [29, 191] on button "Swap" at bounding box center [49, 195] width 60 height 14
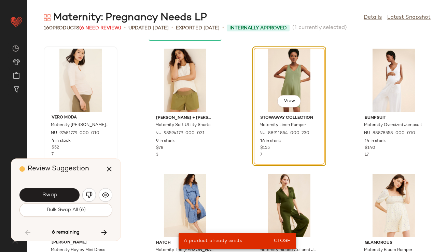
scroll to position [2248, 0]
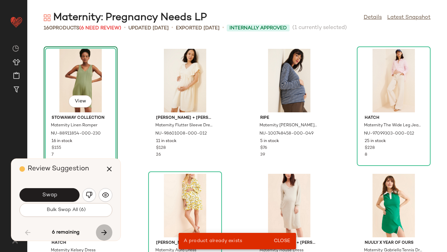
click at [103, 231] on icon "button" at bounding box center [104, 232] width 8 height 8
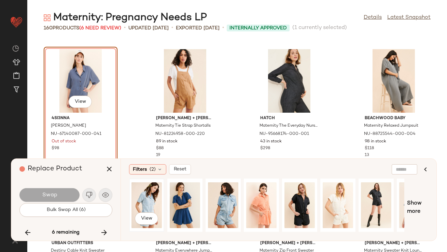
click at [149, 193] on div "View" at bounding box center [146, 205] width 30 height 48
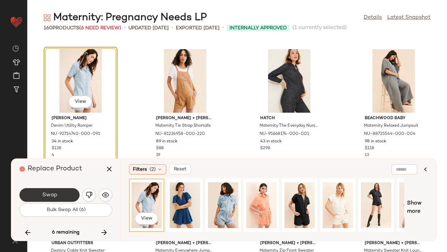
click at [56, 193] on span "Swap" at bounding box center [49, 195] width 15 height 6
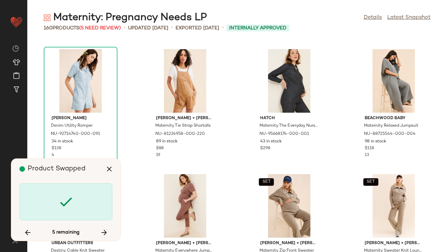
scroll to position [3247, 0]
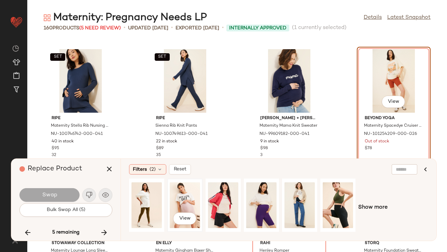
click at [179, 206] on div "View" at bounding box center [185, 205] width 30 height 48
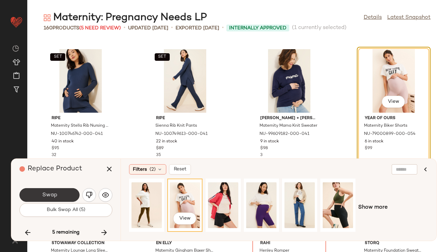
click at [59, 194] on button "Swap" at bounding box center [49, 195] width 60 height 14
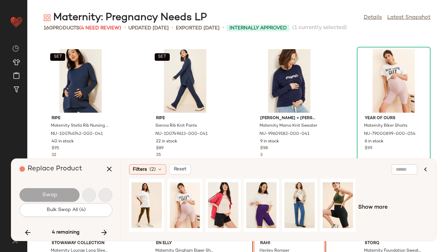
scroll to position [3371, 0]
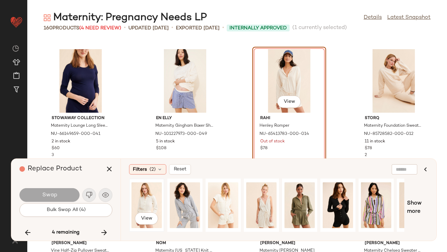
click at [154, 195] on div "View" at bounding box center [146, 205] width 30 height 48
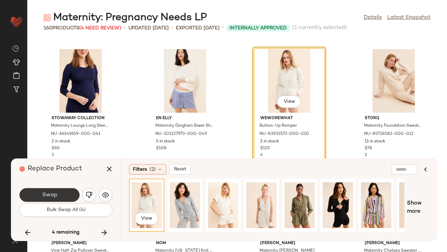
click at [54, 196] on span "Swap" at bounding box center [49, 195] width 15 height 6
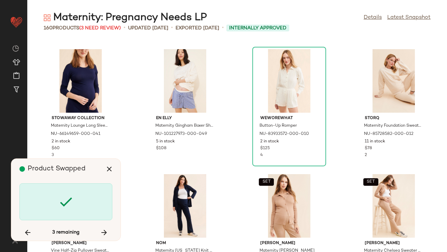
scroll to position [4246, 0]
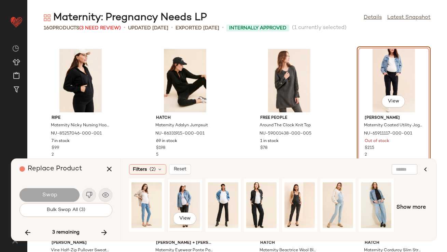
click at [187, 206] on div "View" at bounding box center [185, 205] width 30 height 48
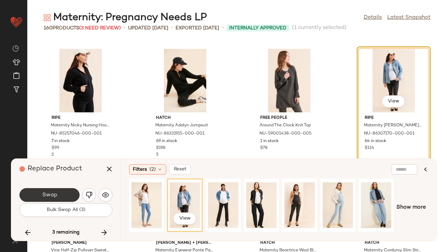
click at [60, 194] on button "Swap" at bounding box center [49, 195] width 60 height 14
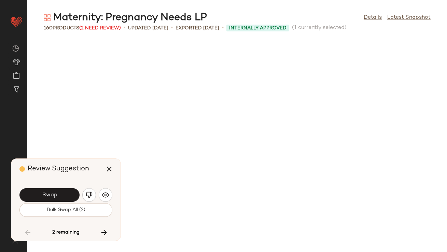
scroll to position [2248, 0]
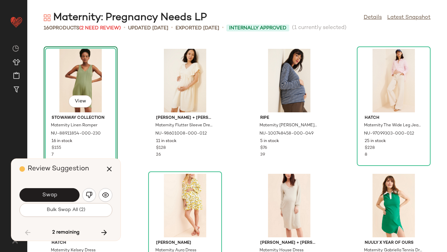
click at [104, 233] on icon "button" at bounding box center [104, 232] width 8 height 8
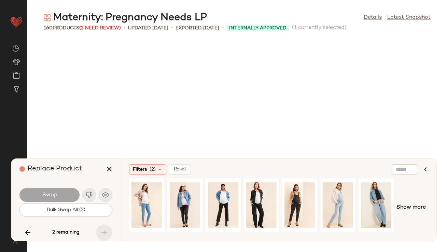
scroll to position [4620, 0]
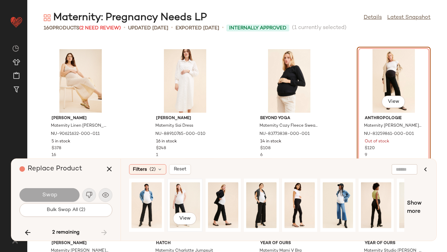
click at [183, 204] on div "View" at bounding box center [185, 205] width 30 height 48
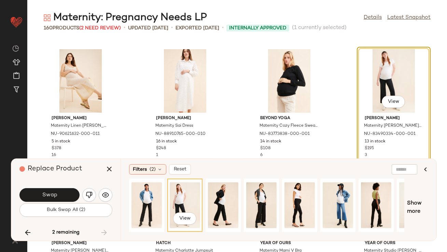
click at [53, 195] on span "Swap" at bounding box center [49, 195] width 15 height 6
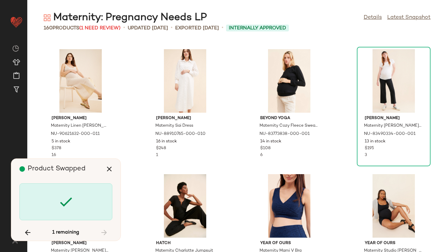
scroll to position [2248, 0]
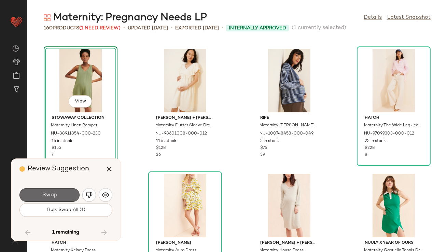
click at [61, 194] on button "Swap" at bounding box center [49, 195] width 60 height 14
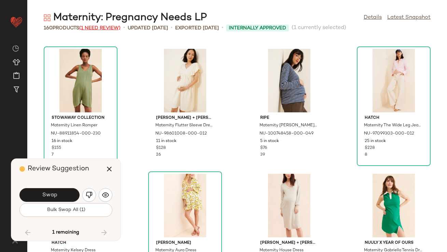
click at [94, 27] on span "(1 Need Review)" at bounding box center [99, 28] width 41 height 5
click at [109, 168] on icon "button" at bounding box center [109, 169] width 8 height 8
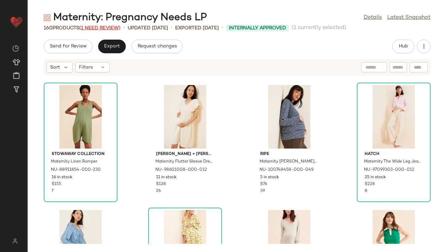
click at [107, 26] on span "(1 Need Review)" at bounding box center [99, 28] width 41 height 5
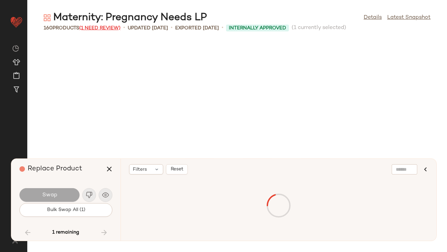
scroll to position [2498, 0]
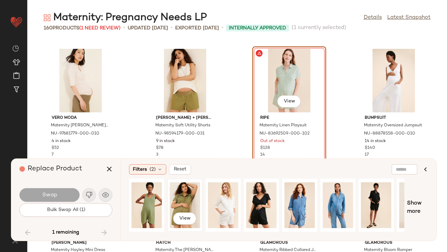
click at [176, 209] on div "View" at bounding box center [185, 205] width 30 height 48
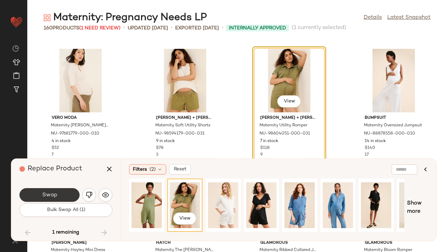
click at [69, 192] on button "Swap" at bounding box center [49, 195] width 60 height 14
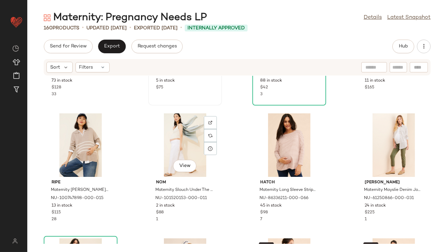
scroll to position [224, 0]
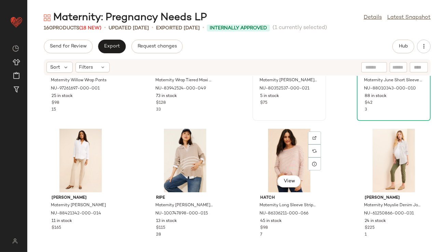
scroll to position [213, 0]
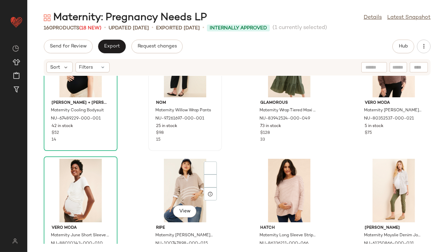
scroll to position [203, 0]
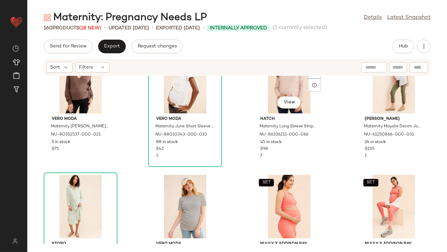
scroll to position [340, 0]
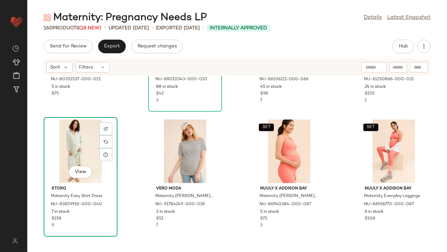
click at [76, 143] on div "View" at bounding box center [80, 150] width 69 height 63
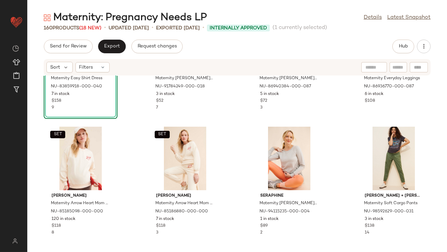
scroll to position [483, 0]
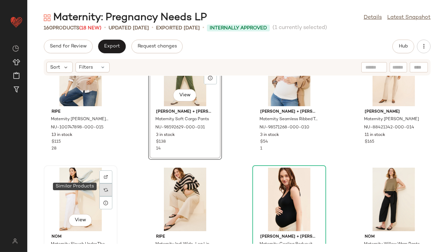
scroll to position [40, 0]
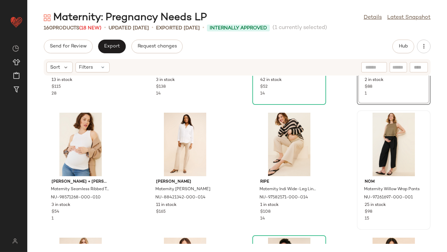
scroll to position [51, 0]
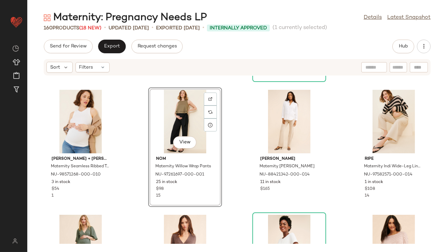
scroll to position [142, 0]
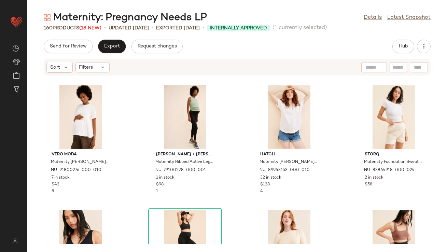
scroll to position [698, 0]
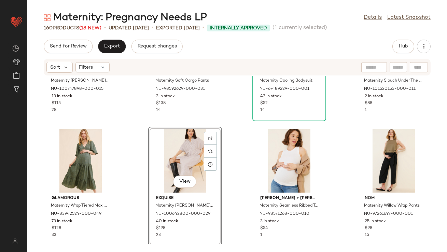
click at [229, 119] on div "ripe Maternity [PERSON_NAME] Nursing Knit Sweater NU-100747898-000-015 13 in st…" at bounding box center [236, 160] width 419 height 168
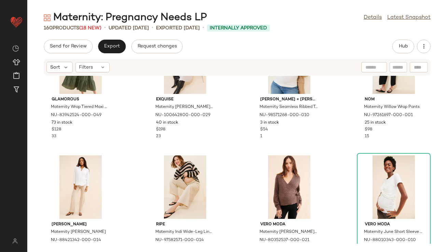
scroll to position [186, 0]
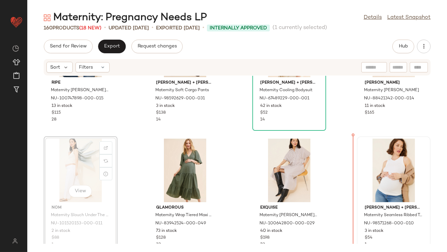
drag, startPoint x: 65, startPoint y: 220, endPoint x: 357, endPoint y: 182, distance: 294.2
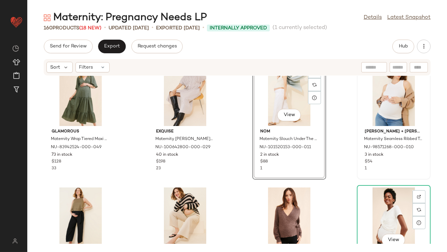
scroll to position [183, 0]
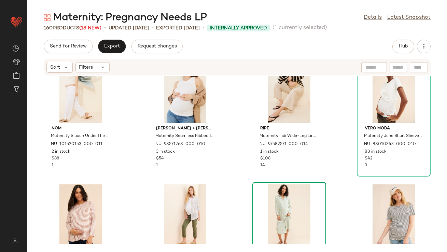
scroll to position [269, 0]
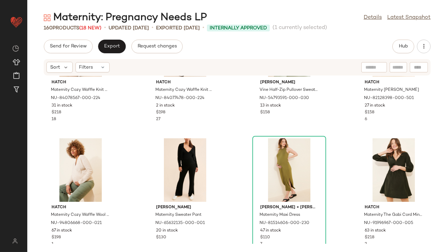
scroll to position [1619, 0]
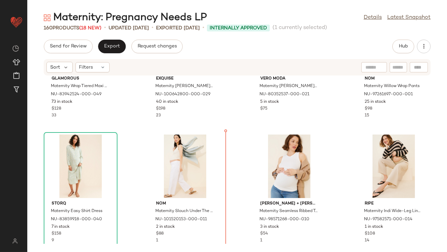
scroll to position [200, 0]
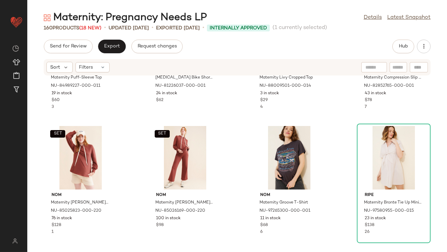
scroll to position [920, 0]
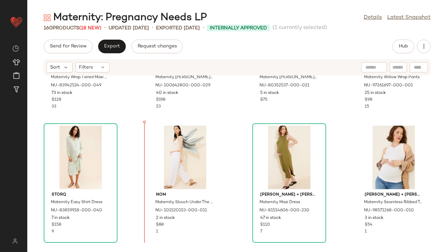
scroll to position [209, 0]
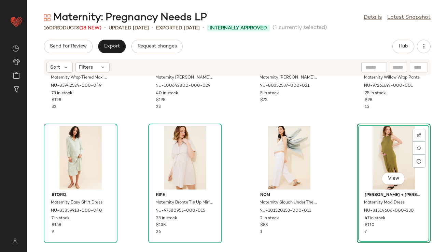
click at [346, 143] on div "Glamorous Maternity Wrap Tiered Maxi Dress NU-83942524-000-049 73 in stock $128…" at bounding box center [236, 160] width 419 height 168
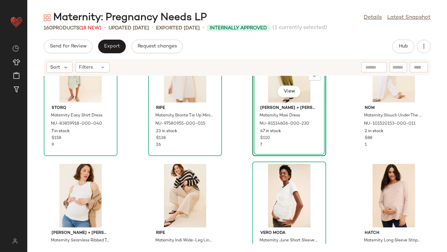
scroll to position [298, 0]
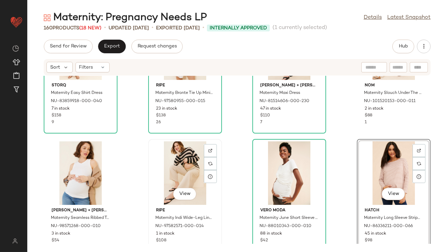
scroll to position [320, 0]
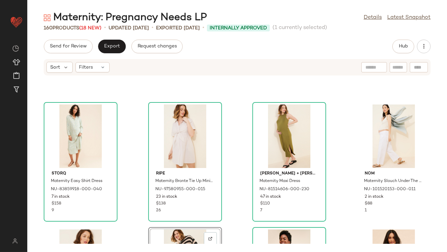
scroll to position [281, 0]
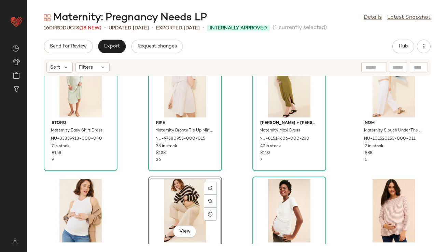
click at [331, 202] on div "Storq Maternity Easy Shirt Dress NU-83859918-000-040 7 in stock $158 9 ripe Mat…" at bounding box center [236, 160] width 419 height 168
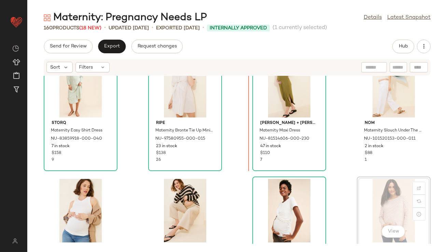
drag, startPoint x: 377, startPoint y: 216, endPoint x: 373, endPoint y: 216, distance: 4.1
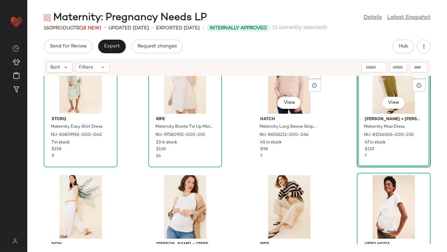
scroll to position [286, 0]
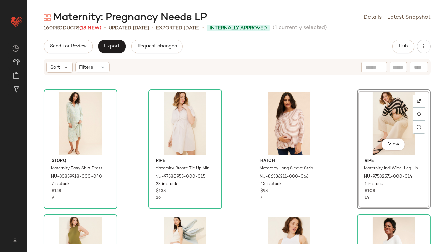
scroll to position [274, 0]
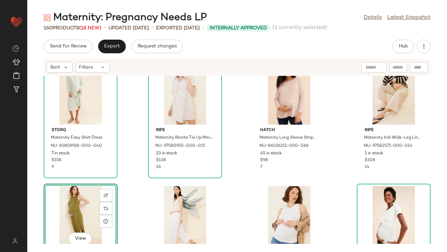
scroll to position [274, 0]
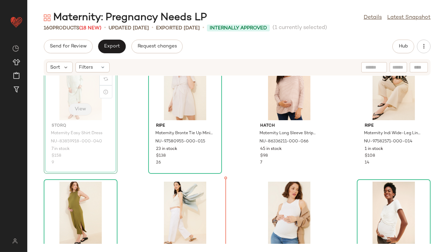
scroll to position [290, 0]
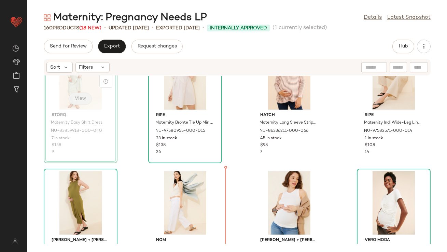
drag, startPoint x: 81, startPoint y: 115, endPoint x: 85, endPoint y: 119, distance: 5.8
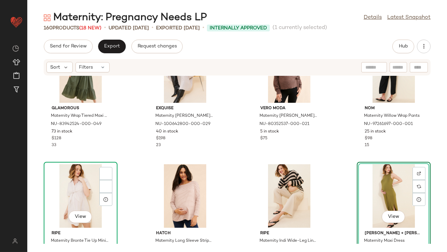
scroll to position [174, 0]
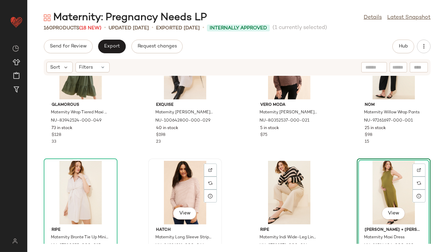
drag, startPoint x: 351, startPoint y: 181, endPoint x: 150, endPoint y: 192, distance: 201.2
click at [150, 192] on div "Glamorous Maternity Wrap Tiered Maxi Dress NU-83942524-000-049 73 in stock $128…" at bounding box center [236, 160] width 419 height 168
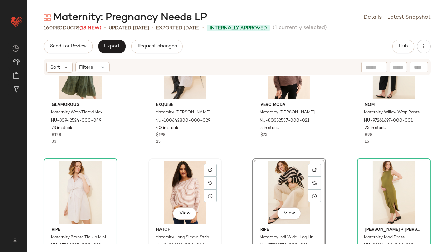
click at [216, 159] on div "View Hatch Maternity Long Sleeve Striped T-Shirt NU-86336211-000-066 45 in stoc…" at bounding box center [185, 218] width 72 height 118
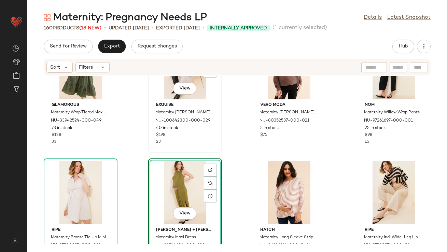
click at [206, 142] on div "23" at bounding box center [185, 142] width 58 height 6
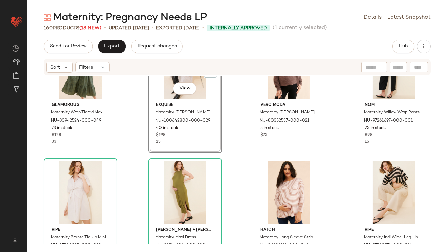
click at [228, 143] on div "Glamorous Maternity Wrap Tiered Maxi Dress NU-83942524-000-049 73 in stock $128…" at bounding box center [236, 160] width 419 height 168
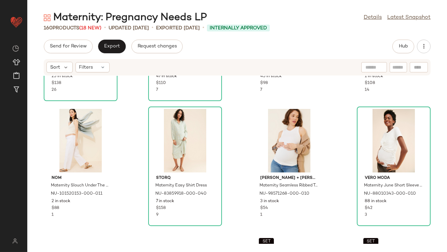
scroll to position [352, 0]
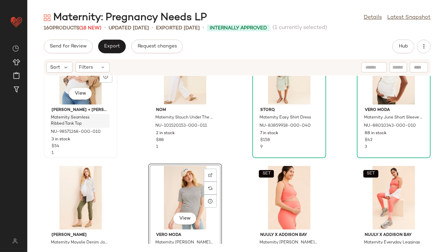
scroll to position [418, 0]
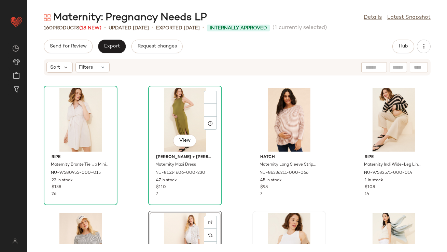
scroll to position [308, 0]
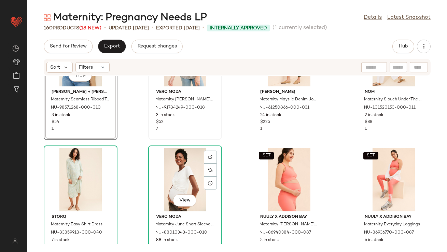
scroll to position [307, 0]
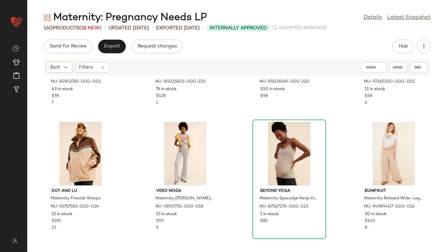
scroll to position [1086, 0]
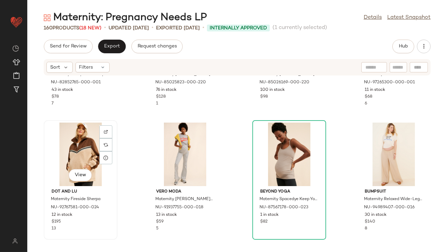
click at [74, 143] on div "View" at bounding box center [80, 153] width 69 height 63
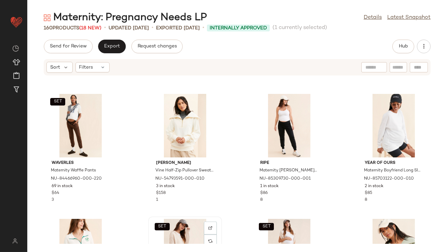
scroll to position [1364, 0]
click at [75, 123] on div "SET View" at bounding box center [80, 125] width 69 height 63
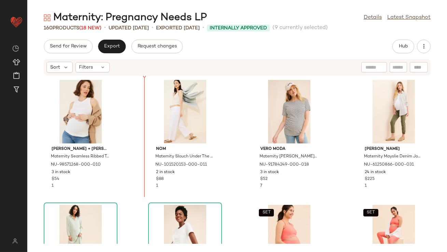
scroll to position [343, 0]
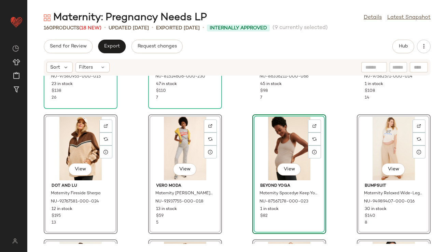
click at [136, 143] on div "ripe Maternity Bronte Tie Up Mini Dress NU-97580955-000-015 23 in stock $138 26…" at bounding box center [236, 160] width 419 height 168
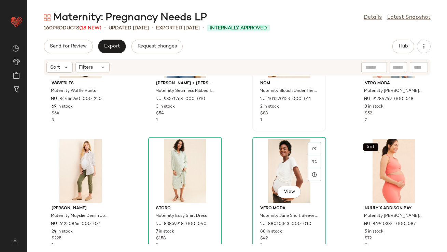
scroll to position [696, 0]
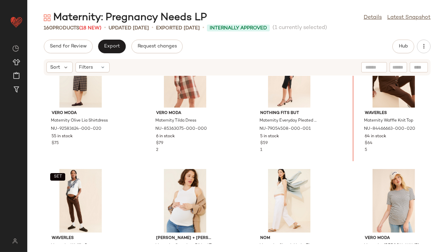
scroll to position [508, 0]
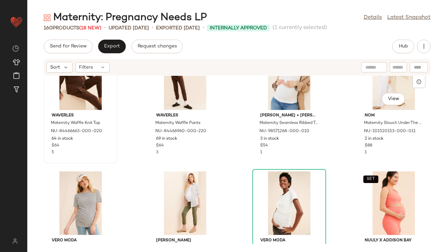
scroll to position [686, 0]
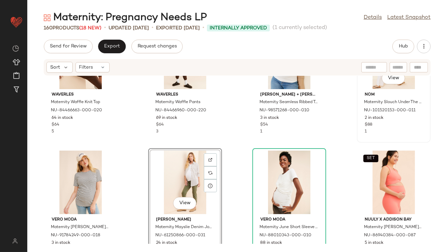
scroll to position [683, 0]
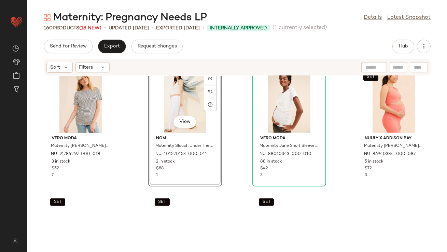
scroll to position [838, 0]
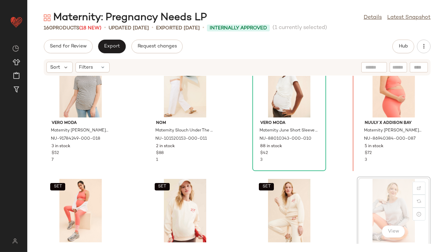
drag, startPoint x: 385, startPoint y: 200, endPoint x: 383, endPoint y: 197, distance: 4.3
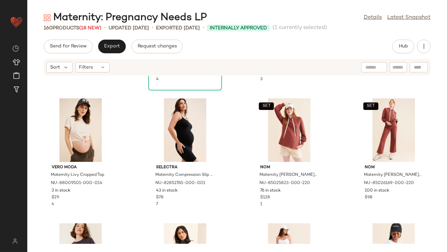
scroll to position [1236, 0]
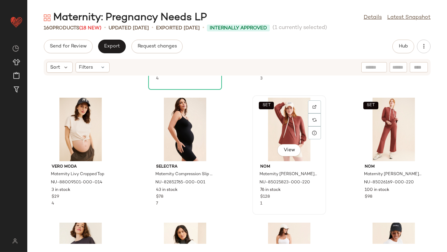
click at [288, 126] on div "SET View" at bounding box center [289, 129] width 69 height 63
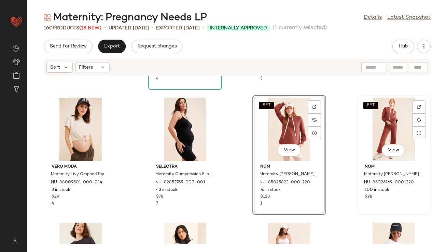
click at [397, 121] on div "SET View" at bounding box center [393, 129] width 69 height 63
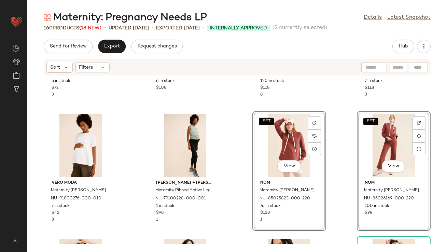
click at [240, 165] on div "SET Nuuly x Addison Bay Maternity [PERSON_NAME] Longline Bra NU-86940384-000-08…" at bounding box center [236, 160] width 419 height 168
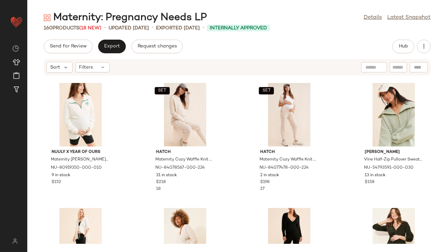
scroll to position [1451, 0]
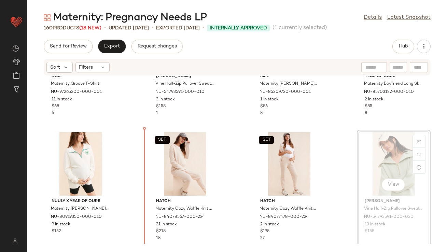
drag, startPoint x: 382, startPoint y: 148, endPoint x: 378, endPoint y: 148, distance: 4.1
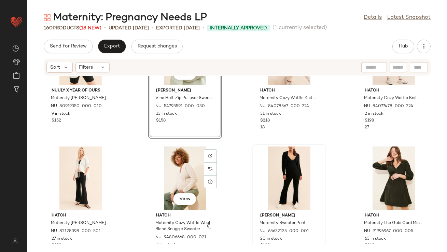
scroll to position [1550, 0]
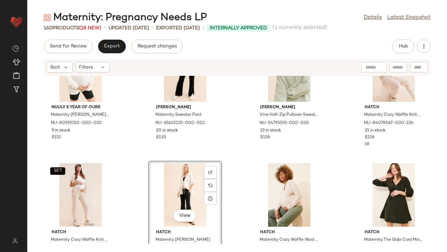
scroll to position [1545, 0]
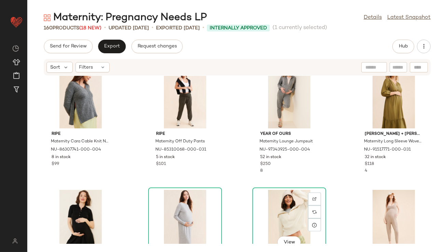
scroll to position [1798, 0]
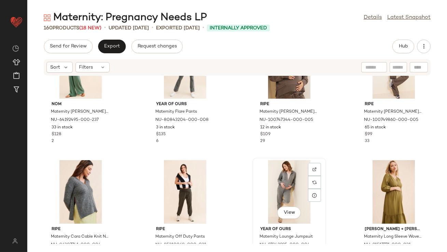
click at [282, 177] on div "View" at bounding box center [289, 191] width 69 height 63
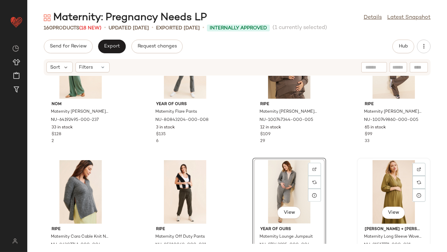
click at [377, 179] on div "View" at bounding box center [393, 191] width 69 height 63
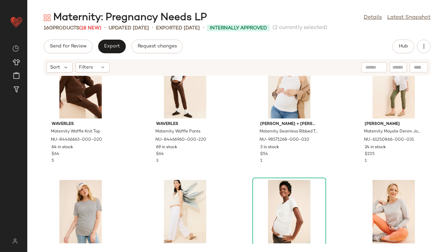
scroll to position [627, 0]
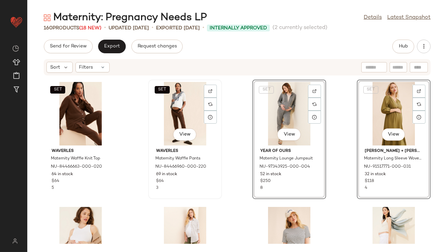
click at [219, 136] on div "SET View Waverles Maternity Waffle Pants NU-84466960-000-220 69 in stock $64 3" at bounding box center [185, 139] width 72 height 118
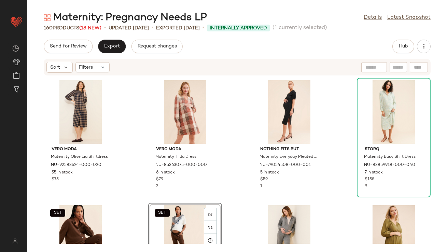
scroll to position [574, 0]
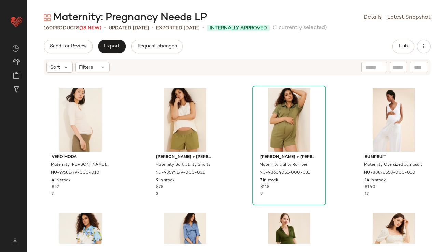
scroll to position [2482, 0]
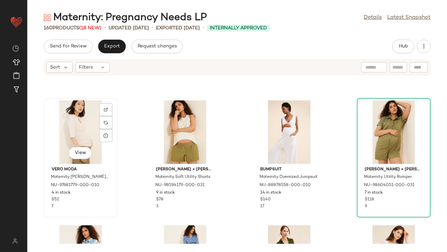
click at [76, 117] on div "View" at bounding box center [80, 131] width 69 height 63
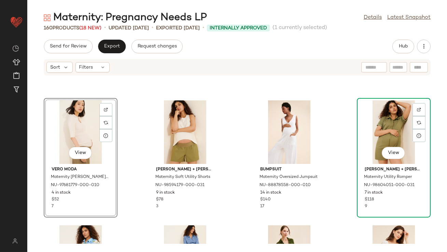
click at [372, 128] on div "View" at bounding box center [393, 131] width 69 height 63
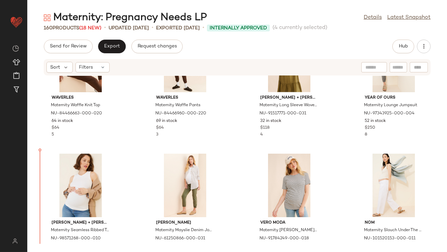
scroll to position [698, 0]
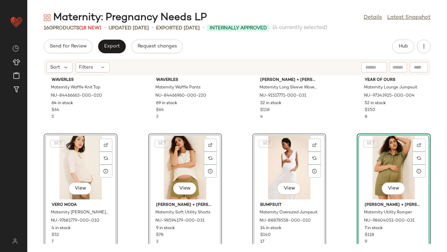
click at [129, 118] on div "SET Waverles Maternity Waffle Knit Top NU-84466663-000-020 64 in stock $64 5 SE…" at bounding box center [236, 160] width 419 height 168
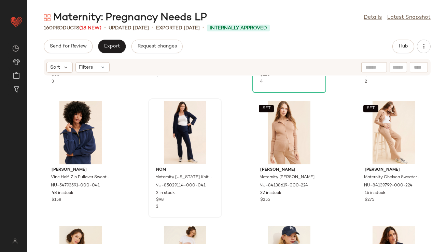
scroll to position [3472, 0]
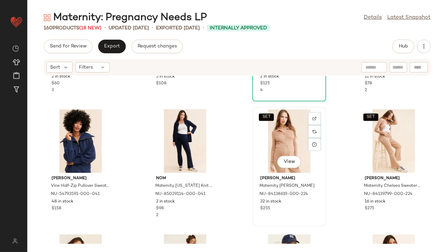
click at [283, 136] on div "SET View" at bounding box center [289, 140] width 69 height 63
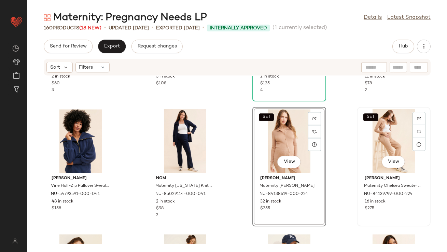
click at [369, 143] on div "SET View" at bounding box center [393, 140] width 69 height 63
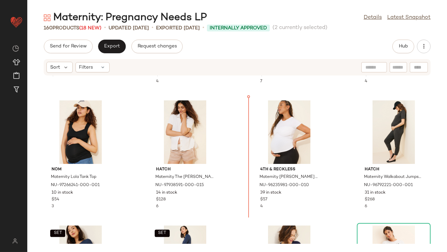
scroll to position [3110, 0]
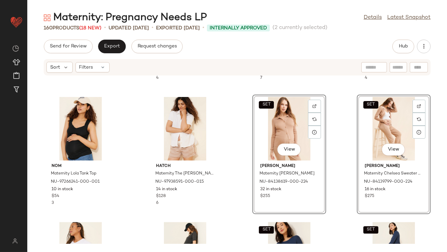
click at [237, 167] on div "Another Girl Maternity Flower Intarsia Sweater NU-97253124-000-018 42 in stock …" at bounding box center [236, 160] width 419 height 168
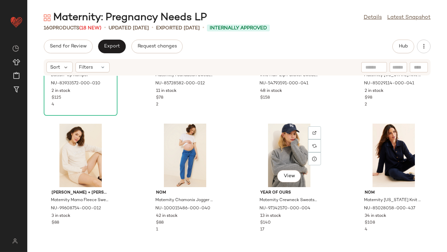
scroll to position [3528, 0]
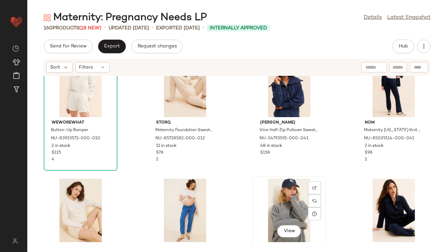
click at [277, 208] on div "View" at bounding box center [289, 209] width 69 height 63
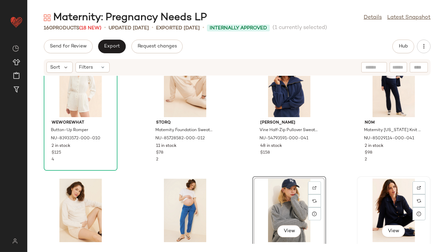
click at [380, 213] on div "View" at bounding box center [393, 209] width 69 height 63
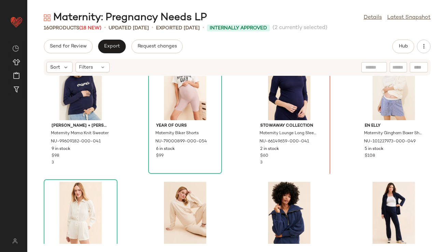
scroll to position [3358, 0]
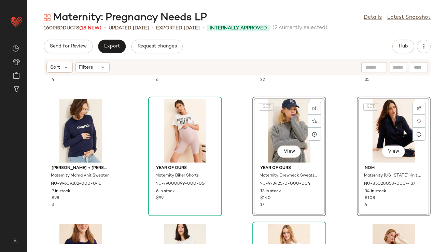
click at [245, 148] on div "4th & Reckless Maternity [PERSON_NAME] Top NU-96235981-000-010 39 in stock $57 …" at bounding box center [236, 160] width 419 height 168
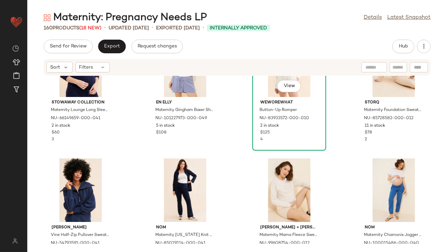
scroll to position [3557, 0]
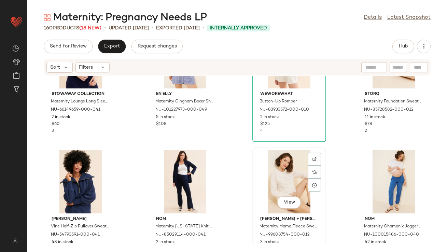
click at [284, 184] on div "View" at bounding box center [289, 181] width 69 height 63
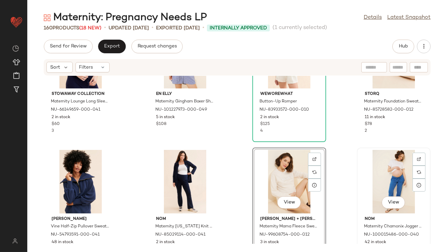
click at [383, 176] on div "View" at bounding box center [393, 181] width 69 height 63
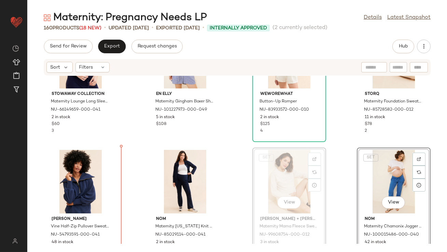
drag, startPoint x: 282, startPoint y: 162, endPoint x: 276, endPoint y: 163, distance: 6.2
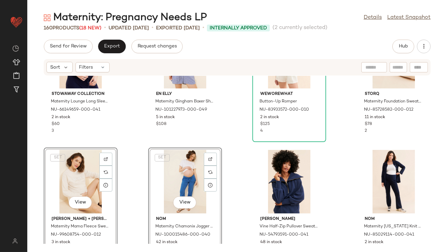
click at [143, 136] on div "Stowaway Collection Maternity Lounge Long Sleeve T-Shirt NU-66149659-000-041 2 …" at bounding box center [236, 160] width 419 height 168
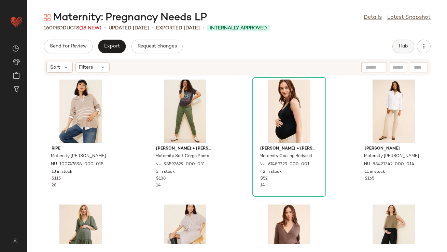
click at [405, 47] on span "Hub" at bounding box center [403, 46] width 10 height 5
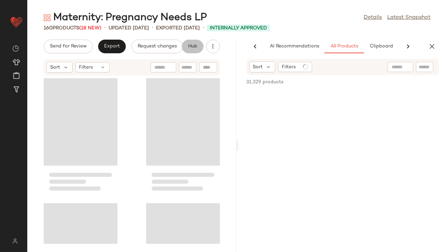
scroll to position [0, 38]
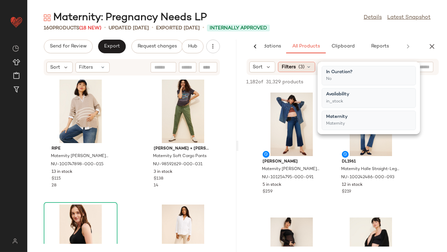
click at [302, 64] on span "(3)" at bounding box center [301, 66] width 6 height 7
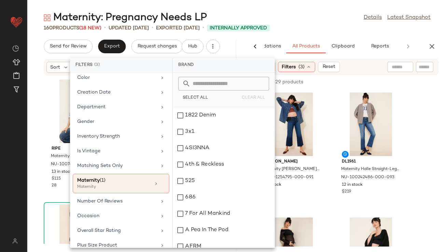
scroll to position [170, 0]
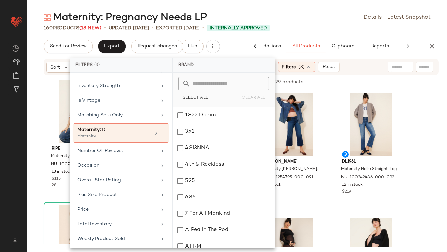
click at [333, 7] on main "Maternity: Pregnancy Needs LP Details Latest Snapshot 160 Products (18 New) • u…" at bounding box center [223, 126] width 447 height 252
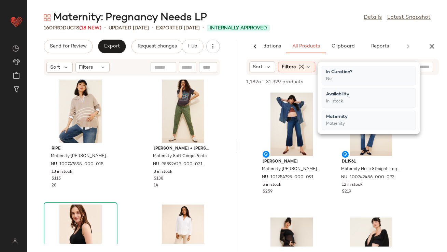
click at [333, 7] on main "Maternity: Pregnancy Needs LP Details Latest Snapshot 160 Products (18 New) • u…" at bounding box center [223, 126] width 447 height 252
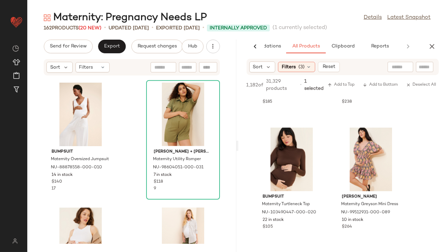
scroll to position [1254, 0]
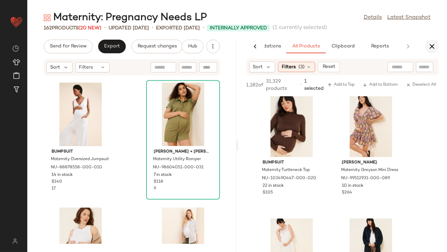
click at [432, 44] on icon "button" at bounding box center [432, 46] width 8 height 8
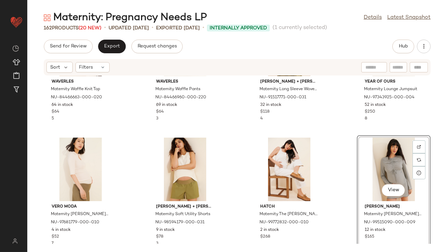
scroll to position [0, 0]
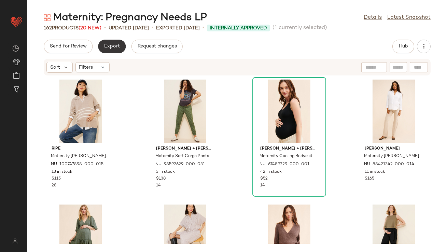
click at [108, 41] on button "Export" at bounding box center [112, 47] width 28 height 14
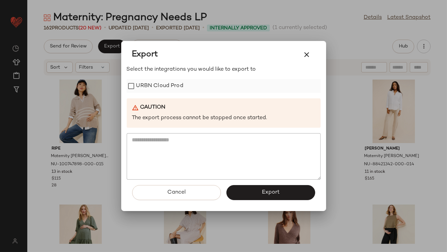
click at [153, 85] on label "URBN Cloud Prod" at bounding box center [159, 86] width 47 height 14
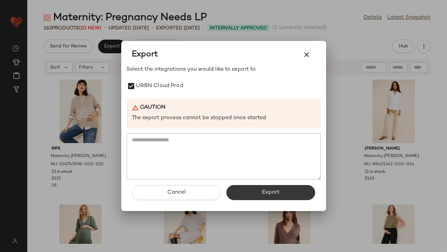
click at [281, 191] on button "Export" at bounding box center [270, 192] width 89 height 15
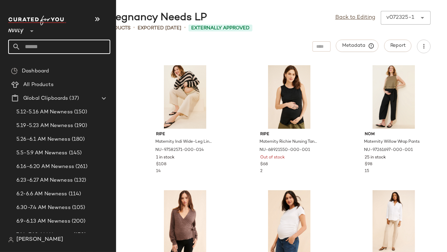
click at [36, 47] on input "text" at bounding box center [65, 47] width 90 height 14
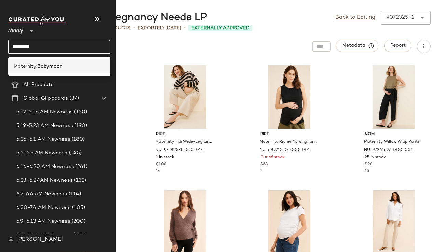
type input "********"
click at [32, 68] on span "Maternity:" at bounding box center [26, 66] width 24 height 7
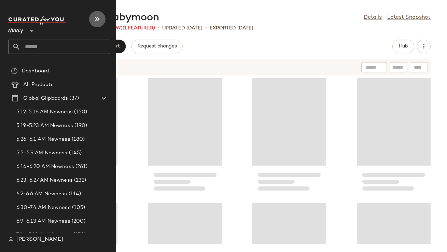
click at [101, 23] on button "button" at bounding box center [97, 19] width 16 height 16
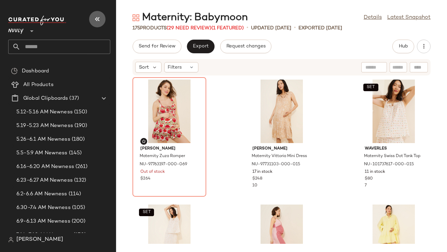
click at [101, 23] on button "button" at bounding box center [97, 19] width 16 height 16
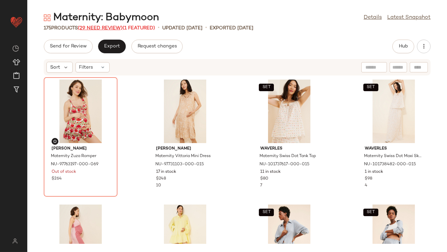
click at [100, 26] on span "(29 Need Review)" at bounding box center [100, 28] width 45 height 5
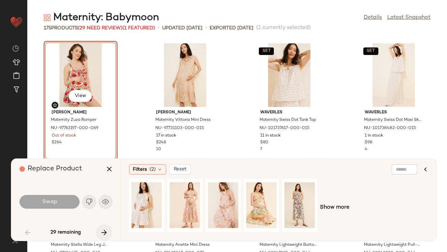
click at [105, 231] on icon "button" at bounding box center [104, 232] width 8 height 8
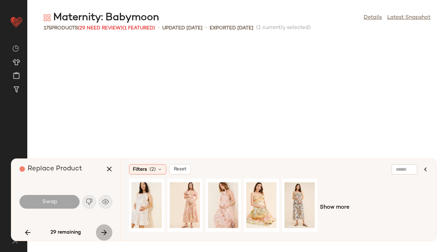
scroll to position [255, 0]
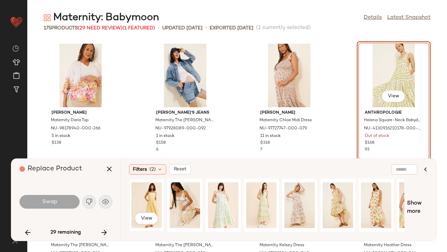
click at [147, 189] on div "View" at bounding box center [146, 205] width 30 height 48
